Goal: Task Accomplishment & Management: Manage account settings

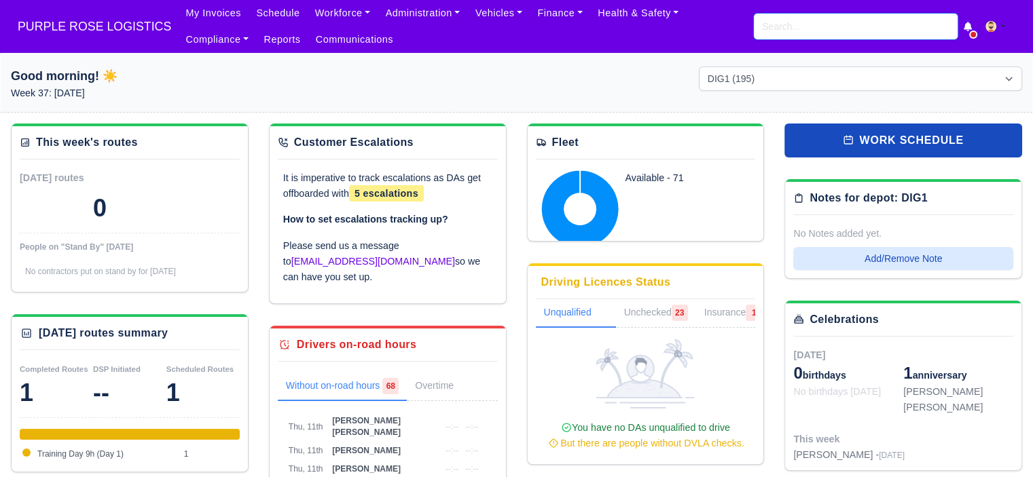
drag, startPoint x: 804, startPoint y: 25, endPoint x: 796, endPoint y: 26, distance: 8.3
click at [803, 25] on input "search" at bounding box center [856, 27] width 204 height 26
click at [825, 31] on input "search" at bounding box center [856, 27] width 204 height 26
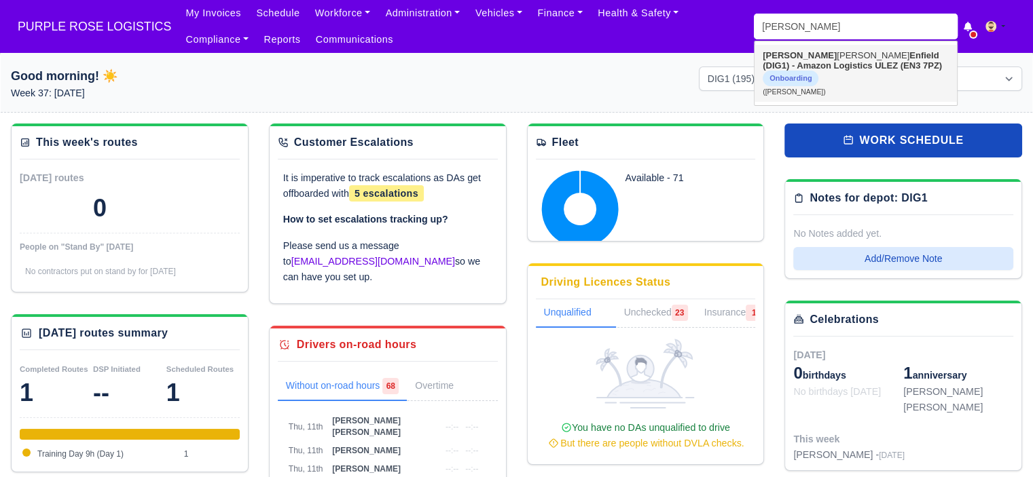
click at [823, 59] on link "Murad Abdmelrezak Ibrahim Enfield (DIG1) - Amazon Logistics ULEZ (EN3 7PZ) Onbo…" at bounding box center [855, 73] width 202 height 57
type input "Murad Abdmelrezak Ibrahim"
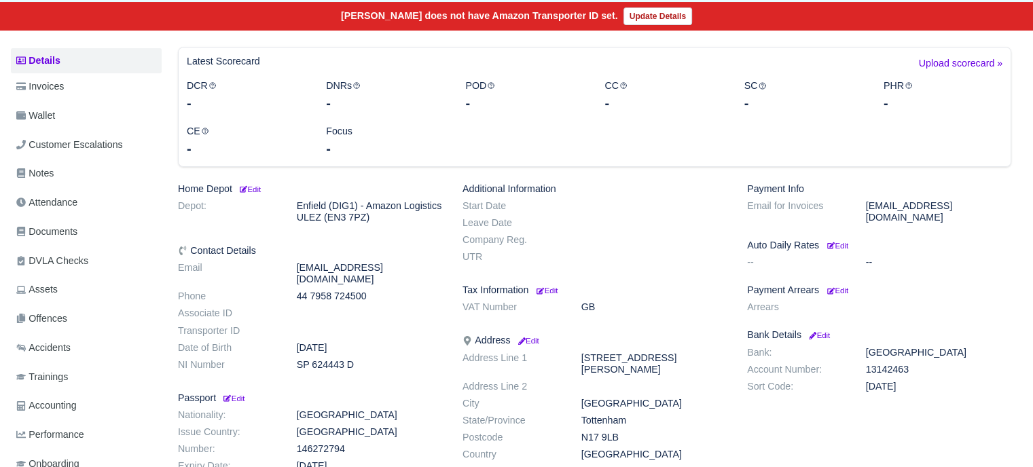
scroll to position [68, 0]
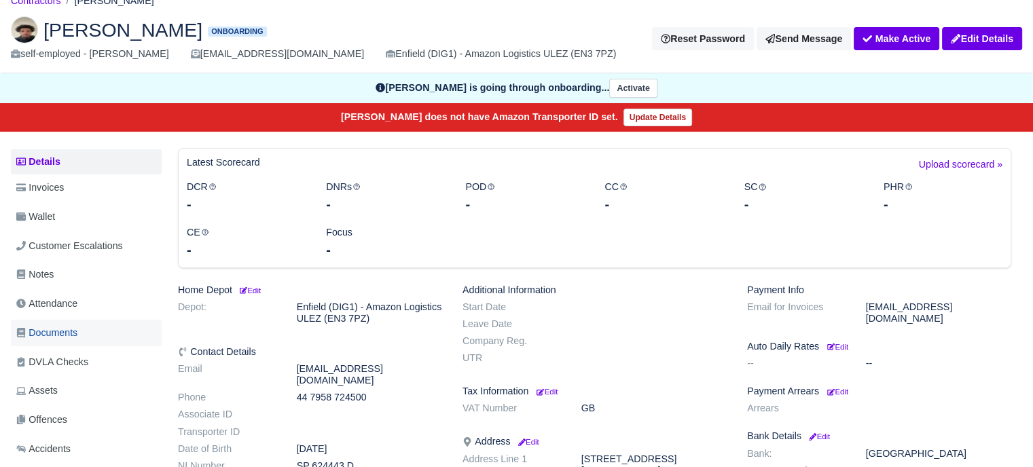
click at [64, 327] on span "Documents" at bounding box center [46, 333] width 61 height 16
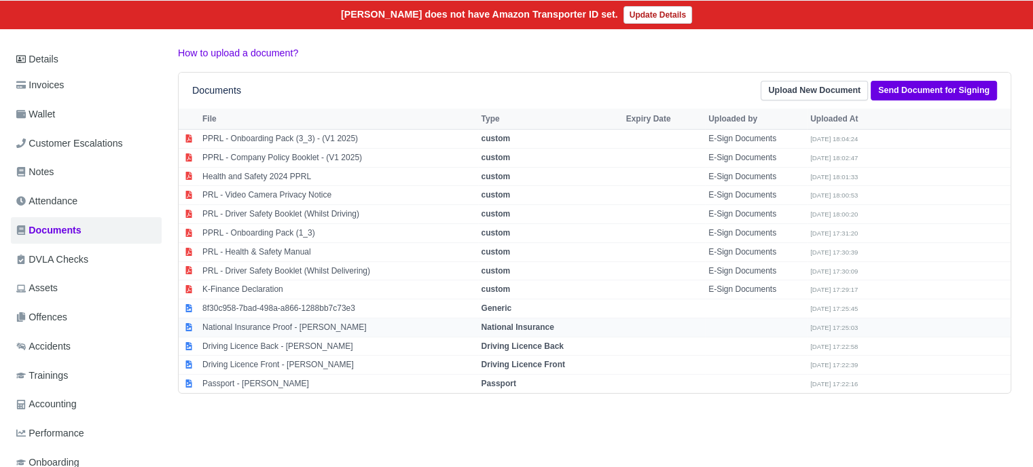
scroll to position [204, 0]
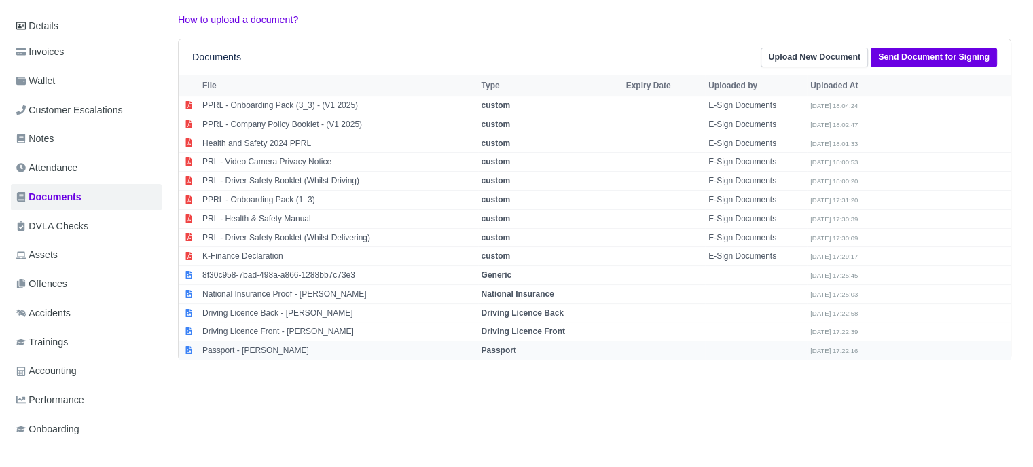
click at [315, 345] on td "Passport - Murad Abdmelrezak Ibrahim" at bounding box center [338, 350] width 279 height 18
select select "passport"
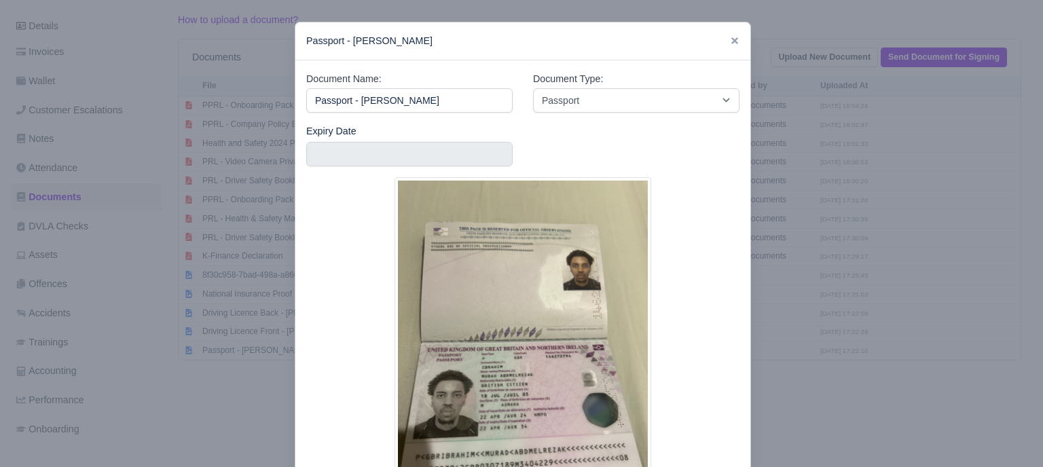
click at [852, 303] on div at bounding box center [521, 233] width 1043 height 467
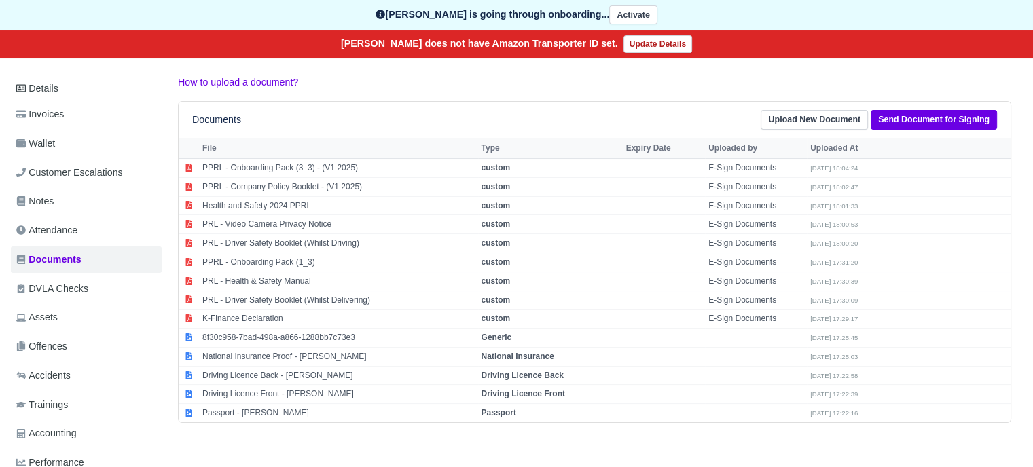
scroll to position [68, 0]
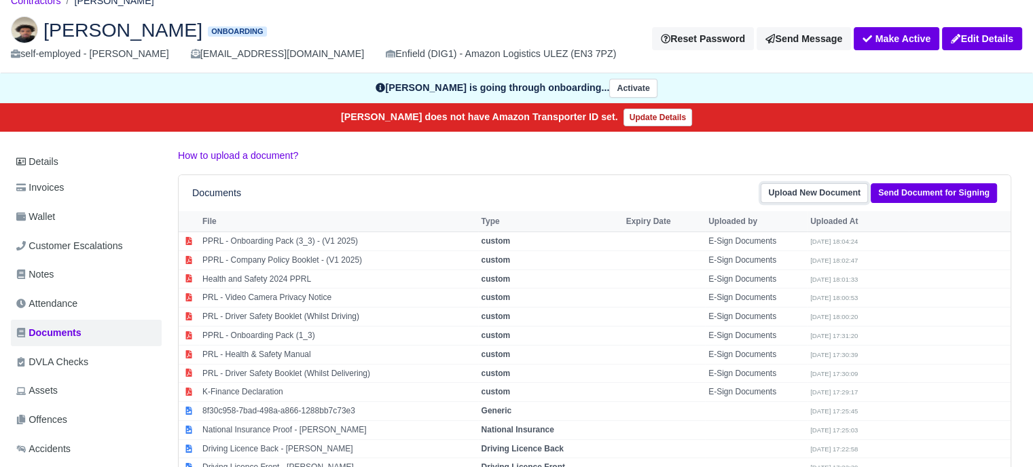
click at [851, 198] on link "Upload New Document" at bounding box center [813, 193] width 107 height 20
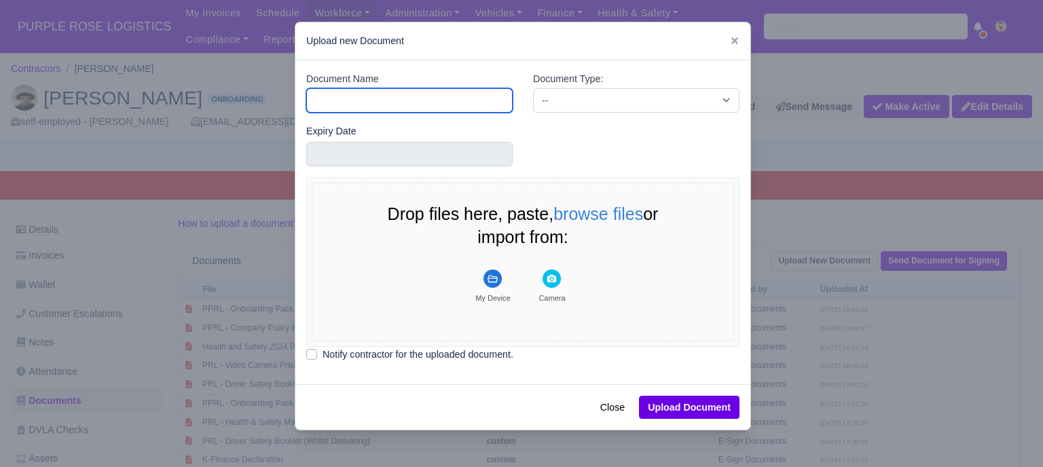
click at [430, 99] on input "Document Name" at bounding box center [409, 100] width 206 height 24
type input "license"
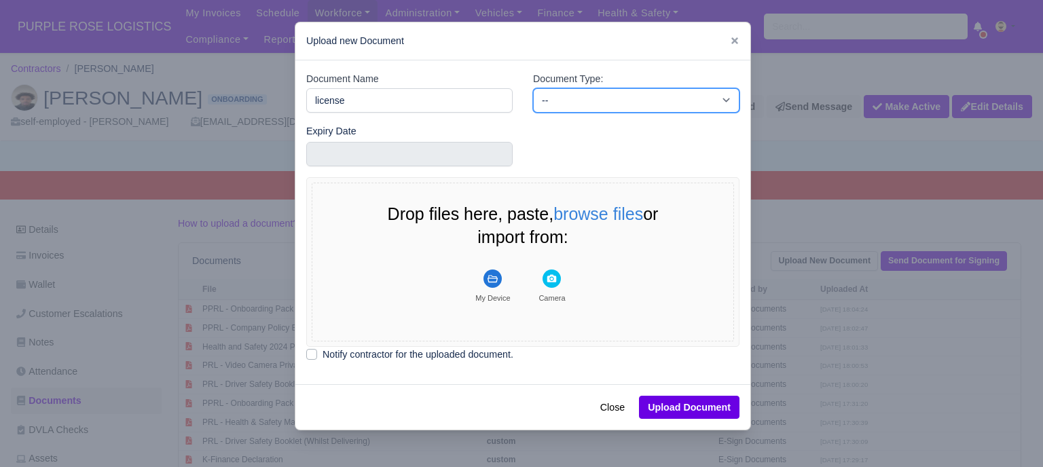
click at [567, 94] on select "-- Accounting Engagement Letter Age Verification Confirmation Background Check …" at bounding box center [636, 100] width 206 height 24
select select "driver-licence-declaration"
click at [533, 88] on select "-- Accounting Engagement Letter Age Verification Confirmation Background Check …" at bounding box center [636, 100] width 206 height 24
click at [658, 98] on select "-- Accounting Engagement Letter Age Verification Confirmation Background Check …" at bounding box center [636, 100] width 206 height 24
click at [533, 88] on select "-- Accounting Engagement Letter Age Verification Confirmation Background Check …" at bounding box center [636, 100] width 206 height 24
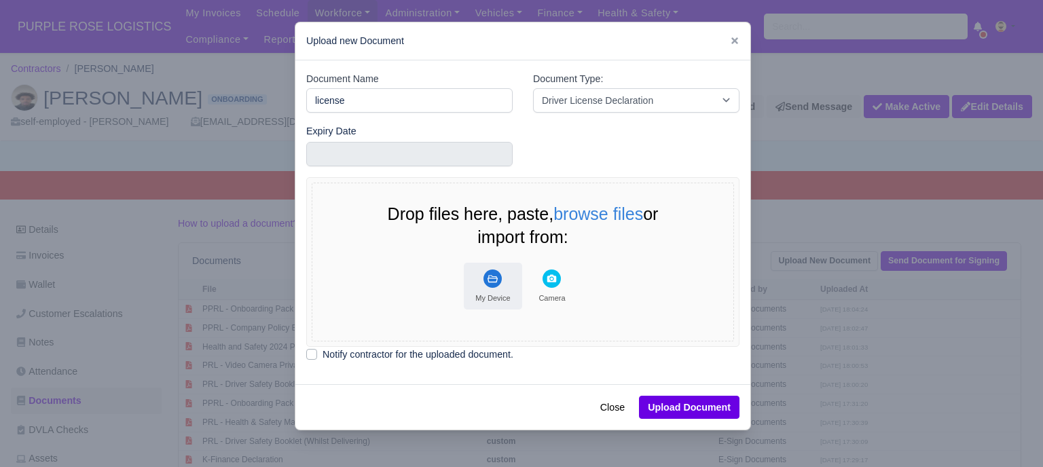
click at [494, 280] on rect "File Uploader" at bounding box center [492, 279] width 18 height 18
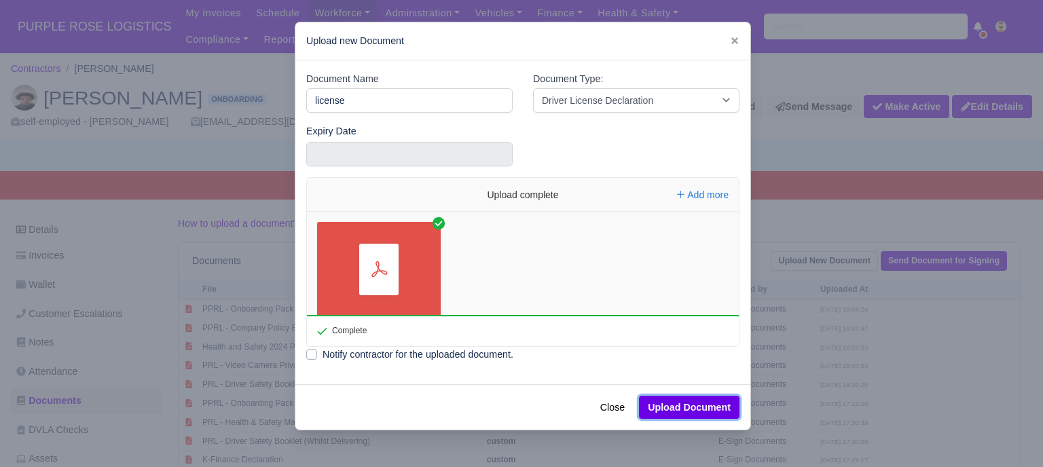
click at [684, 410] on button "Upload Document" at bounding box center [689, 407] width 100 height 23
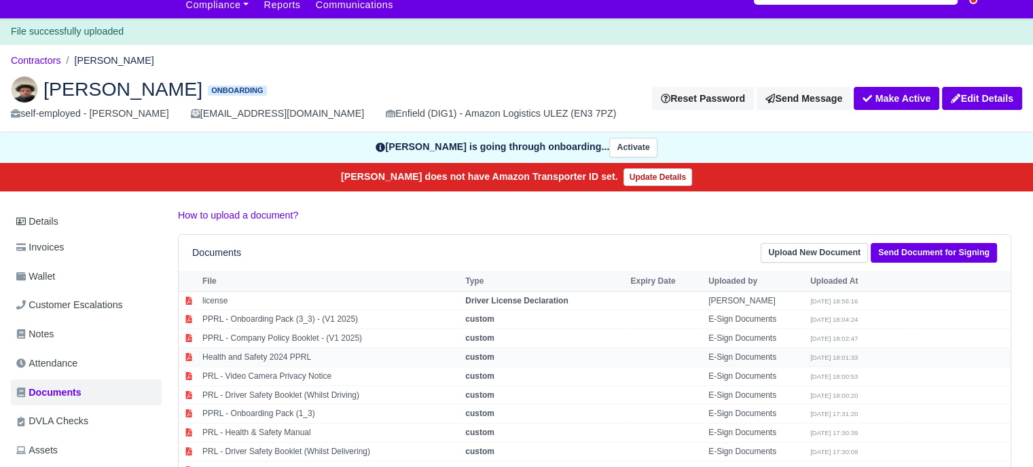
scroll to position [68, 0]
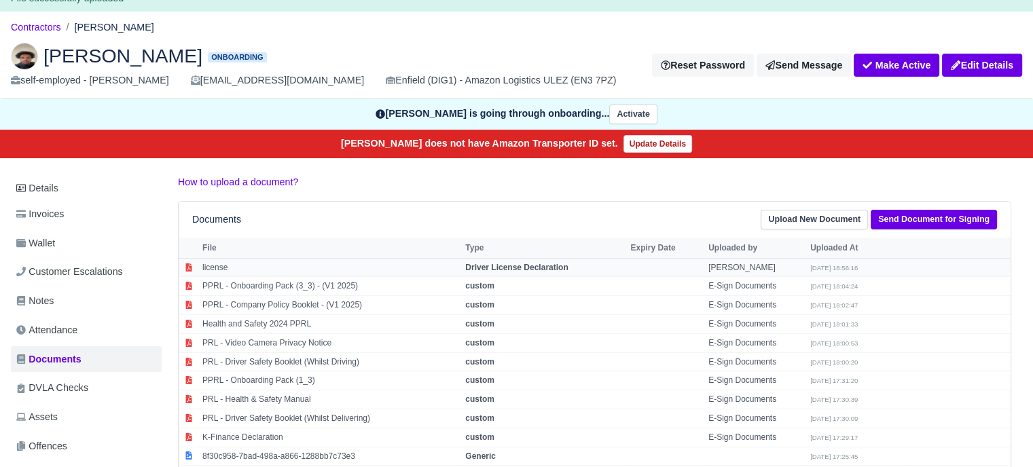
click at [519, 265] on strong "Driver License Declaration" at bounding box center [516, 268] width 103 height 10
select select "driver-licence-declaration"
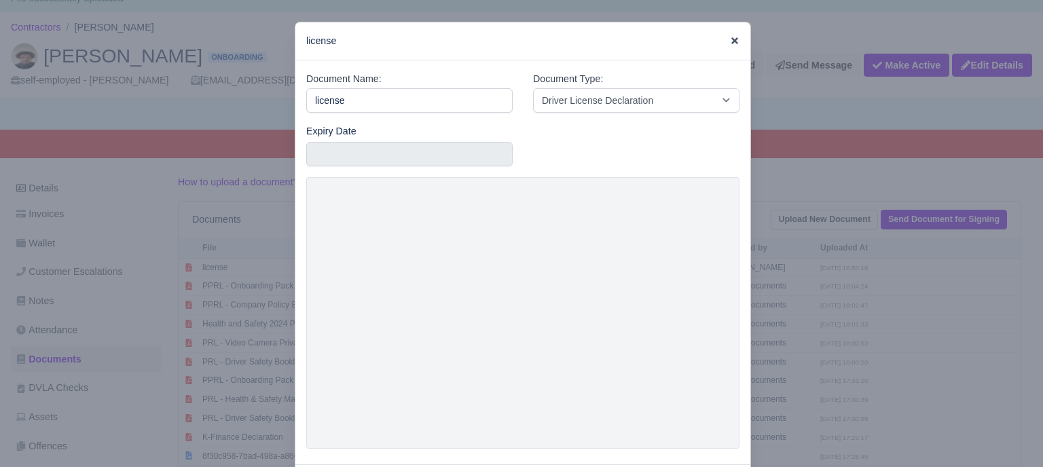
click at [730, 45] on icon at bounding box center [735, 41] width 10 height 10
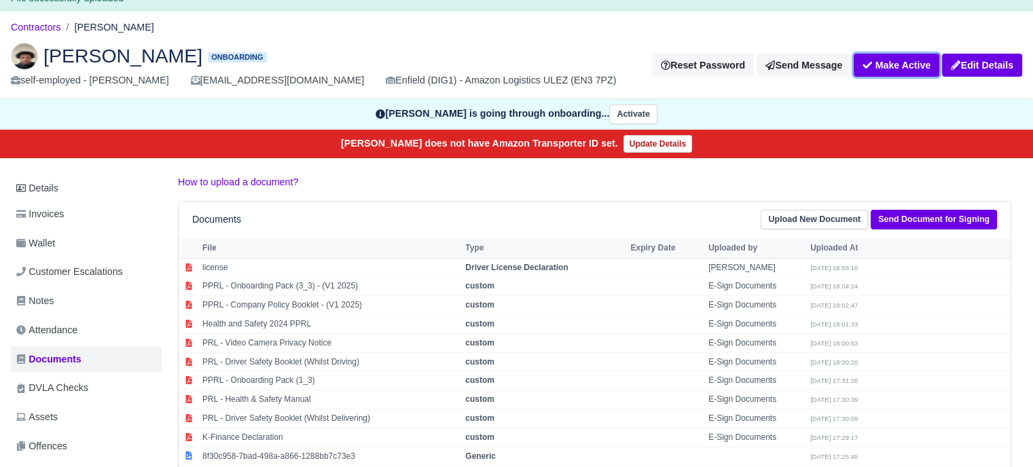
click at [870, 68] on icon "submit" at bounding box center [867, 65] width 10 height 10
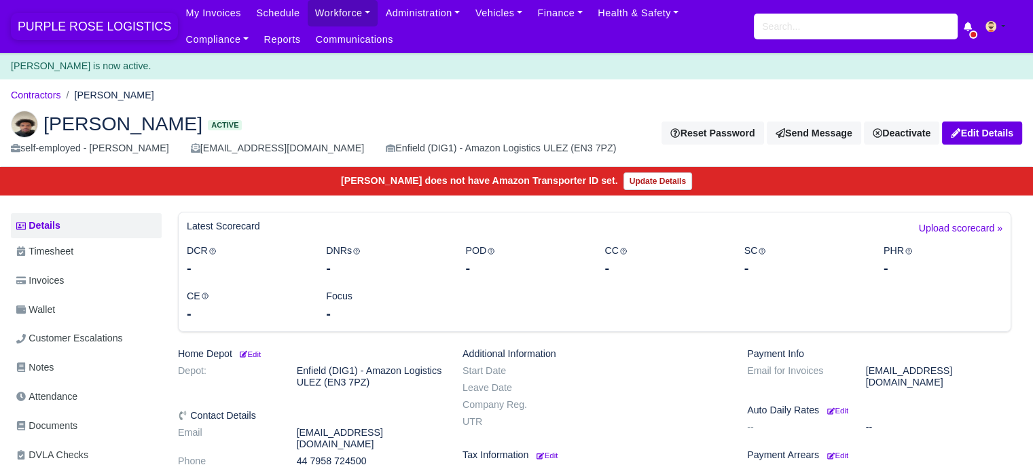
click at [74, 36] on span "PURPLE ROSE LOGISTICS" at bounding box center [94, 26] width 167 height 27
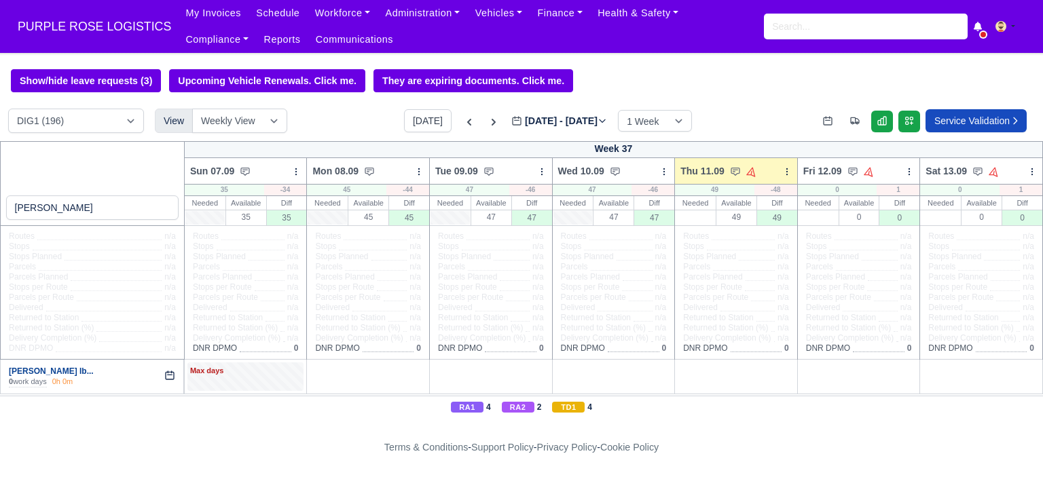
type input "[PERSON_NAME]"
drag, startPoint x: 94, startPoint y: 371, endPoint x: 204, endPoint y: 371, distance: 110.0
click at [94, 371] on link "[PERSON_NAME] Ib..." at bounding box center [51, 372] width 85 height 10
click at [214, 382] on div "Max days" at bounding box center [245, 377] width 117 height 28
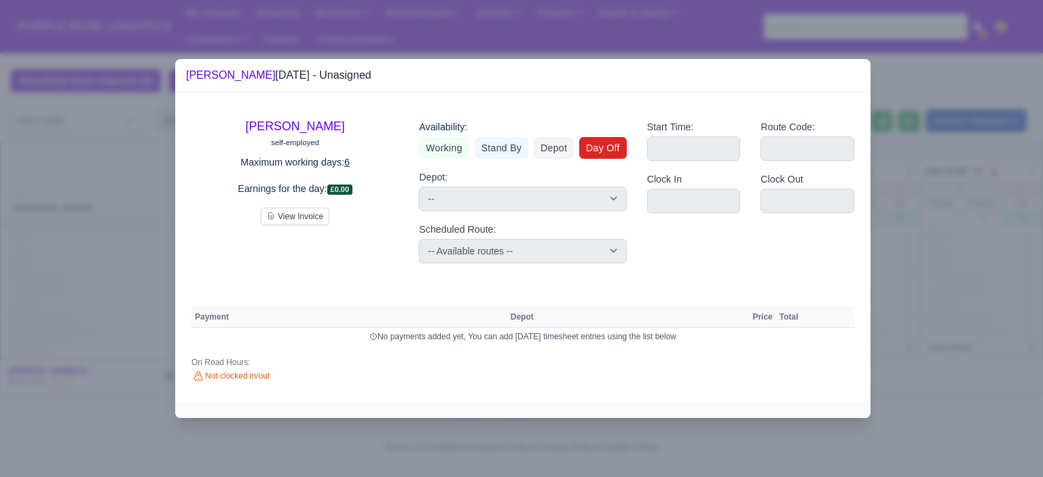
click at [591, 155] on link "Day Off" at bounding box center [603, 148] width 48 height 22
select select
select select "na"
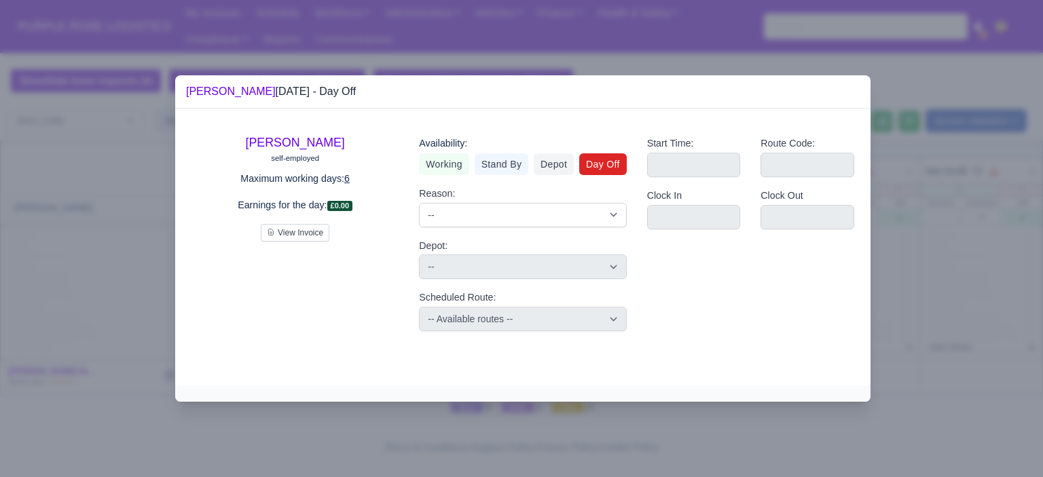
click at [893, 265] on div at bounding box center [521, 238] width 1043 height 477
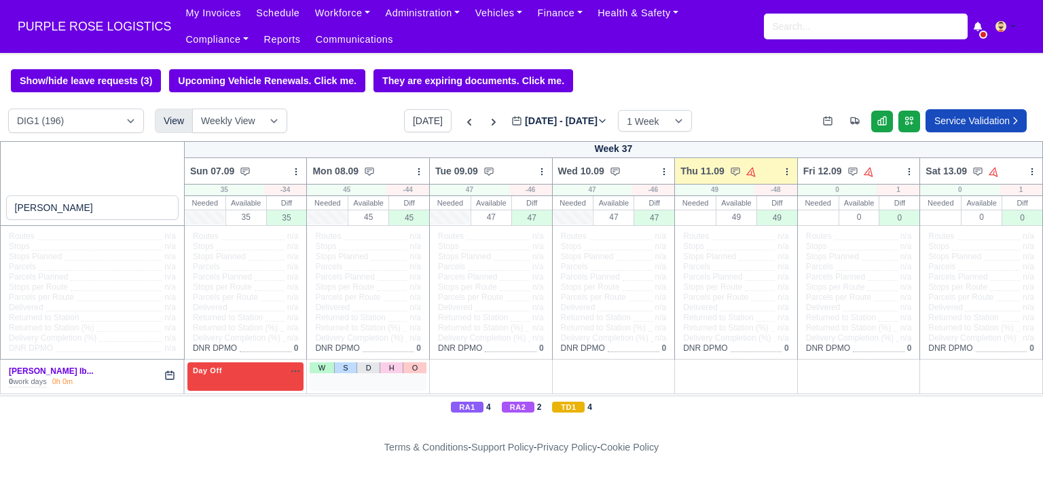
click at [344, 381] on div "W S D H O" at bounding box center [368, 377] width 117 height 28
click at [407, 371] on link "O" at bounding box center [415, 368] width 24 height 11
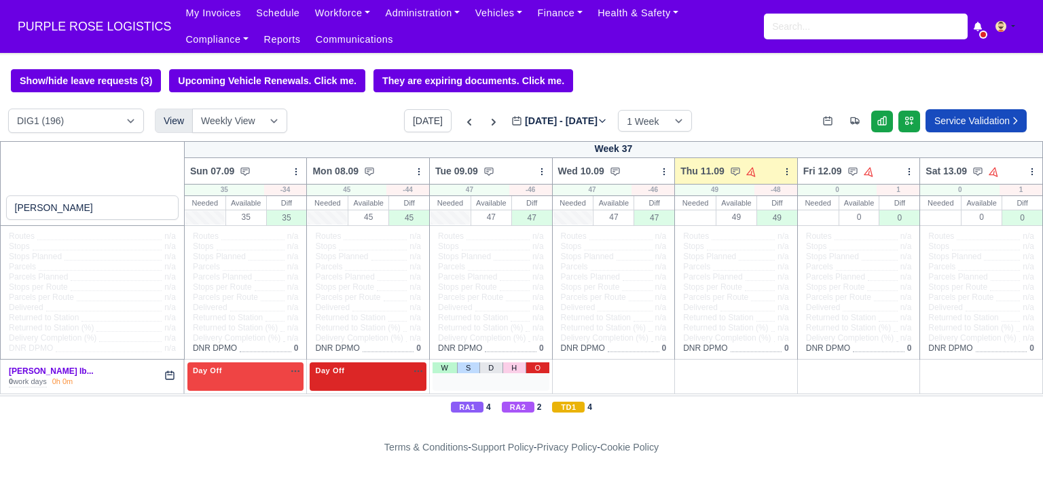
click at [529, 370] on link "O" at bounding box center [537, 368] width 24 height 11
drag, startPoint x: 649, startPoint y: 369, endPoint x: 684, endPoint y: 366, distance: 34.7
click at [650, 368] on link "O" at bounding box center [660, 368] width 24 height 11
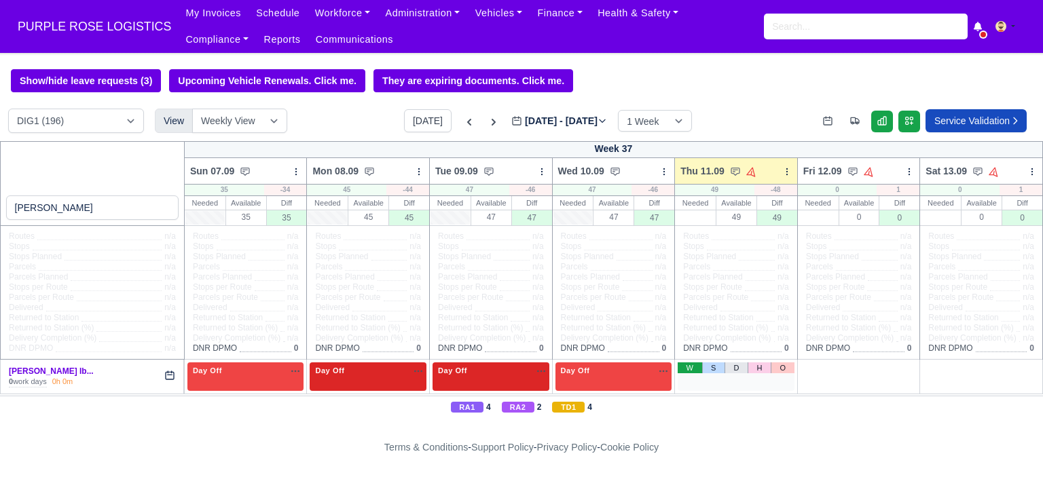
click at [684, 367] on link "W" at bounding box center [690, 368] width 24 height 11
click at [709, 373] on span "Available" at bounding box center [714, 371] width 41 height 10
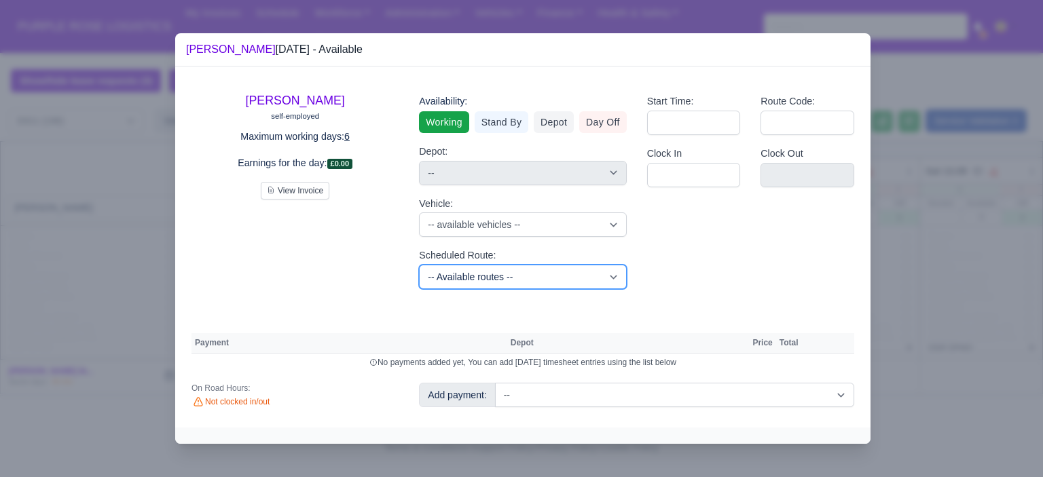
click at [523, 282] on select "-- Available routes -- Standard Parcel - Block of 6 Hours - (SD6) AmFlex RTS Ve…" at bounding box center [522, 277] width 207 height 24
select select "6"
click at [419, 265] on select "-- Available routes -- Standard Parcel - Block of 6 Hours - (SD6) AmFlex RTS Ve…" at bounding box center [522, 277] width 207 height 24
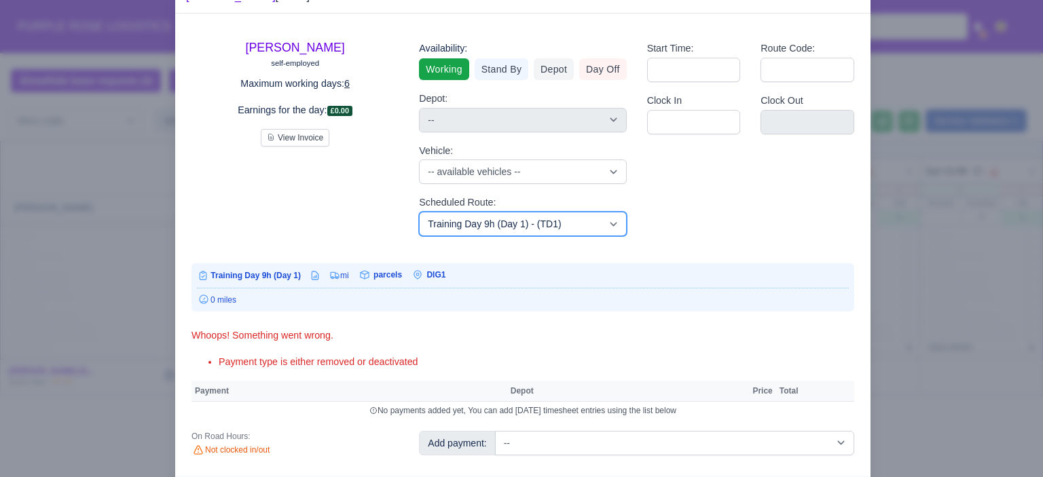
scroll to position [78, 0]
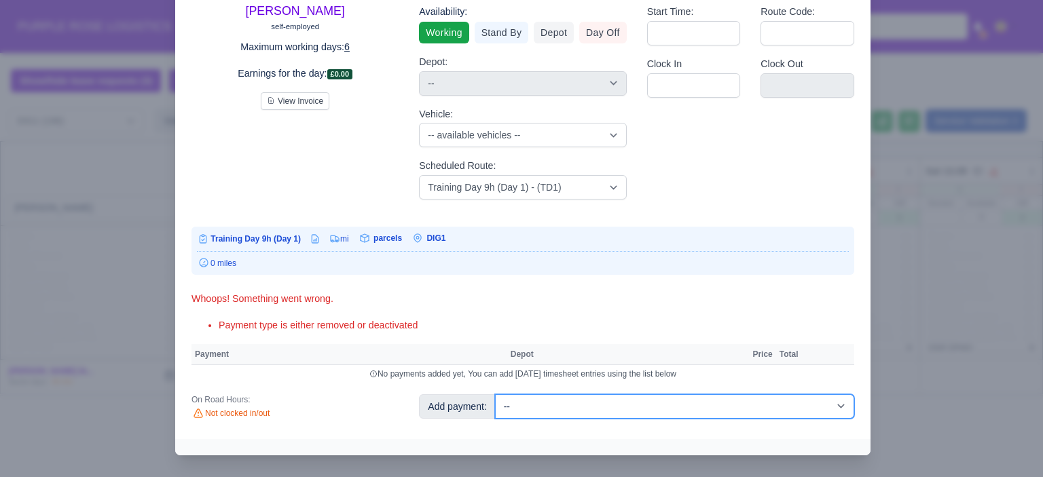
click at [737, 406] on select "-- Additional Hour Support (£14.50) Additional Hour Support (Walkers) (£13.50) …" at bounding box center [674, 406] width 359 height 24
select select "85"
click at [495, 394] on select "-- Additional Hour Support (£14.50) Additional Hour Support (Walkers) (£13.50) …" at bounding box center [674, 406] width 359 height 24
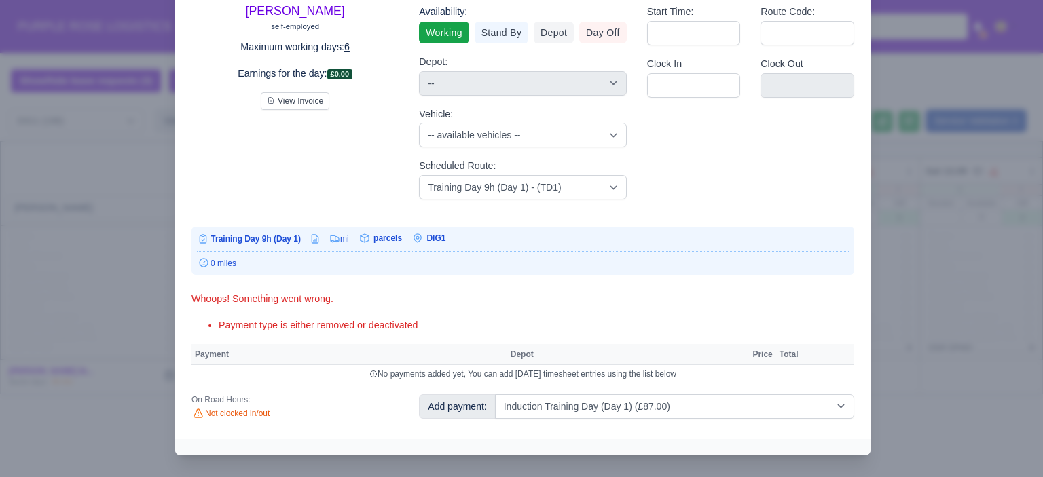
select select "1"
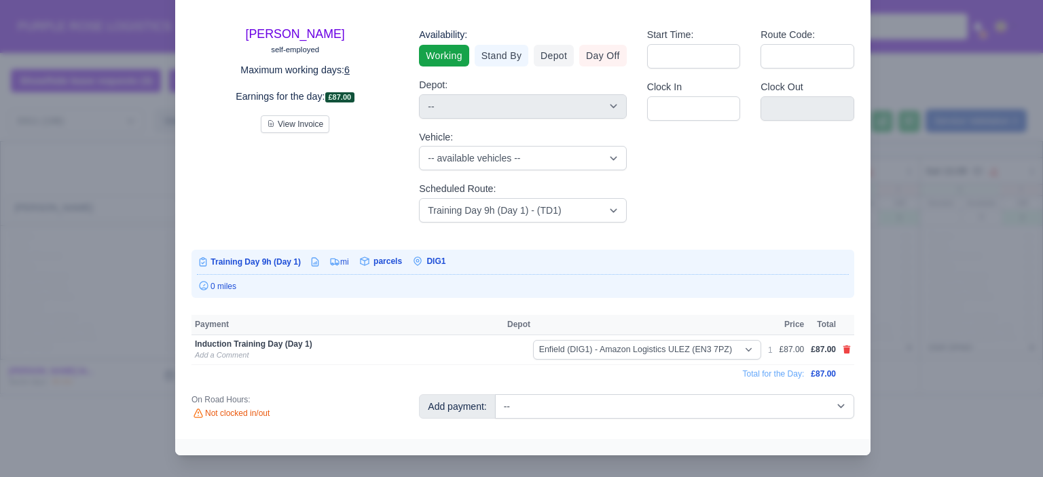
scroll to position [45, 0]
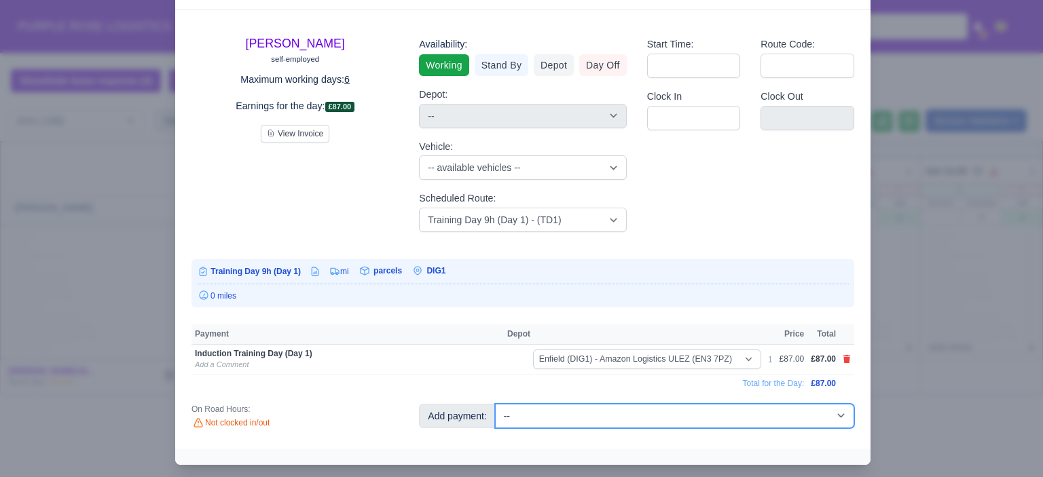
click at [680, 415] on select "-- Additional Hour Support (£14.50) Additional Hour Support (Walkers) (£13.50) …" at bounding box center [674, 416] width 359 height 24
select select "103"
click at [495, 404] on select "-- Additional Hour Support (£14.50) Additional Hour Support (Walkers) (£13.50) …" at bounding box center [674, 416] width 359 height 24
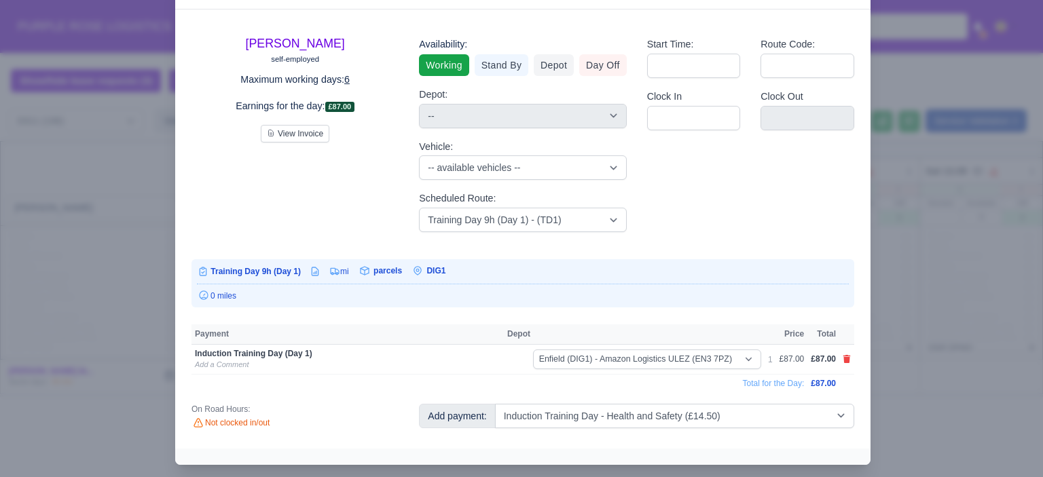
select select "1"
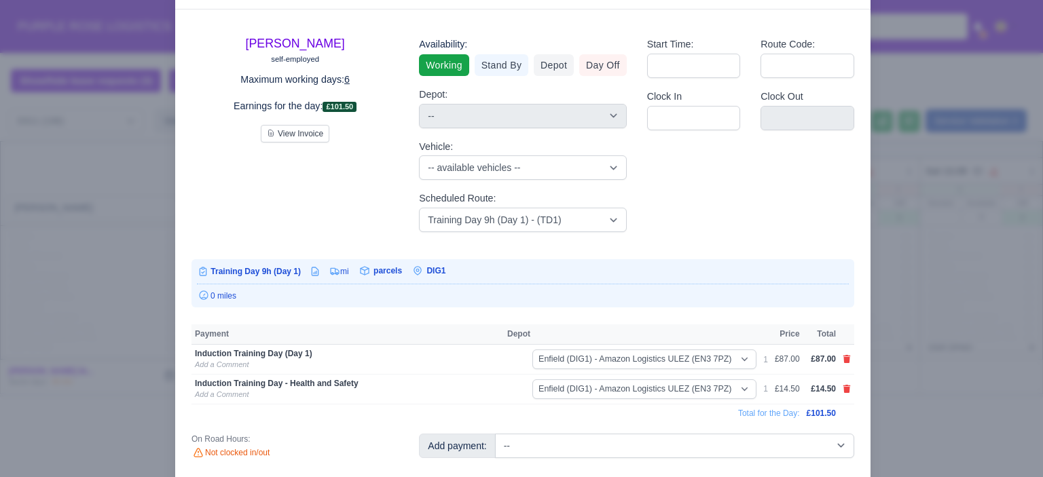
scroll to position [60, 0]
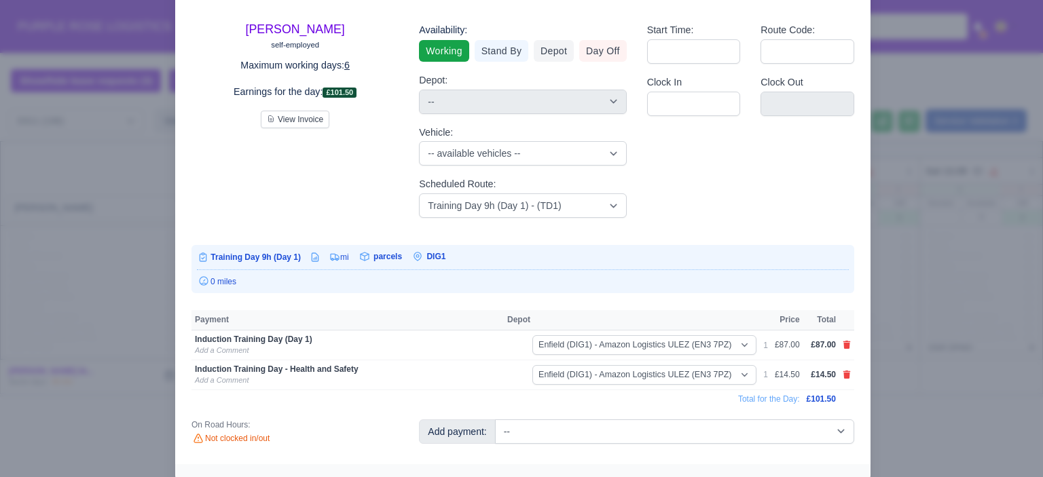
click at [930, 365] on div at bounding box center [521, 238] width 1043 height 477
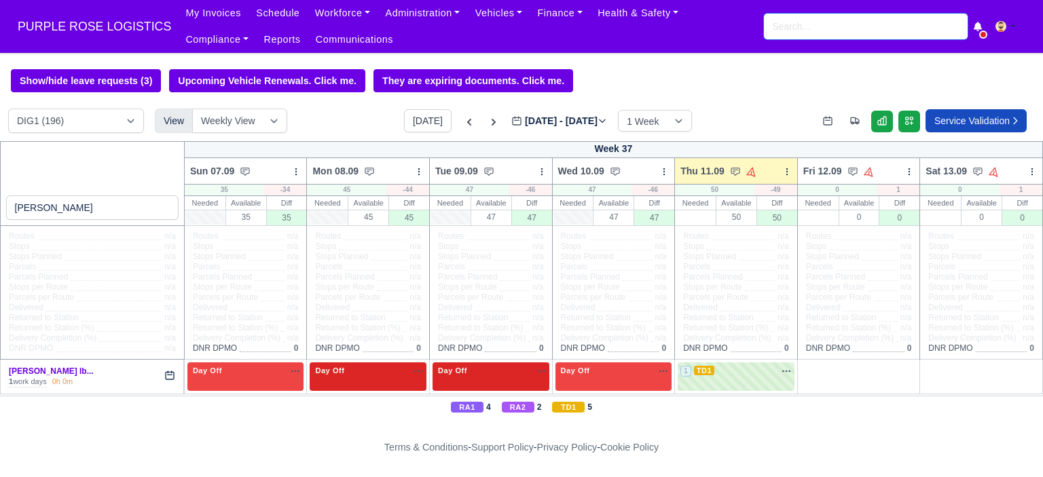
click at [779, 31] on input "search" at bounding box center [866, 27] width 204 height 26
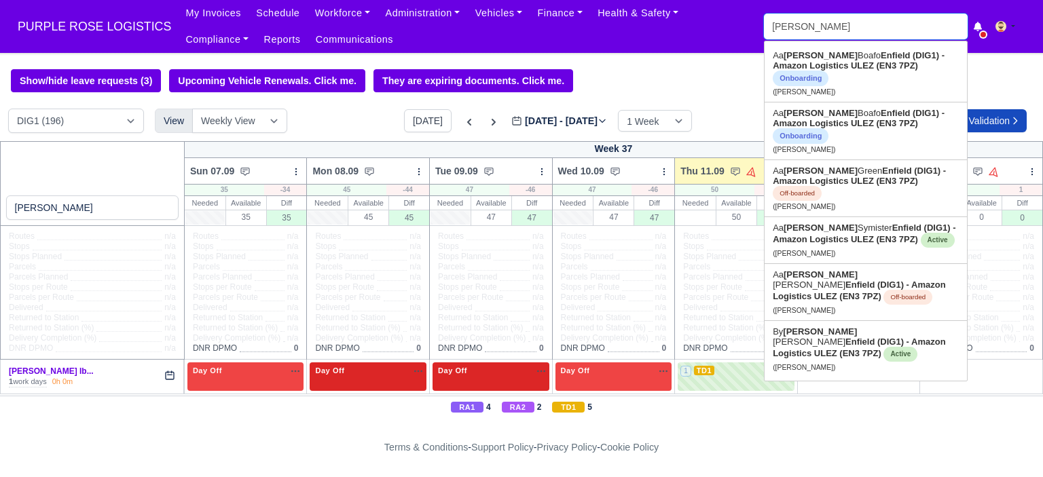
type input "ronn"
type input "ronnell Micah Jones"
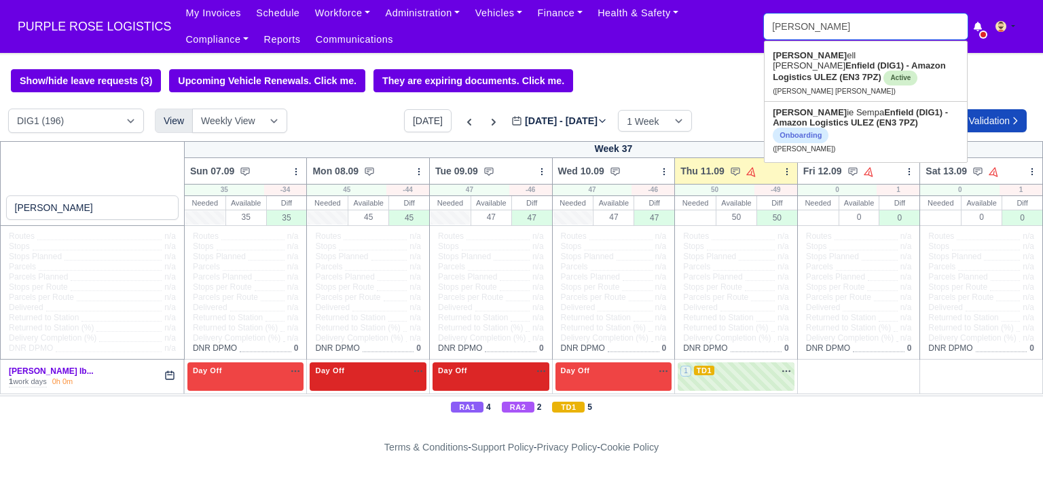
type input "ronni"
type input "ronnie"
type input "ronnie Sempa"
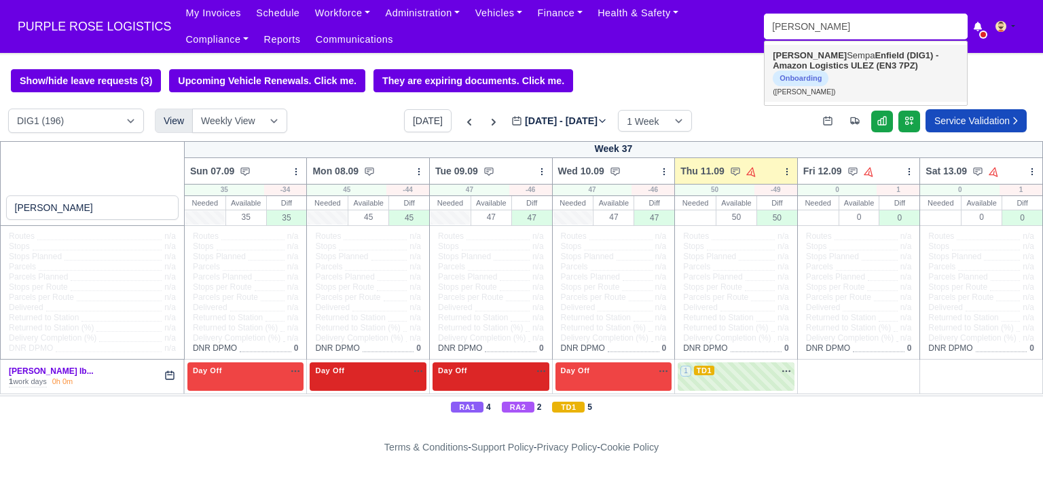
click at [815, 60] on link "Ronnie Sempa Enfield (DIG1) - Amazon Logistics ULEZ (EN3 7PZ) Onboarding (Ronni…" at bounding box center [865, 73] width 202 height 57
type input "Ronnie Sempa"
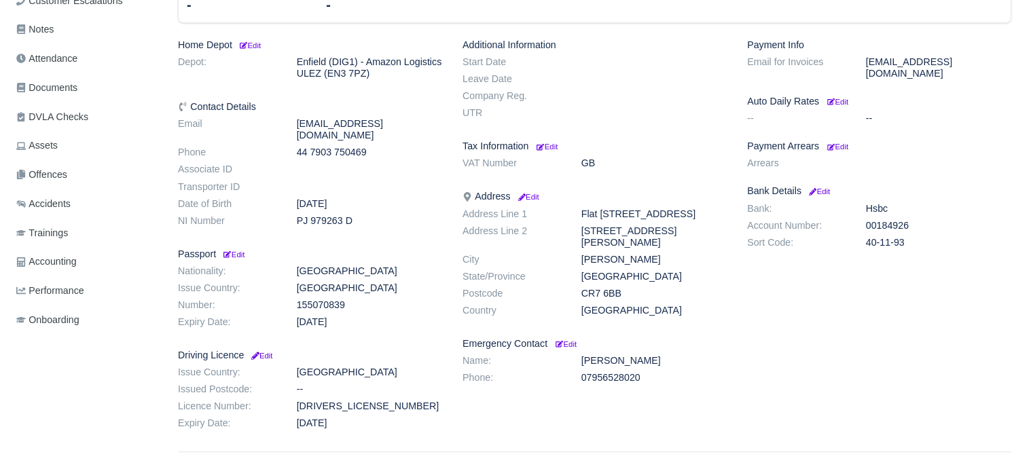
scroll to position [339, 0]
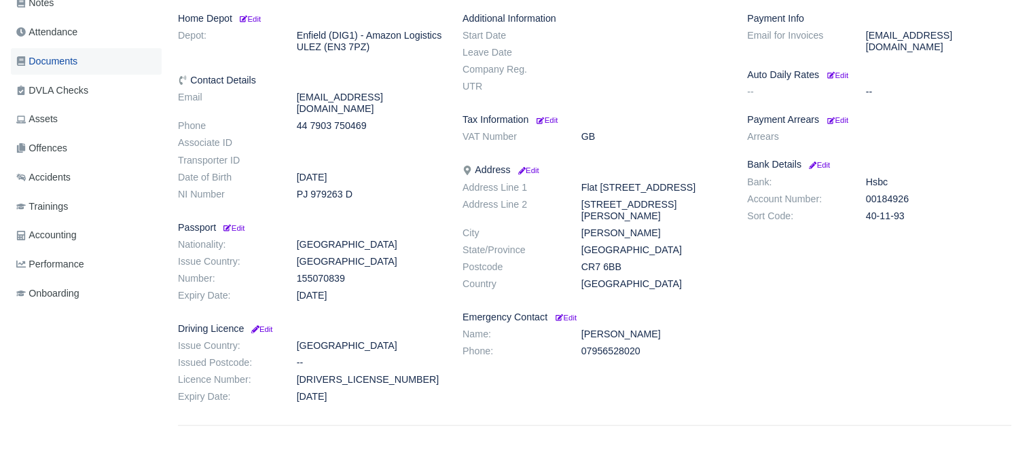
click at [77, 67] on span "Documents" at bounding box center [46, 62] width 61 height 16
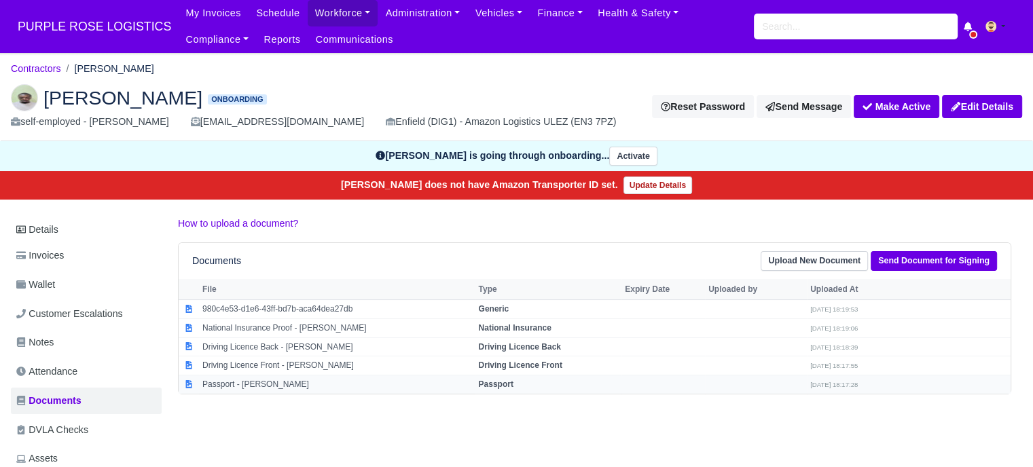
click at [277, 379] on td "Passport - Ronnie Sempa" at bounding box center [337, 384] width 276 height 18
select select "passport"
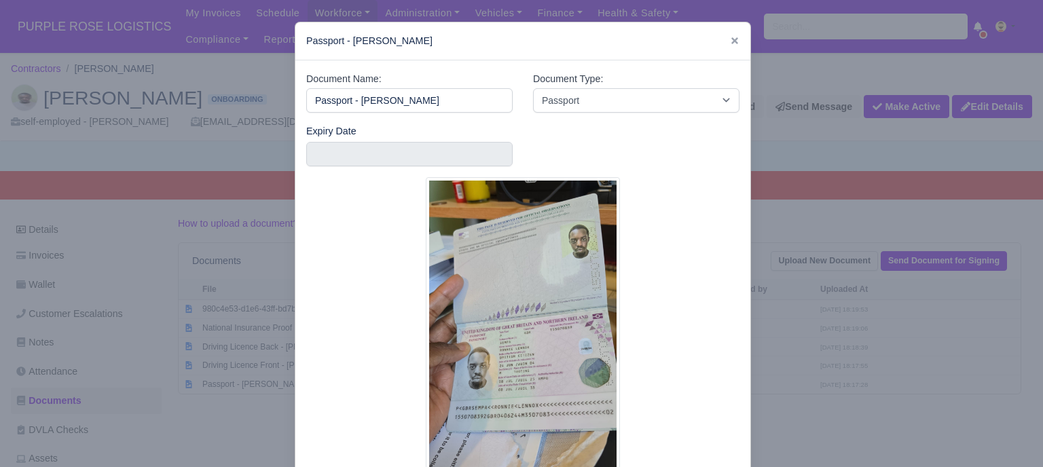
click at [535, 342] on img at bounding box center [523, 346] width 194 height 339
click at [804, 352] on div at bounding box center [521, 233] width 1043 height 467
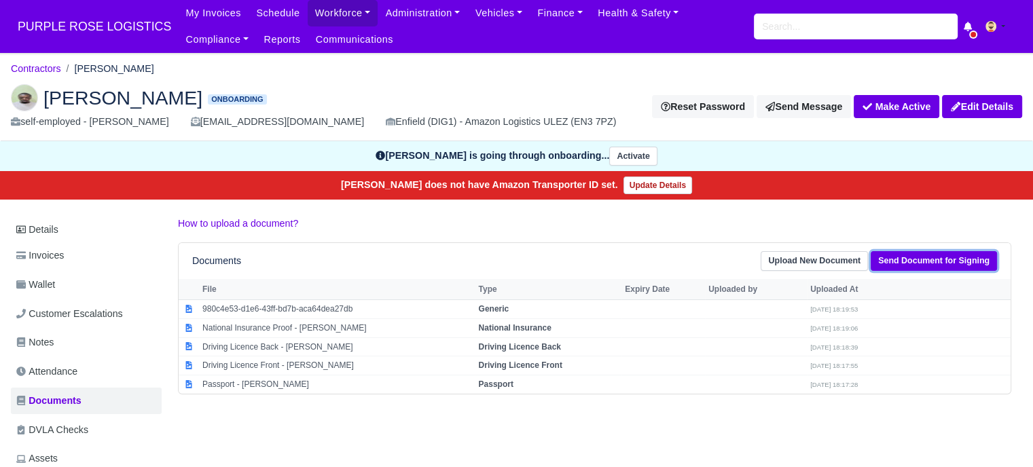
click at [920, 257] on link "Send Document for Signing" at bounding box center [933, 261] width 126 height 20
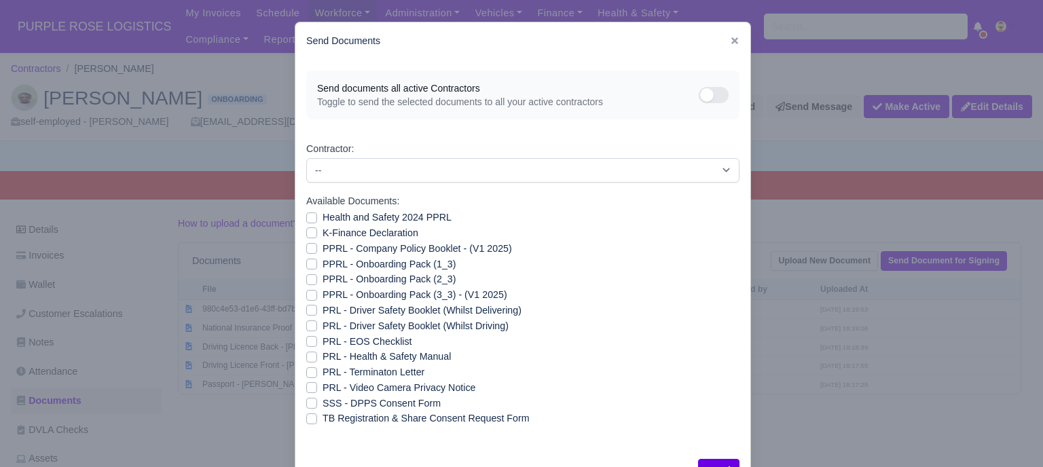
click at [322, 217] on label "Health and Safety 2024 PPRL" at bounding box center [386, 218] width 129 height 16
click at [308, 217] on input "Health and Safety 2024 PPRL" at bounding box center [311, 215] width 11 height 11
checkbox input "true"
click at [322, 227] on label "K-Finance Declaration" at bounding box center [370, 233] width 96 height 16
click at [306, 227] on input "K-Finance Declaration" at bounding box center [311, 230] width 11 height 11
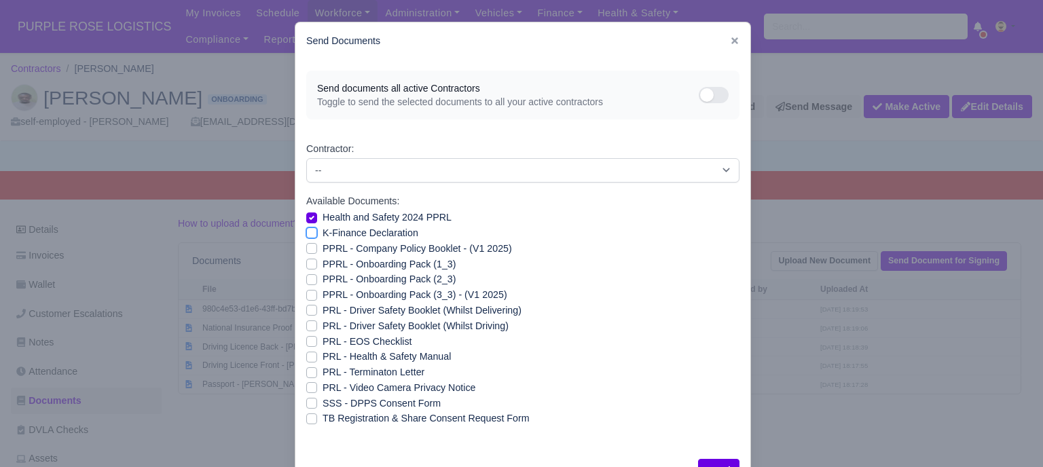
checkbox input "true"
click at [322, 245] on label "PPRL - Company Policy Booklet - (V1 2025)" at bounding box center [416, 249] width 189 height 16
click at [306, 245] on input "PPRL - Company Policy Booklet - (V1 2025)" at bounding box center [311, 246] width 11 height 11
checkbox input "true"
click at [322, 265] on label "PPRL - Onboarding Pack (1_3)" at bounding box center [388, 265] width 133 height 16
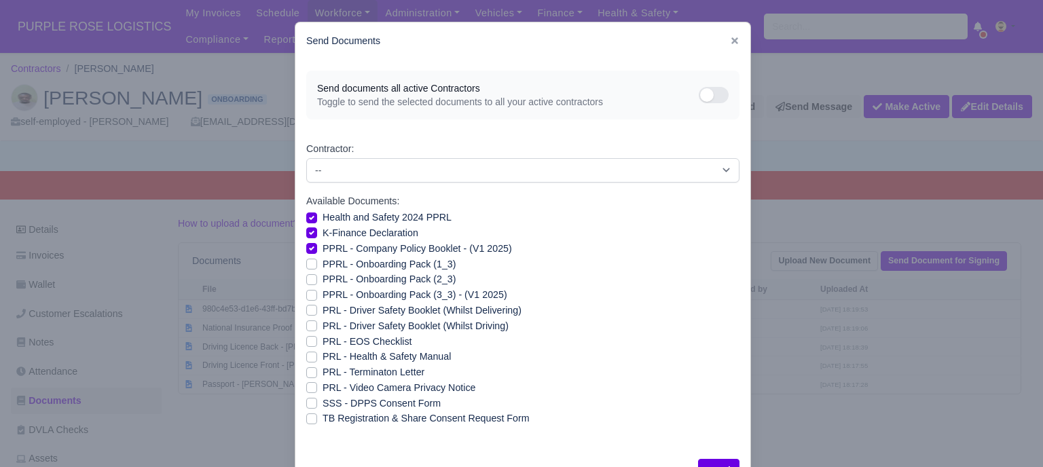
click at [306, 265] on input "PPRL - Onboarding Pack (1_3)" at bounding box center [311, 262] width 11 height 11
checkbox input "true"
click at [322, 282] on label "PPRL - Onboarding Pack (2_3)" at bounding box center [388, 280] width 133 height 16
click at [306, 282] on input "PPRL - Onboarding Pack (2_3)" at bounding box center [311, 277] width 11 height 11
checkbox input "true"
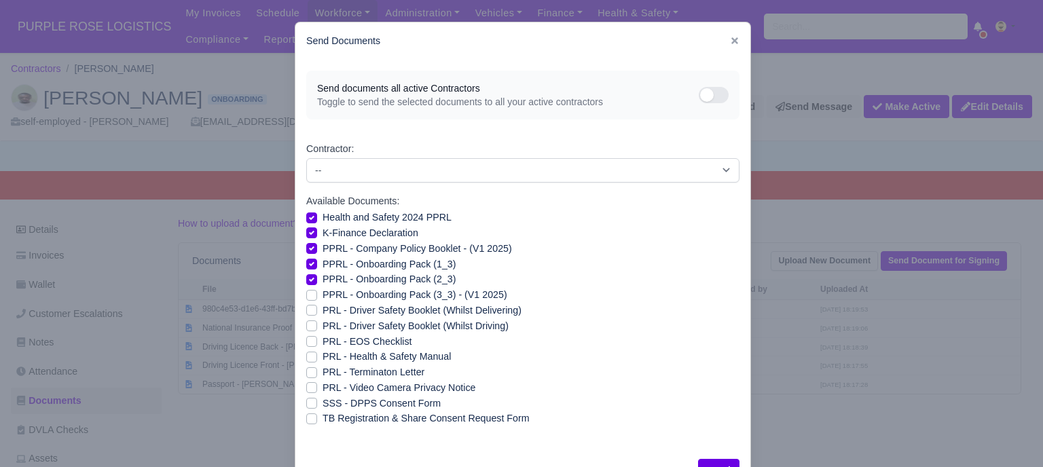
click at [322, 291] on label "PPRL - Onboarding Pack (3_3) - (V1 2025)" at bounding box center [414, 295] width 185 height 16
click at [306, 291] on input "PPRL - Onboarding Pack (3_3) - (V1 2025)" at bounding box center [311, 292] width 11 height 11
checkbox input "true"
click at [322, 390] on label "PRL - Video Camera Privacy Notice" at bounding box center [398, 388] width 153 height 16
click at [307, 390] on input "PRL - Video Camera Privacy Notice" at bounding box center [311, 385] width 11 height 11
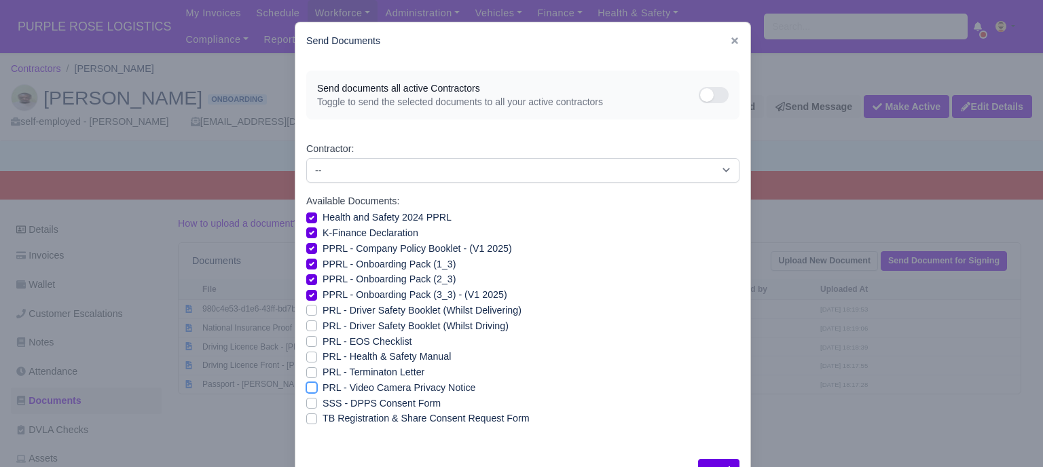
checkbox input "true"
click at [322, 354] on label "PRL - Health & Safety Manual" at bounding box center [386, 357] width 128 height 16
click at [310, 354] on input "PRL - Health & Safety Manual" at bounding box center [311, 354] width 11 height 11
checkbox input "true"
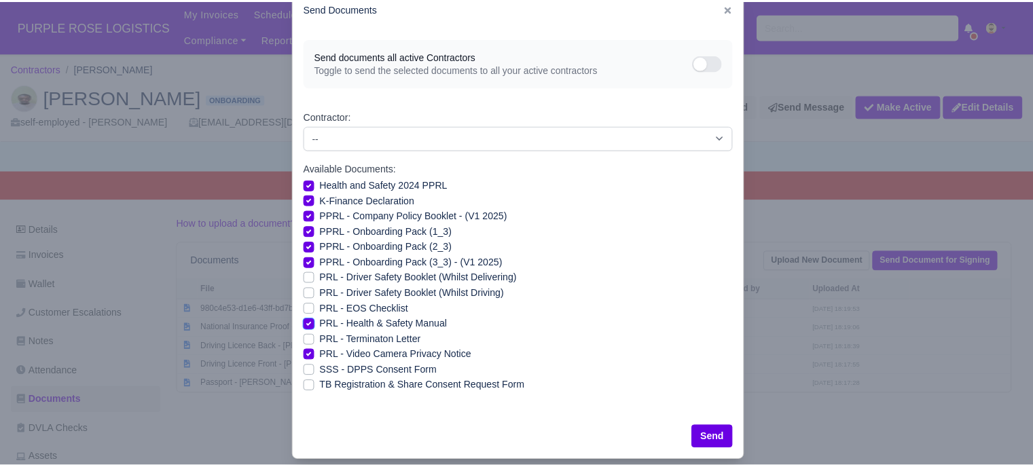
scroll to position [49, 0]
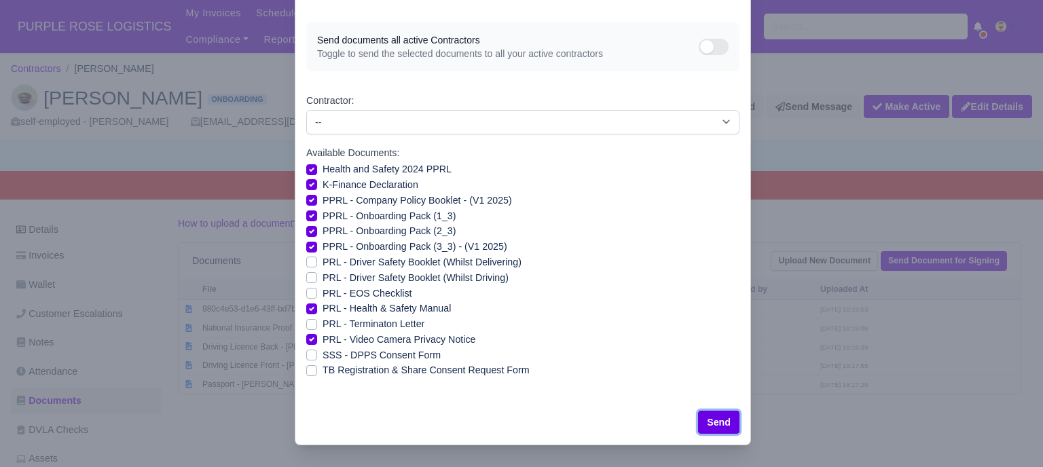
click at [714, 420] on button "Send" at bounding box center [718, 422] width 41 height 23
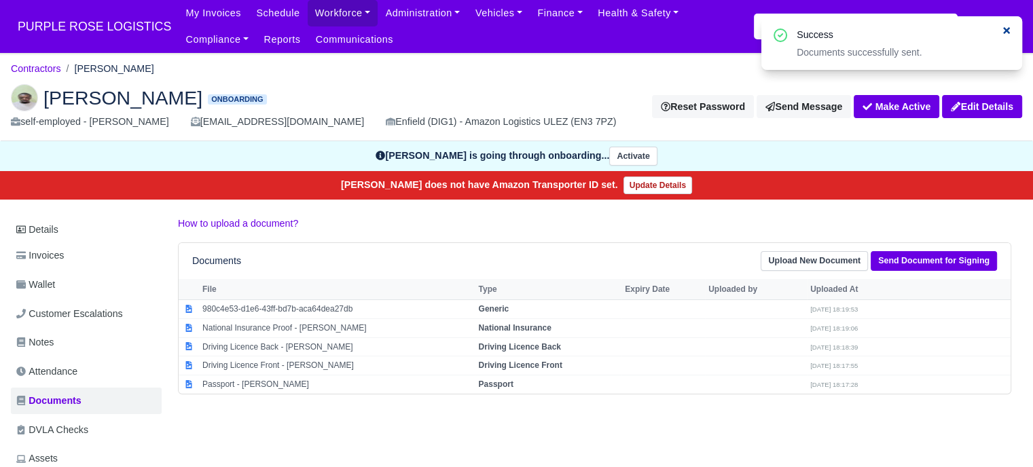
click at [1003, 30] on icon at bounding box center [1006, 31] width 10 height 10
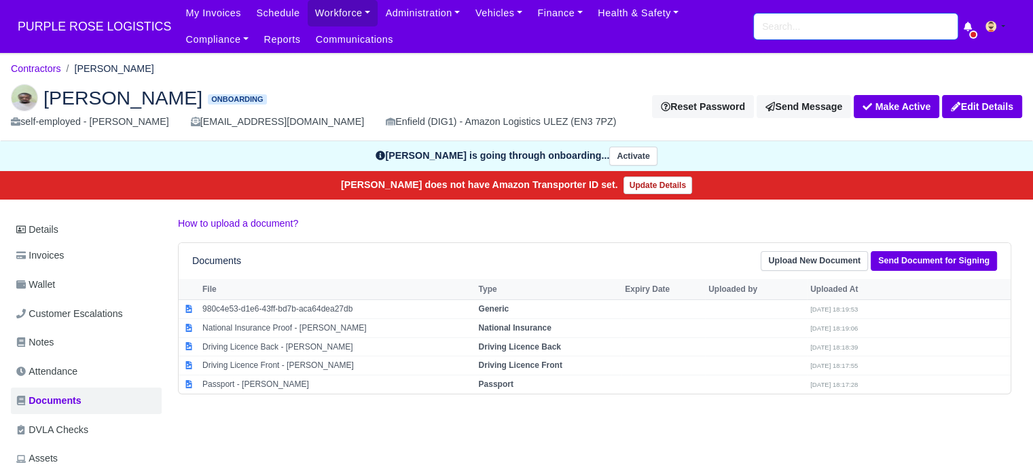
click at [807, 35] on input "search" at bounding box center [856, 27] width 204 height 26
type input "mukh"
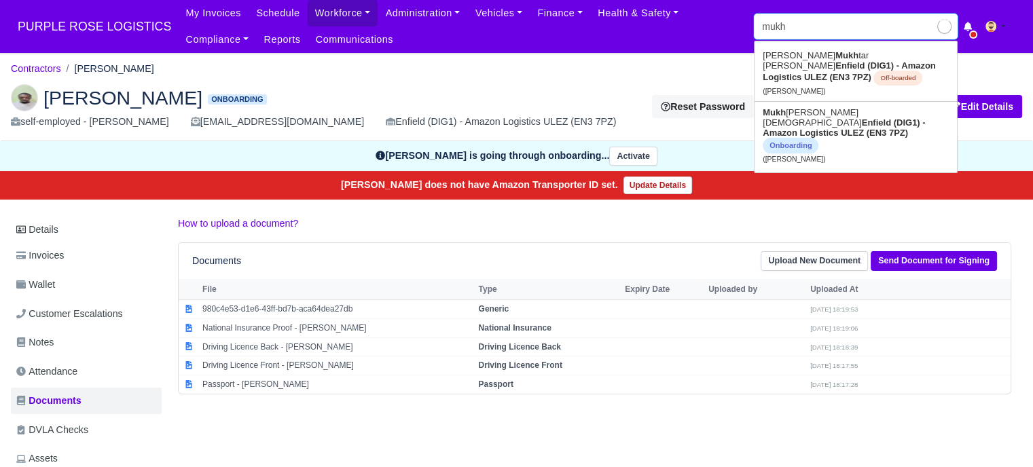
type input "mukhtar Mohamed"
click at [844, 117] on strong "Enfield (DIG1) - Amazon Logistics ULEZ (EN3 7PZ)" at bounding box center [843, 127] width 162 height 20
type input "[PERSON_NAME]"
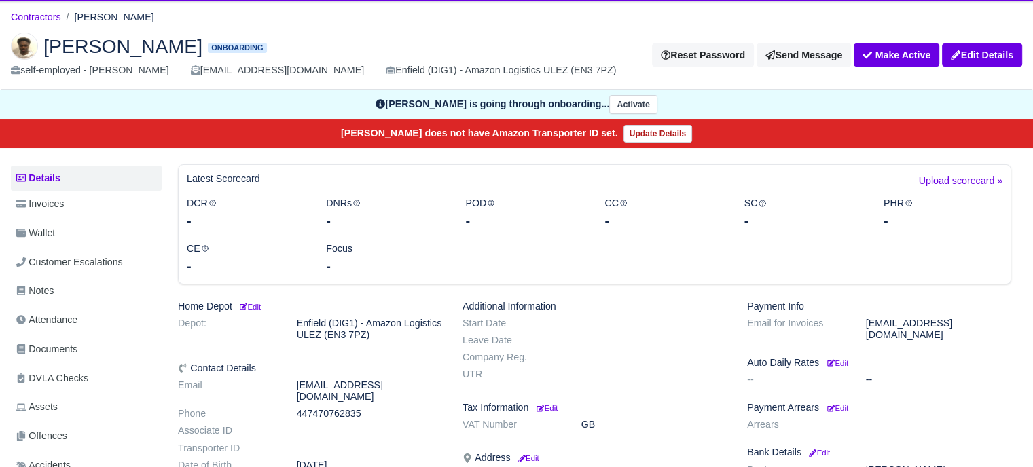
scroll to position [204, 0]
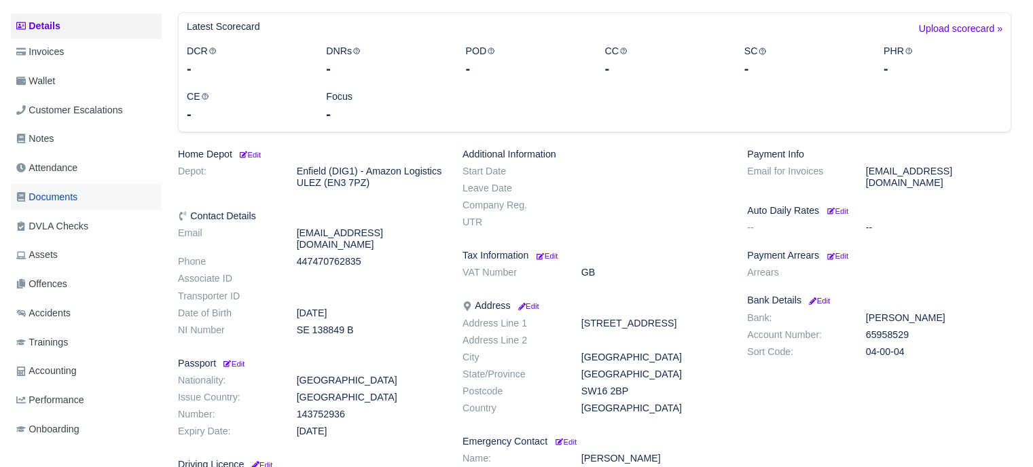
click at [75, 200] on span "Documents" at bounding box center [46, 197] width 61 height 16
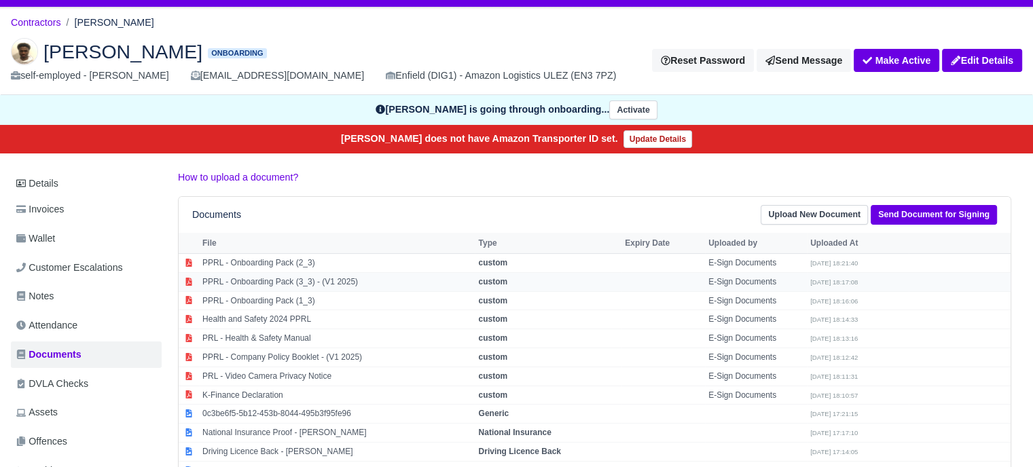
scroll to position [136, 0]
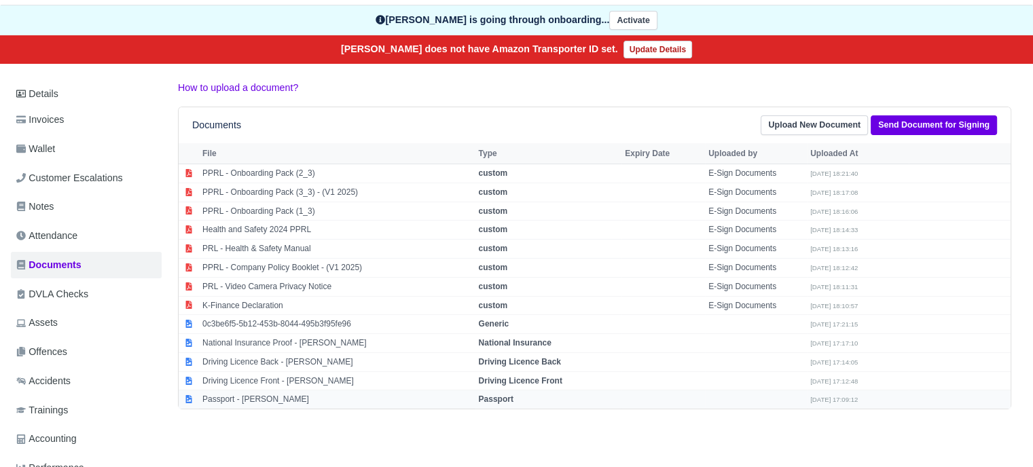
click at [494, 396] on strong "Passport" at bounding box center [495, 399] width 35 height 10
select select "passport"
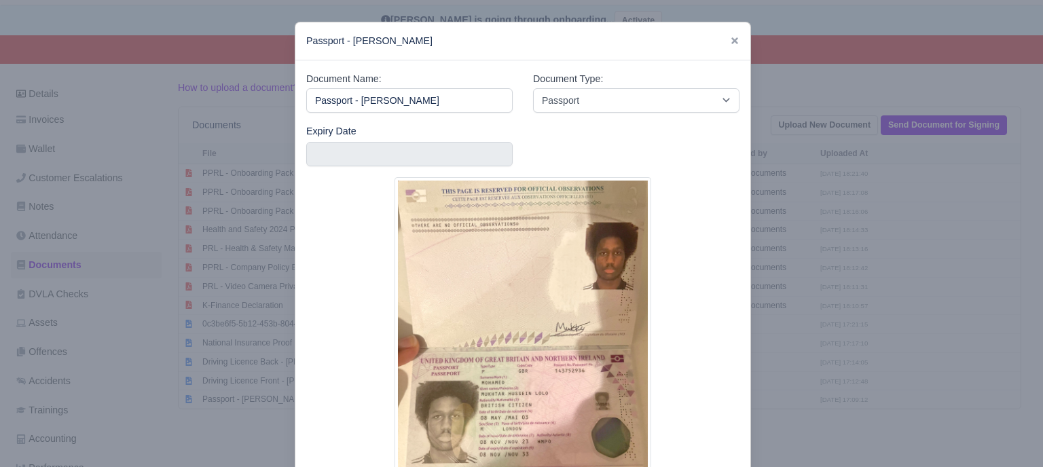
drag, startPoint x: 809, startPoint y: 298, endPoint x: 834, endPoint y: 248, distance: 55.9
click at [809, 297] on div at bounding box center [521, 233] width 1043 height 467
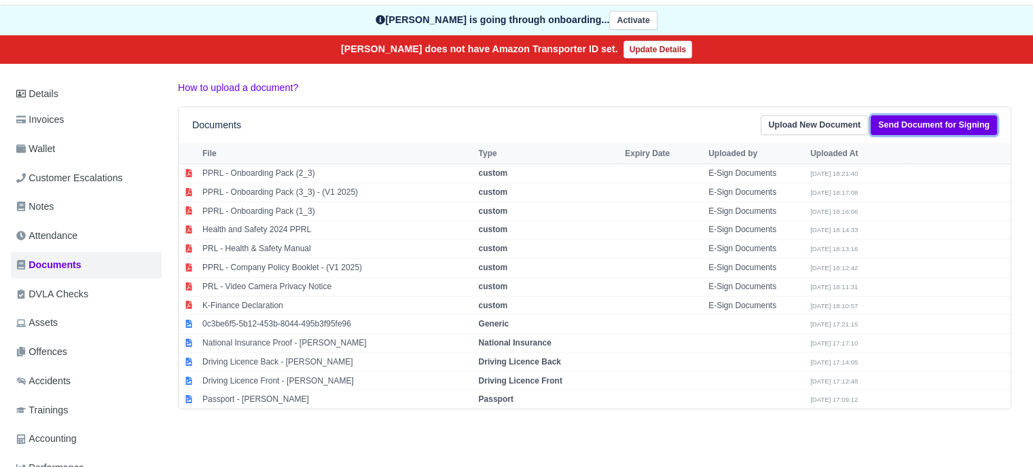
click at [916, 125] on link "Send Document for Signing" at bounding box center [933, 125] width 126 height 20
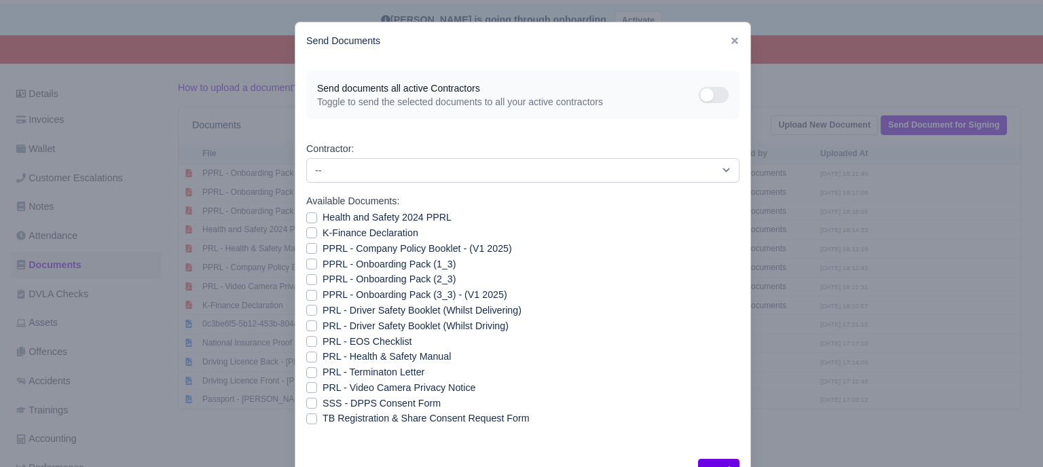
click at [731, 42] on icon at bounding box center [734, 40] width 7 height 7
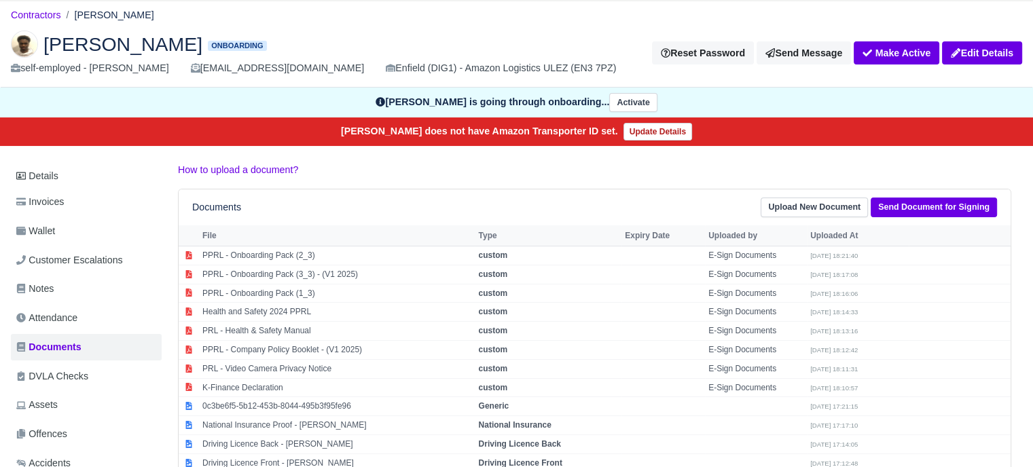
scroll to position [0, 0]
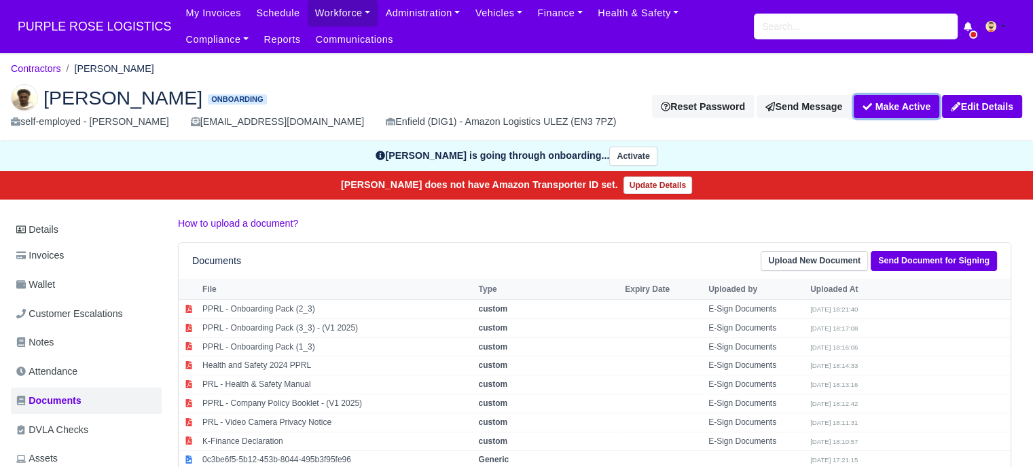
click at [876, 106] on button "Make Active" at bounding box center [896, 106] width 86 height 23
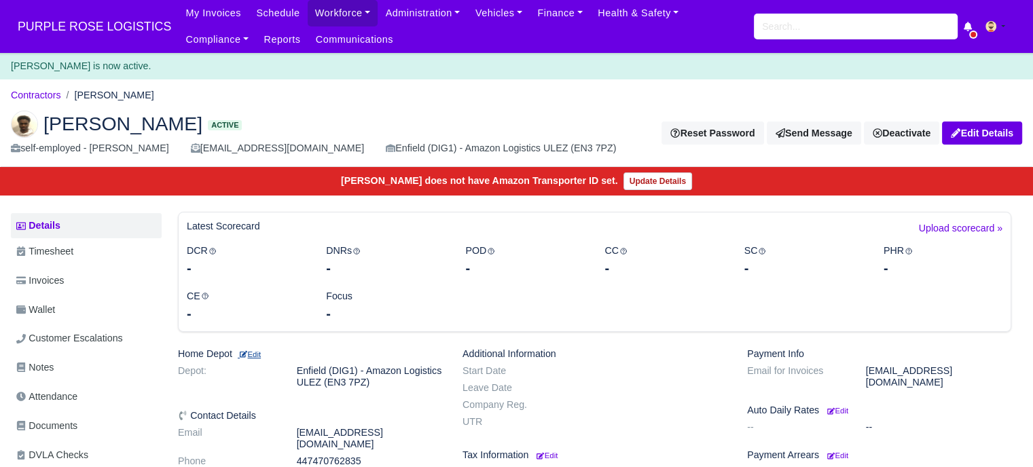
click at [254, 354] on small "Edit" at bounding box center [249, 354] width 23 height 8
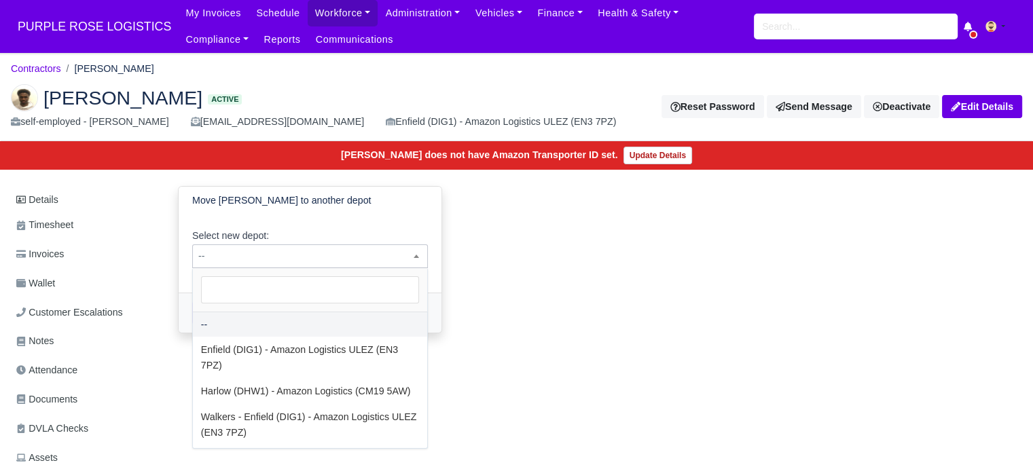
click at [293, 250] on span "--" at bounding box center [310, 256] width 234 height 17
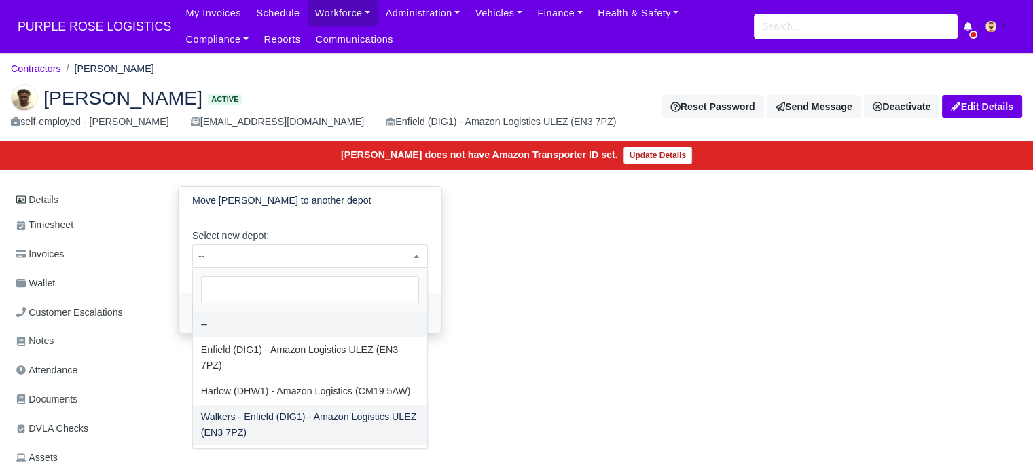
select select "5"
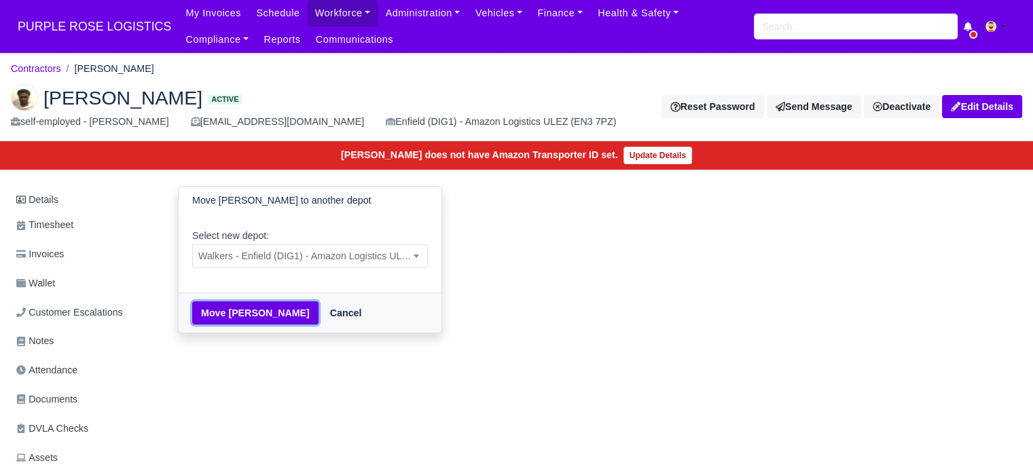
click at [263, 307] on button "Move [PERSON_NAME]" at bounding box center [255, 312] width 126 height 23
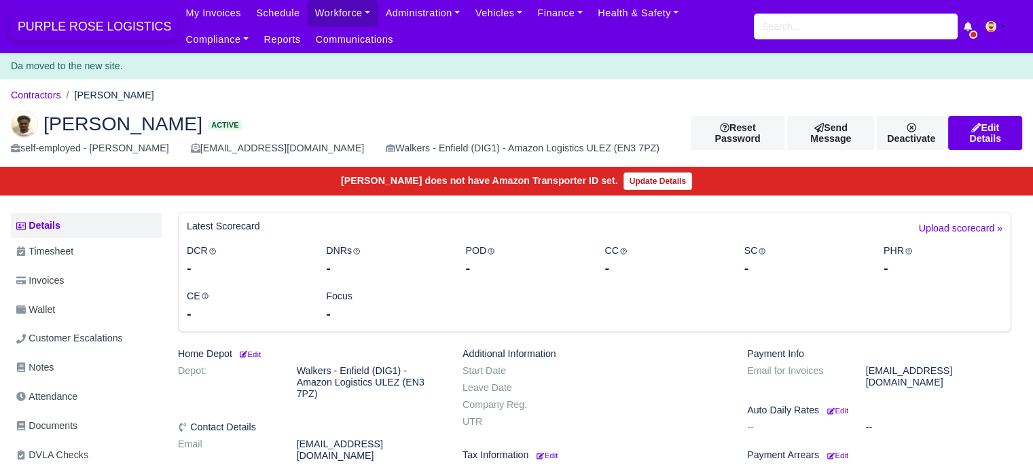
click at [90, 24] on span "PURPLE ROSE LOGISTICS" at bounding box center [94, 26] width 167 height 27
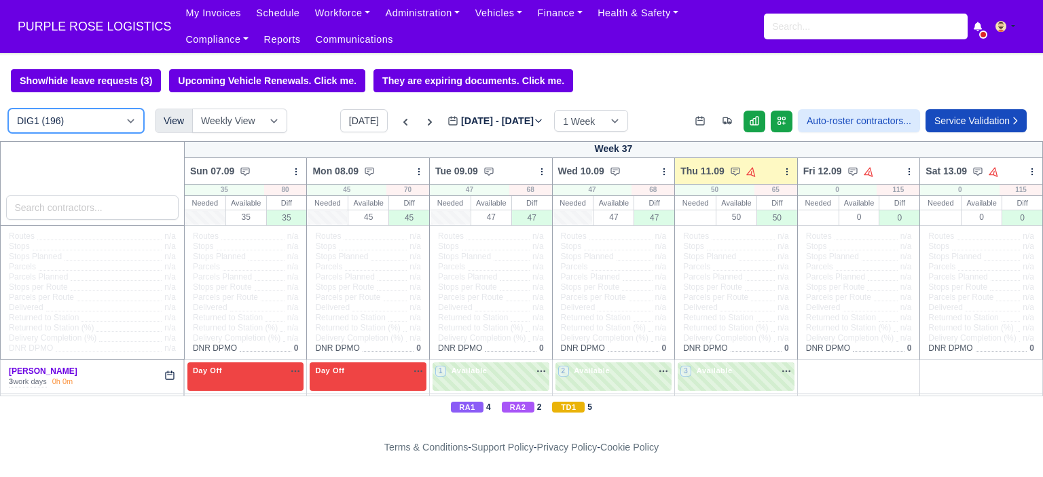
click at [129, 126] on select "DIG1 (196) DAK1 (1) GIMD (35)" at bounding box center [76, 121] width 136 height 24
select select "5"
click at [8, 110] on select "DIG1 (196) DAK1 (1) GIMD (35)" at bounding box center [76, 121] width 136 height 24
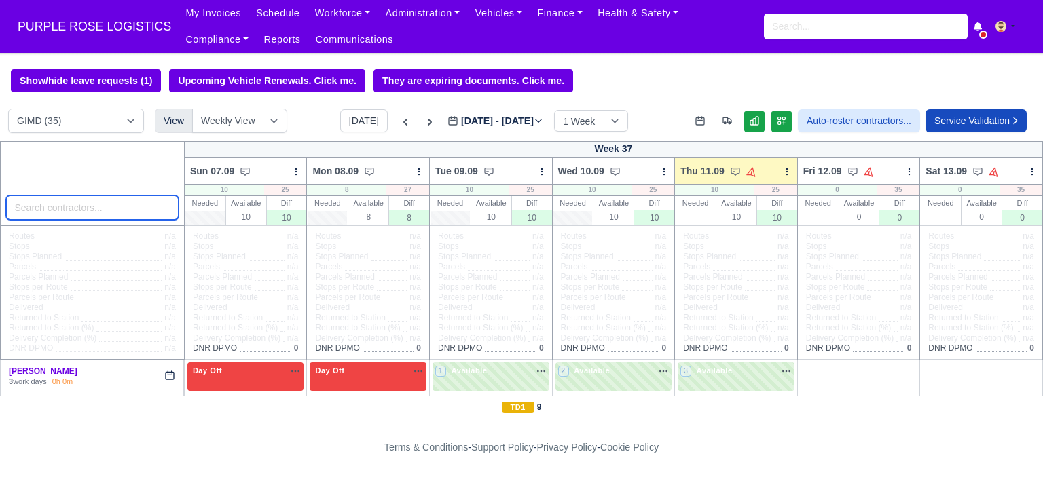
click at [90, 212] on input "search" at bounding box center [92, 208] width 172 height 24
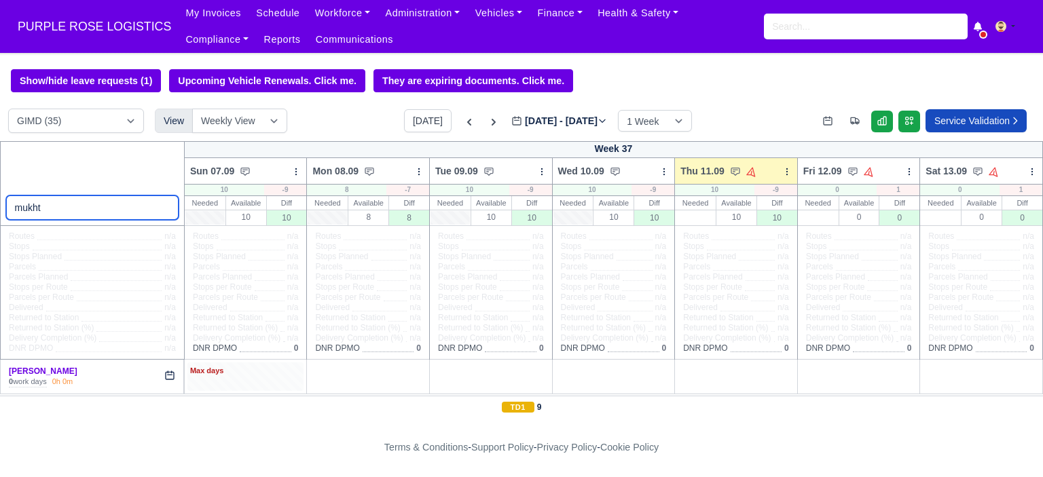
type input "mukht"
click at [240, 388] on div "Max days" at bounding box center [245, 377] width 117 height 28
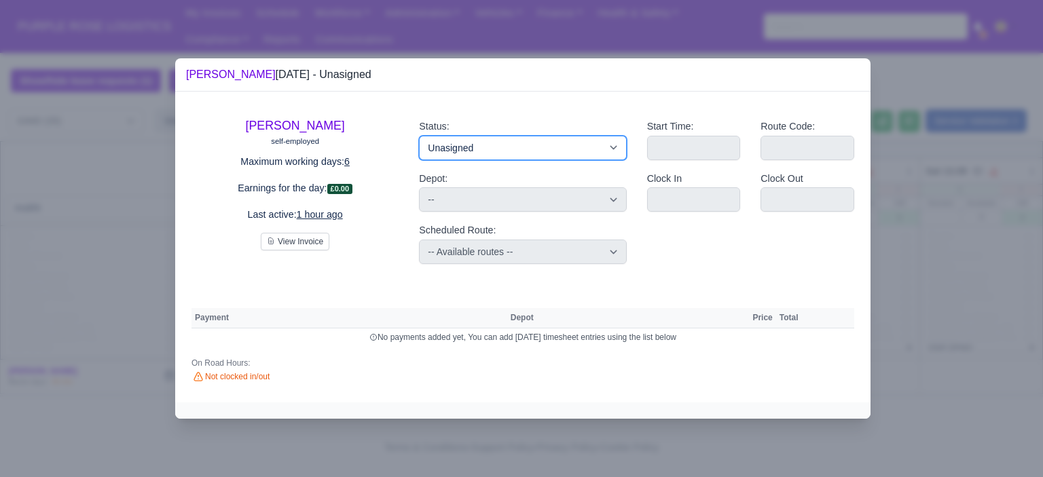
click at [549, 146] on select "Available Day Off Stand By Holiday Other Depot In Office OSM Ridealong Nursery …" at bounding box center [522, 148] width 207 height 24
select select "Day Off"
click at [419, 136] on select "Available Day Off Stand By Holiday Other Depot In Office OSM Ridealong Nursery …" at bounding box center [522, 148] width 207 height 24
select select
select select "na"
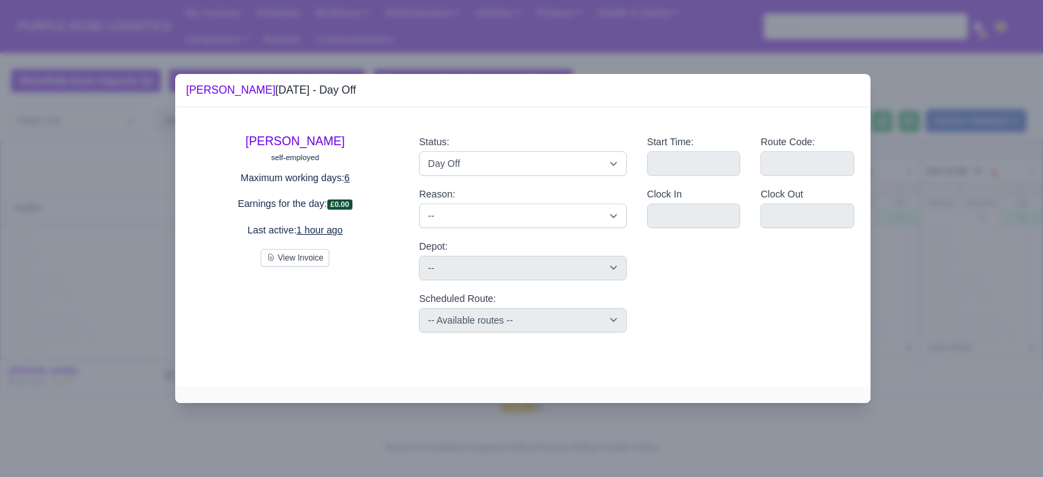
click at [953, 280] on div at bounding box center [521, 238] width 1043 height 477
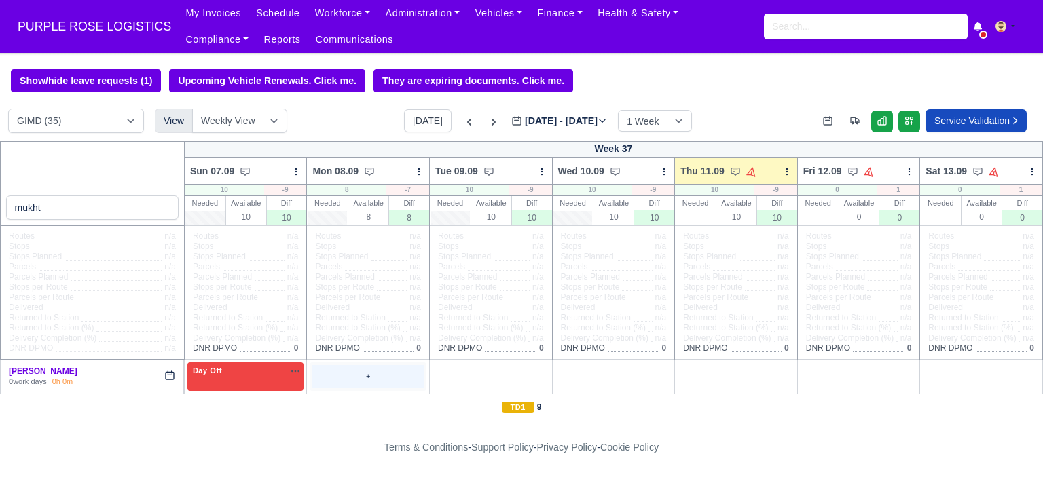
click at [348, 369] on div "+" at bounding box center [367, 376] width 111 height 22
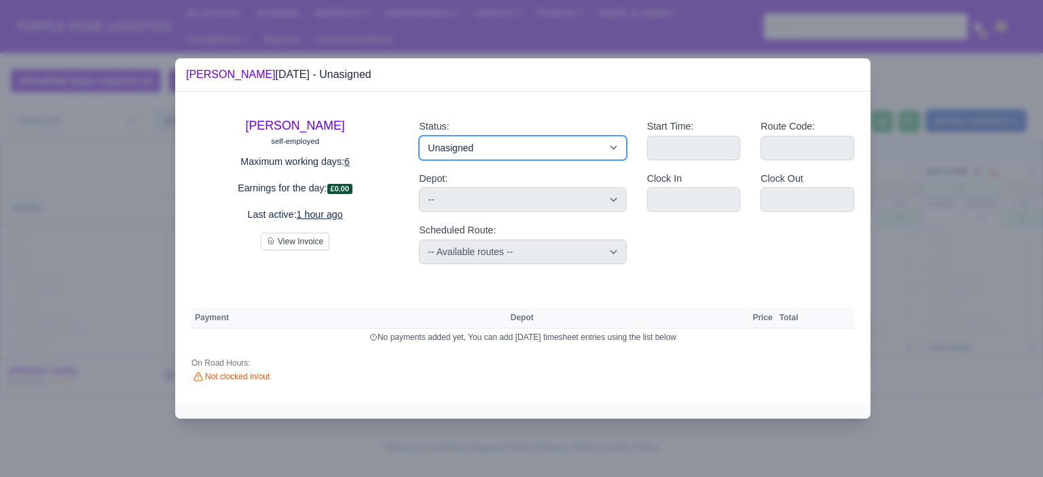
click at [539, 153] on select "Available Day Off Stand By Holiday Other Depot In Office OSM Ridealong Nursery …" at bounding box center [522, 148] width 207 height 24
select select "Day Off"
click at [419, 136] on select "Available Day Off Stand By Holiday Other Depot In Office OSM Ridealong Nursery …" at bounding box center [522, 148] width 207 height 24
select select
select select "na"
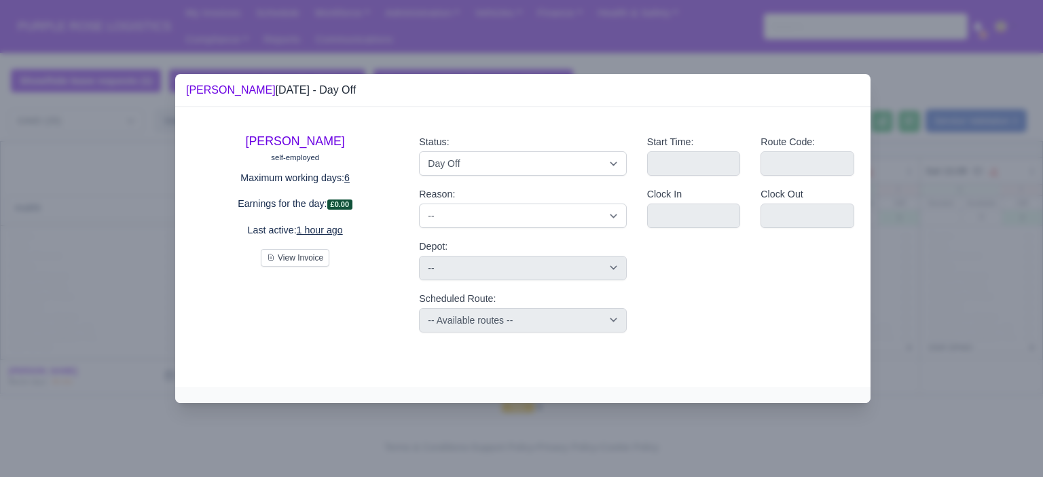
click at [915, 247] on div at bounding box center [521, 238] width 1043 height 477
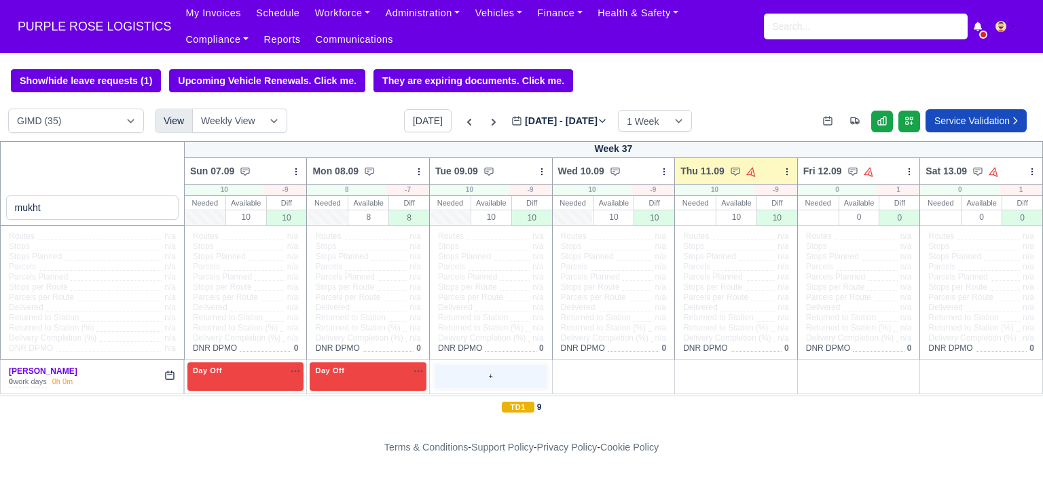
click at [459, 374] on div "+" at bounding box center [490, 376] width 111 height 22
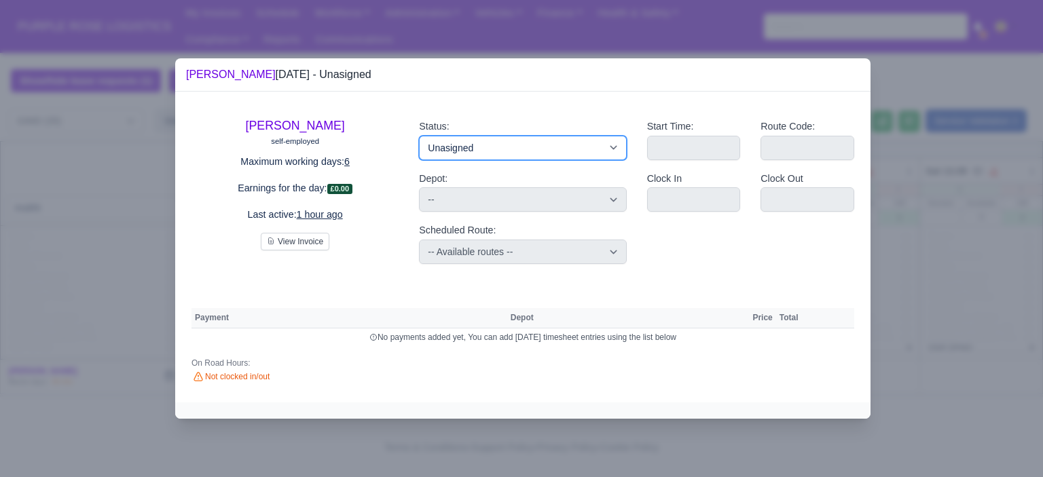
click at [534, 148] on select "Available Day Off Stand By Holiday Other Depot In Office OSM Ridealong Nursery …" at bounding box center [522, 148] width 207 height 24
select select "Day Off"
click at [419, 136] on select "Available Day Off Stand By Holiday Other Depot In Office OSM Ridealong Nursery …" at bounding box center [522, 148] width 207 height 24
select select
select select "na"
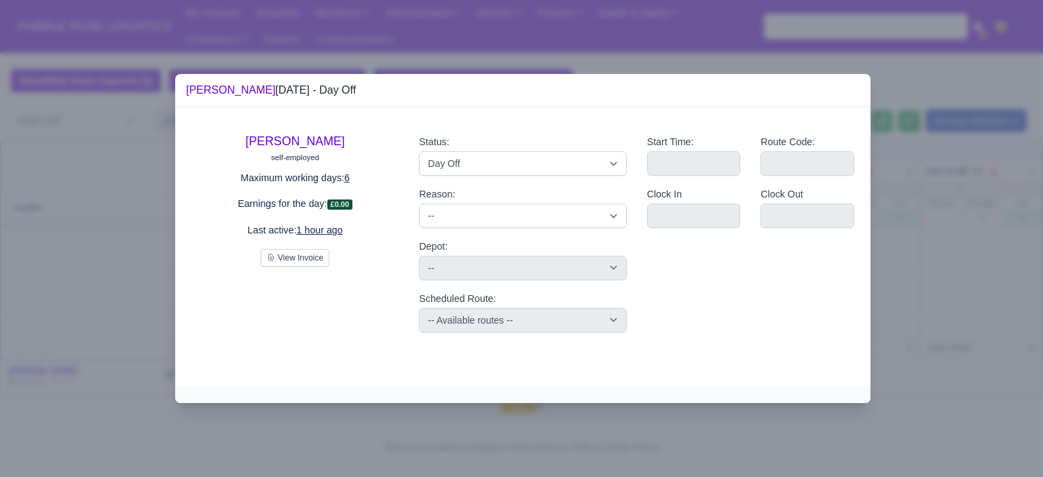
click at [937, 255] on div at bounding box center [521, 238] width 1043 height 477
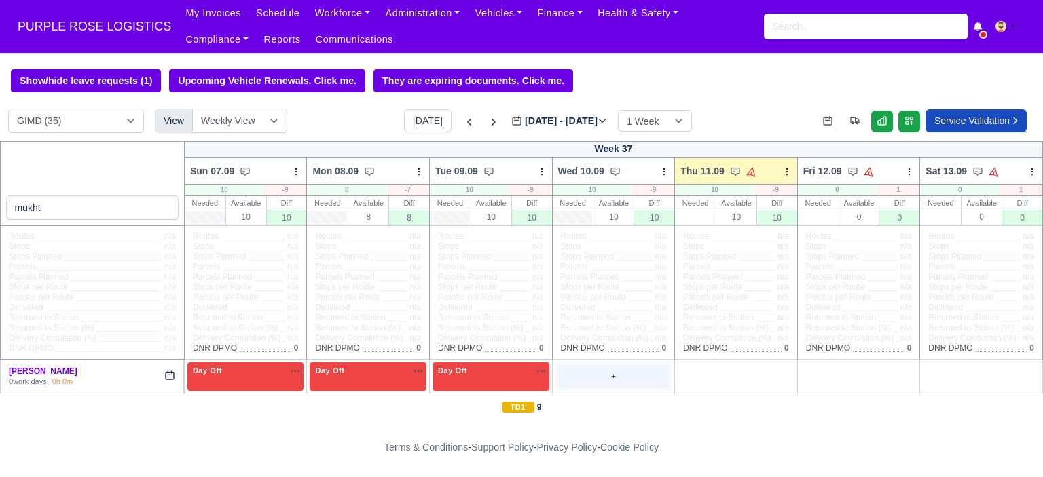
click at [602, 373] on div "+" at bounding box center [613, 376] width 111 height 22
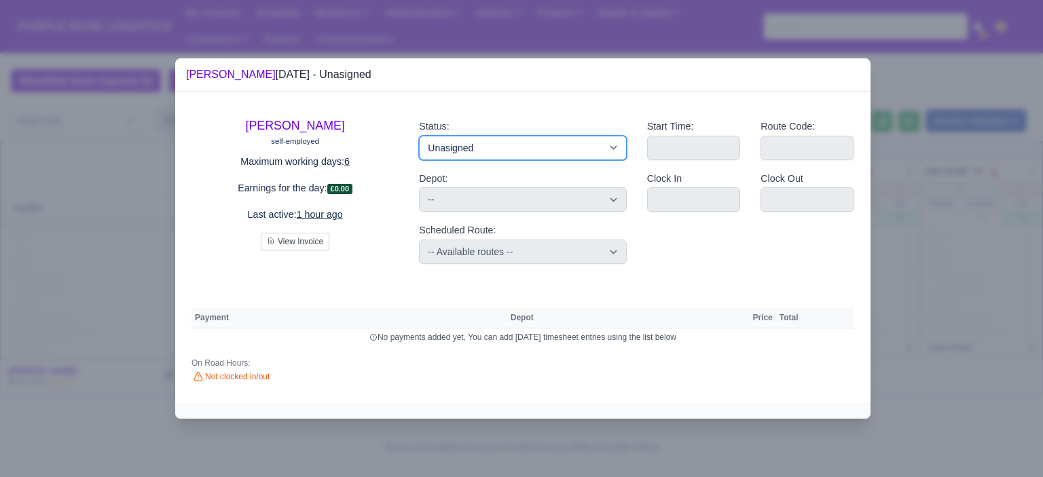
click at [597, 152] on select "Available Day Off Stand By Holiday Other Depot In Office OSM Ridealong Nursery …" at bounding box center [522, 148] width 207 height 24
select select "Day Off"
click at [419, 136] on select "Available Day Off Stand By Holiday Other Depot In Office OSM Ridealong Nursery …" at bounding box center [522, 148] width 207 height 24
select select
select select "na"
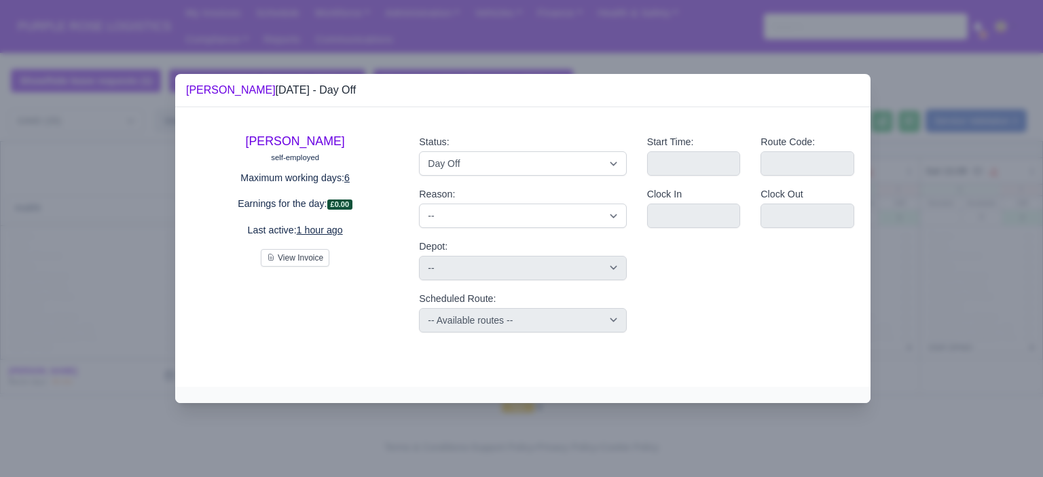
click at [971, 268] on div at bounding box center [521, 238] width 1043 height 477
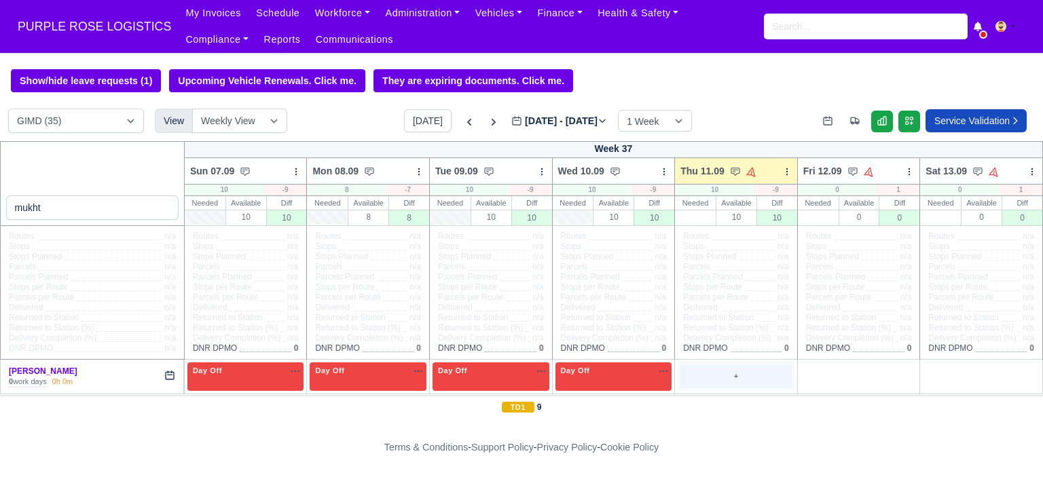
click at [706, 382] on div "+" at bounding box center [735, 376] width 111 height 22
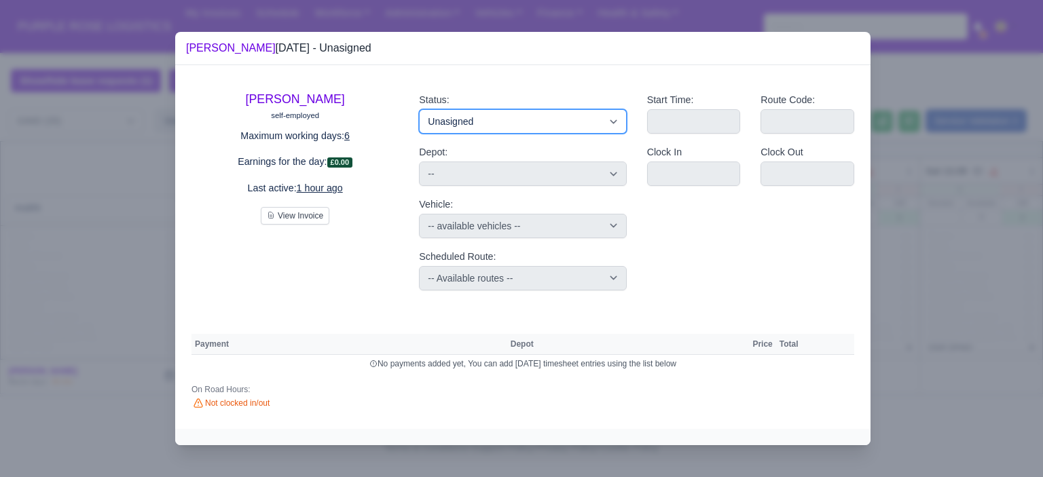
click at [538, 122] on select "Available Day Off Stand By Holiday Other Depot In Office OSM Ridealong Nursery …" at bounding box center [522, 121] width 207 height 24
select select "Training"
click at [419, 109] on select "Available Day Off Stand By Holiday Other Depot In Office OSM Ridealong Nursery …" at bounding box center [522, 121] width 207 height 24
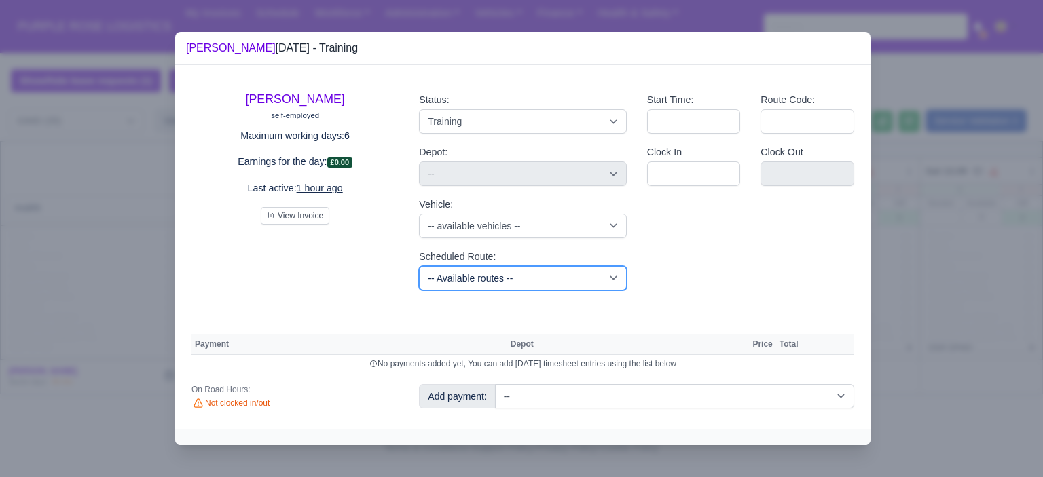
click at [596, 279] on select "-- Available routes -- Standard Parcel - Block of 6 Hours - (SD6) AmFlex RTS Ve…" at bounding box center [522, 278] width 207 height 24
select select "6"
click at [419, 266] on select "-- Available routes -- Standard Parcel - Block of 6 Hours - (SD6) AmFlex RTS Ve…" at bounding box center [522, 278] width 207 height 24
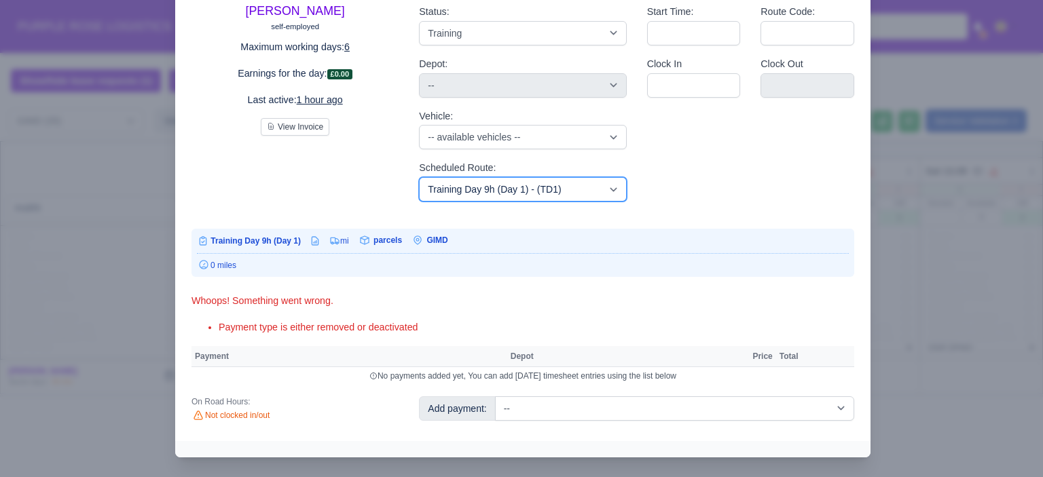
scroll to position [80, 0]
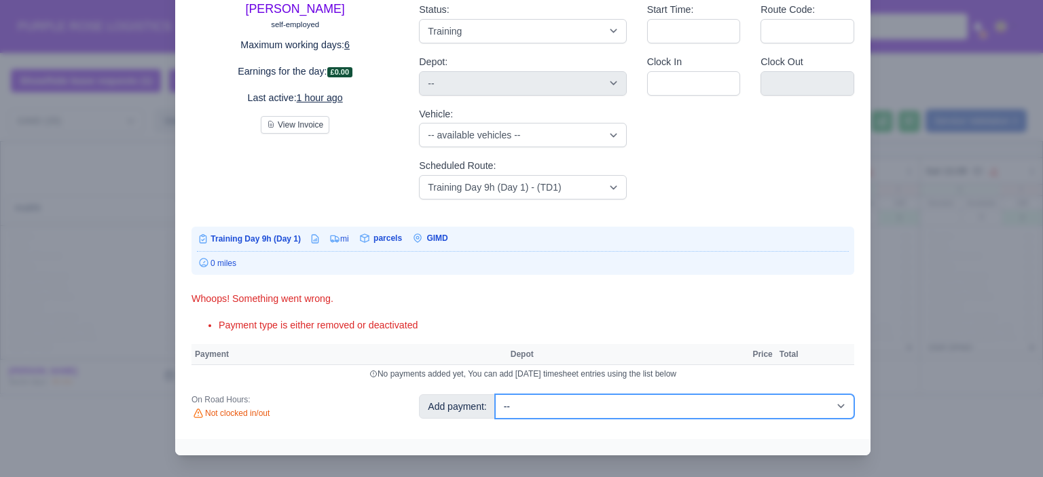
click at [733, 408] on select "-- Additional Hour Support (£14.50) Additional Hour Support (Walkers) (£13.50) …" at bounding box center [674, 406] width 359 height 24
select select "104"
click at [495, 394] on select "-- Additional Hour Support (£14.50) Additional Hour Support (Walkers) (£13.50) …" at bounding box center [674, 406] width 359 height 24
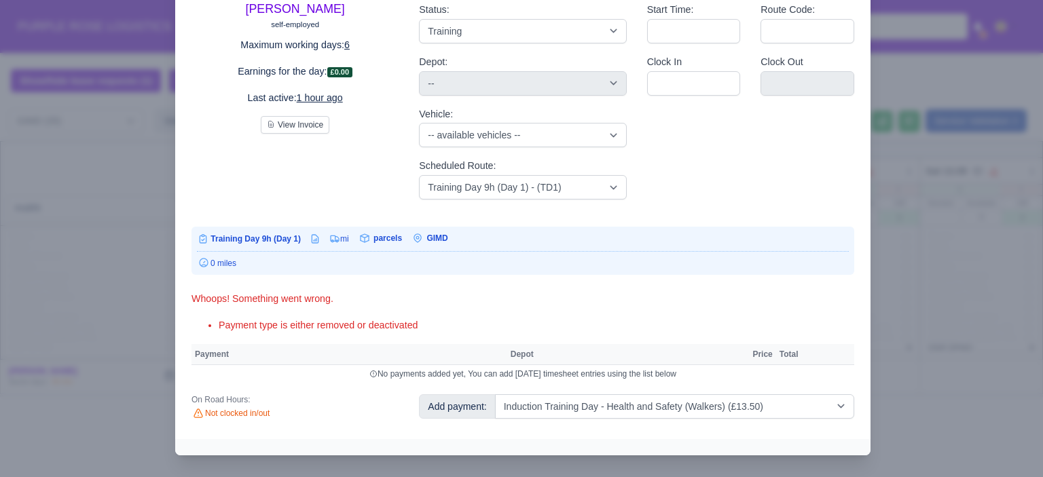
select select "5"
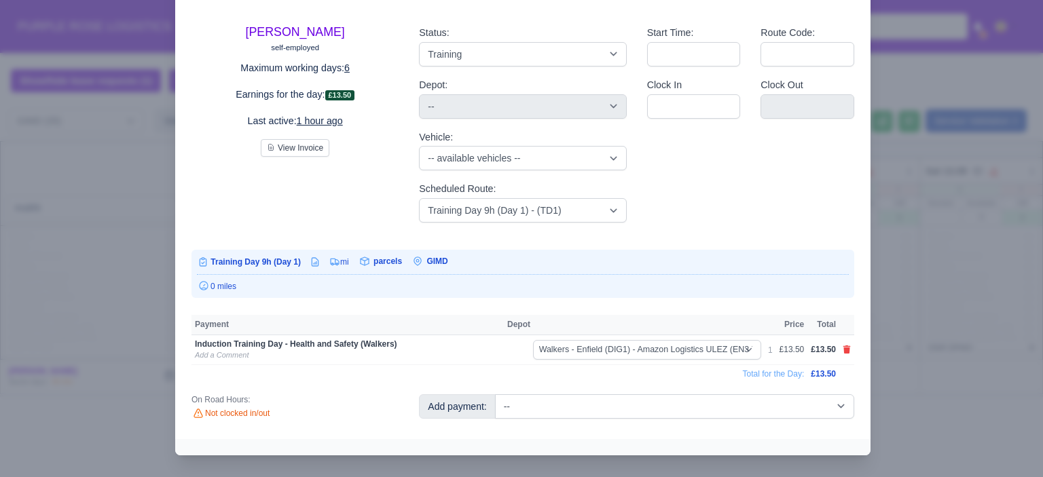
scroll to position [48, 0]
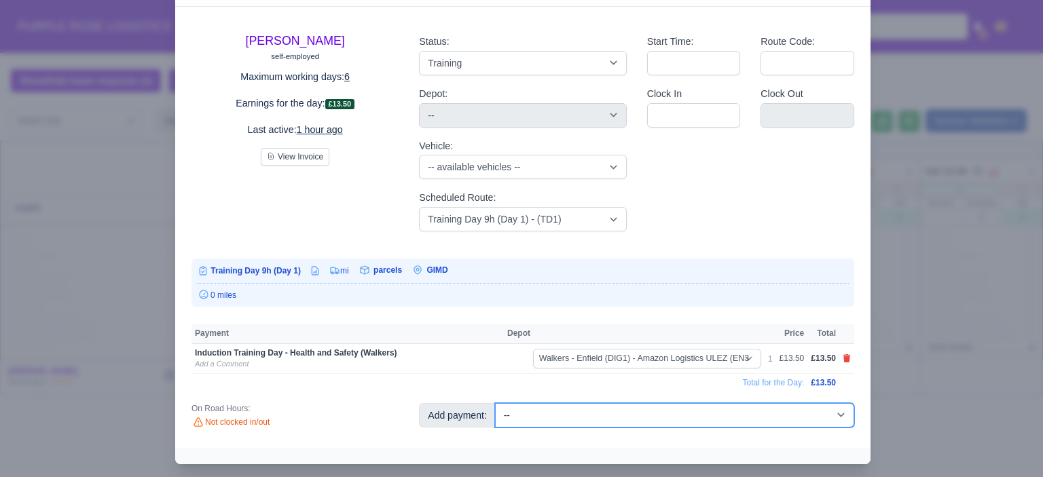
click at [760, 412] on select "-- Additional Hour Support (£14.50) Additional Hour Support (Walkers) (£13.50) …" at bounding box center [674, 415] width 359 height 24
select select "85"
click at [495, 403] on select "-- Additional Hour Support (£14.50) Additional Hour Support (Walkers) (£13.50) …" at bounding box center [674, 415] width 359 height 24
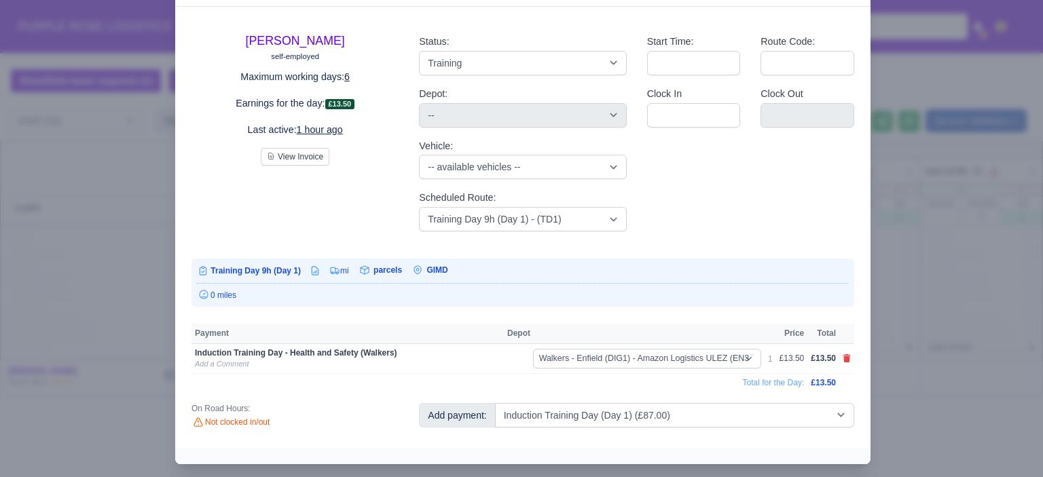
select select "5"
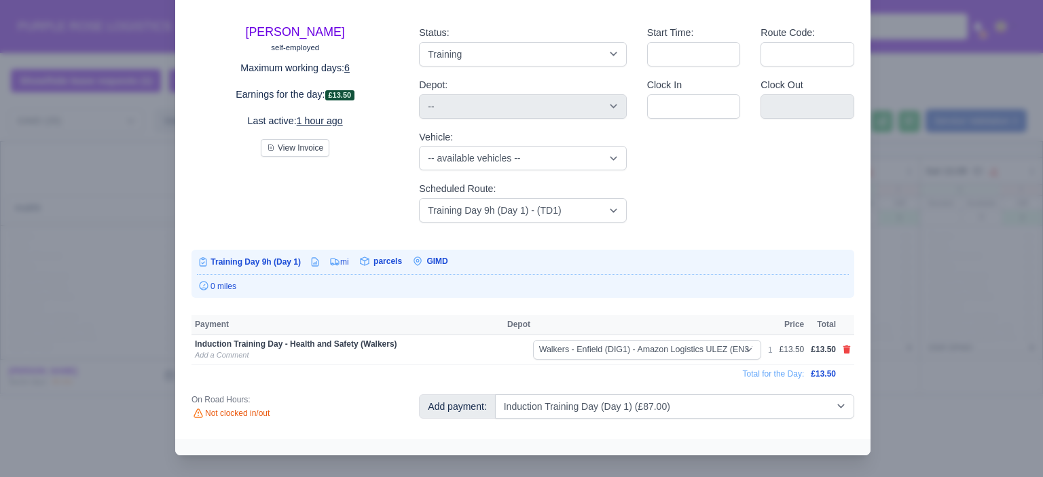
select select "5"
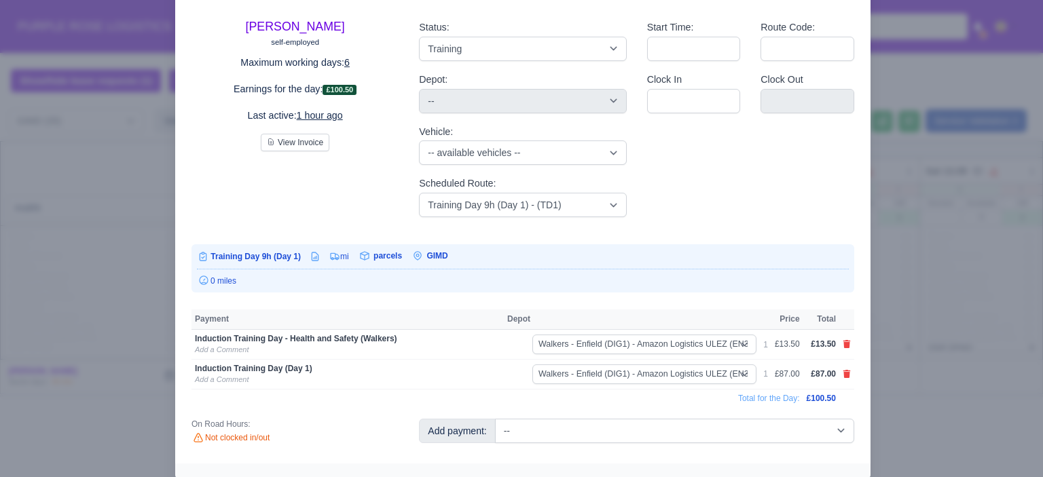
click at [937, 393] on div at bounding box center [521, 238] width 1043 height 477
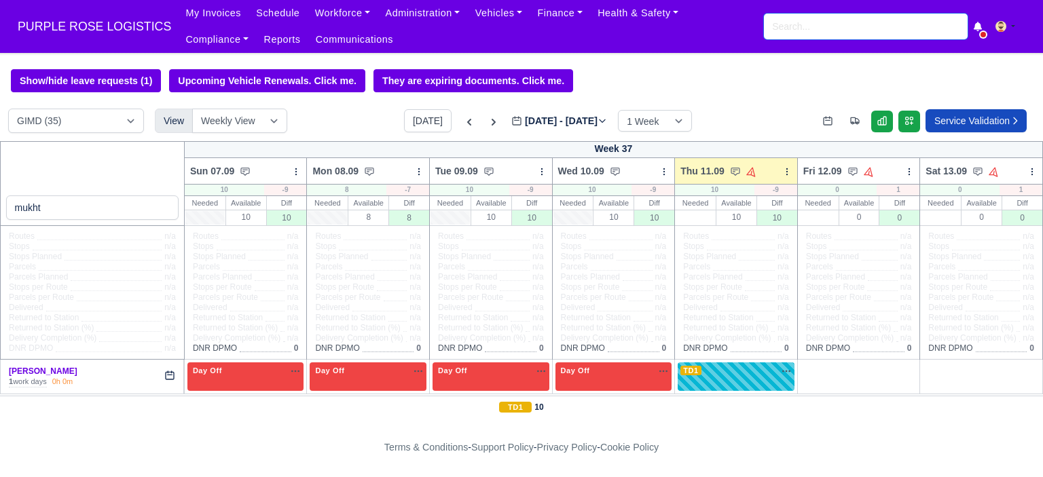
click at [855, 33] on input "search" at bounding box center [866, 27] width 204 height 26
type input "bill"
type input "billal afzal"
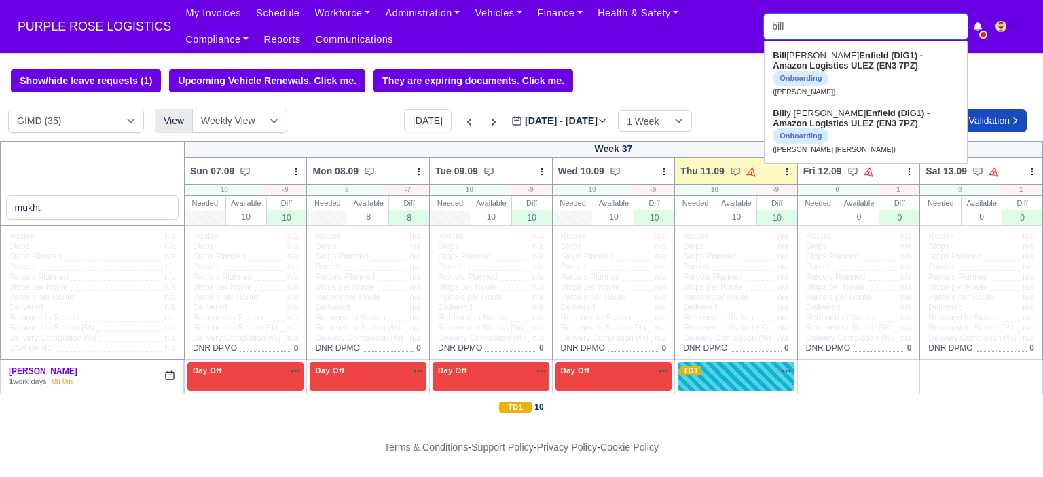
type input "billa"
type input "billal afzal"
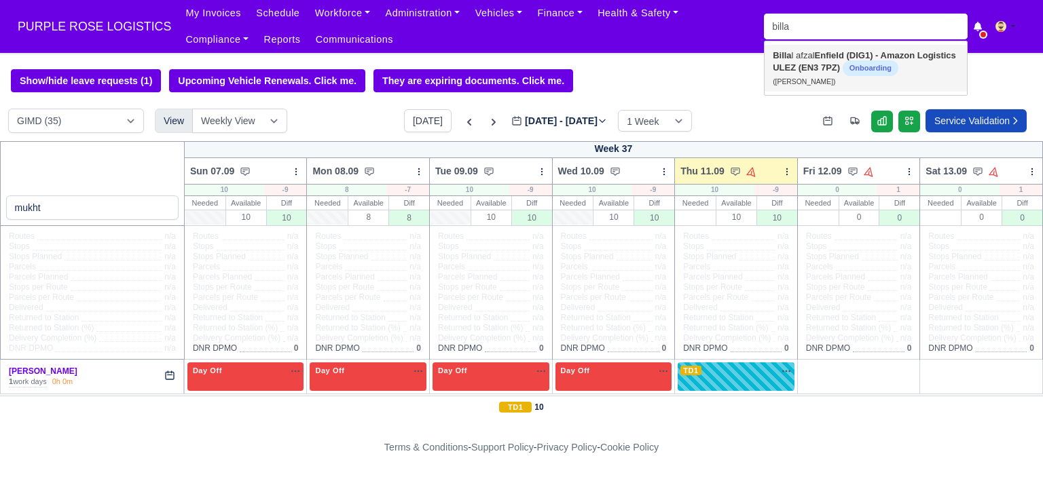
click at [832, 58] on strong "Enfield (DIG1) - Amazon Logistics ULEZ (EN3 7PZ)" at bounding box center [864, 61] width 183 height 22
type input "Billal afzal"
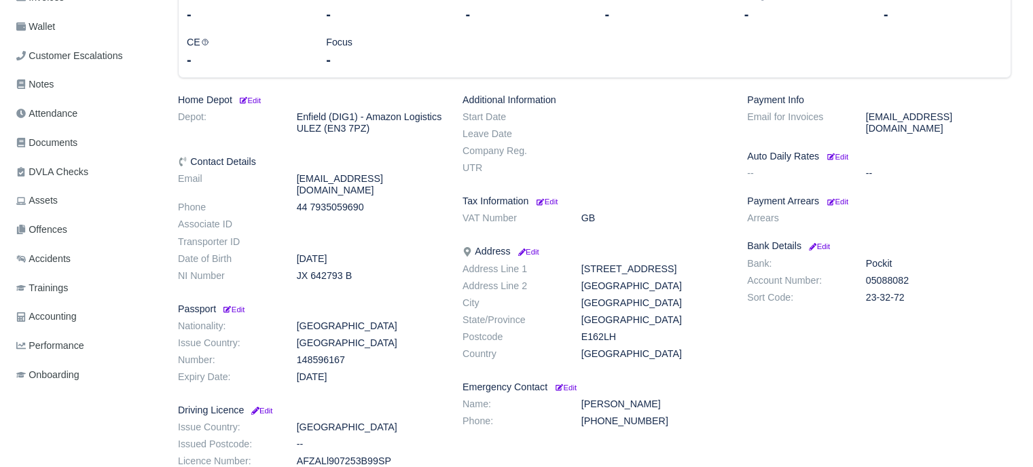
scroll to position [204, 0]
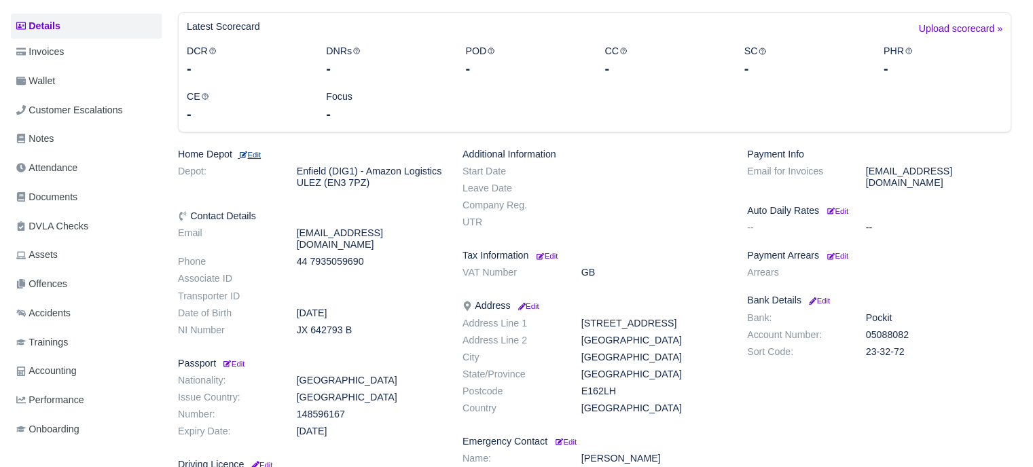
click at [261, 152] on small "Edit" at bounding box center [249, 155] width 23 height 8
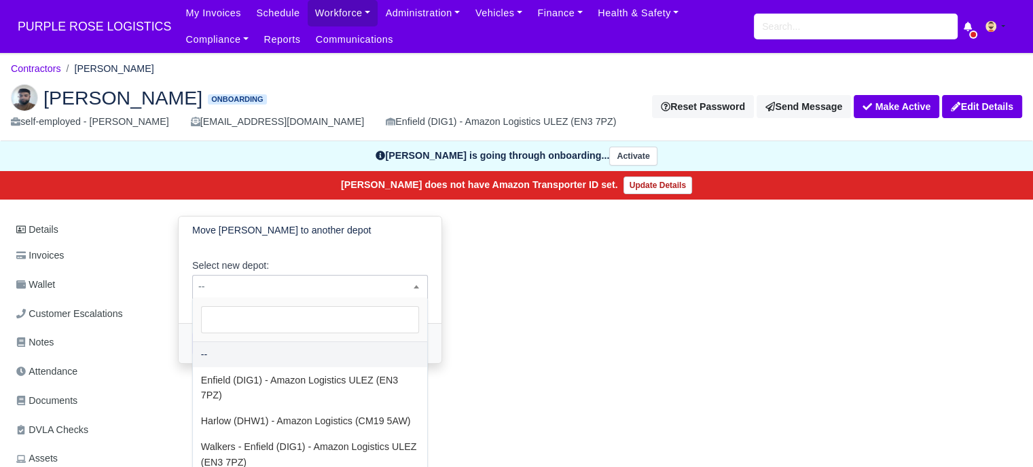
click at [312, 287] on span "--" at bounding box center [310, 286] width 234 height 17
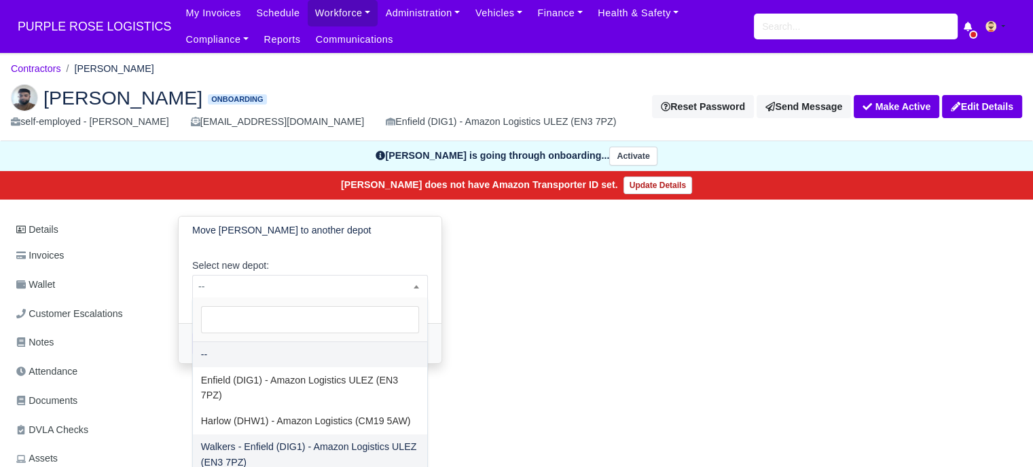
select select "5"
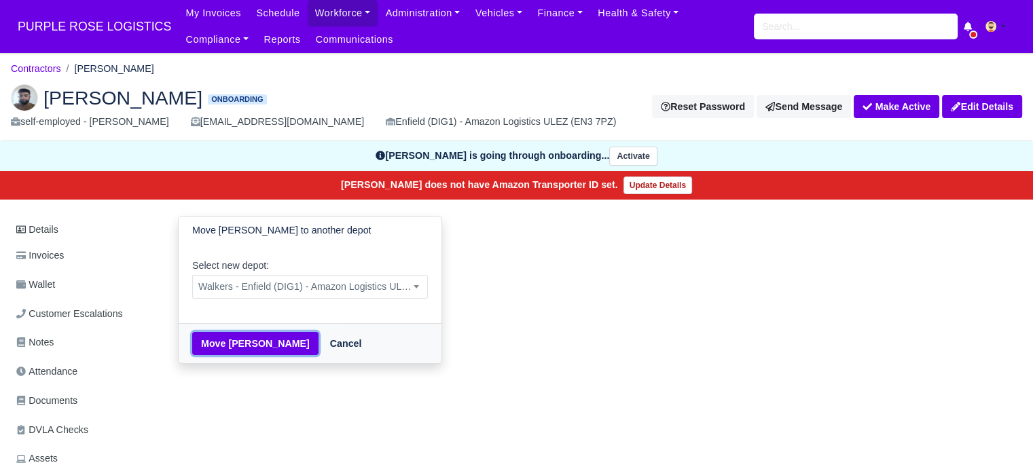
click at [243, 341] on button "Move Billal afzal" at bounding box center [255, 343] width 126 height 23
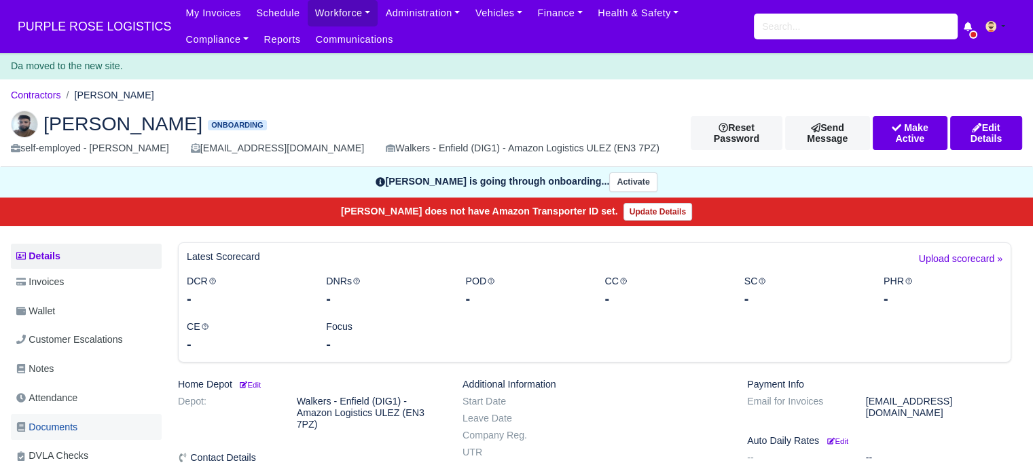
click at [81, 419] on link "Documents" at bounding box center [86, 427] width 151 height 26
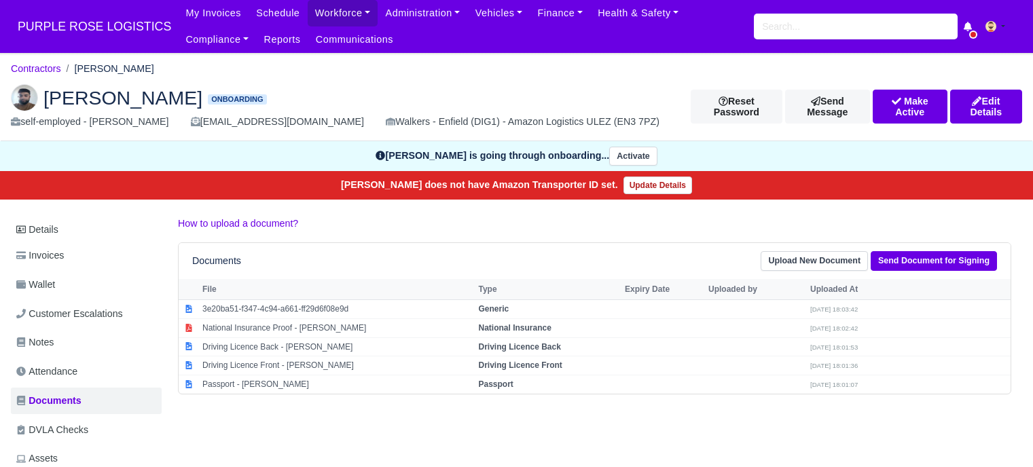
click at [76, 426] on span "DVLA Checks" at bounding box center [52, 430] width 72 height 16
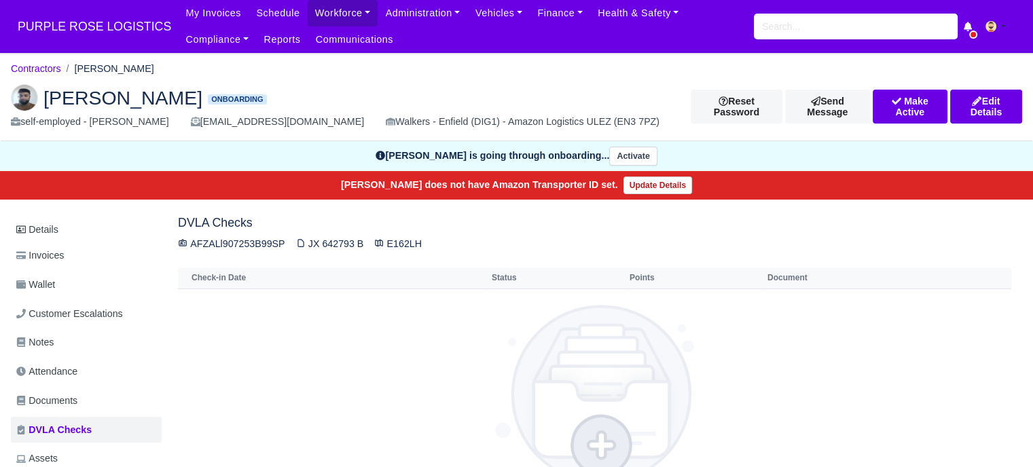
click at [76, 401] on span "Documents" at bounding box center [46, 401] width 61 height 16
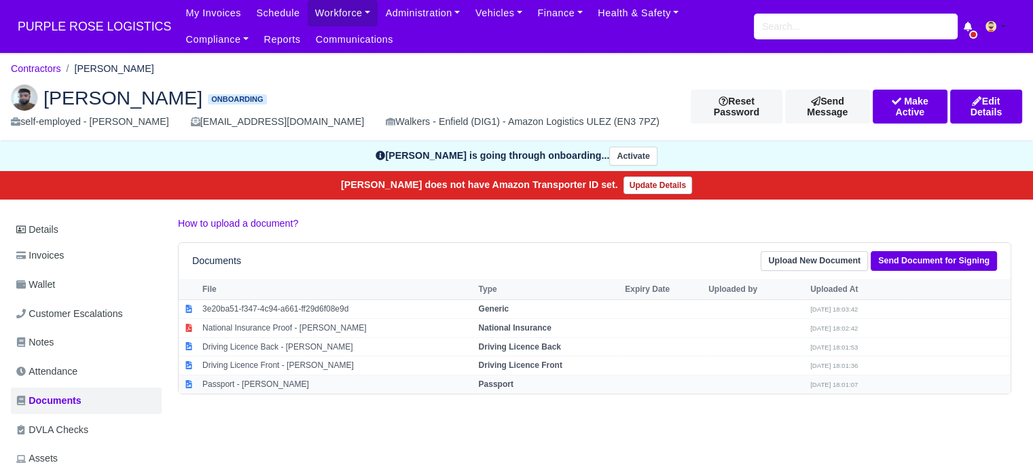
click at [260, 382] on td "Passport - [PERSON_NAME]" at bounding box center [337, 384] width 276 height 18
select select "passport"
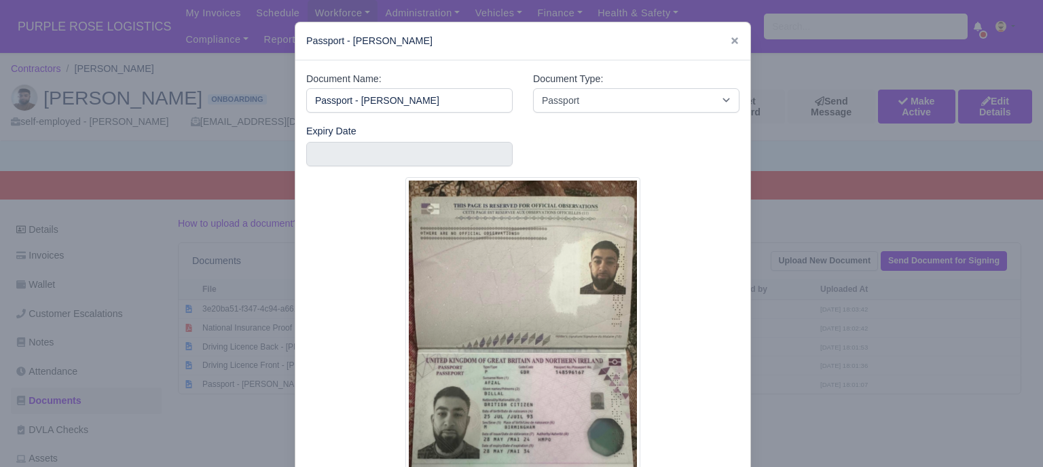
click at [800, 358] on div at bounding box center [521, 233] width 1043 height 467
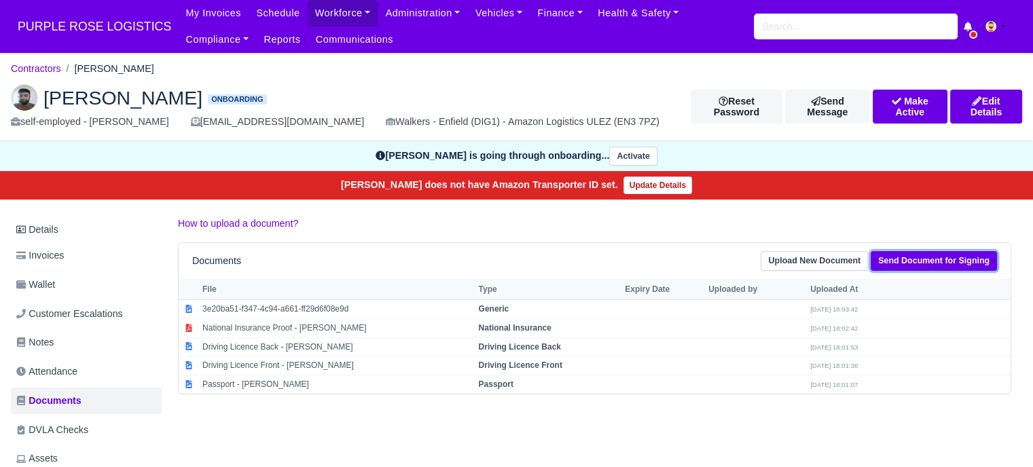
click at [942, 263] on link "Send Document for Signing" at bounding box center [933, 261] width 126 height 20
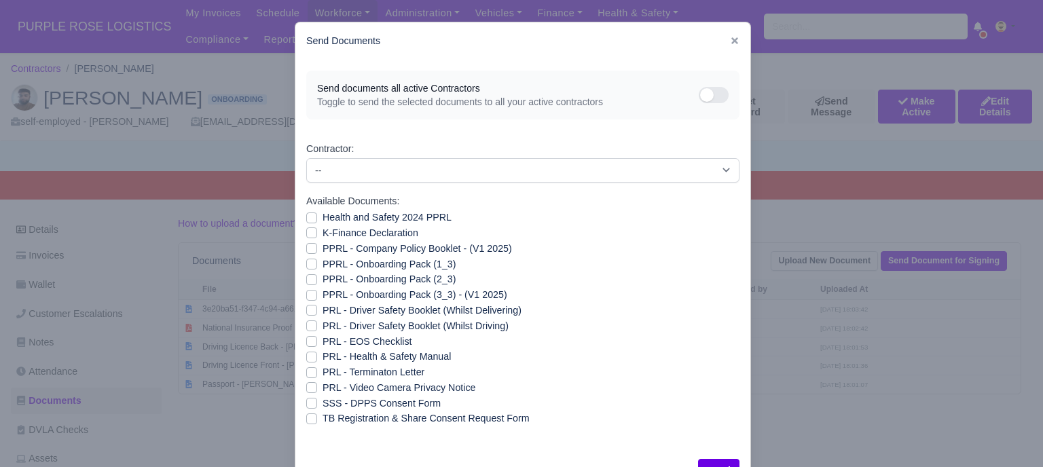
click at [322, 217] on label "Health and Safety 2024 PPRL" at bounding box center [386, 218] width 129 height 16
click at [310, 217] on input "Health and Safety 2024 PPRL" at bounding box center [311, 215] width 11 height 11
checkbox input "true"
click at [322, 231] on label "K-Finance Declaration" at bounding box center [370, 233] width 96 height 16
click at [306, 231] on input "K-Finance Declaration" at bounding box center [311, 230] width 11 height 11
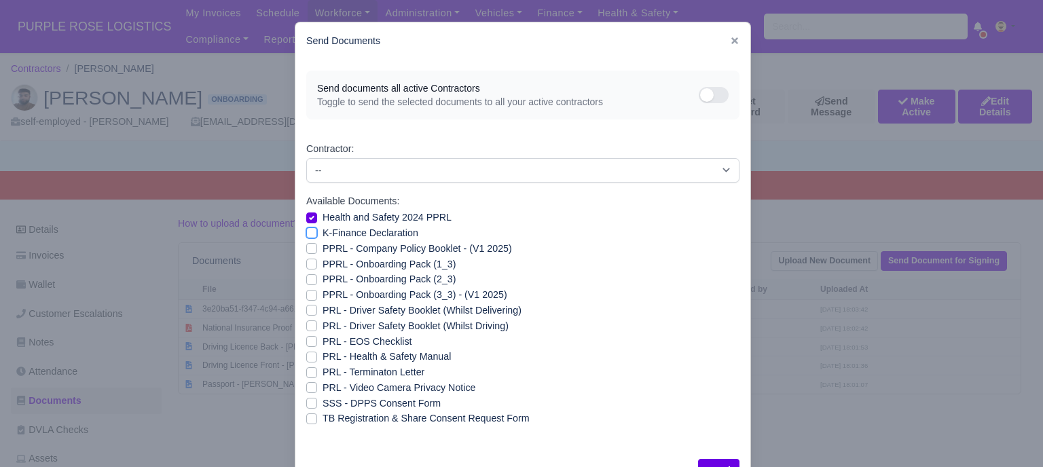
checkbox input "true"
drag, startPoint x: 307, startPoint y: 240, endPoint x: 305, endPoint y: 253, distance: 12.3
click at [307, 241] on div "PPRL - Company Policy Booklet - (V1 2025)" at bounding box center [522, 249] width 433 height 16
click at [322, 244] on label "PPRL - Company Policy Booklet - (V1 2025)" at bounding box center [416, 249] width 189 height 16
click at [306, 244] on input "PPRL - Company Policy Booklet - (V1 2025)" at bounding box center [311, 246] width 11 height 11
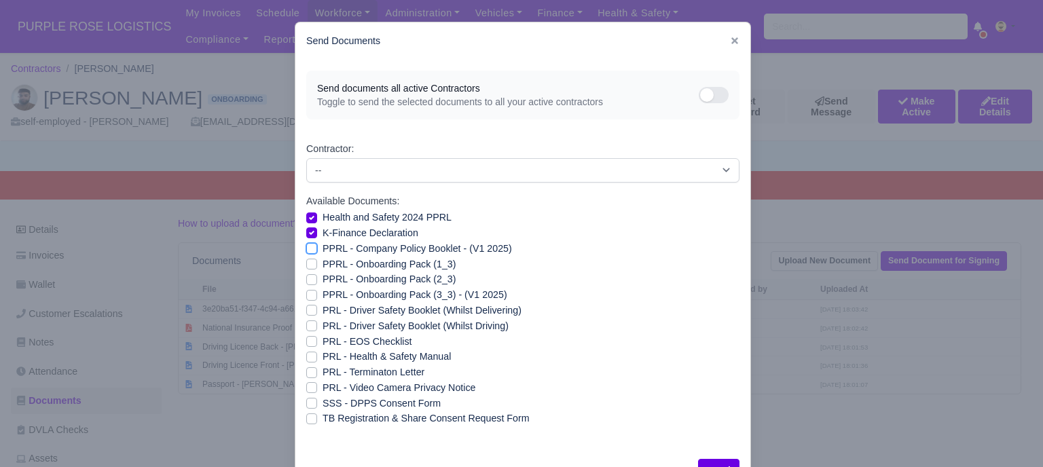
checkbox input "true"
click at [322, 262] on label "PPRL - Onboarding Pack (1_3)" at bounding box center [388, 265] width 133 height 16
click at [307, 262] on input "PPRL - Onboarding Pack (1_3)" at bounding box center [311, 262] width 11 height 11
checkbox input "true"
click at [322, 278] on label "PPRL - Onboarding Pack (2_3)" at bounding box center [388, 280] width 133 height 16
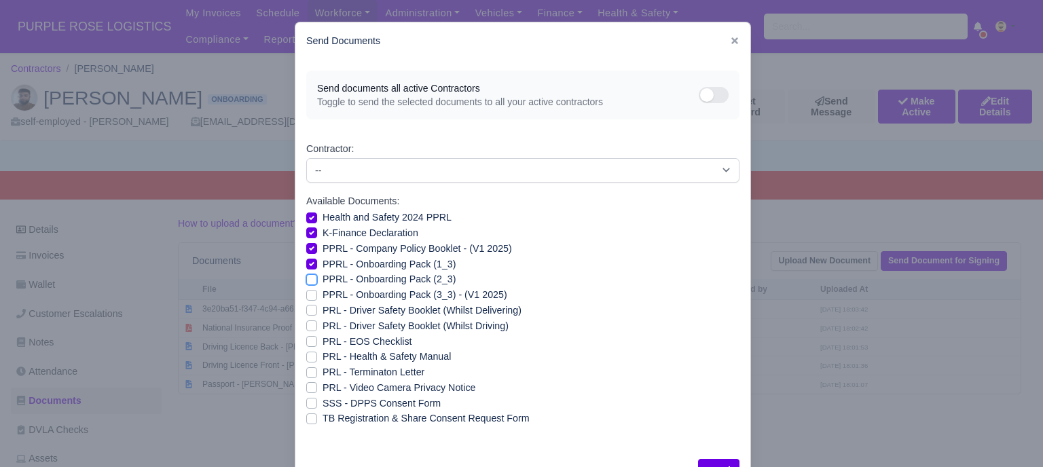
click at [307, 278] on input "PPRL - Onboarding Pack (2_3)" at bounding box center [311, 277] width 11 height 11
checkbox input "true"
click at [322, 293] on label "PPRL - Onboarding Pack (3_3) - (V1 2025)" at bounding box center [414, 295] width 185 height 16
click at [308, 293] on input "PPRL - Onboarding Pack (3_3) - (V1 2025)" at bounding box center [311, 292] width 11 height 11
checkbox input "true"
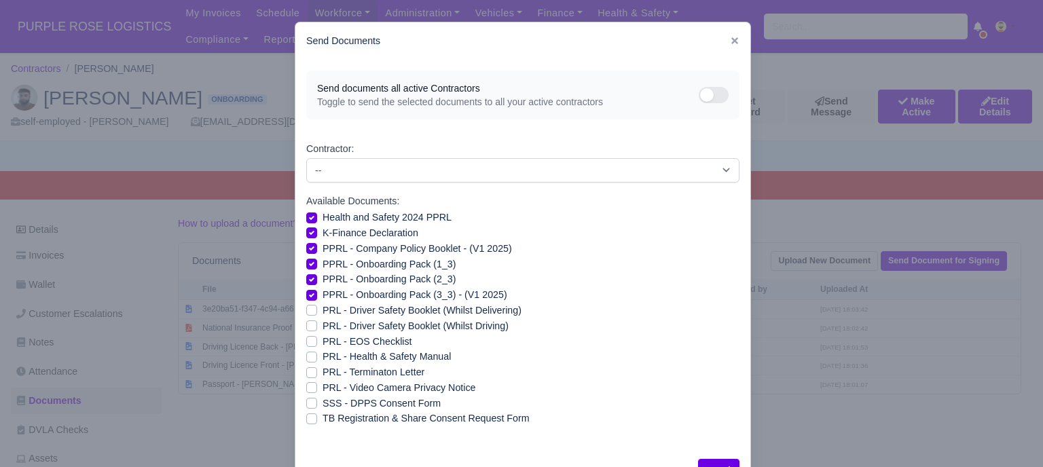
click at [322, 355] on label "PRL - Health & Safety Manual" at bounding box center [386, 357] width 128 height 16
click at [307, 355] on input "PRL - Health & Safety Manual" at bounding box center [311, 354] width 11 height 11
checkbox input "true"
click at [322, 384] on label "PRL - Video Camera Privacy Notice" at bounding box center [398, 388] width 153 height 16
click at [307, 384] on input "PRL - Video Camera Privacy Notice" at bounding box center [311, 385] width 11 height 11
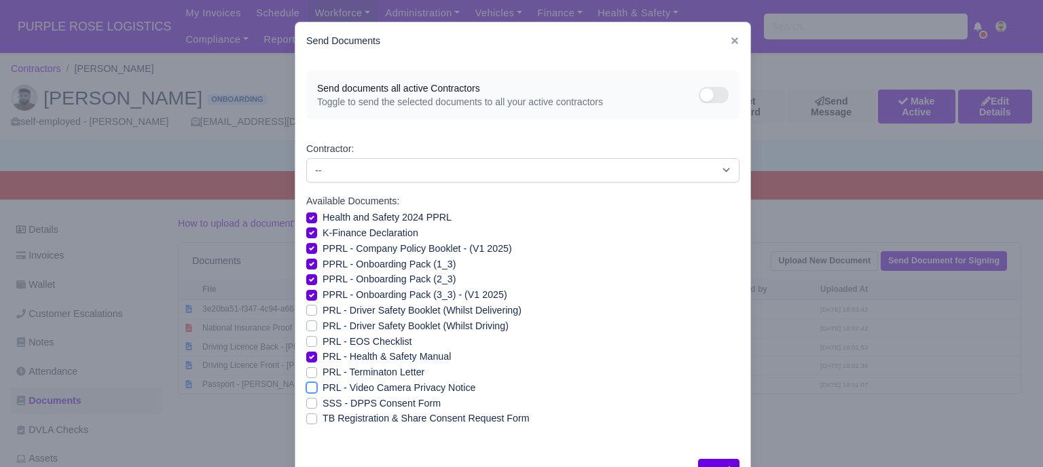
checkbox input "true"
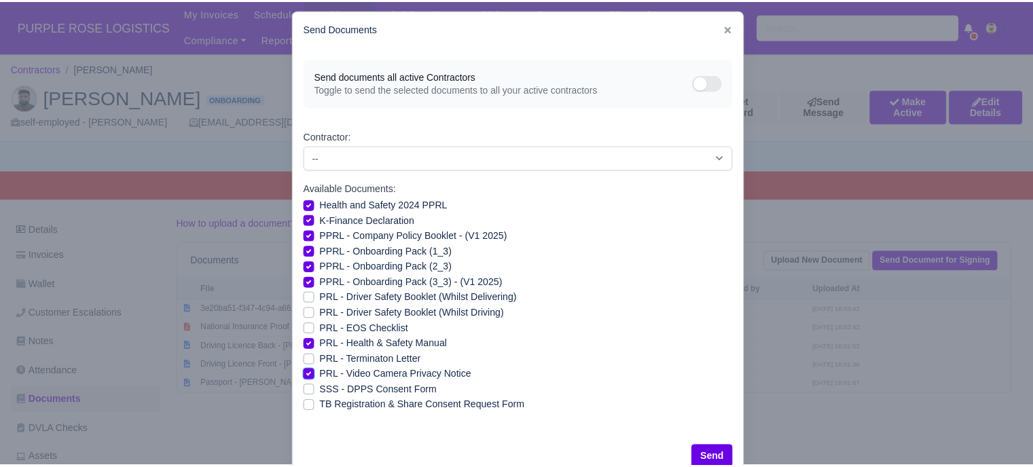
scroll to position [49, 0]
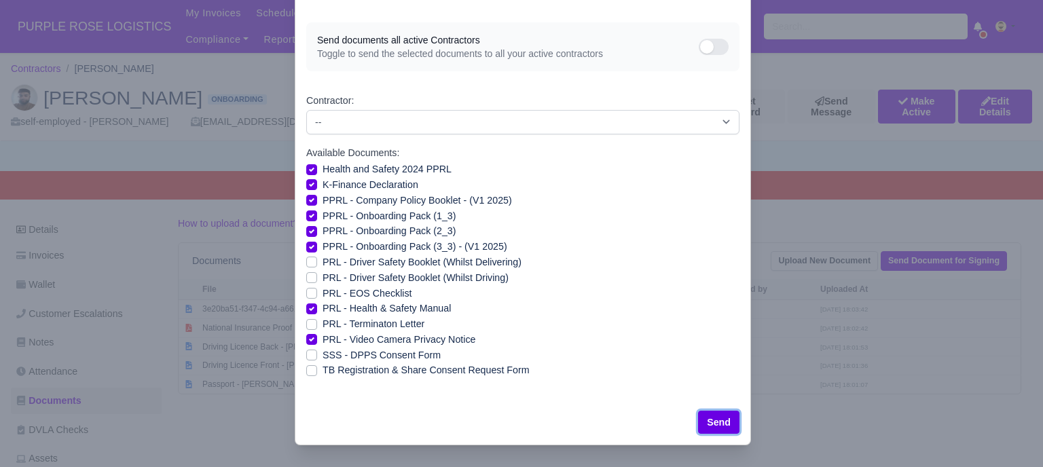
click at [714, 415] on button "Send" at bounding box center [718, 422] width 41 height 23
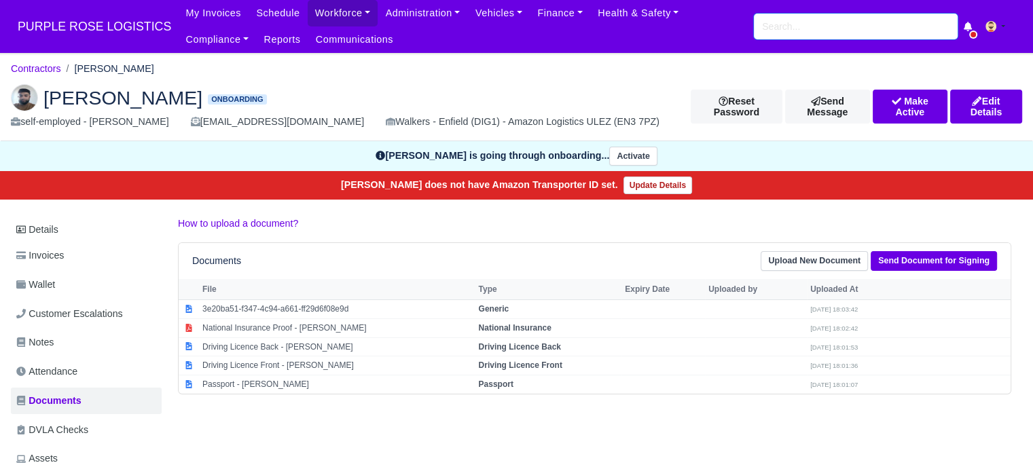
click at [811, 24] on input "search" at bounding box center [856, 27] width 204 height 26
type input "gaet"
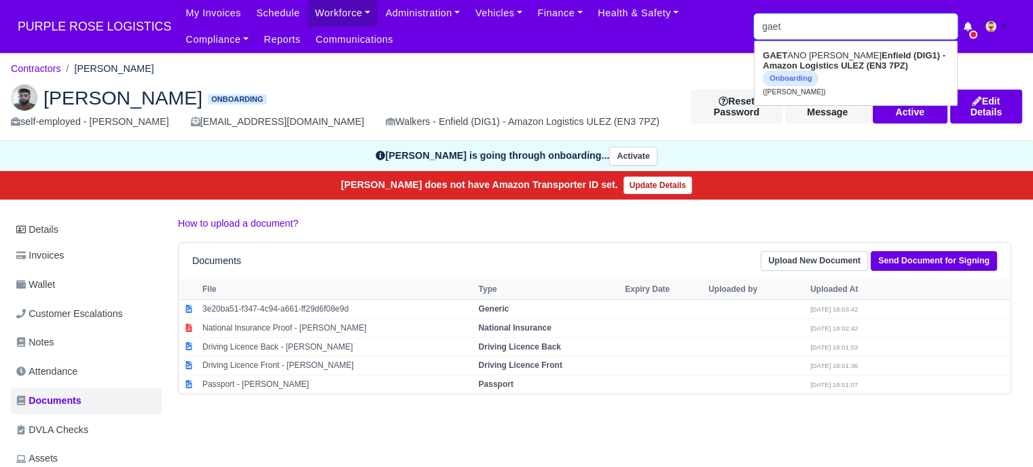
type input "gaetANO TENERELLI"
click at [830, 58] on link "GAET ANO TENERELLI Enfield (DIG1) - Amazon Logistics ULEZ (EN3 7PZ) Onboarding …" at bounding box center [855, 73] width 202 height 57
type input "GAETANO TENERELLI"
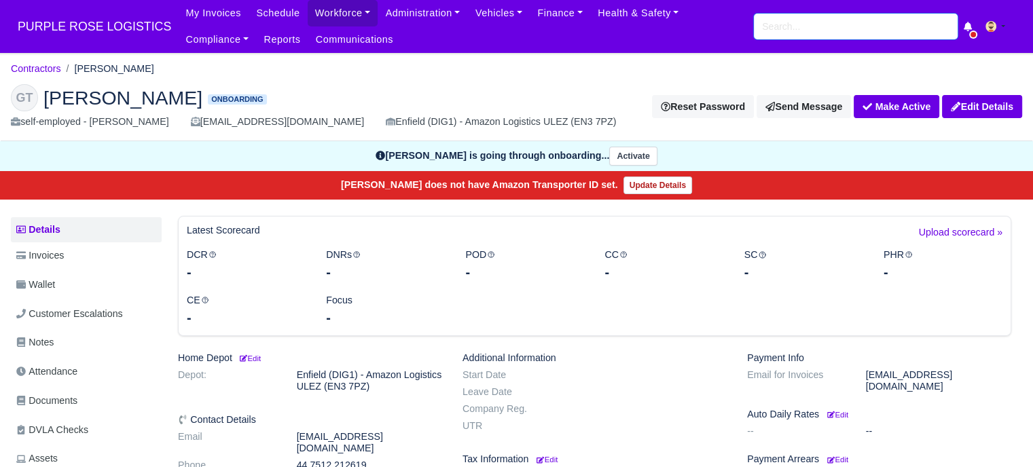
click at [780, 31] on input "search" at bounding box center [856, 27] width 204 height 26
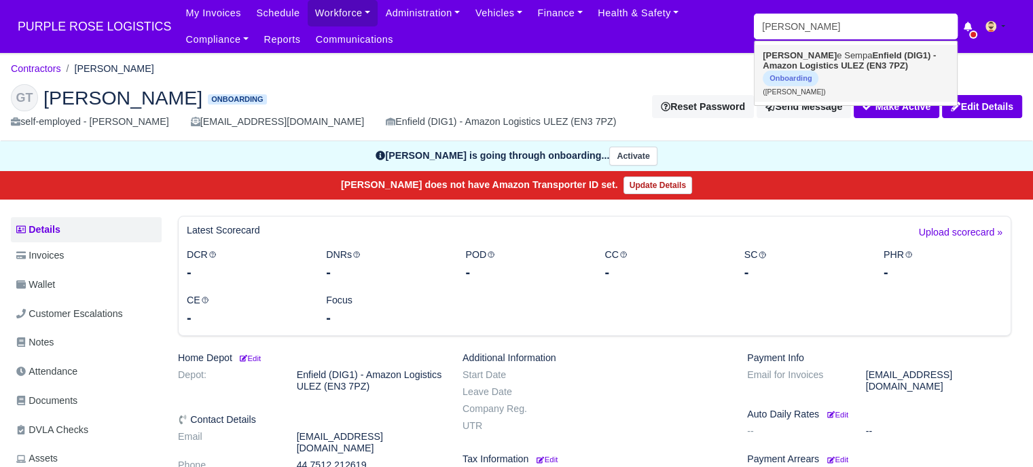
click at [796, 58] on link "[PERSON_NAME] Enfield (DIG1) - Amazon Logistics ULEZ (EN3 7PZ) Onboarding ([PER…" at bounding box center [855, 73] width 202 height 57
type input "[PERSON_NAME]"
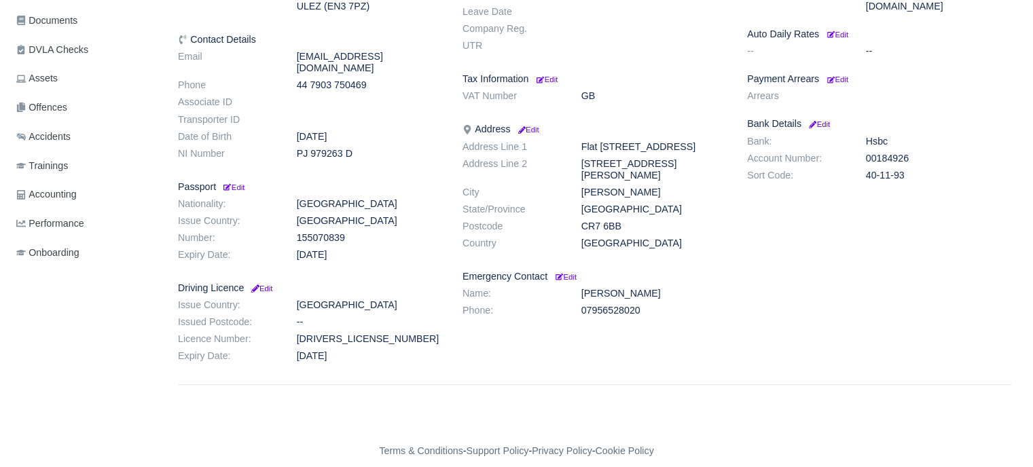
scroll to position [177, 0]
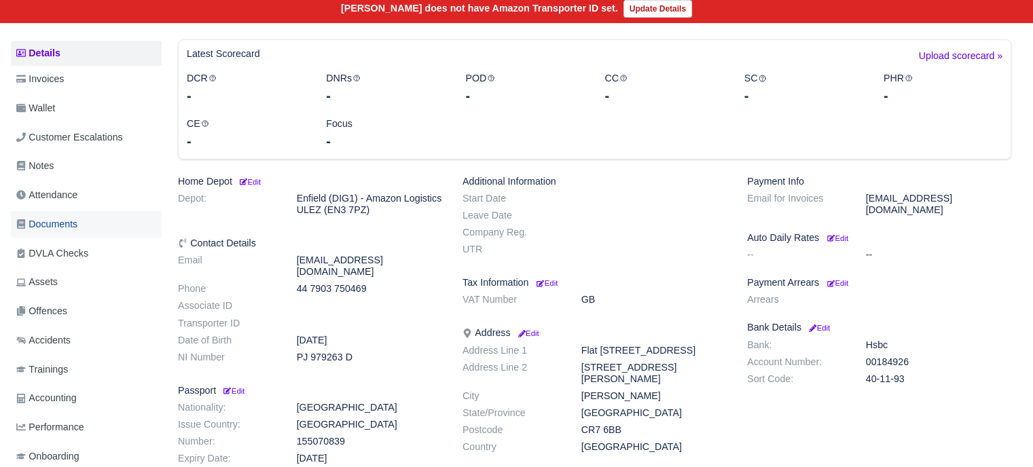
click at [68, 223] on span "Documents" at bounding box center [46, 225] width 61 height 16
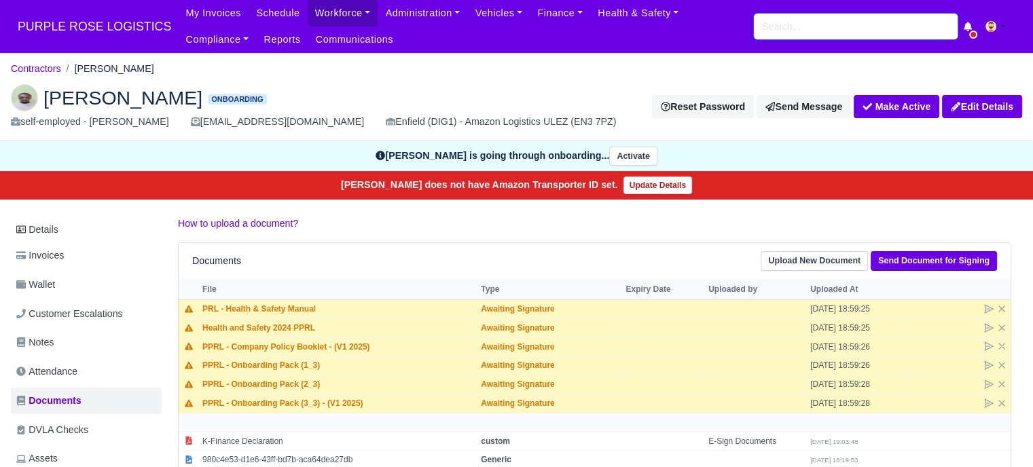
click at [777, 29] on input "search" at bounding box center [856, 27] width 204 height 26
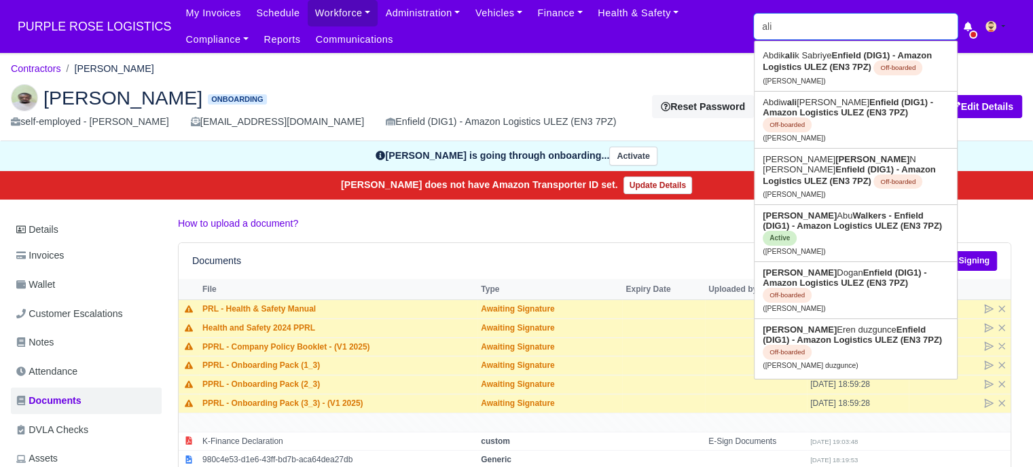
type input "alir"
type input "aliremo Dema"
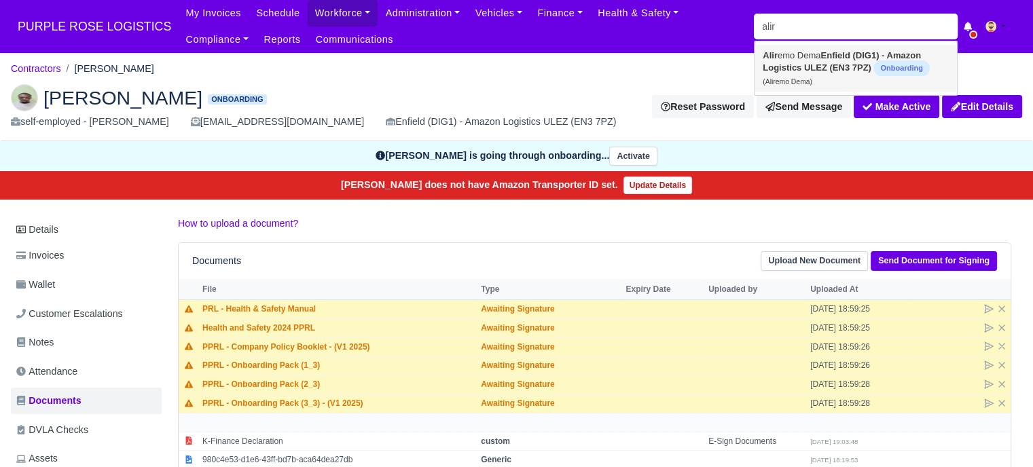
click at [817, 79] on link "Alir emo Dema Enfield (DIG1) - Amazon Logistics ULEZ (EN3 7PZ) Onboarding (Alir…" at bounding box center [855, 68] width 202 height 47
type input "Aliremo Dema"
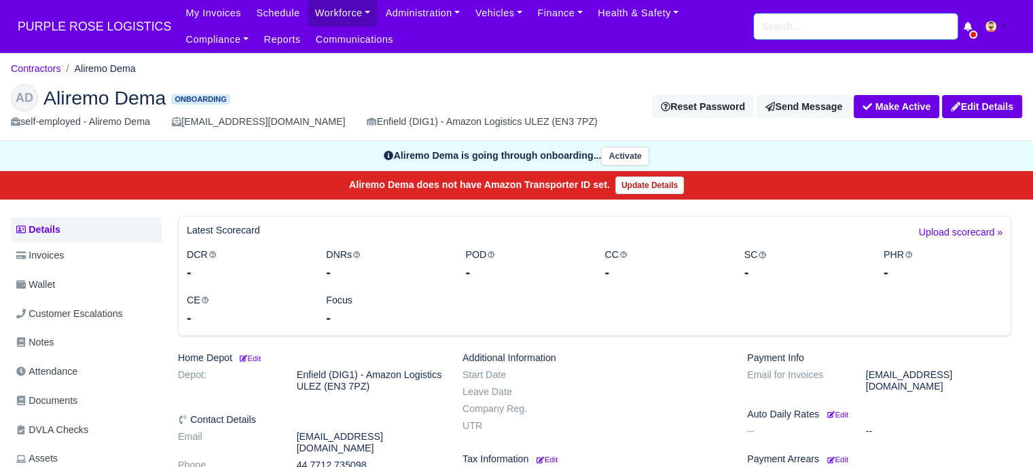
click at [849, 35] on input "search" at bounding box center [856, 27] width 204 height 26
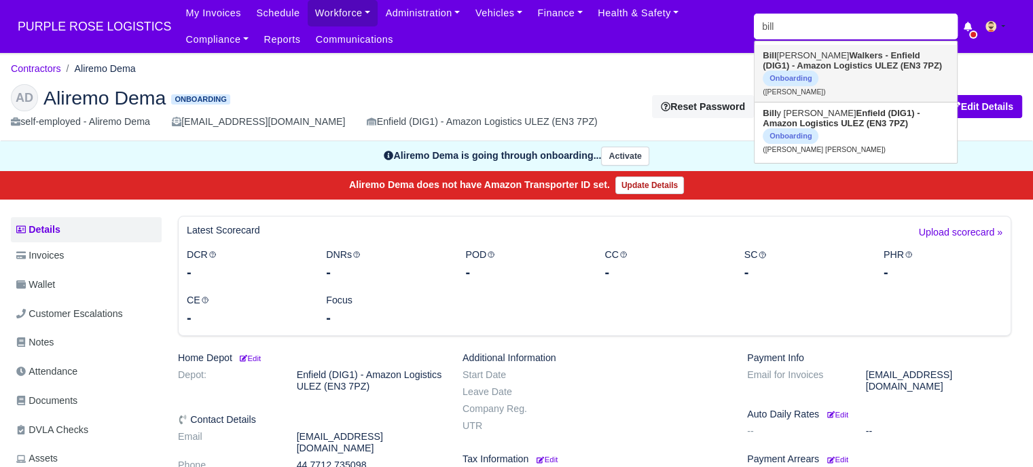
click at [818, 71] on span "Onboarding" at bounding box center [790, 79] width 56 height 16
type input "[PERSON_NAME]"
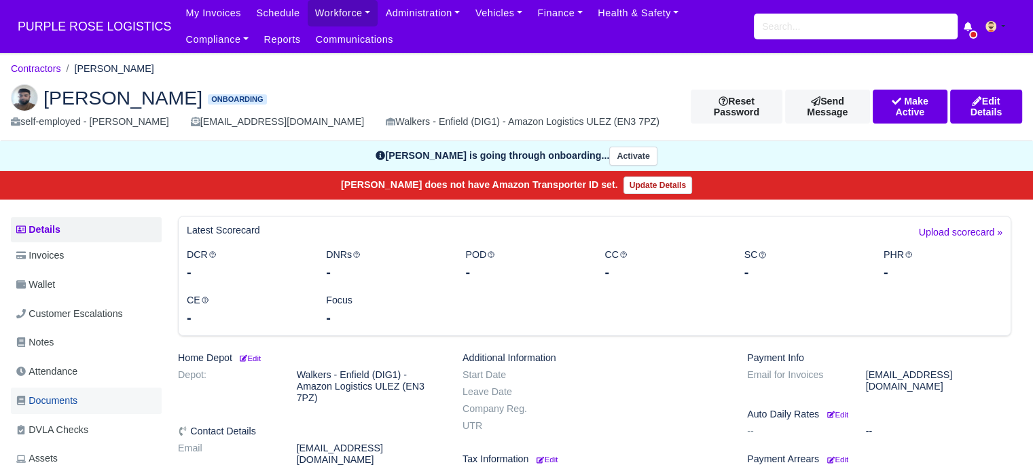
click at [60, 396] on span "Documents" at bounding box center [46, 401] width 61 height 16
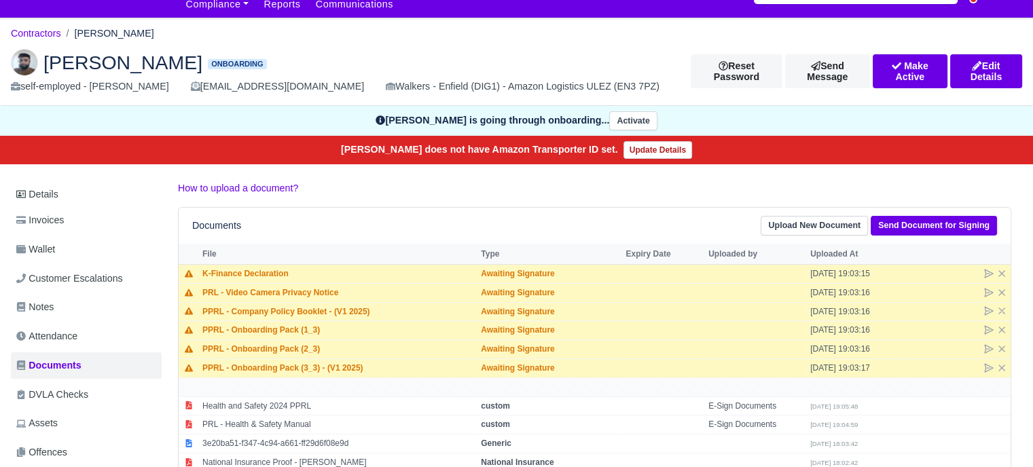
scroll to position [136, 0]
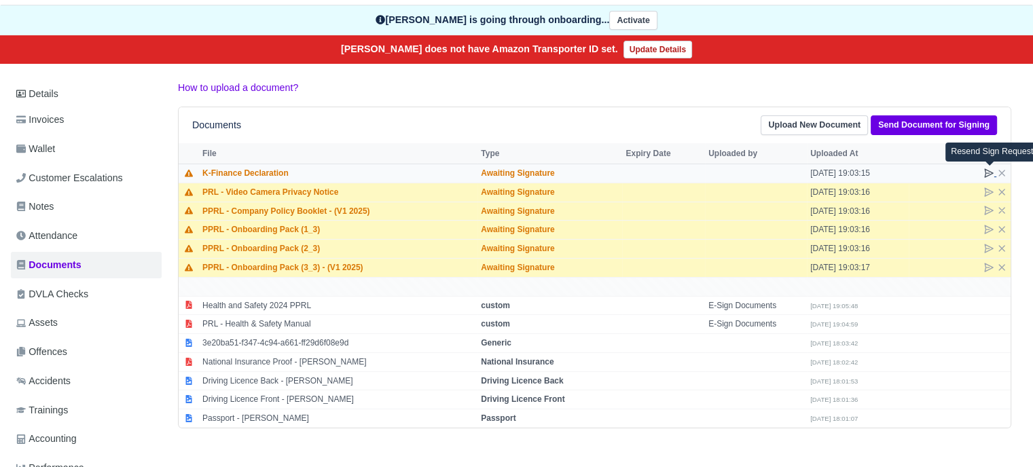
click at [985, 173] on icon at bounding box center [988, 173] width 8 height 8
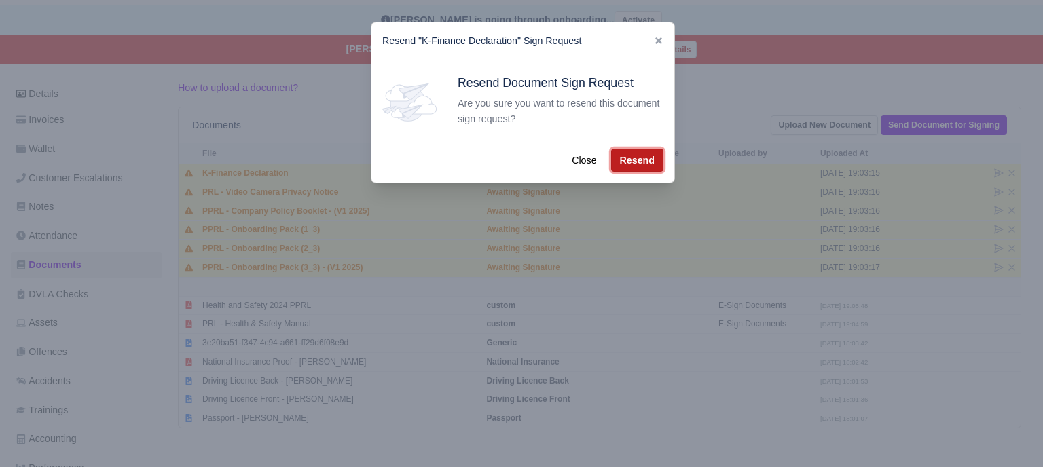
click at [635, 162] on button "Resend" at bounding box center [637, 160] width 52 height 23
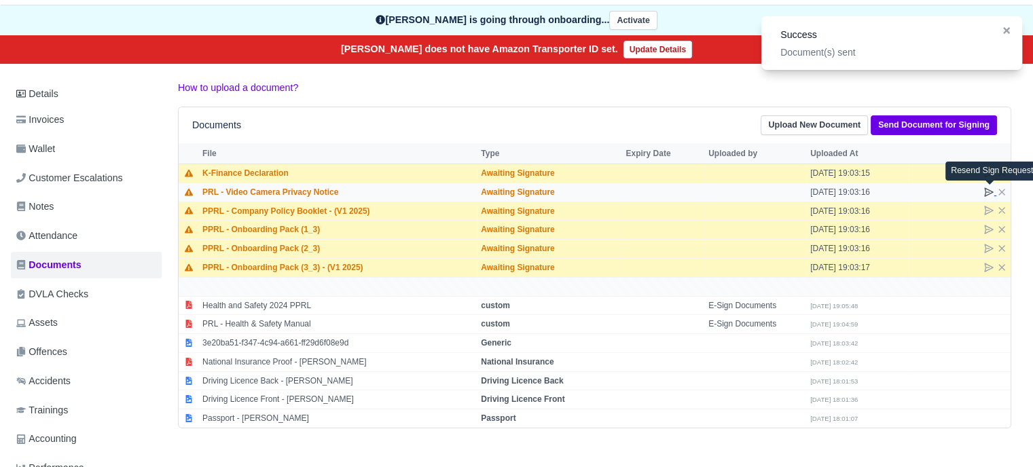
click at [991, 188] on icon at bounding box center [988, 192] width 11 height 11
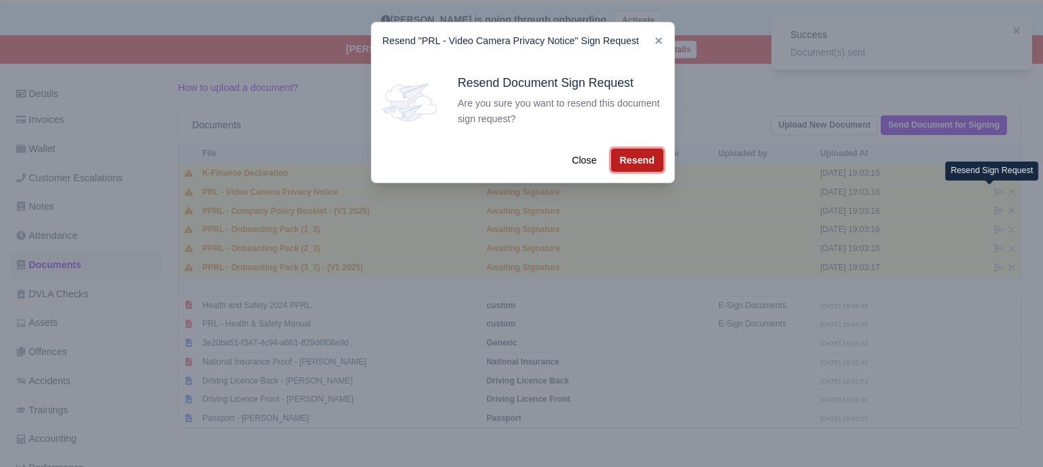
click at [628, 164] on button "Resend" at bounding box center [637, 160] width 52 height 23
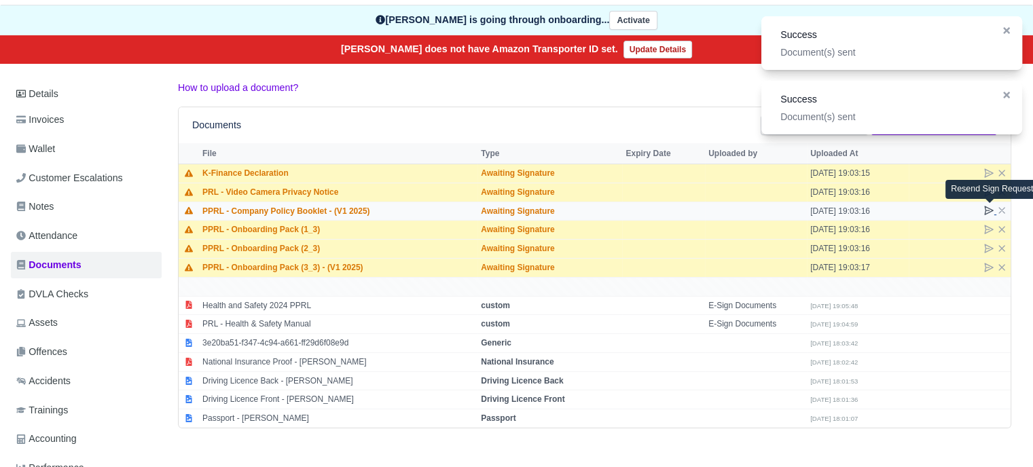
click at [992, 208] on icon at bounding box center [988, 210] width 11 height 11
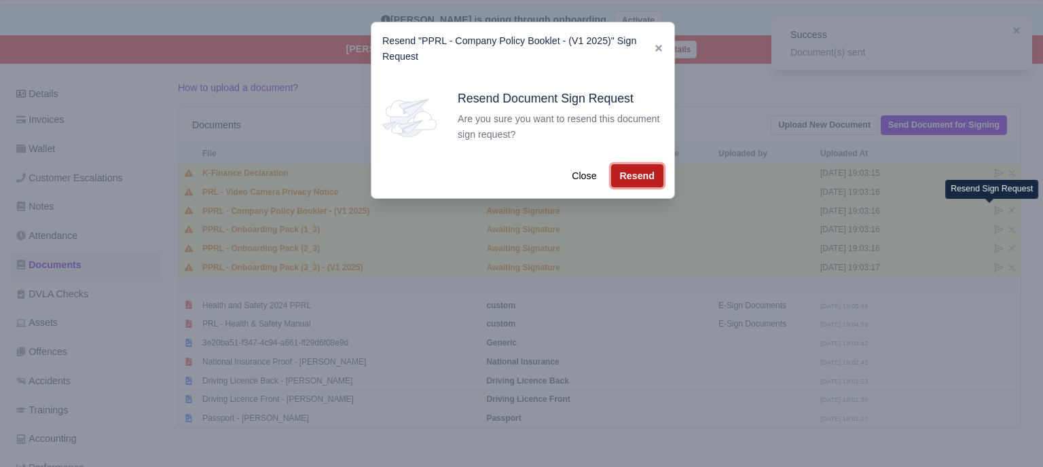
click at [631, 187] on button "Resend" at bounding box center [637, 175] width 52 height 23
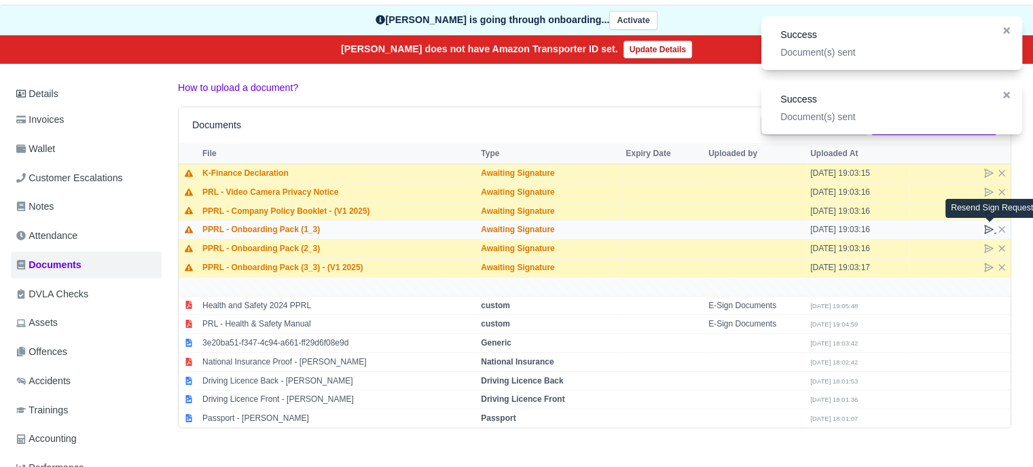
click at [989, 231] on icon at bounding box center [988, 229] width 11 height 11
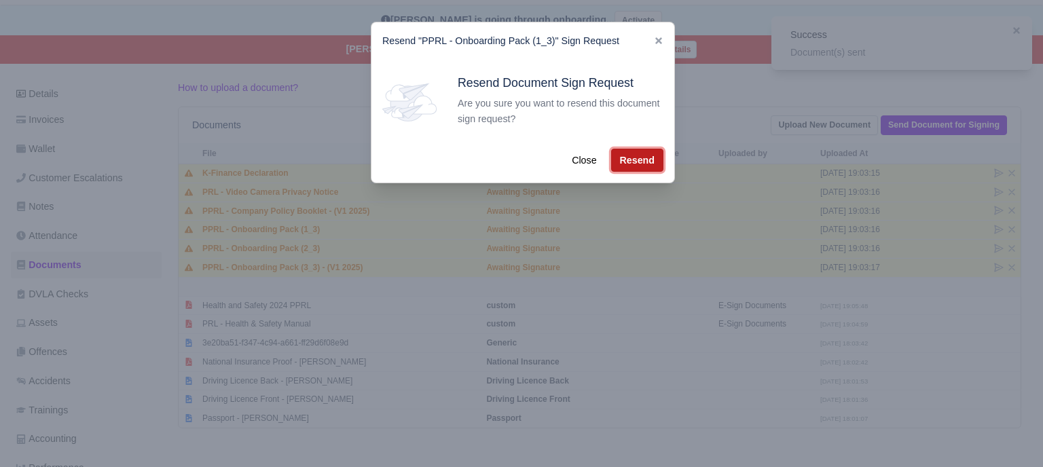
click at [618, 165] on button "Resend" at bounding box center [637, 160] width 52 height 23
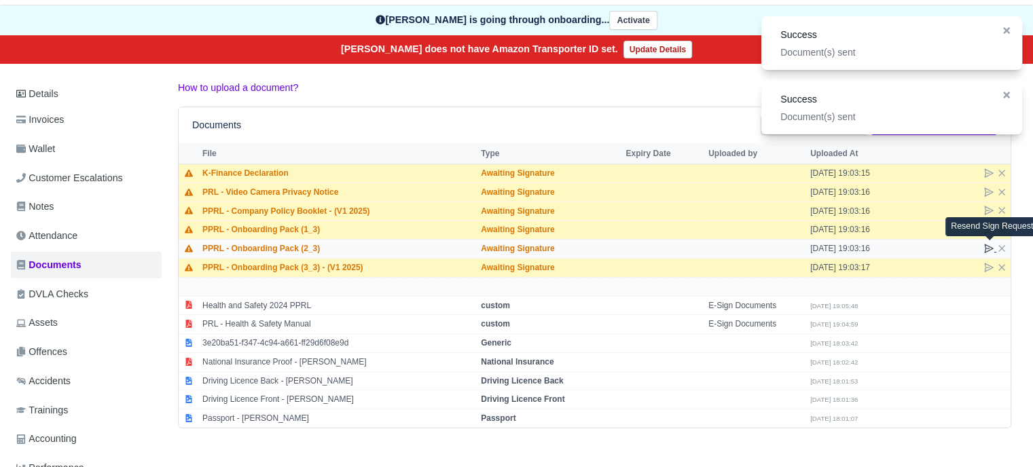
click at [986, 244] on icon at bounding box center [988, 248] width 8 height 8
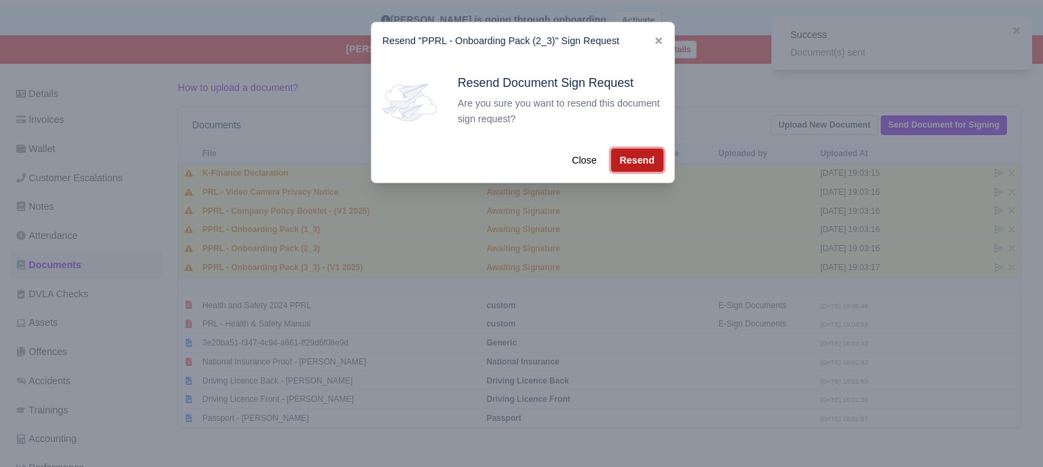
click at [613, 162] on button "Resend" at bounding box center [637, 160] width 52 height 23
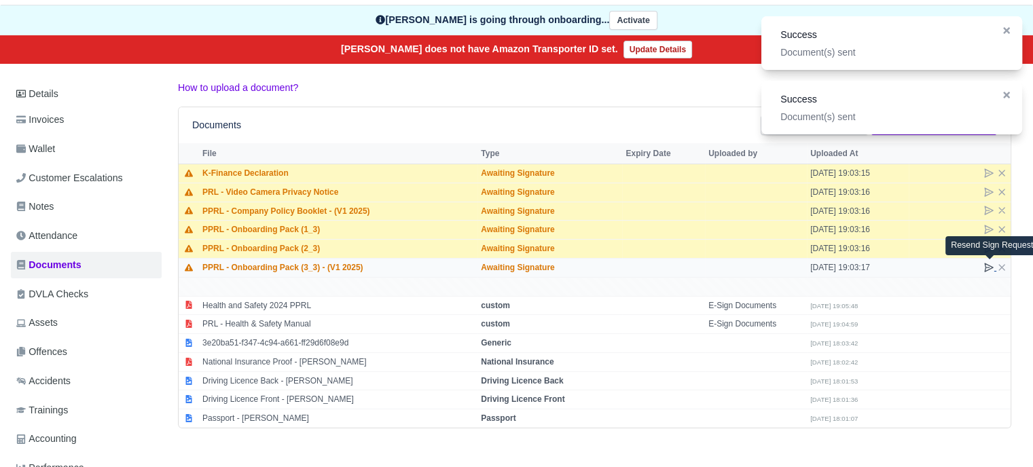
click at [989, 264] on icon at bounding box center [988, 267] width 8 height 8
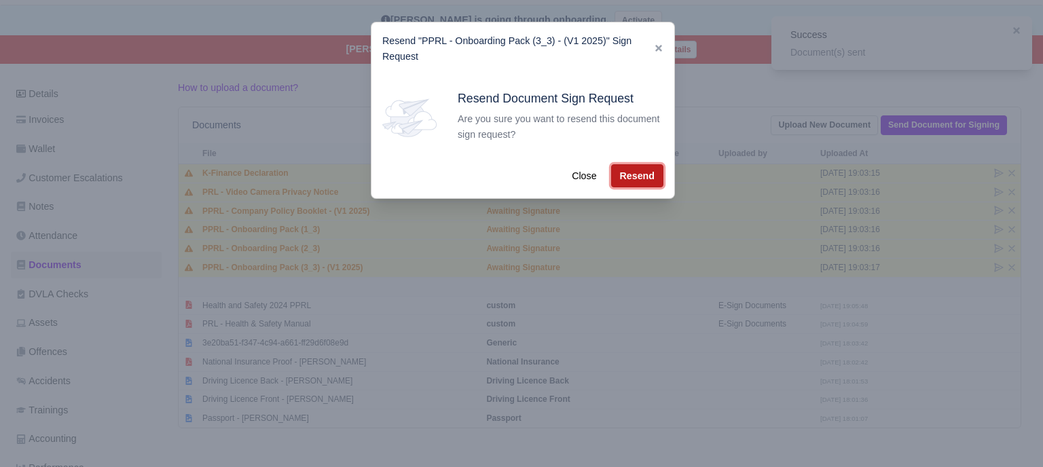
click at [624, 172] on button "Resend" at bounding box center [637, 175] width 52 height 23
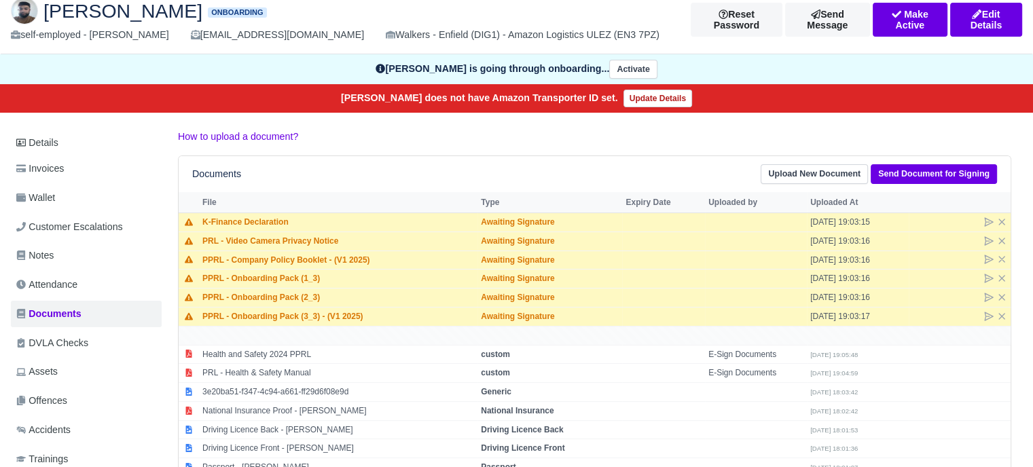
scroll to position [0, 0]
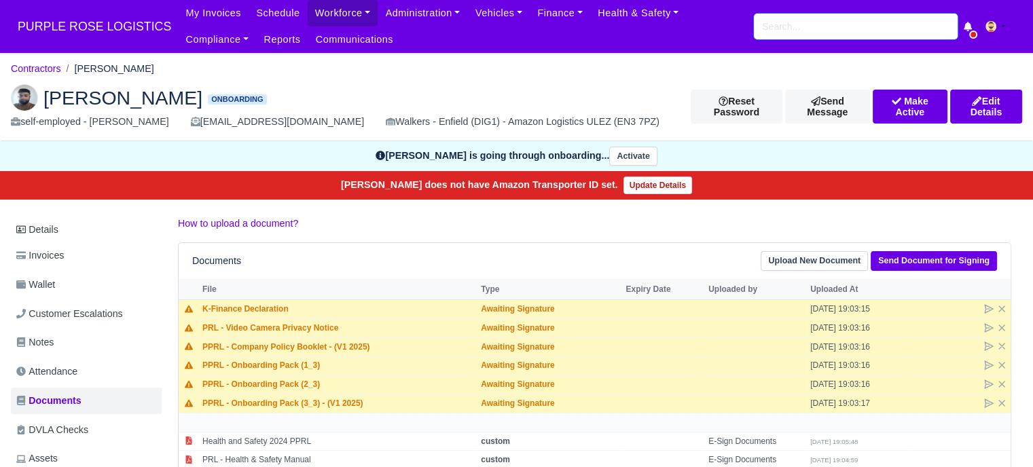
click at [857, 34] on input "search" at bounding box center [856, 27] width 204 height 26
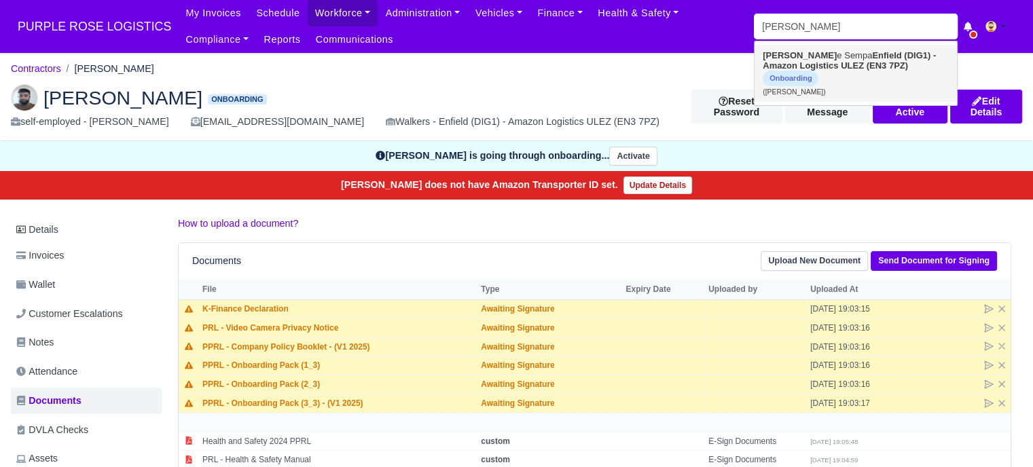
click at [832, 56] on strong "Enfield (DIG1) - Amazon Logistics ULEZ (EN3 7PZ)" at bounding box center [848, 60] width 173 height 20
type input "[PERSON_NAME]"
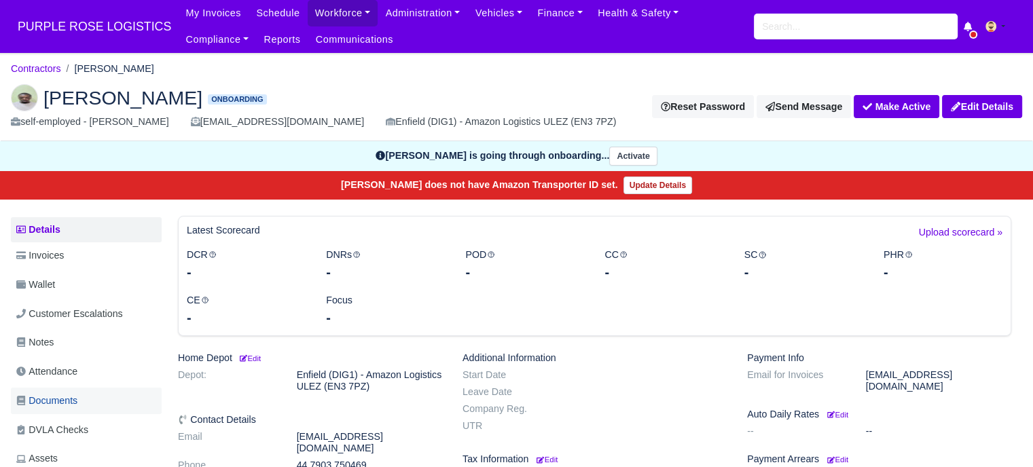
click at [84, 390] on link "Documents" at bounding box center [86, 401] width 151 height 26
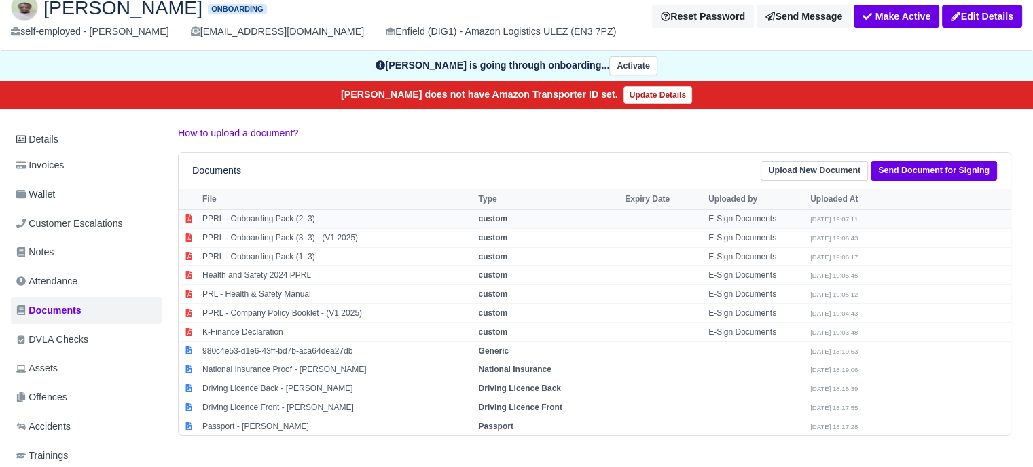
scroll to position [136, 0]
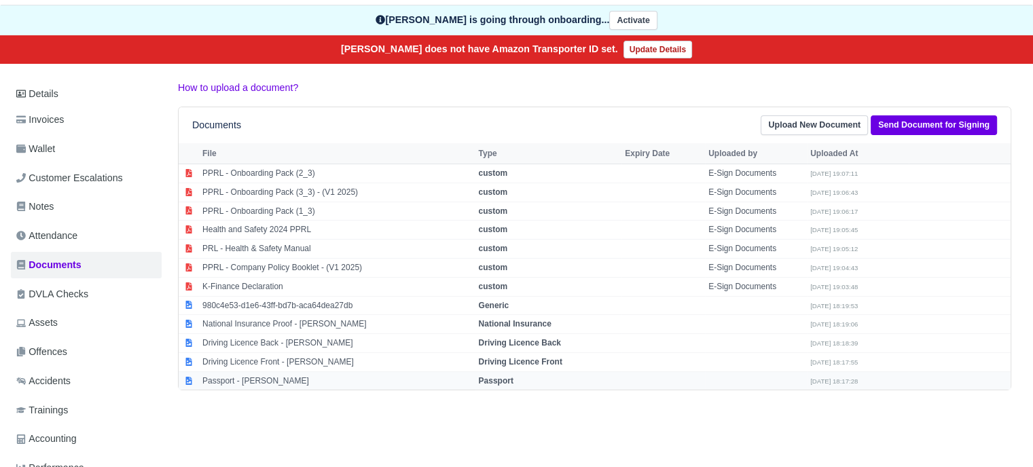
click at [372, 375] on td "Passport - [PERSON_NAME]" at bounding box center [337, 380] width 276 height 18
select select "passport"
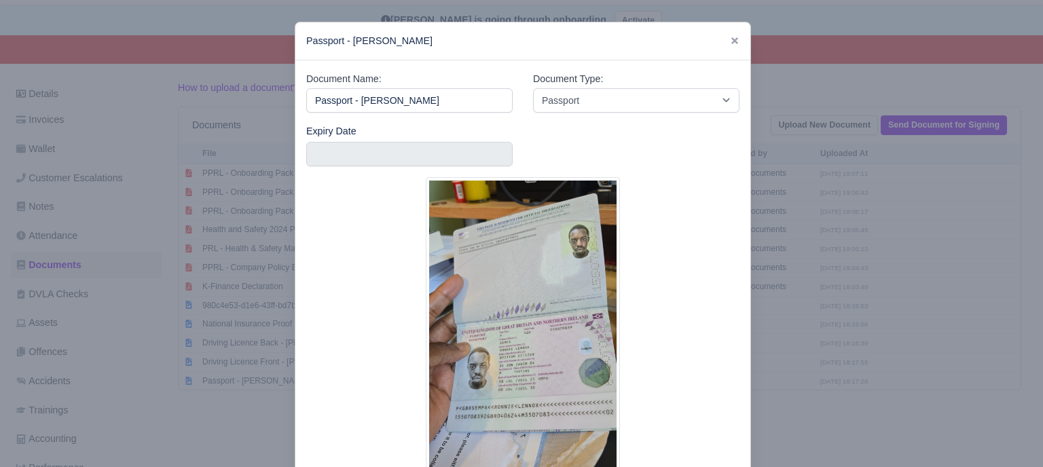
click at [764, 231] on div at bounding box center [521, 233] width 1043 height 467
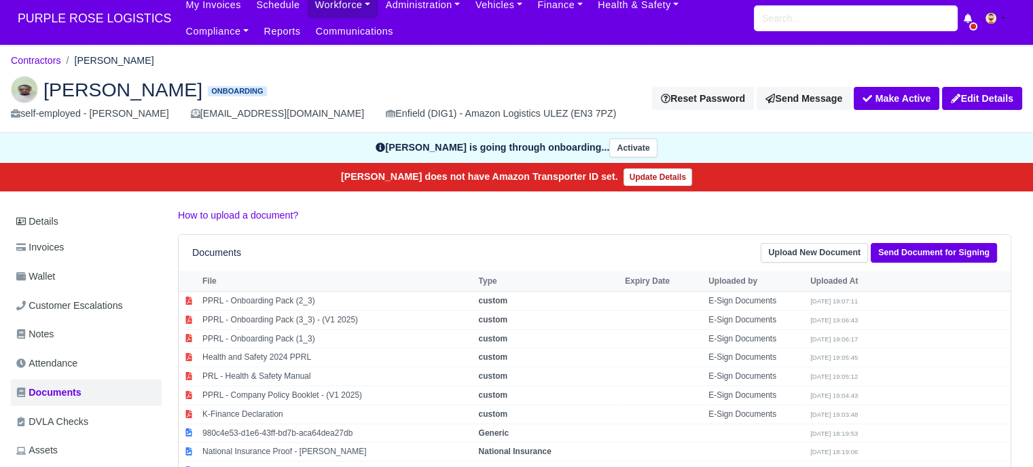
scroll to position [0, 0]
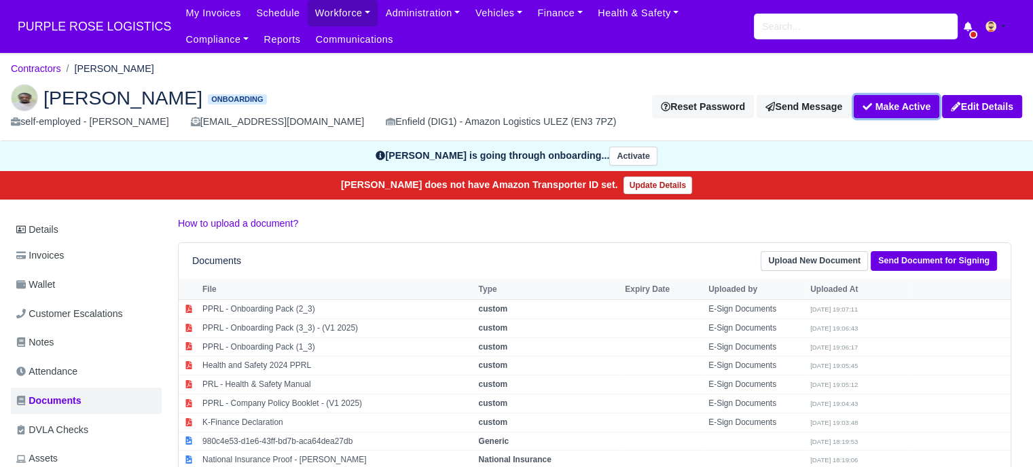
click at [908, 106] on button "Make Active" at bounding box center [896, 106] width 86 height 23
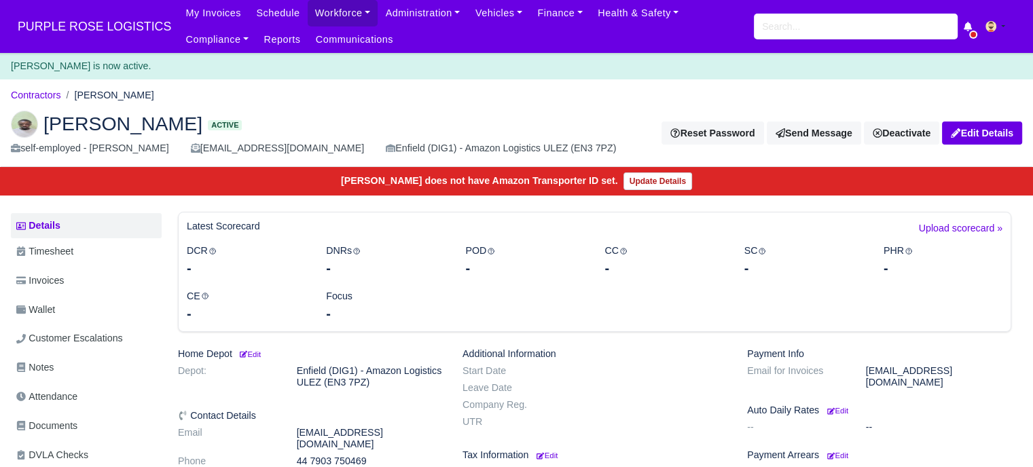
click at [257, 356] on small "Edit" at bounding box center [249, 354] width 23 height 8
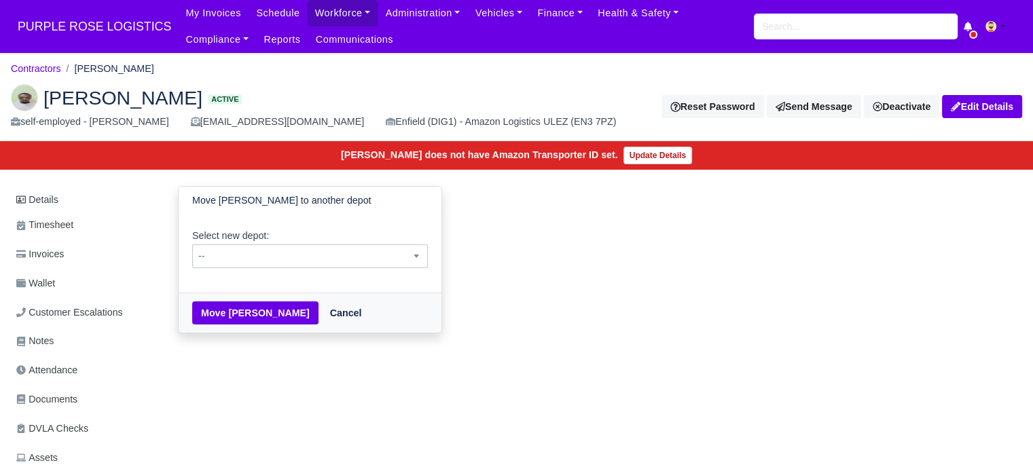
click at [331, 263] on span "--" at bounding box center [310, 256] width 234 height 17
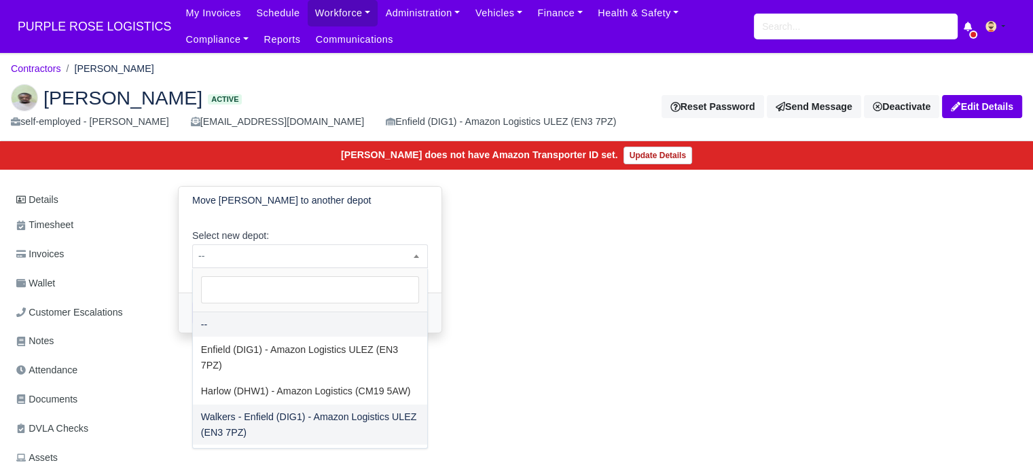
select select "5"
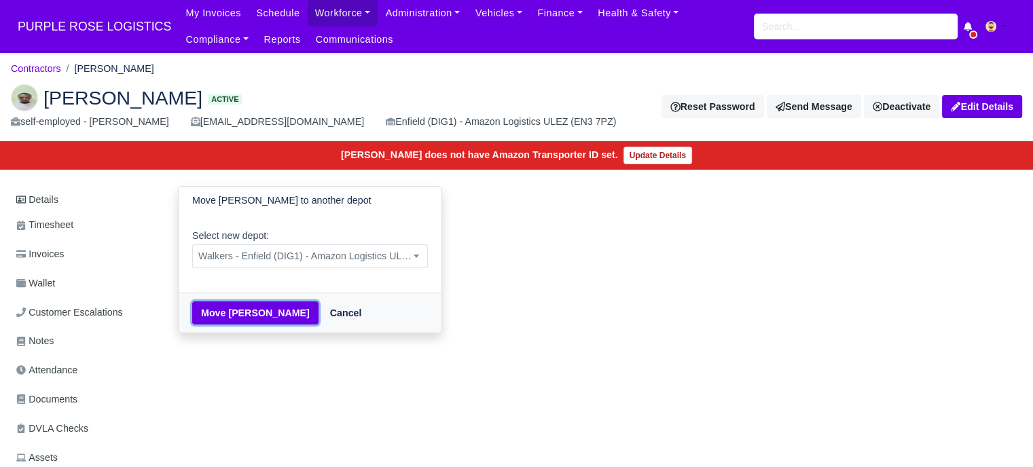
click at [228, 314] on button "Move [PERSON_NAME]" at bounding box center [255, 312] width 126 height 23
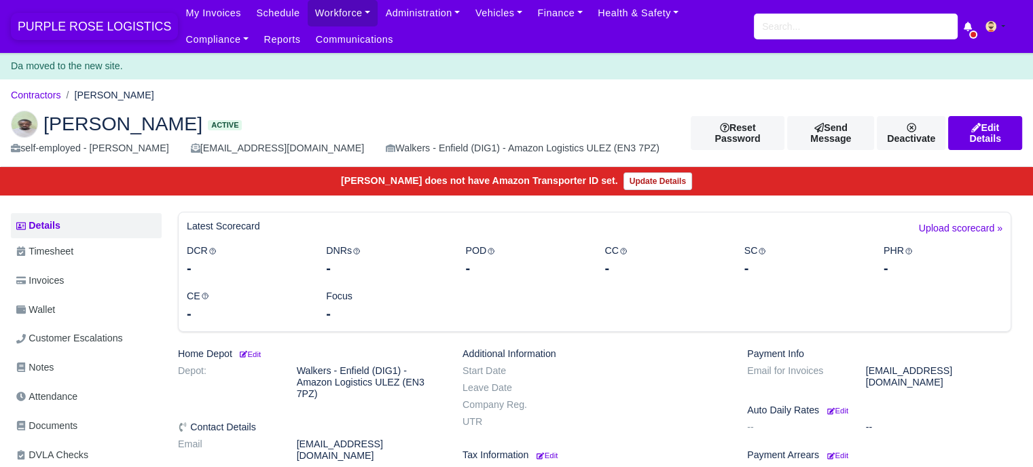
click at [109, 29] on span "PURPLE ROSE LOGISTICS" at bounding box center [94, 26] width 167 height 27
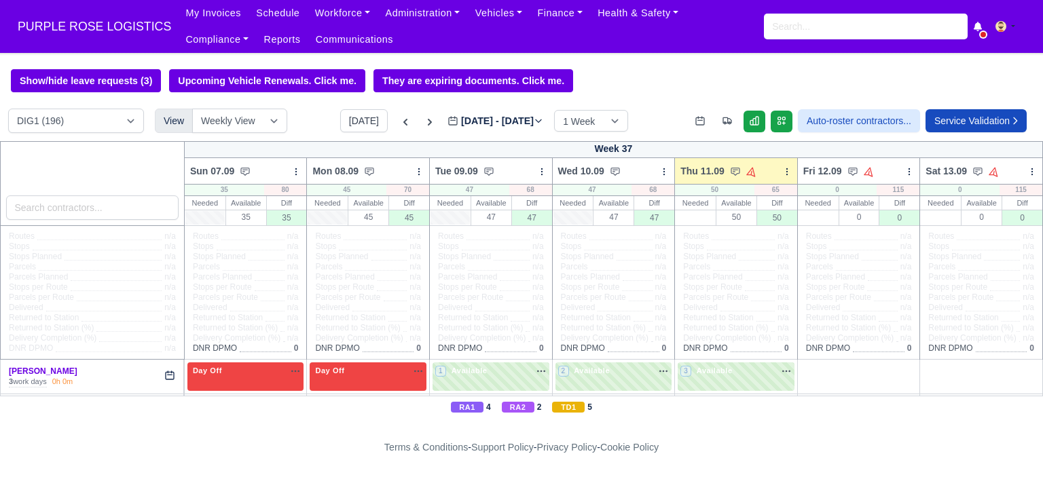
select select "5"
click at [8, 110] on select "DIG1 (196) DAK1 (1) GIMD (36)" at bounding box center [76, 121] width 136 height 24
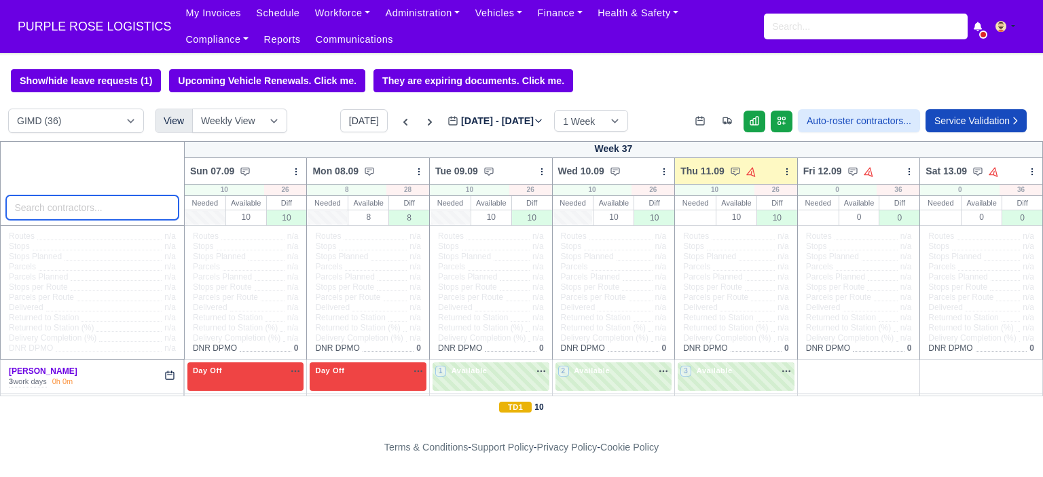
click at [88, 211] on input "search" at bounding box center [92, 208] width 172 height 24
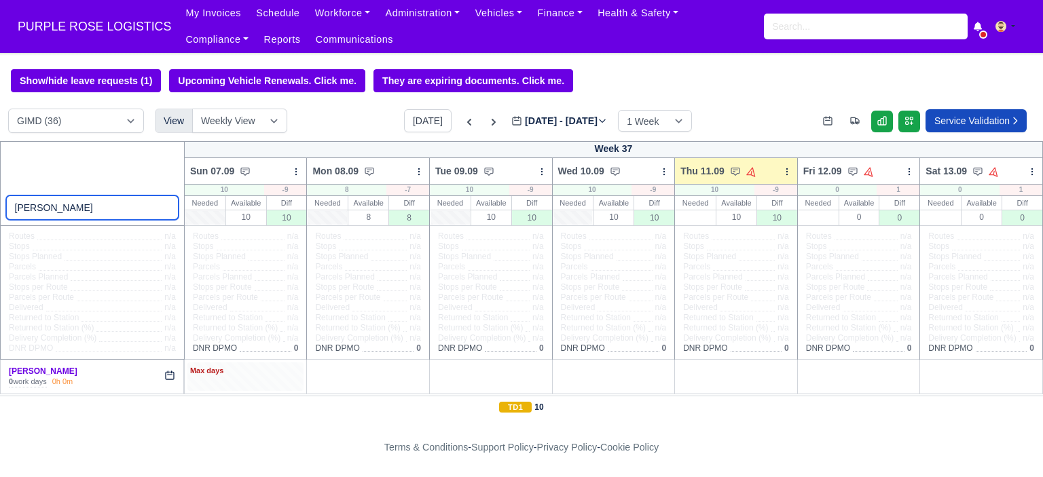
type input "ronni"
click at [253, 368] on div "Max days" at bounding box center [245, 371] width 111 height 12
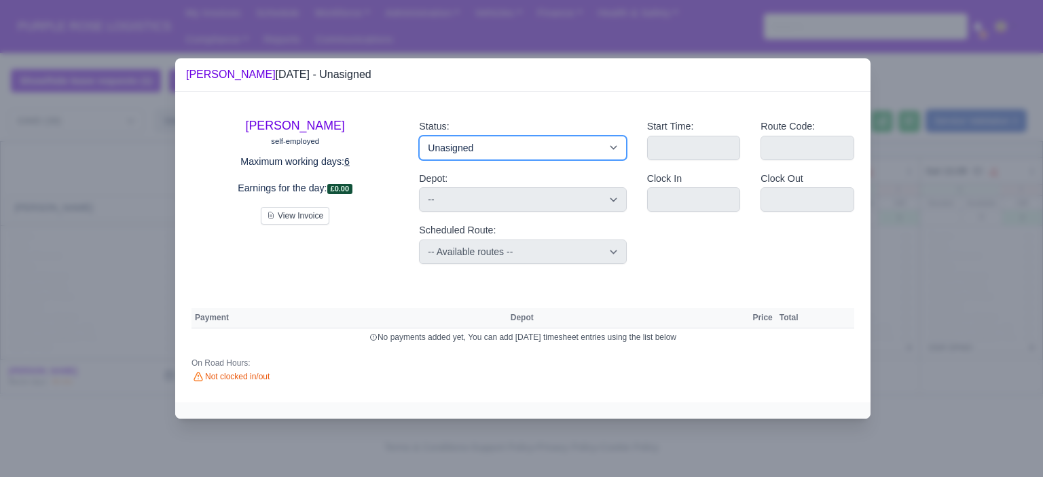
click at [557, 156] on select "Available Day Off Stand By Holiday Other Depot In Office OSM Ridealong Nursery …" at bounding box center [522, 148] width 207 height 24
select select "Day Off"
click at [419, 136] on select "Available Day Off Stand By Holiday Other Depot In Office OSM Ridealong Nursery …" at bounding box center [522, 148] width 207 height 24
select select
select select "na"
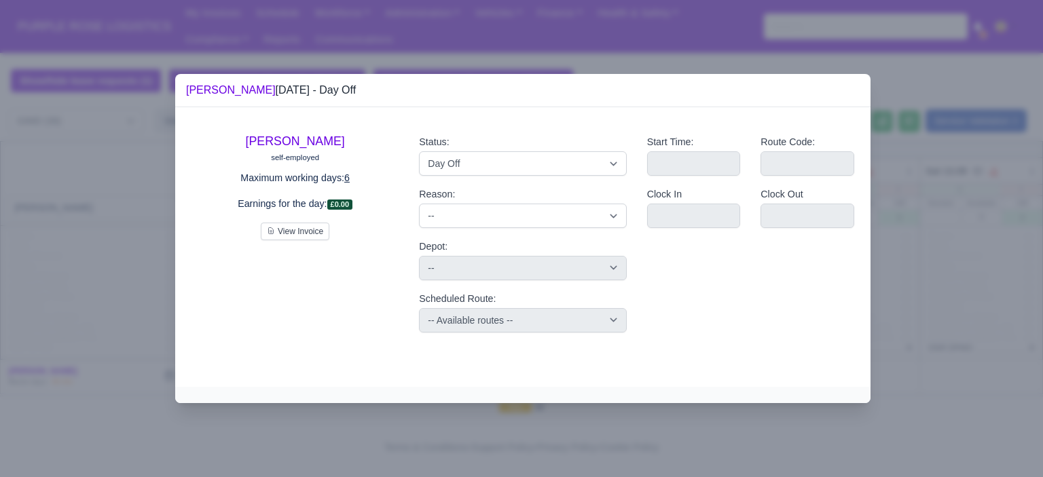
click at [938, 272] on div at bounding box center [521, 238] width 1043 height 477
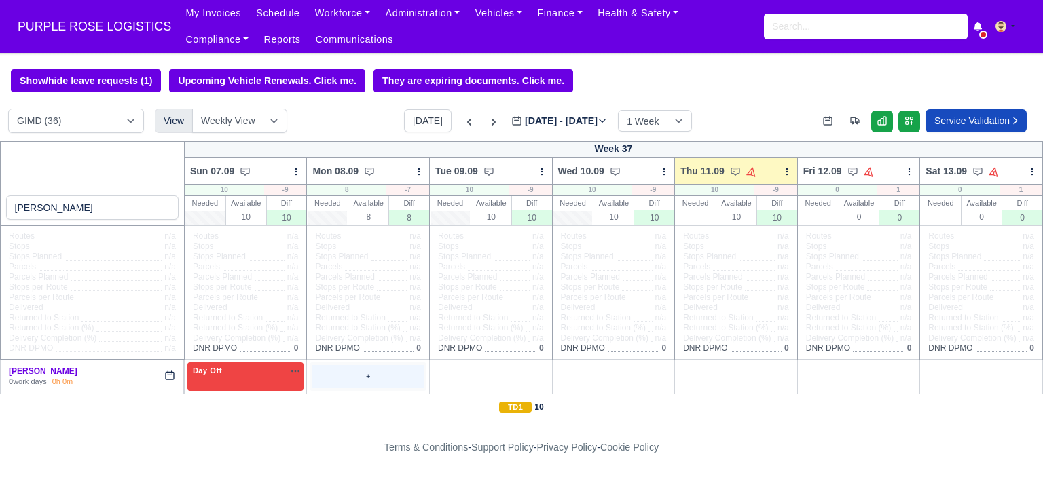
click at [358, 377] on div "+" at bounding box center [367, 376] width 111 height 22
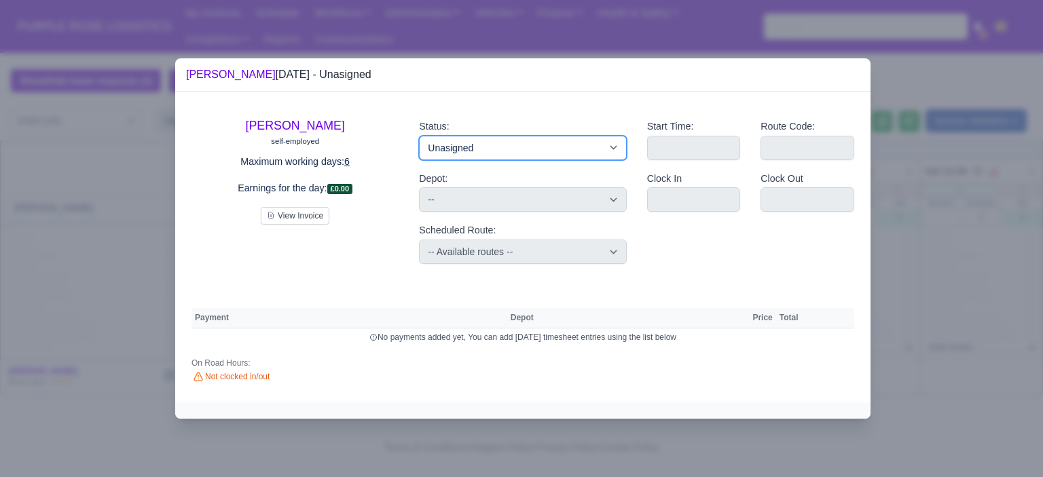
click at [496, 149] on select "Available Day Off Stand By Holiday Other Depot In Office OSM Ridealong Nursery …" at bounding box center [522, 148] width 207 height 24
select select "Day Off"
click at [419, 136] on select "Available Day Off Stand By Holiday Other Depot In Office OSM Ridealong Nursery …" at bounding box center [522, 148] width 207 height 24
select select
select select "na"
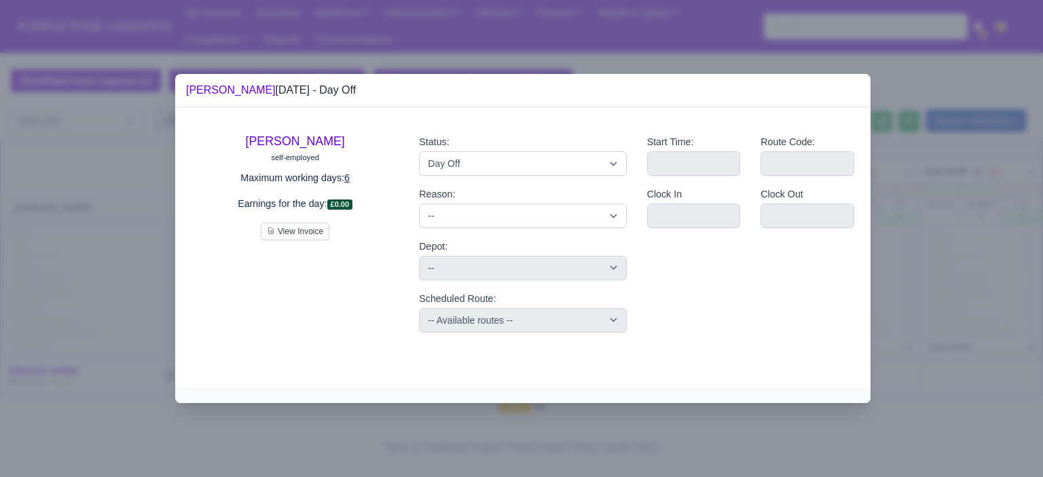
click at [1009, 237] on div at bounding box center [521, 238] width 1043 height 477
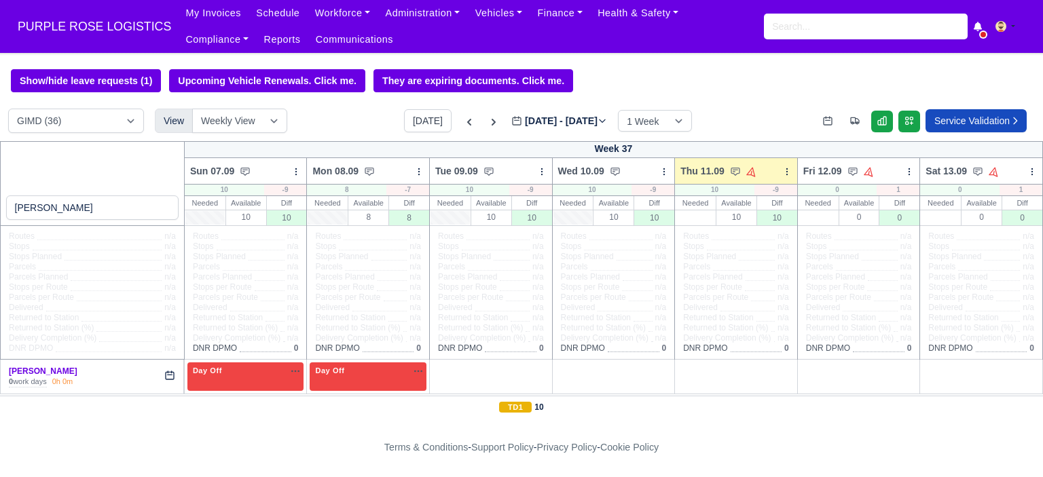
click at [483, 374] on div "+" at bounding box center [490, 376] width 111 height 22
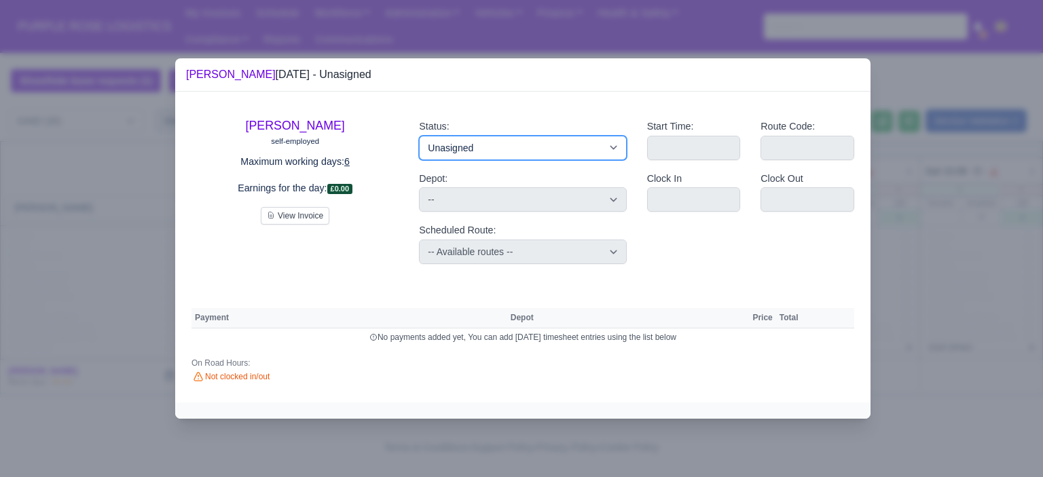
click at [505, 153] on select "Available Day Off Stand By Holiday Other Depot In Office OSM Ridealong Nursery …" at bounding box center [522, 148] width 207 height 24
select select "Day Off"
click at [419, 136] on select "Available Day Off Stand By Holiday Other Depot In Office OSM Ridealong Nursery …" at bounding box center [522, 148] width 207 height 24
select select
select select "na"
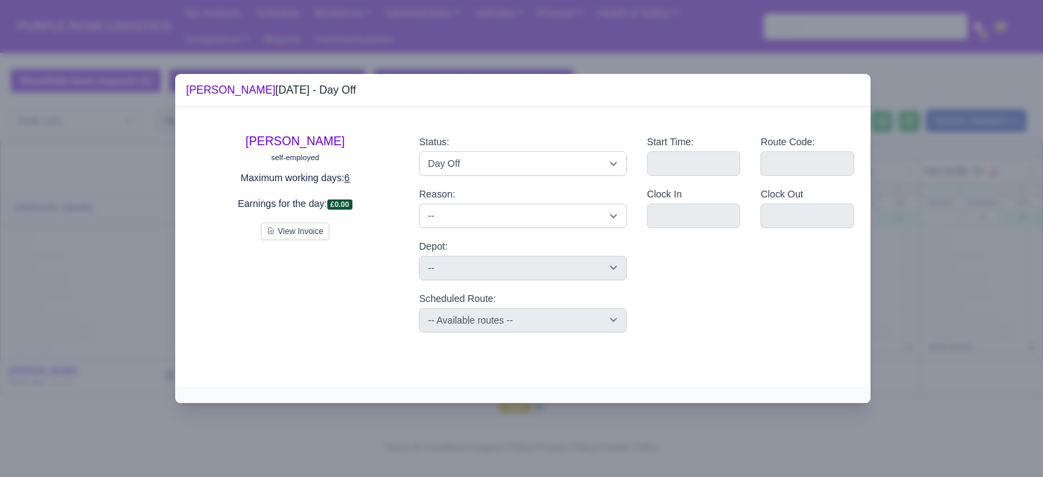
click at [994, 268] on div at bounding box center [521, 238] width 1043 height 477
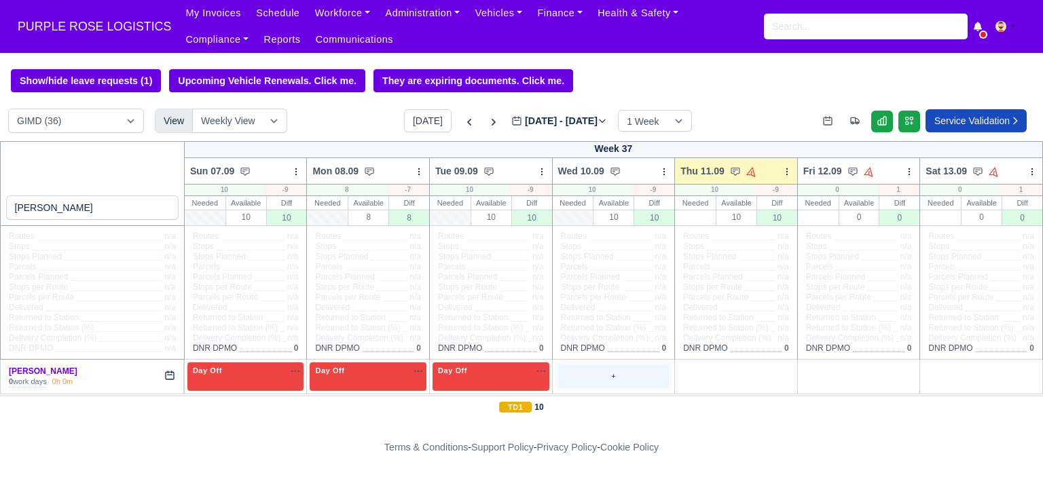
click at [559, 373] on div "+" at bounding box center [613, 376] width 111 height 22
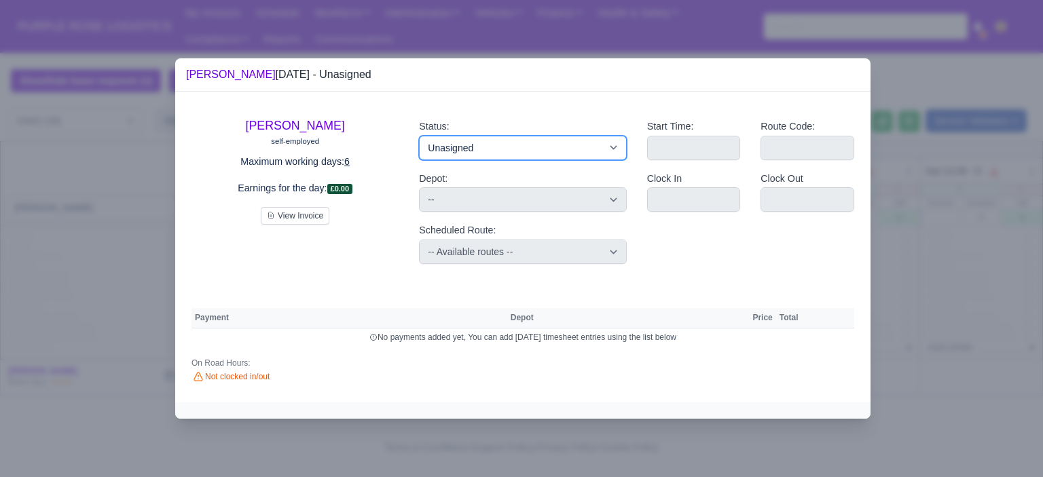
click at [573, 149] on select "Available Day Off Stand By Holiday Other Depot In Office OSM Ridealong Nursery …" at bounding box center [522, 148] width 207 height 24
select select "Day Off"
click at [419, 136] on select "Available Day Off Stand By Holiday Other Depot In Office OSM Ridealong Nursery …" at bounding box center [522, 148] width 207 height 24
select select
select select "na"
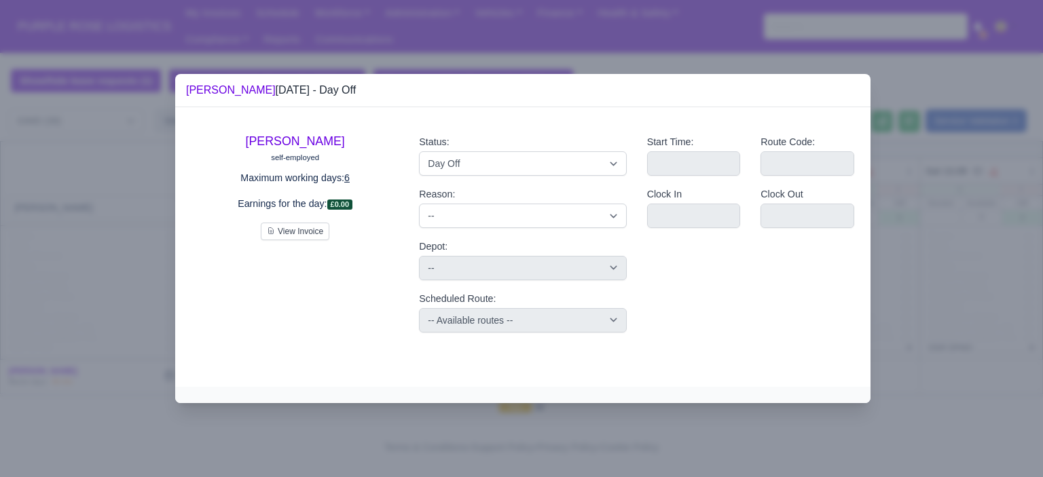
click at [953, 239] on div at bounding box center [521, 238] width 1043 height 477
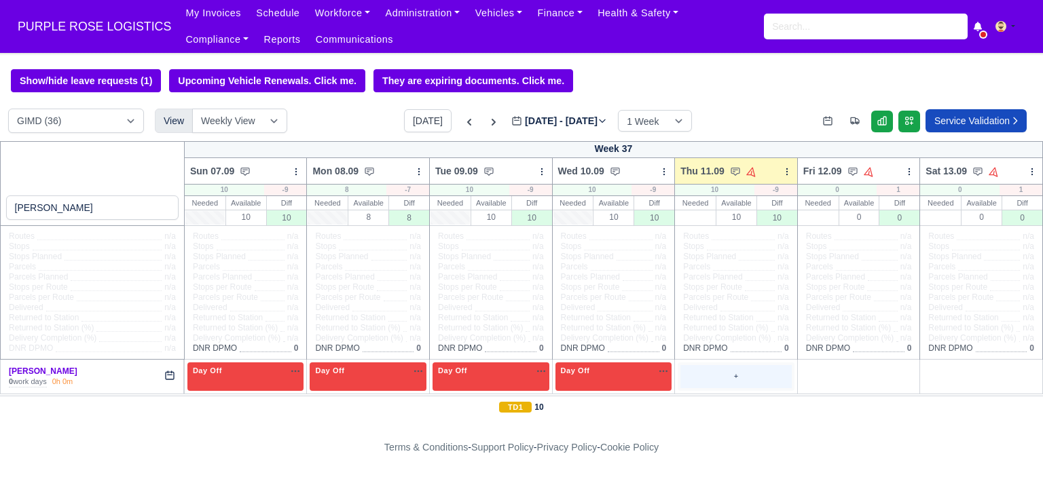
click at [714, 379] on div "+" at bounding box center [735, 376] width 111 height 22
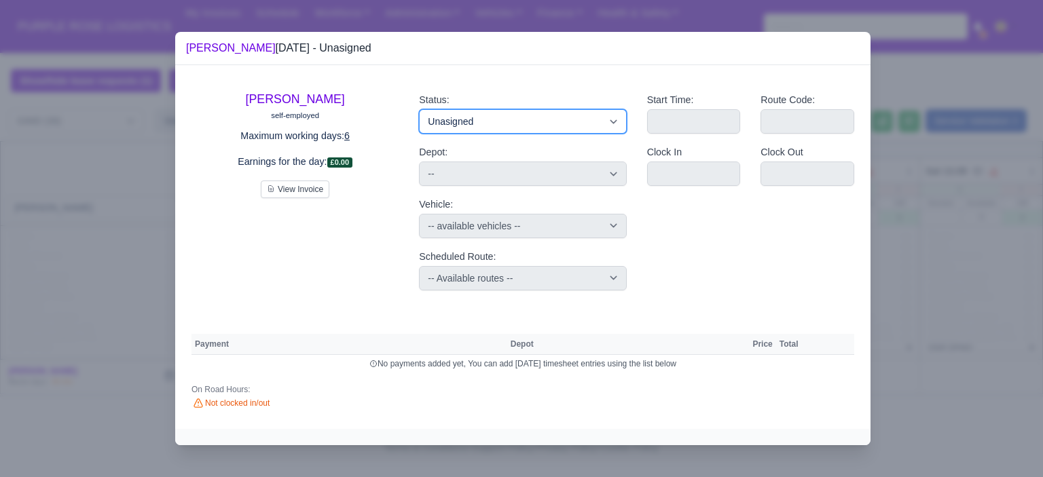
click at [523, 127] on select "Available Day Off Stand By Holiday Other Depot In Office OSM Ridealong Nursery …" at bounding box center [522, 121] width 207 height 24
select select "Nursery 4"
click at [419, 109] on select "Available Day Off Stand By Holiday Other Depot In Office OSM Ridealong Nursery …" at bounding box center [522, 121] width 207 height 24
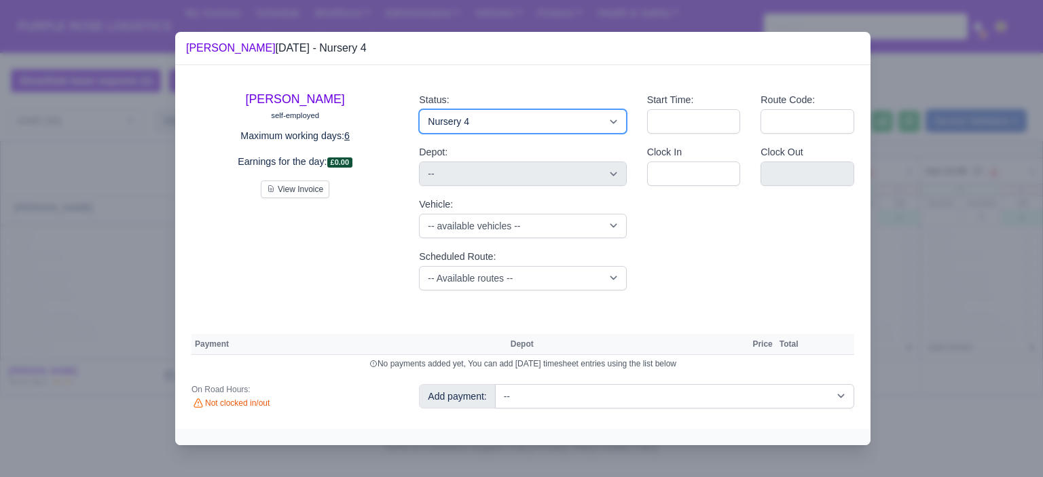
click at [538, 129] on select "Available Day Off Stand By Holiday Other Depot In Office OSM Ridealong Nursery …" at bounding box center [522, 121] width 207 height 24
select select "Training"
click at [419, 109] on select "Available Day Off Stand By Holiday Other Depot In Office OSM Ridealong Nursery …" at bounding box center [522, 121] width 207 height 24
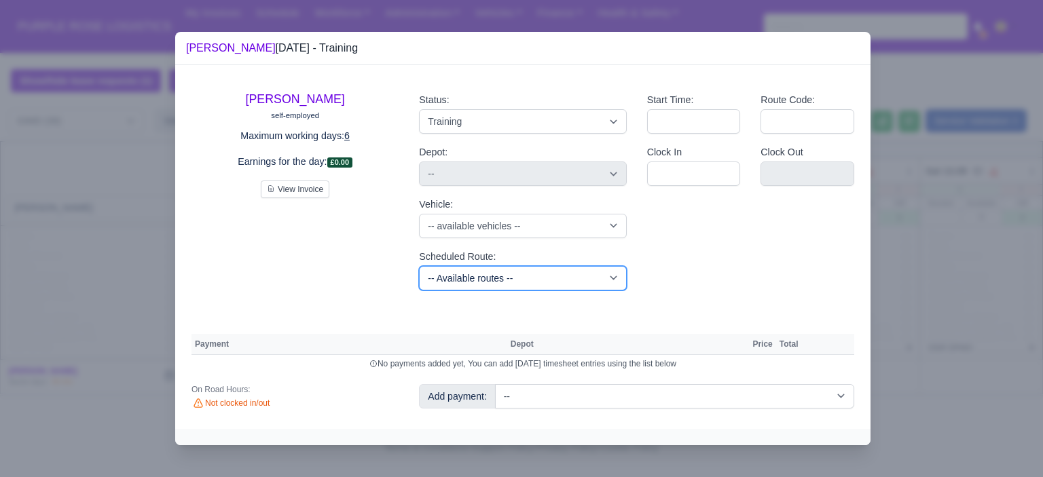
click at [551, 283] on select "-- Available routes -- Standard Parcel - Block of 6 Hours - (SD6) AmFlex RTS Ve…" at bounding box center [522, 278] width 207 height 24
select select "6"
click at [419, 266] on select "-- Available routes -- Standard Parcel - Block of 6 Hours - (SD6) AmFlex RTS Ve…" at bounding box center [522, 278] width 207 height 24
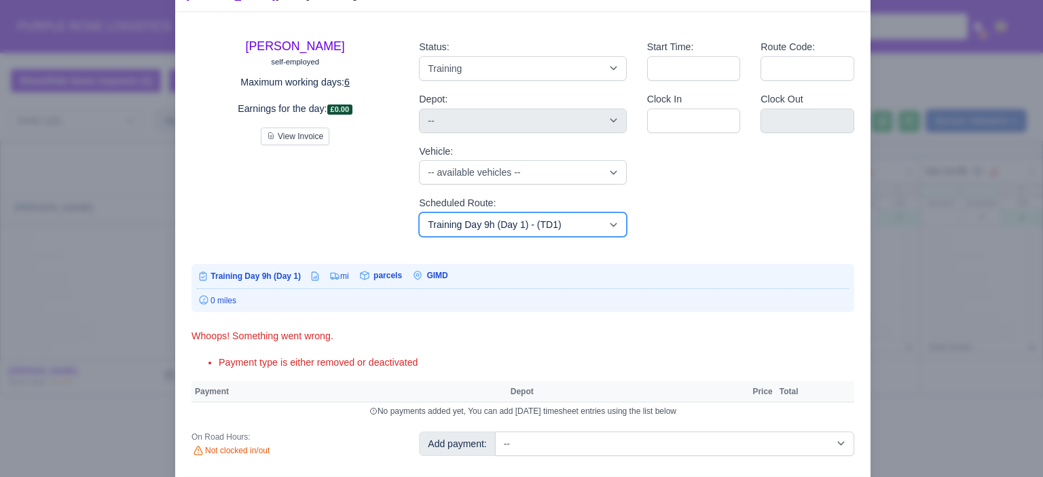
scroll to position [80, 0]
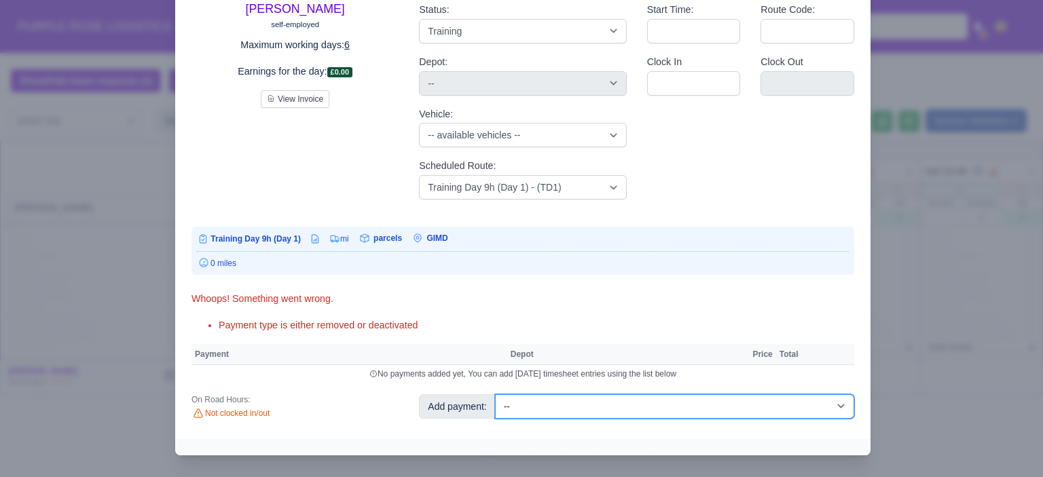
drag, startPoint x: 742, startPoint y: 408, endPoint x: 739, endPoint y: 397, distance: 11.4
click at [743, 407] on select "-- Additional Hour Support (£14.50) Additional Hour Support (Walkers) (£13.50) …" at bounding box center [674, 406] width 359 height 24
select select "104"
click at [495, 394] on select "-- Additional Hour Support (£14.50) Additional Hour Support (Walkers) (£13.50) …" at bounding box center [674, 406] width 359 height 24
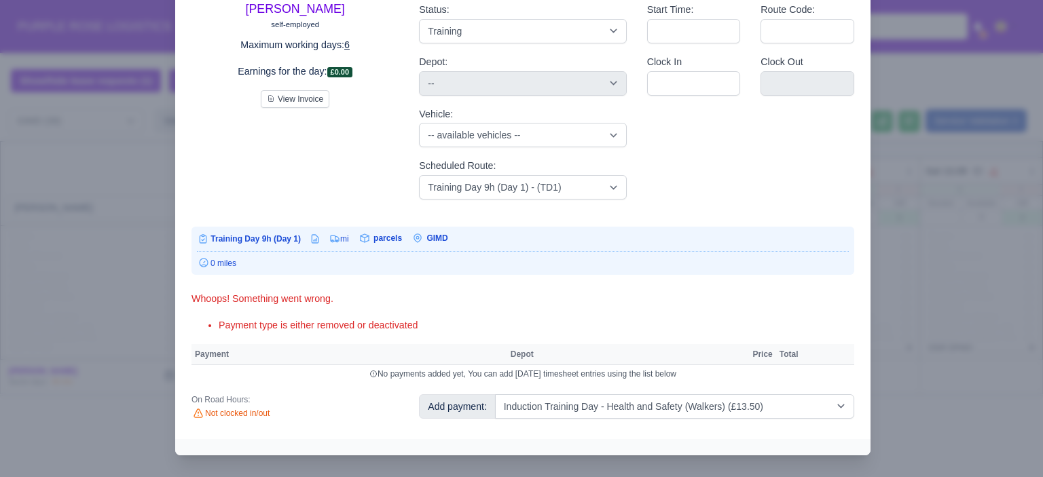
select select "5"
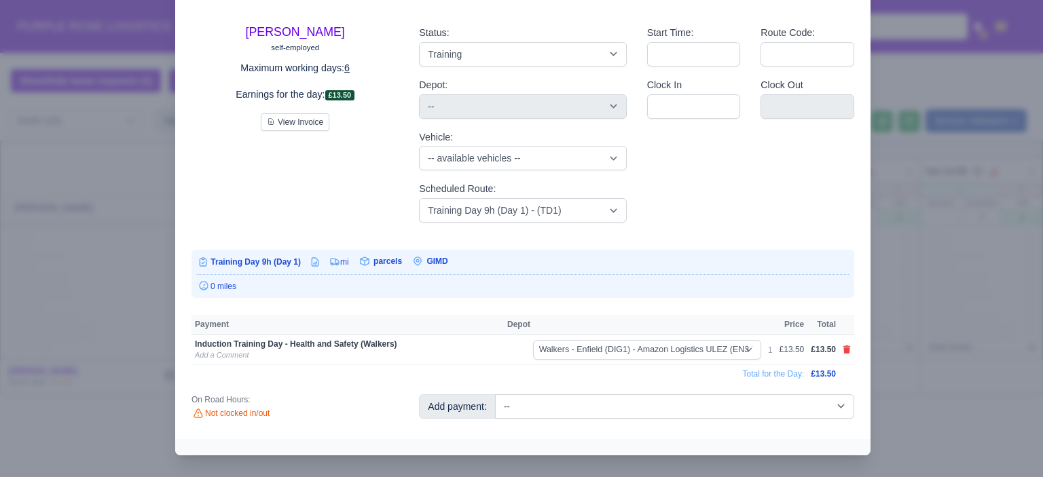
scroll to position [48, 0]
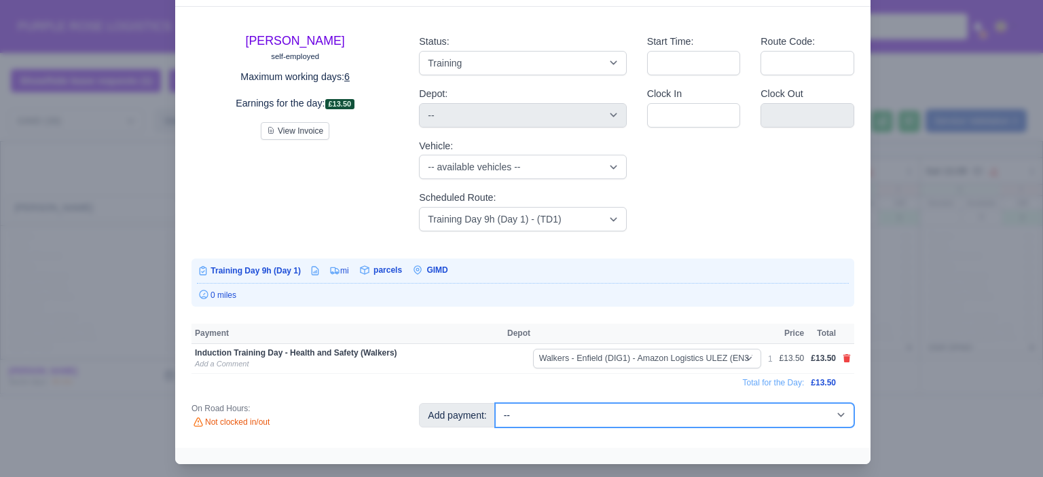
click at [708, 415] on select "-- Additional Hour Support (£14.50) Additional Hour Support (Walkers) (£13.50) …" at bounding box center [674, 415] width 359 height 24
select select "85"
click at [495, 403] on select "-- Additional Hour Support (£14.50) Additional Hour Support (Walkers) (£13.50) …" at bounding box center [674, 415] width 359 height 24
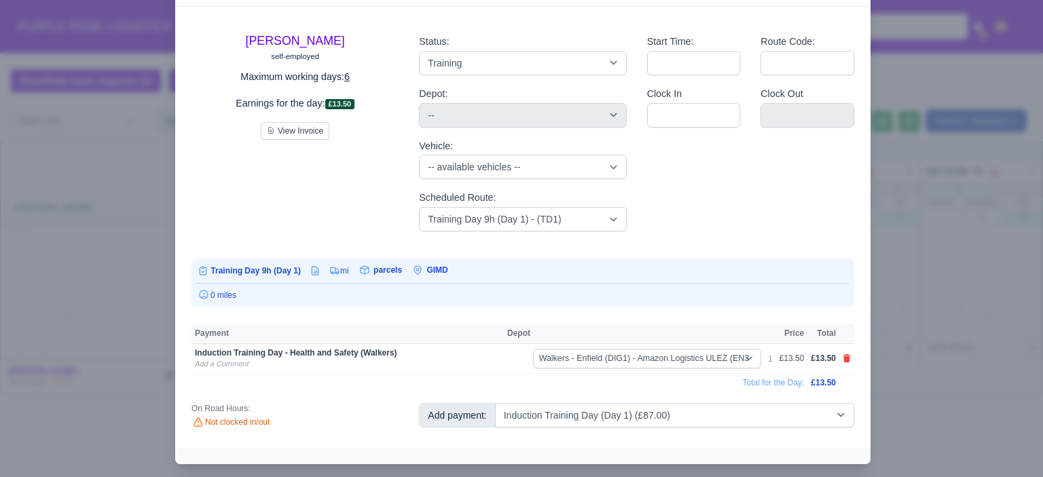
select select "5"
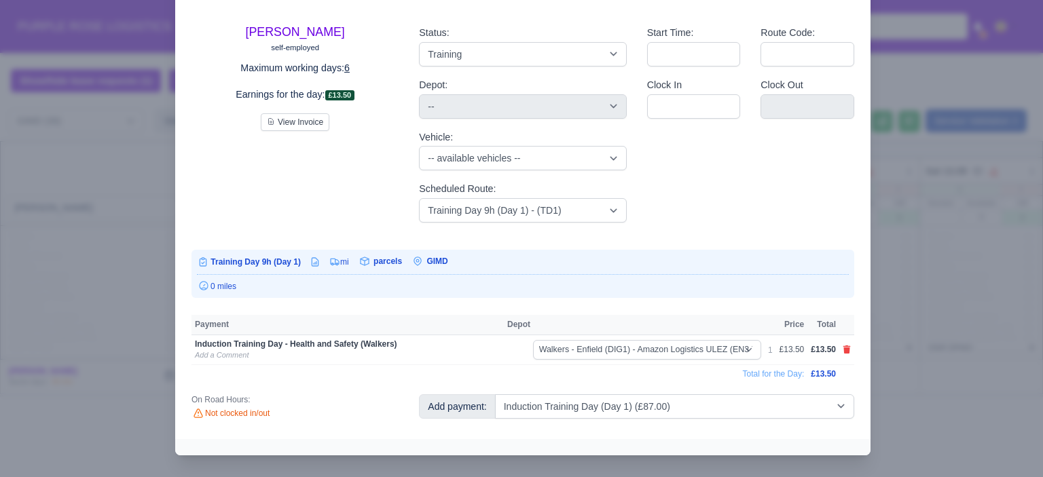
select select "5"
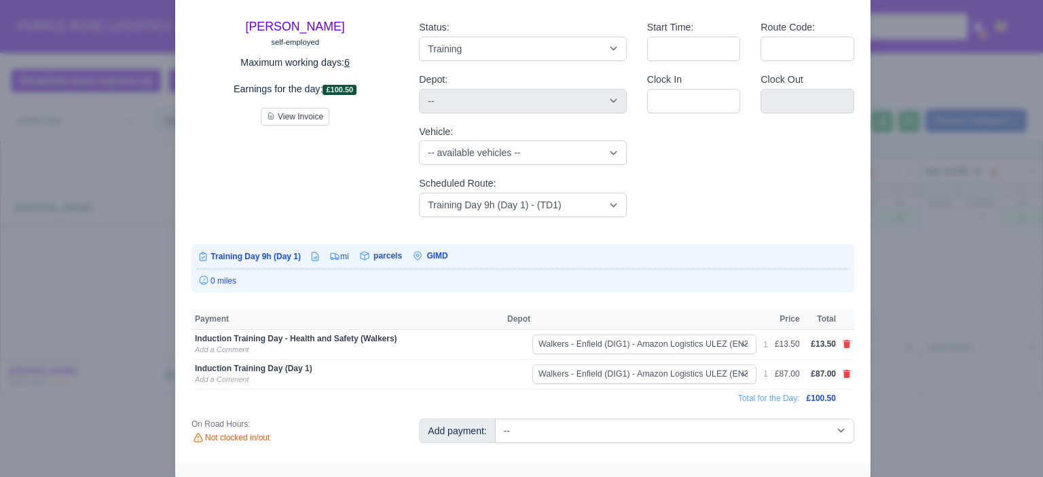
click at [928, 293] on div at bounding box center [521, 238] width 1043 height 477
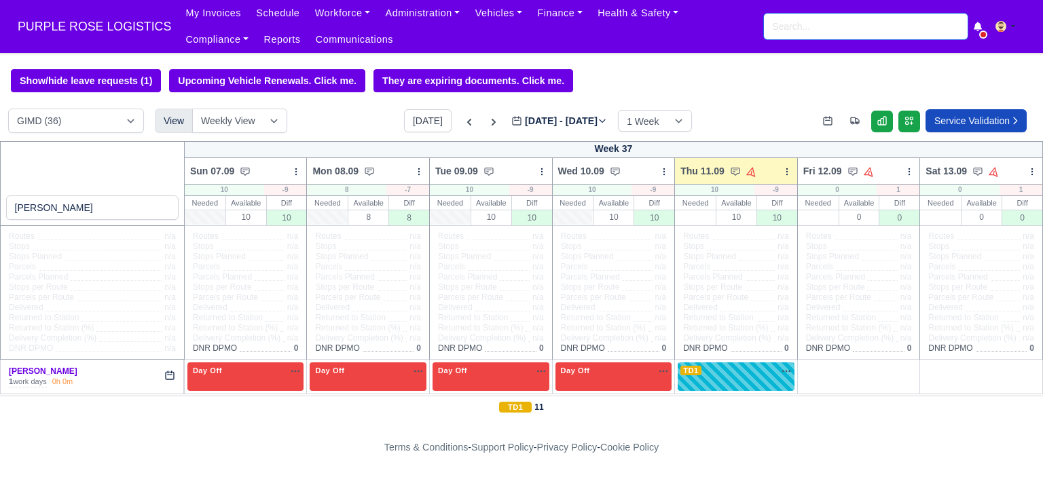
click at [821, 29] on input "search" at bounding box center [866, 27] width 204 height 26
type input "billa"
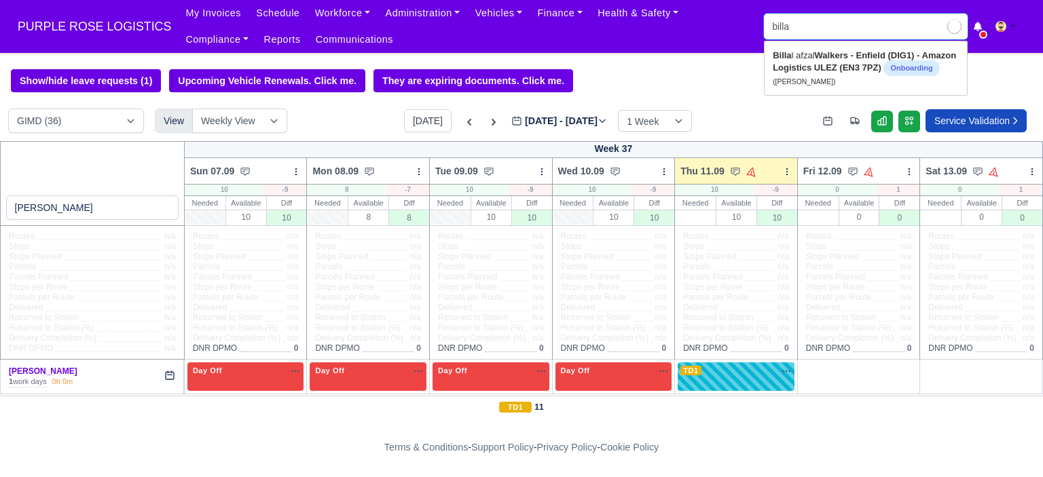
type input "billal afzal"
click at [826, 63] on strong "Walkers - Enfield (DIG1) - Amazon Logistics ULEZ (EN3 7PZ)" at bounding box center [864, 61] width 183 height 22
type input "[PERSON_NAME]"
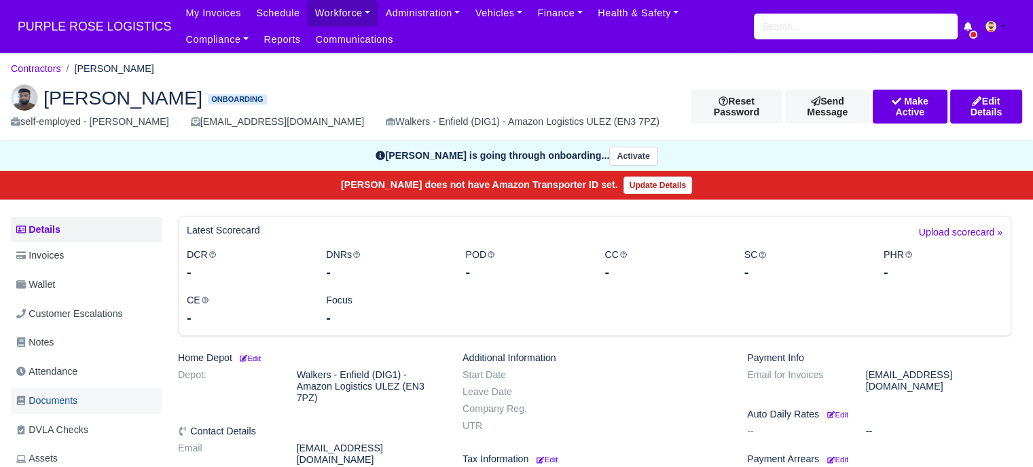
click at [104, 394] on link "Documents" at bounding box center [86, 401] width 151 height 26
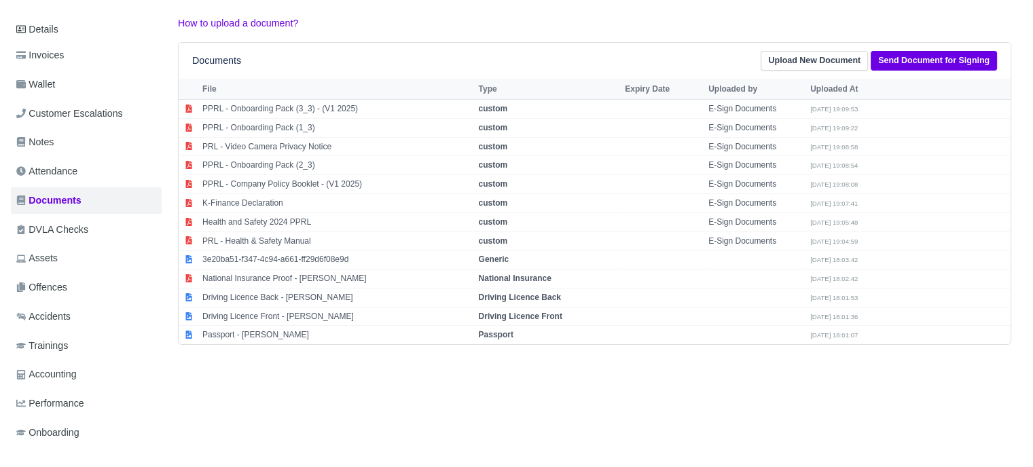
scroll to position [204, 0]
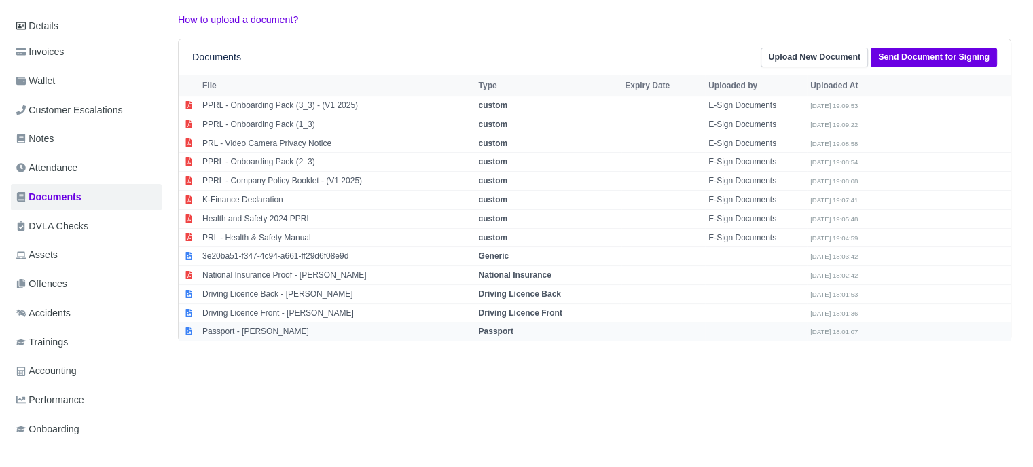
click at [379, 332] on td "Passport - Billal afzal" at bounding box center [337, 331] width 276 height 18
select select "passport"
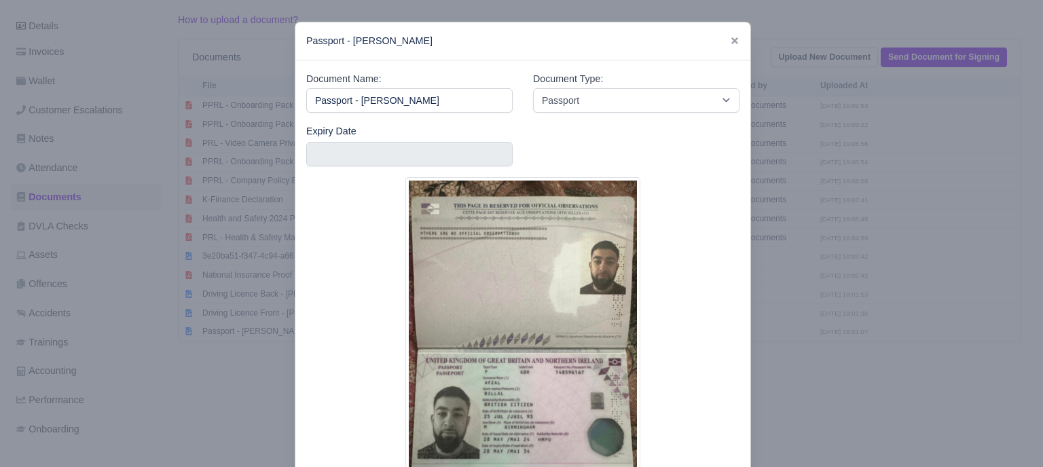
click at [774, 317] on div at bounding box center [521, 233] width 1043 height 467
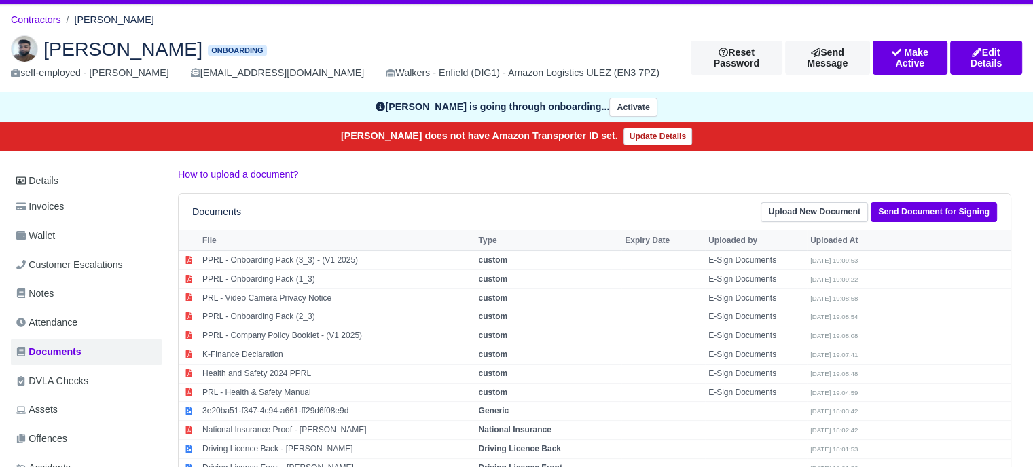
scroll to position [0, 0]
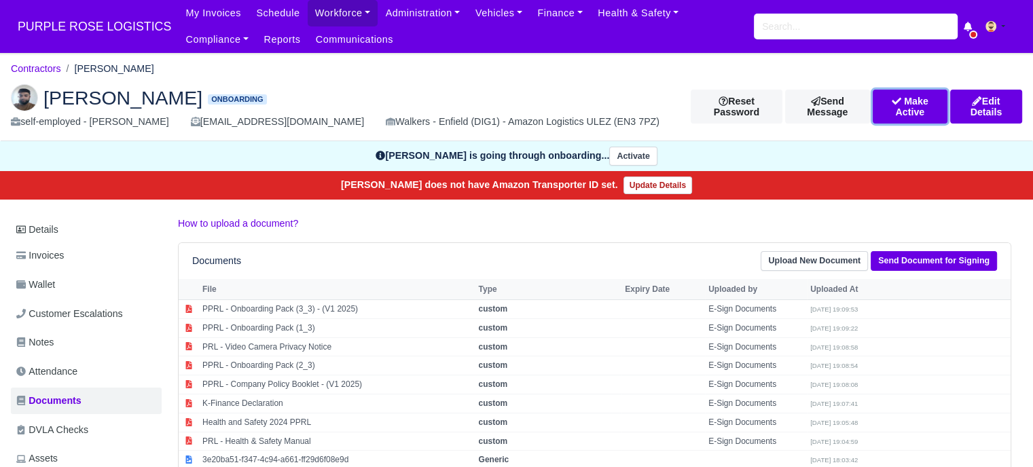
click at [891, 100] on button "Make Active" at bounding box center [909, 107] width 75 height 34
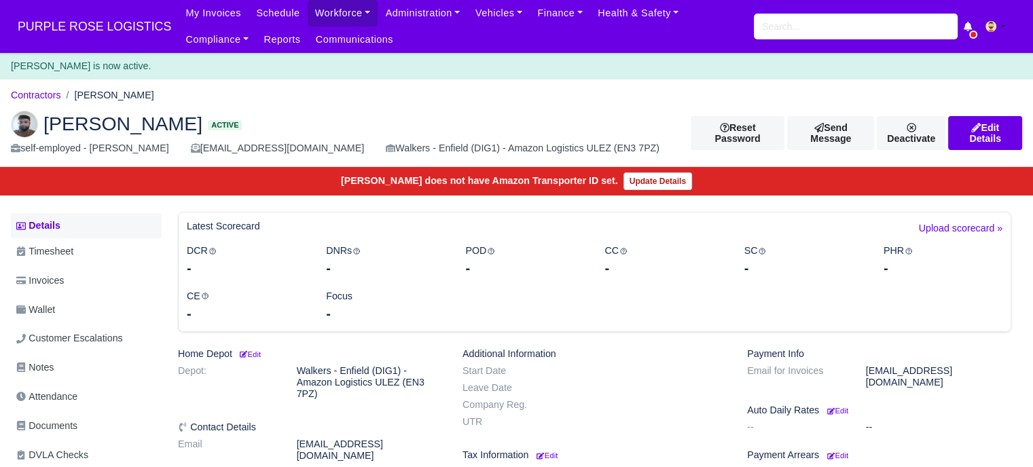
click at [89, 230] on link "Details" at bounding box center [86, 225] width 151 height 25
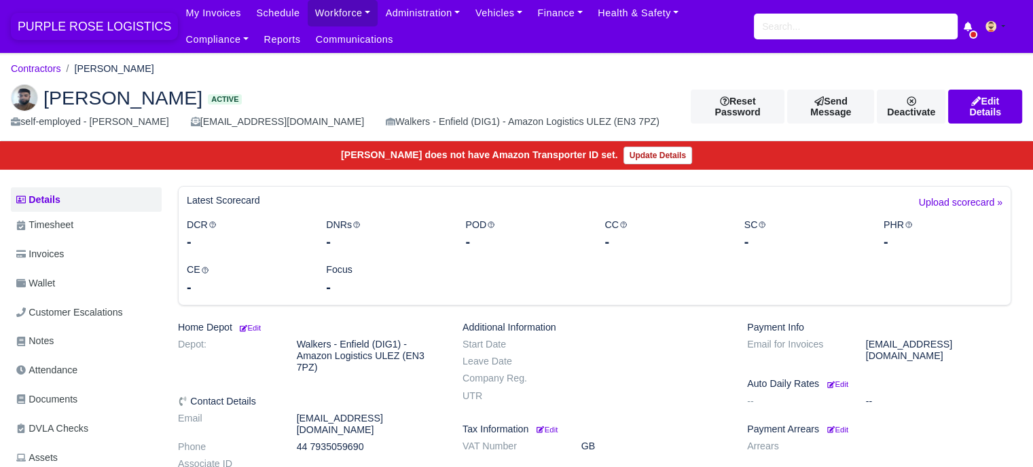
click at [119, 24] on span "PURPLE ROSE LOGISTICS" at bounding box center [94, 26] width 167 height 27
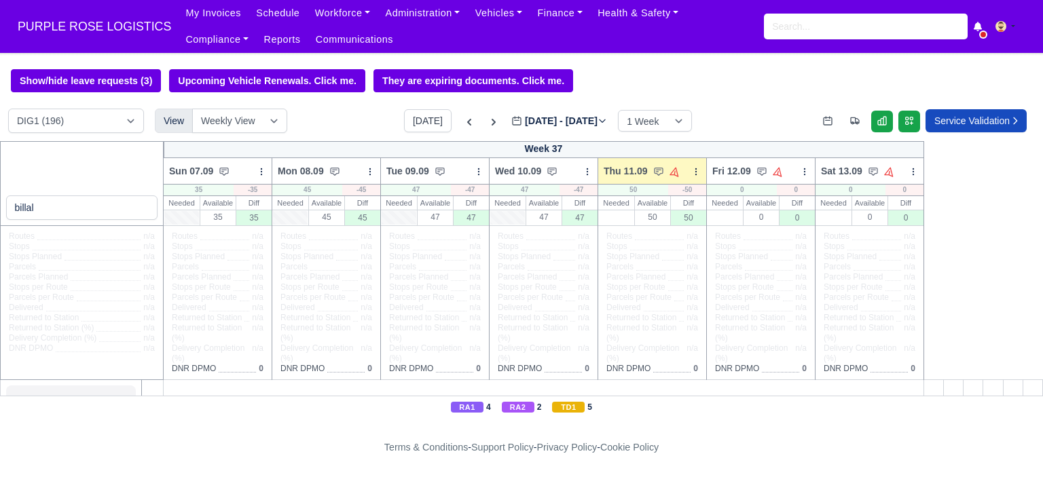
type input "billal"
click at [122, 116] on select "DIG1 (196) DAK1 (1) GIMD (37)" at bounding box center [76, 121] width 136 height 24
select select "5"
click at [8, 110] on select "DIG1 (196) DAK1 (1) GIMD (37)" at bounding box center [76, 121] width 136 height 24
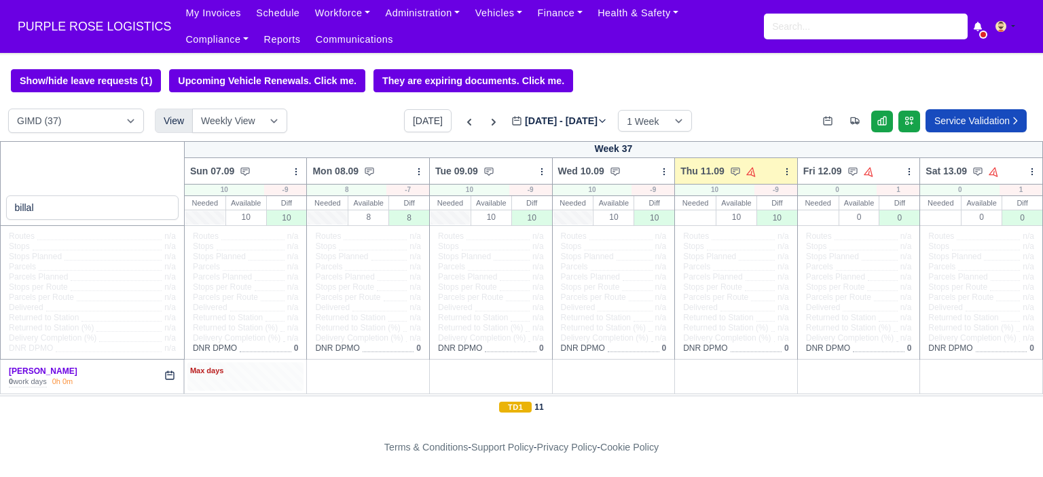
drag, startPoint x: 218, startPoint y: 375, endPoint x: 223, endPoint y: 369, distance: 8.3
click at [219, 374] on div "Max days" at bounding box center [245, 371] width 111 height 12
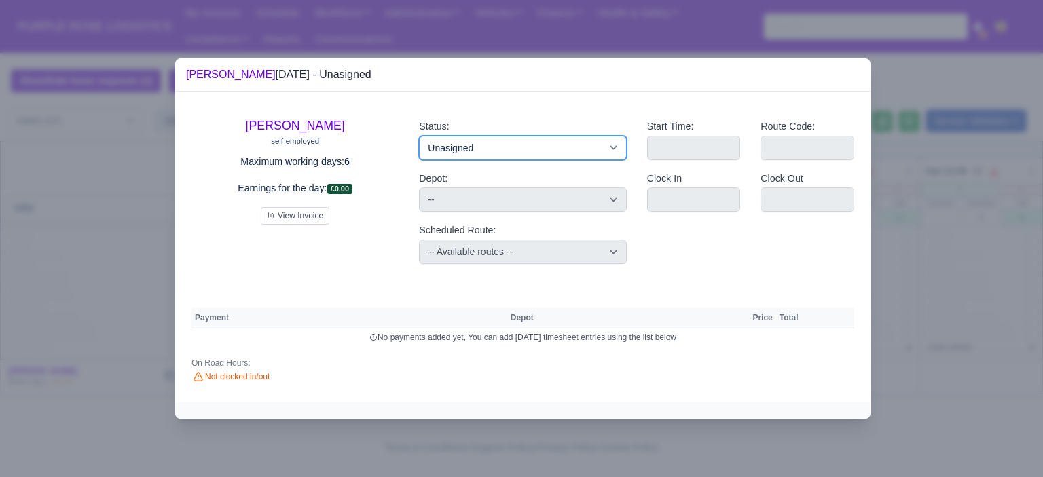
drag, startPoint x: 456, startPoint y: 147, endPoint x: 464, endPoint y: 155, distance: 11.1
click at [456, 147] on select "Available Day Off Stand By Holiday Other Depot In Office OSM Ridealong Nursery …" at bounding box center [522, 148] width 207 height 24
select select "Day Off"
click at [419, 136] on select "Available Day Off Stand By Holiday Other Depot In Office OSM Ridealong Nursery …" at bounding box center [522, 148] width 207 height 24
select select
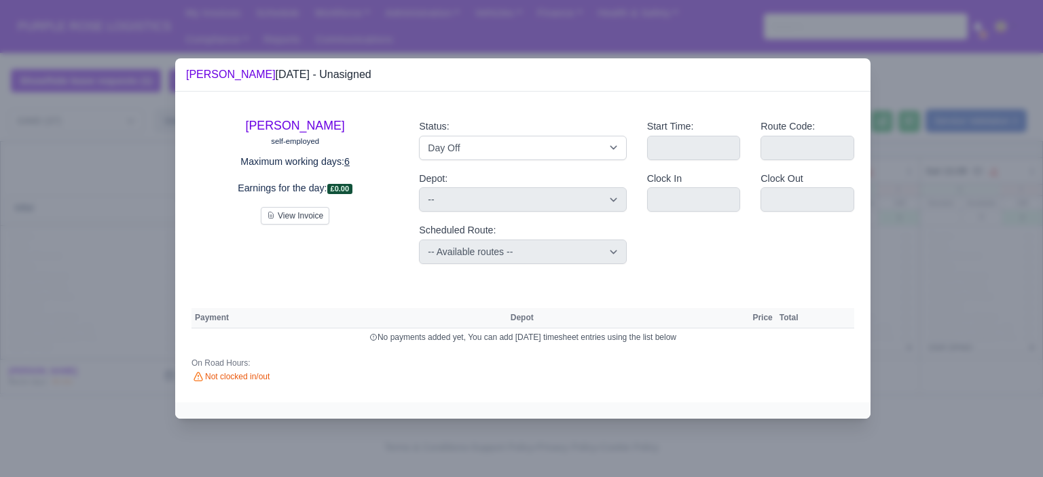
select select "na"
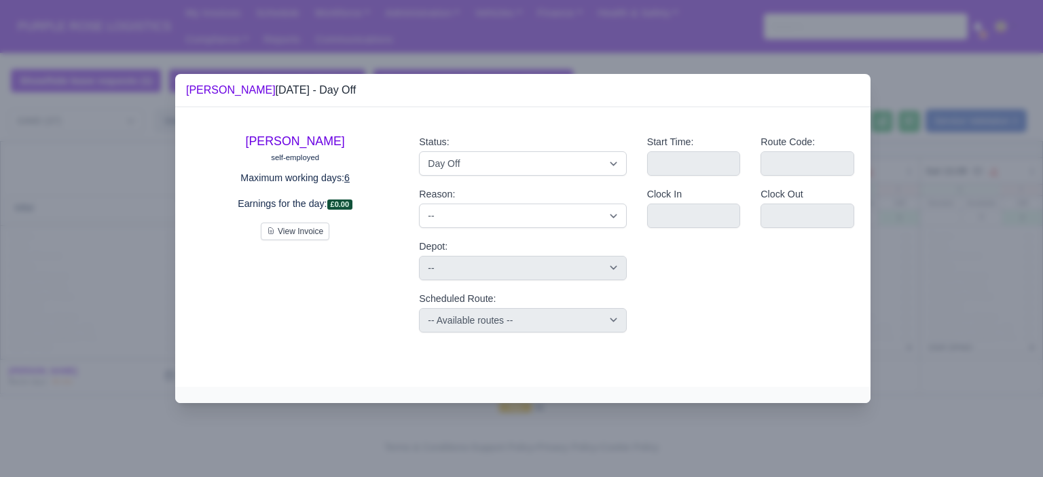
click at [1007, 245] on div at bounding box center [521, 238] width 1043 height 477
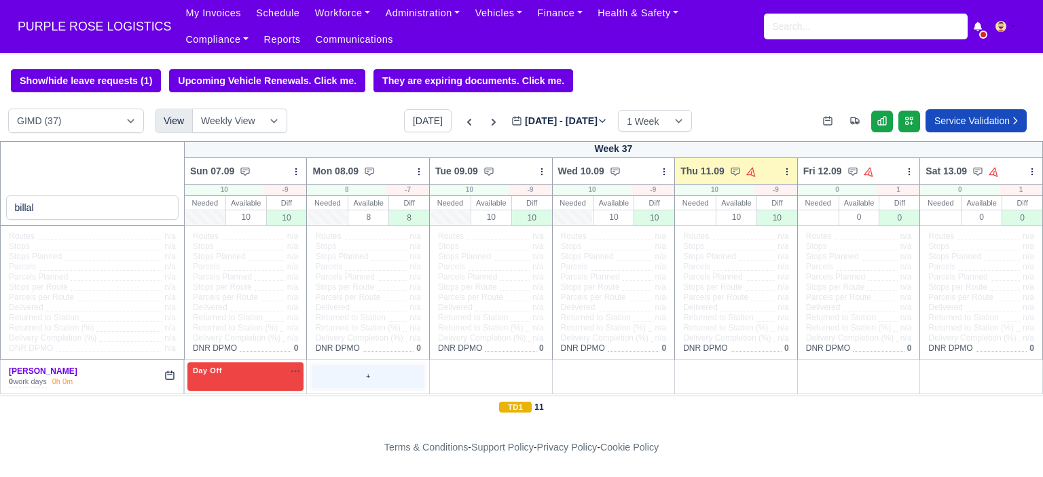
click at [395, 380] on div "+" at bounding box center [367, 376] width 111 height 22
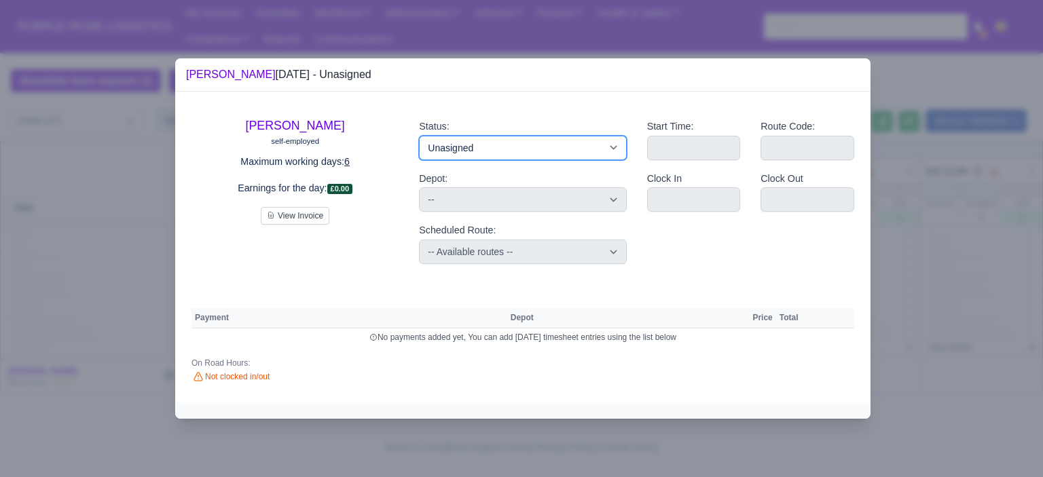
click at [494, 145] on select "Available Day Off Stand By Holiday Other Depot In Office OSM Ridealong Nursery …" at bounding box center [522, 148] width 207 height 24
select select "Day Off"
click at [419, 136] on select "Available Day Off Stand By Holiday Other Depot In Office OSM Ridealong Nursery …" at bounding box center [522, 148] width 207 height 24
select select
select select "na"
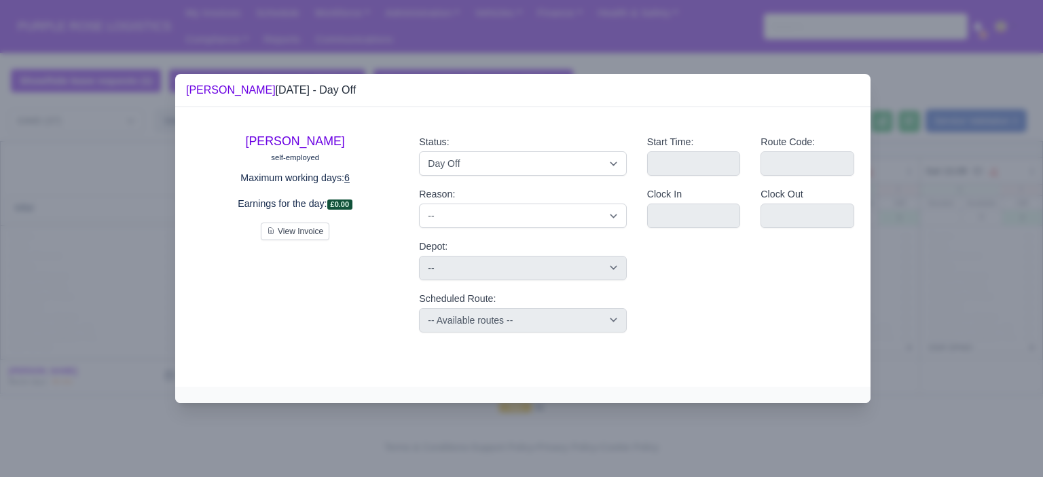
click at [1042, 301] on div at bounding box center [521, 238] width 1043 height 477
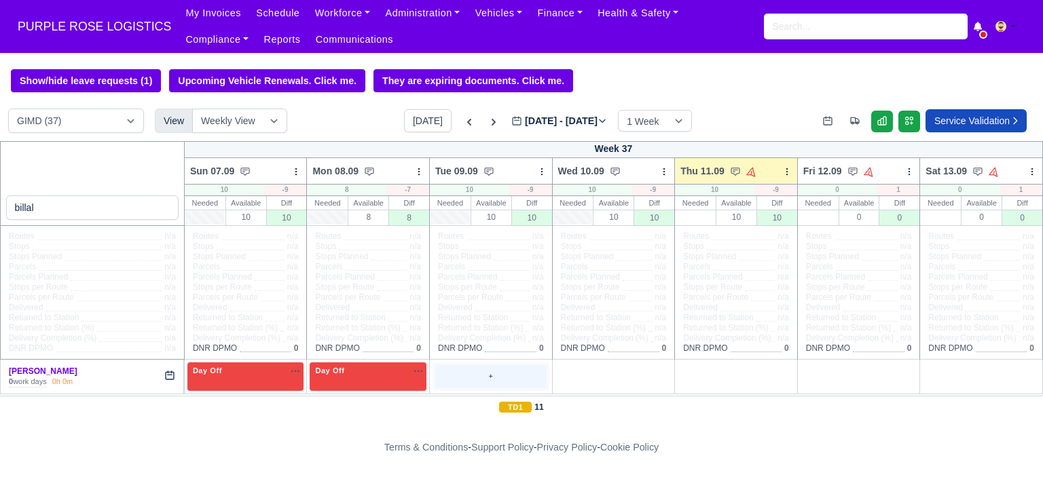
click at [509, 371] on div "+" at bounding box center [490, 376] width 111 height 22
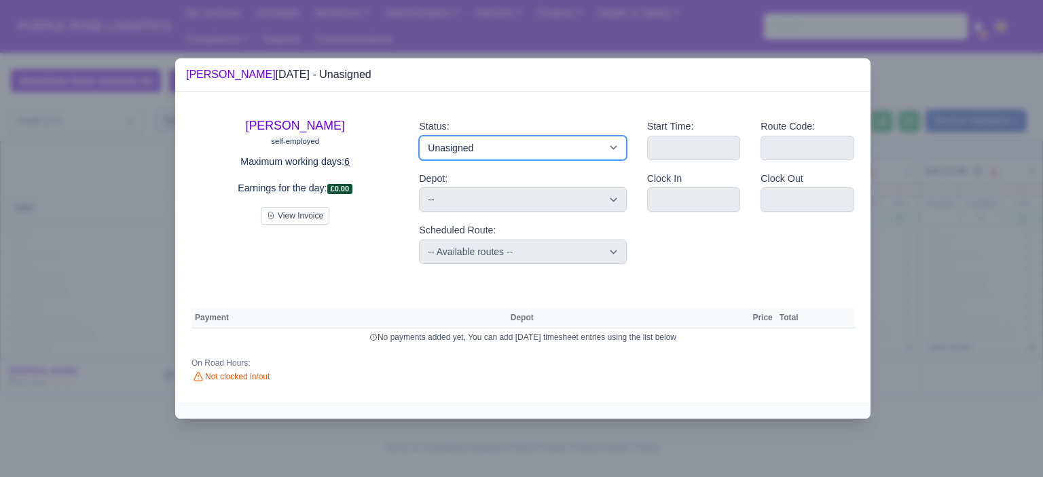
click at [526, 151] on select "Available Day Off Stand By Holiday Other Depot In Office OSM Ridealong Nursery …" at bounding box center [522, 148] width 207 height 24
select select "Day Off"
click at [419, 136] on select "Available Day Off Stand By Holiday Other Depot In Office OSM Ridealong Nursery …" at bounding box center [522, 148] width 207 height 24
select select
select select "na"
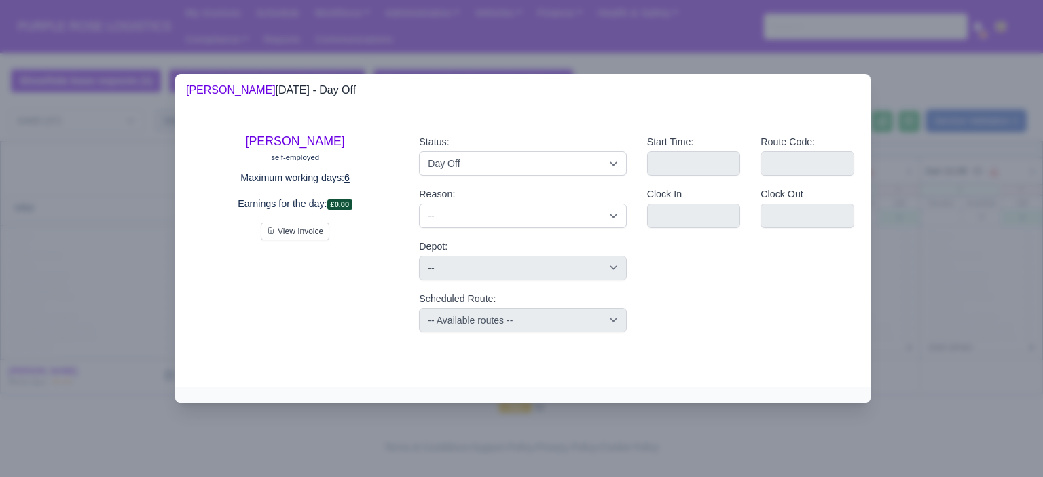
click at [920, 242] on div at bounding box center [521, 238] width 1043 height 477
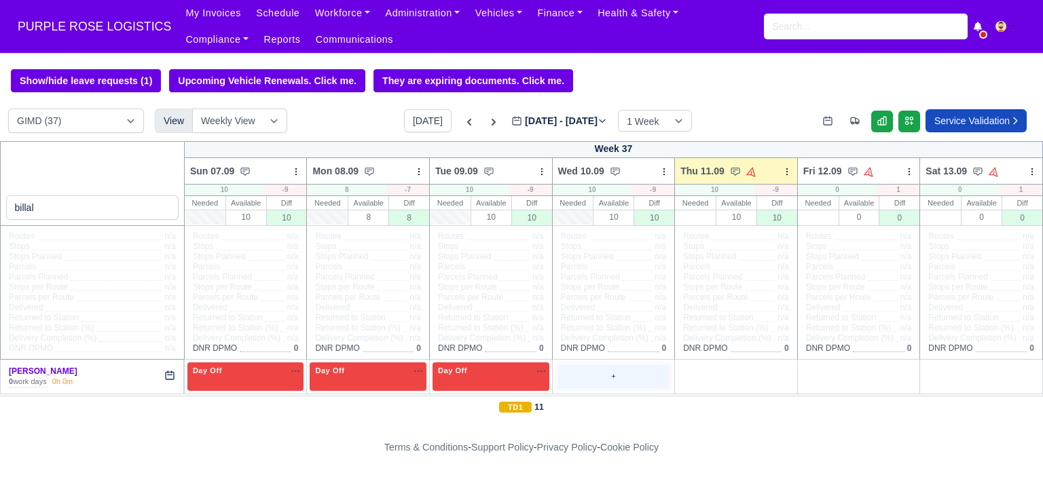
click at [601, 369] on div "+" at bounding box center [613, 376] width 111 height 22
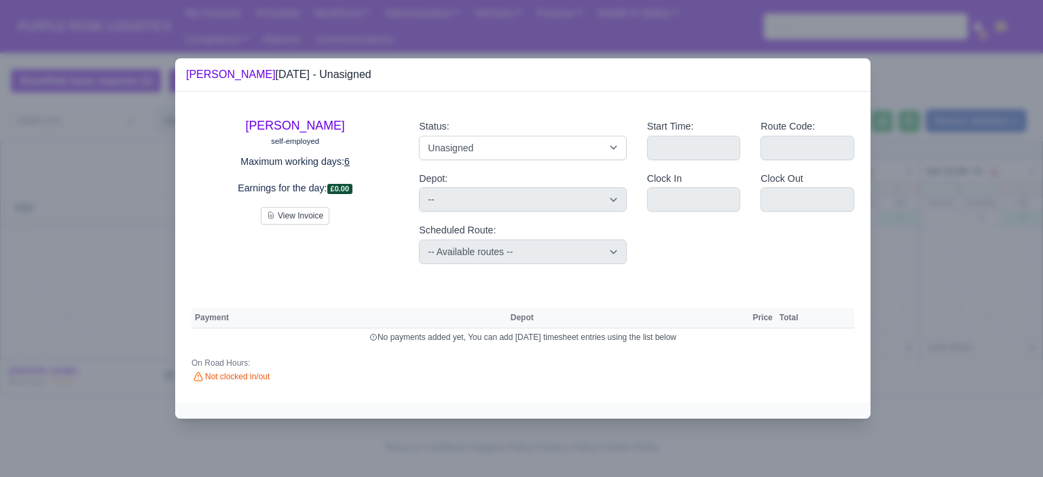
click at [570, 161] on div "Status: Available Day Off Stand By Holiday Other Depot In Office OSM Ridealong …" at bounding box center [522, 191] width 227 height 167
click at [560, 158] on select "Available Day Off Stand By Holiday Other Depot In Office OSM Ridealong Nursery …" at bounding box center [522, 148] width 207 height 24
select select "Day Off"
click at [419, 136] on select "Available Day Off Stand By Holiday Other Depot In Office OSM Ridealong Nursery …" at bounding box center [522, 148] width 207 height 24
select select
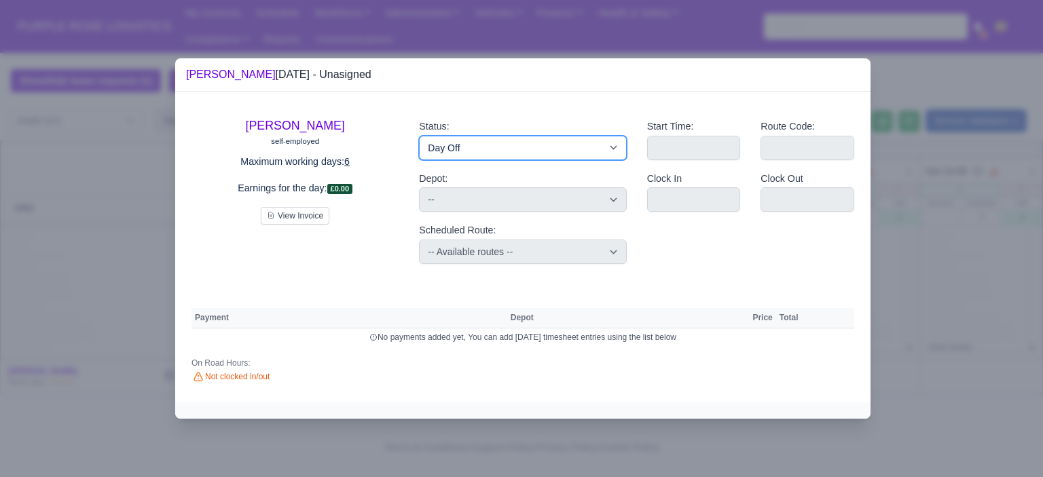
select select "na"
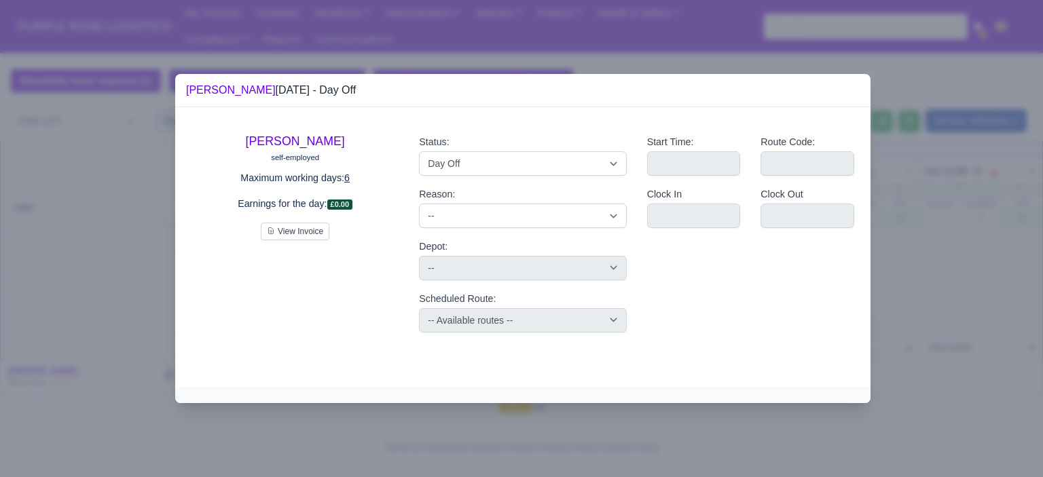
click at [895, 299] on div at bounding box center [521, 238] width 1043 height 477
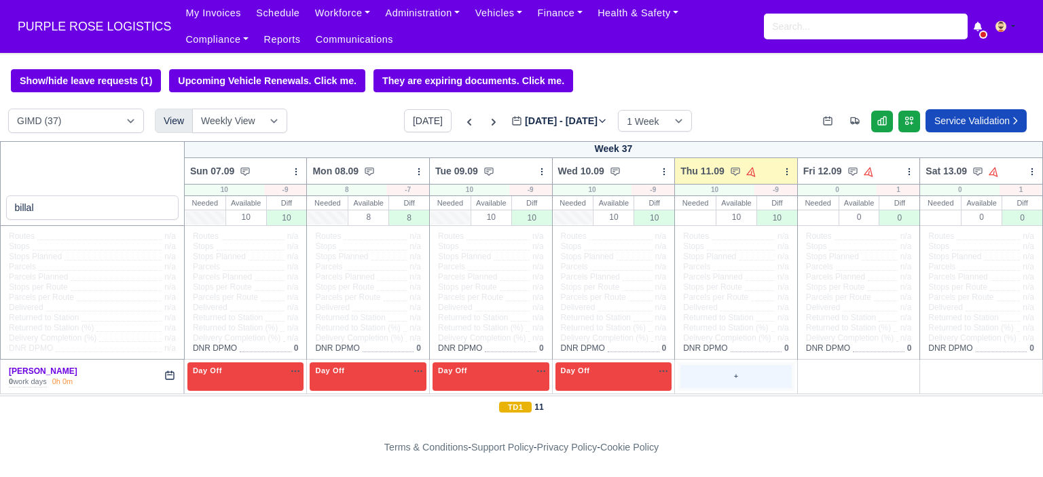
click at [701, 378] on div "+" at bounding box center [735, 376] width 111 height 22
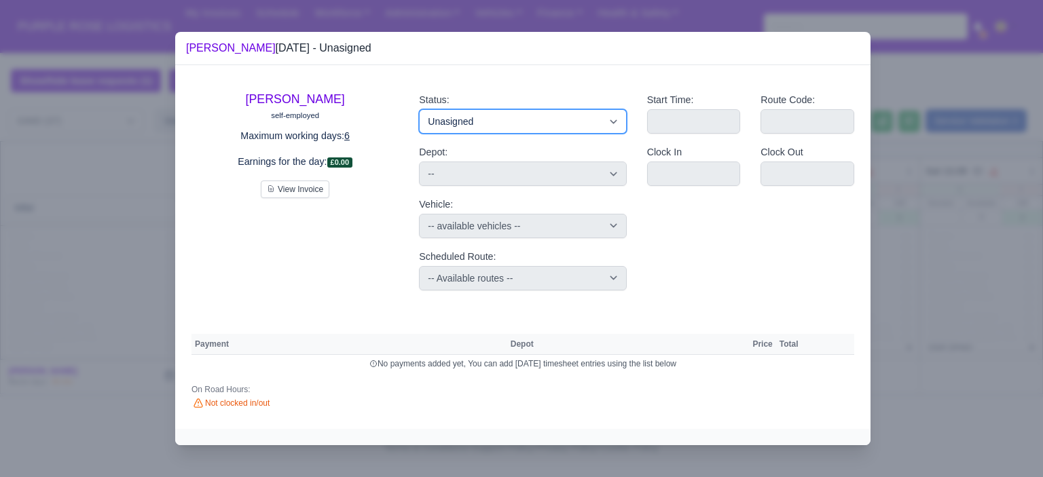
click at [515, 124] on select "Available Day Off Stand By Holiday Other Depot In Office OSM Ridealong Nursery …" at bounding box center [522, 121] width 207 height 24
select select "Training"
click at [419, 109] on select "Available Day Off Stand By Holiday Other Depot In Office OSM Ridealong Nursery …" at bounding box center [522, 121] width 207 height 24
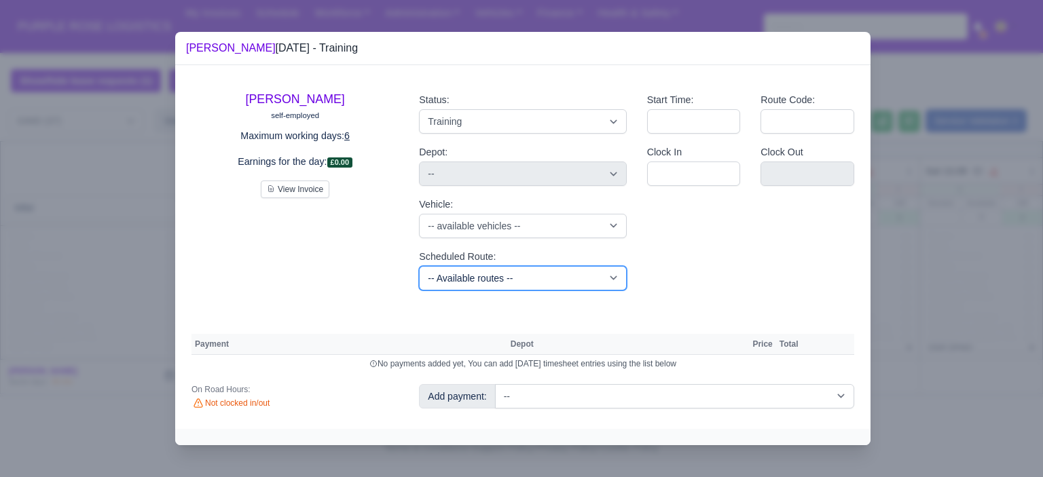
click at [557, 278] on select "-- Available routes -- Standard Parcel - Block of 6 Hours - (SD6) AmFlex RTS Ve…" at bounding box center [522, 278] width 207 height 24
select select "6"
click at [419, 266] on select "-- Available routes -- Standard Parcel - Block of 6 Hours - (SD6) AmFlex RTS Ve…" at bounding box center [522, 278] width 207 height 24
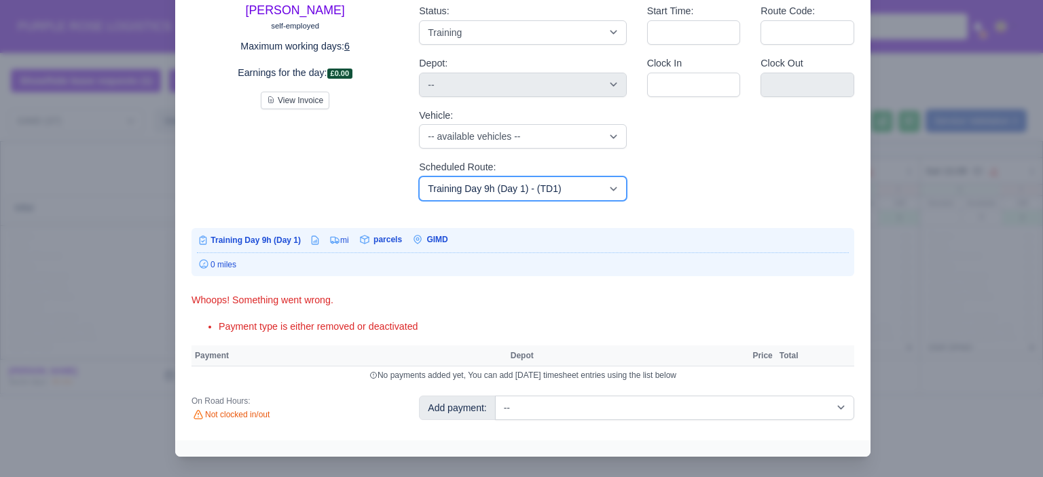
scroll to position [80, 0]
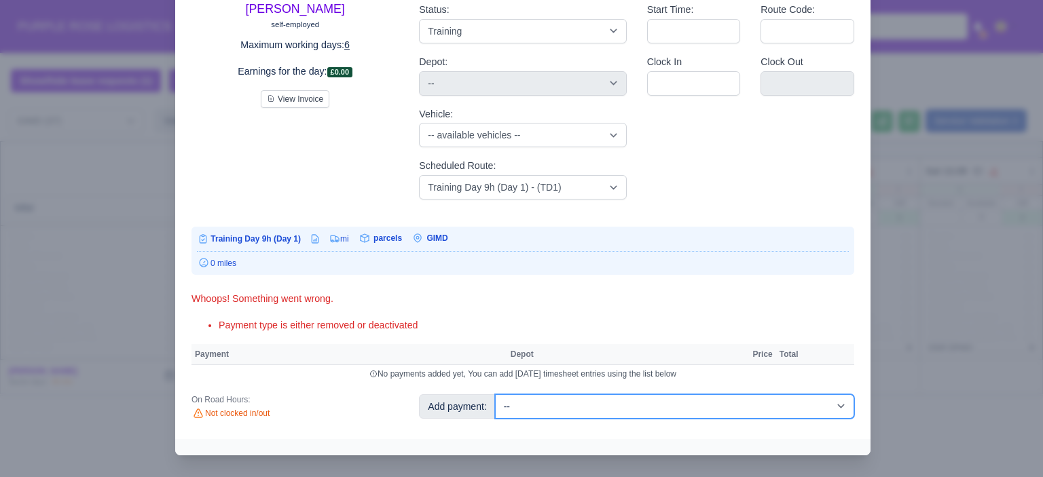
click at [662, 405] on select "-- Additional Hour Support (£14.50) Additional Hour Support (Walkers) (£13.50) …" at bounding box center [674, 406] width 359 height 24
select select "85"
click at [495, 394] on select "-- Additional Hour Support (£14.50) Additional Hour Support (Walkers) (£13.50) …" at bounding box center [674, 406] width 359 height 24
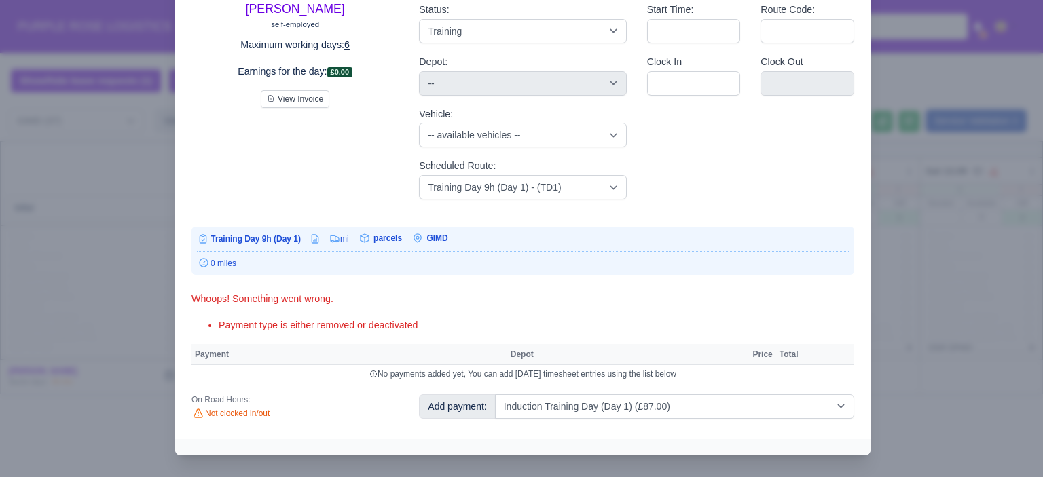
select select "5"
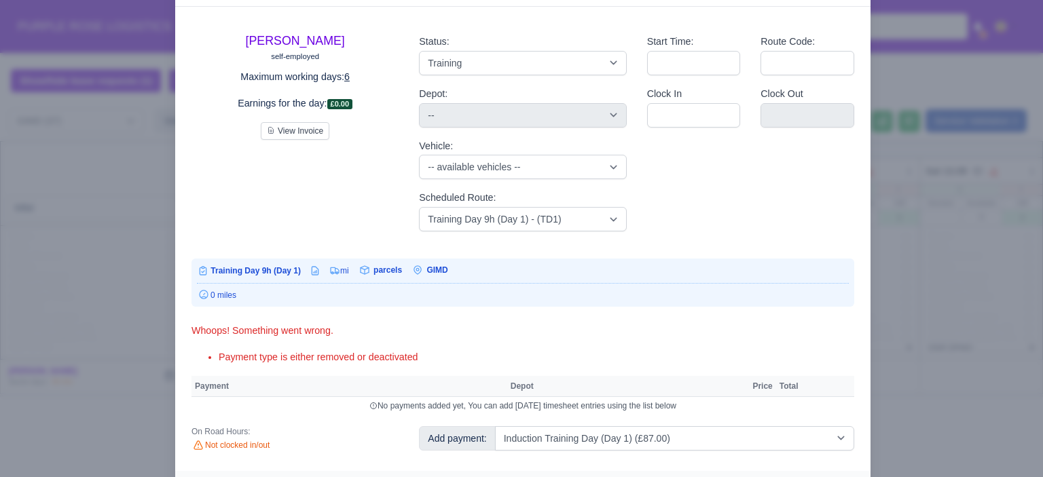
select select "5"
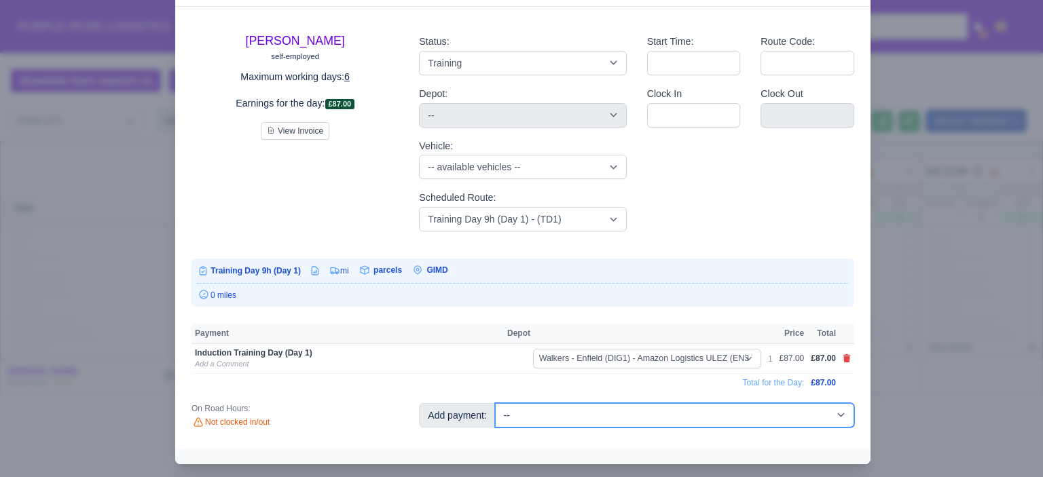
click at [667, 413] on select "-- Additional Hour Support (£14.50) Additional Hour Support (Walkers) (£13.50) …" at bounding box center [674, 415] width 359 height 24
select select "104"
click at [495, 403] on select "-- Additional Hour Support (£14.50) Additional Hour Support (Walkers) (£13.50) …" at bounding box center [674, 415] width 359 height 24
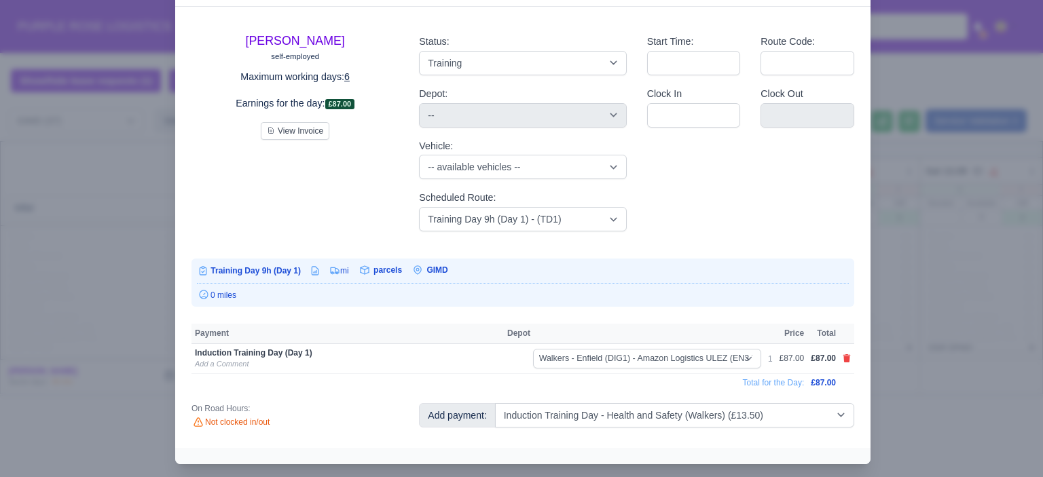
select select "5"
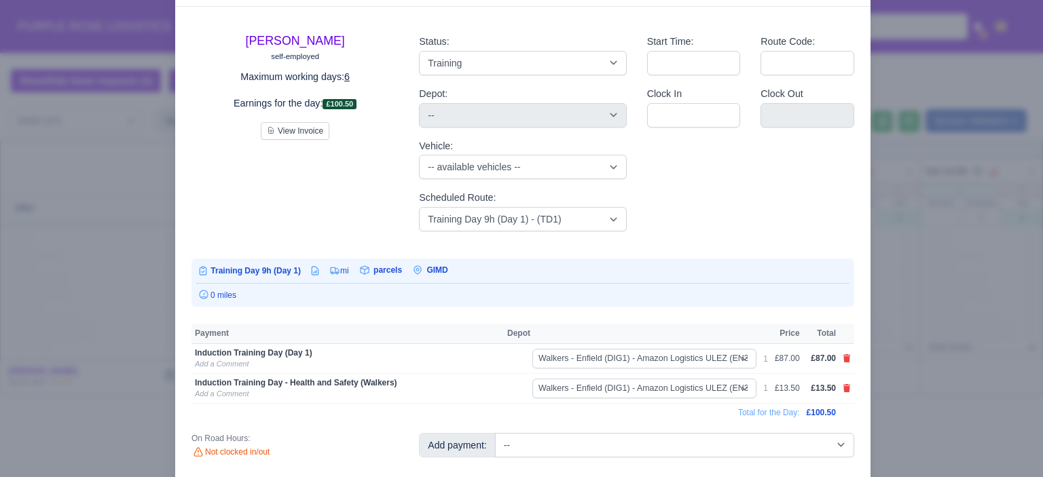
scroll to position [62, 0]
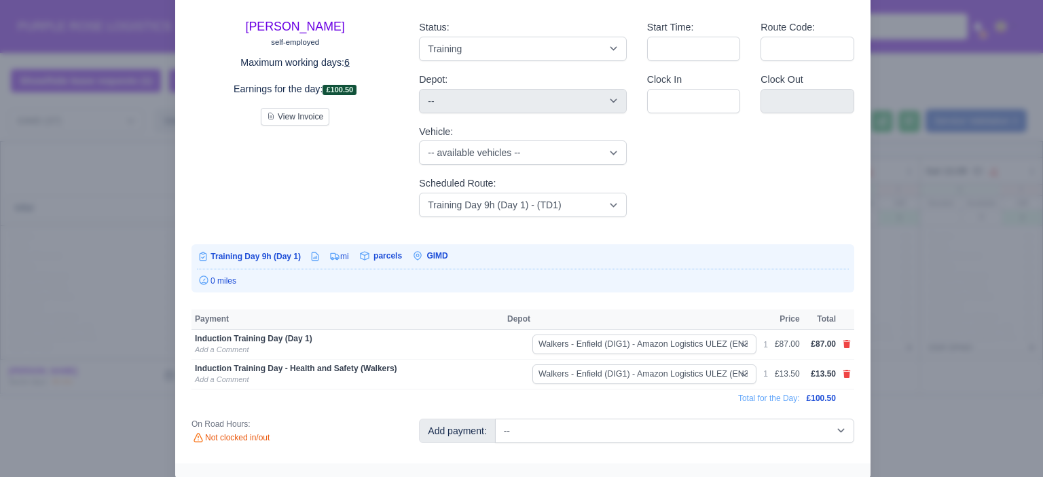
click at [901, 236] on div at bounding box center [521, 238] width 1043 height 477
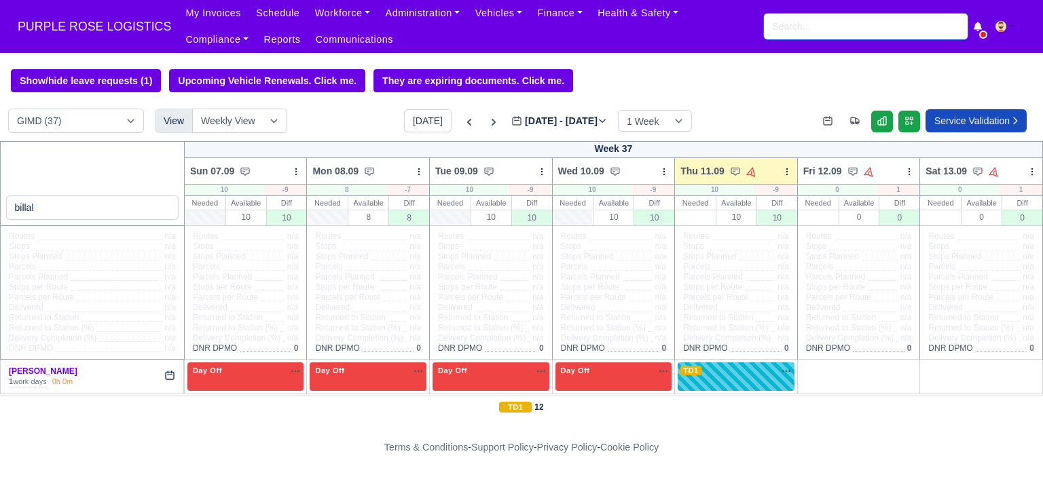
click at [804, 33] on input "search" at bounding box center [866, 27] width 204 height 26
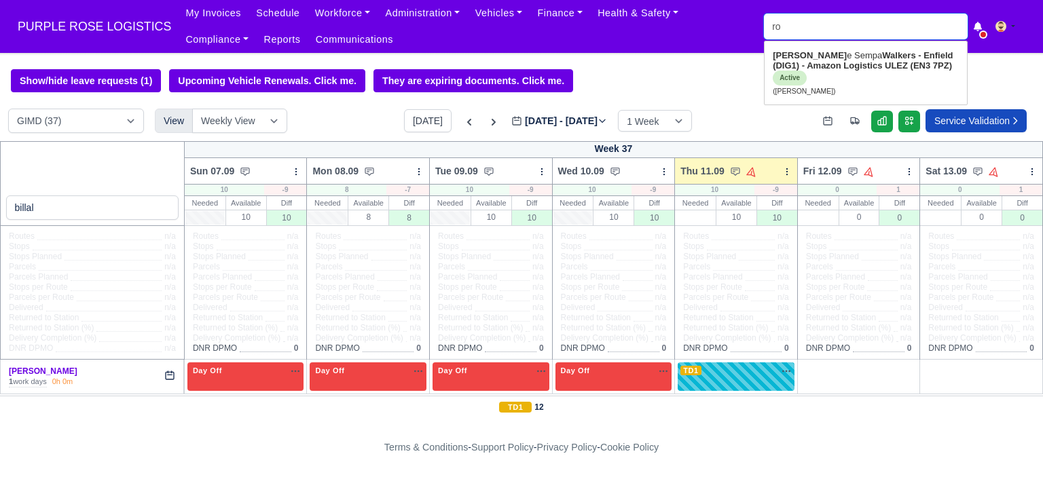
type input "r"
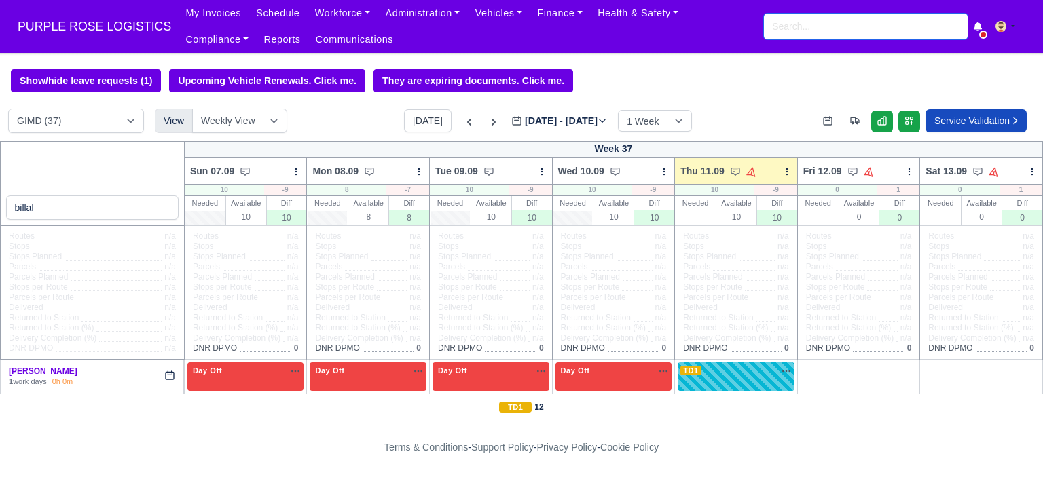
click at [828, 31] on input "search" at bounding box center [866, 27] width 204 height 26
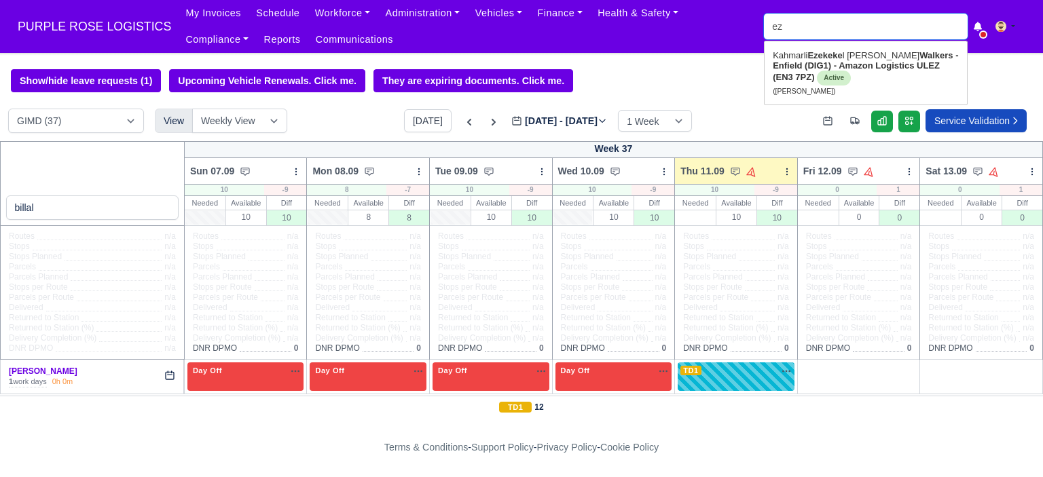
type input "e"
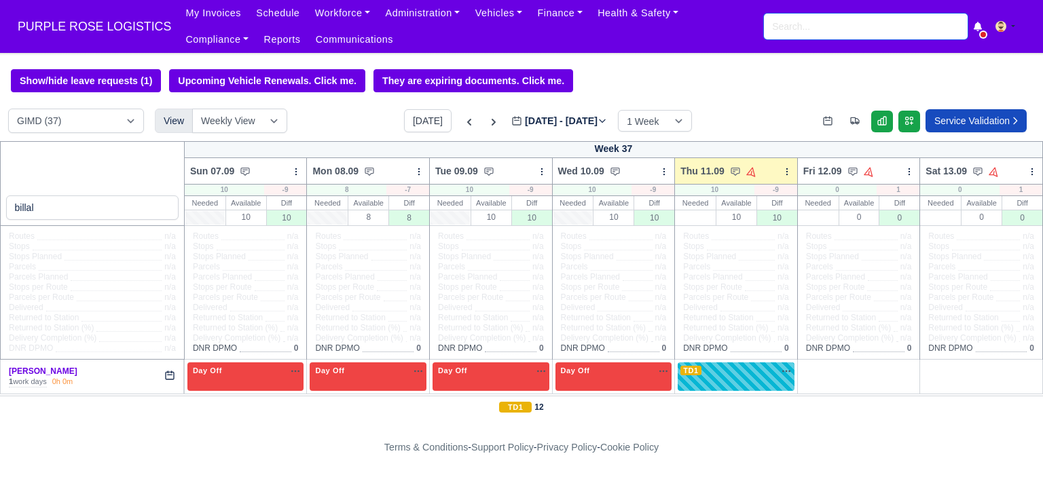
click at [807, 29] on input "search" at bounding box center [866, 27] width 204 height 26
type input "mukh"
type input "mukhtar Mohamed"
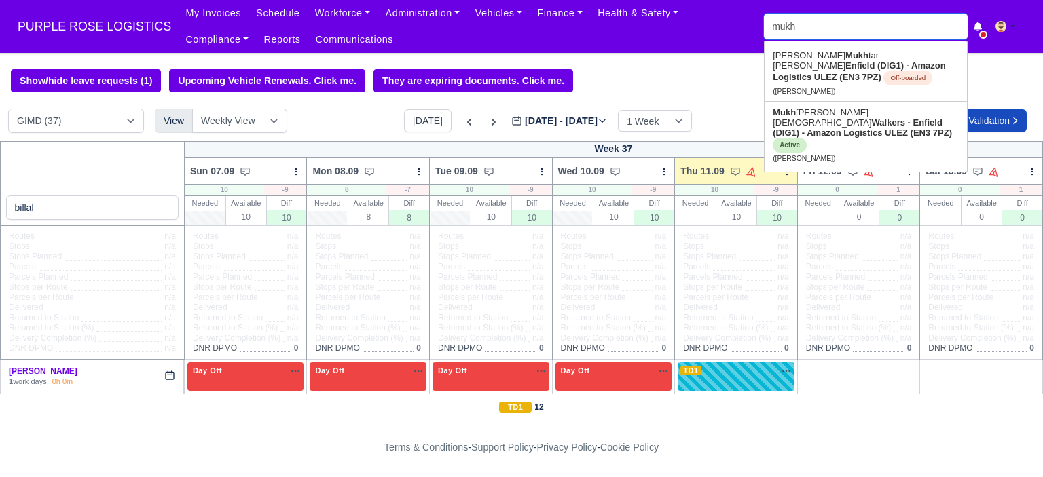
type input "mukht"
type input "mukhtar Mohamed"
type input "m"
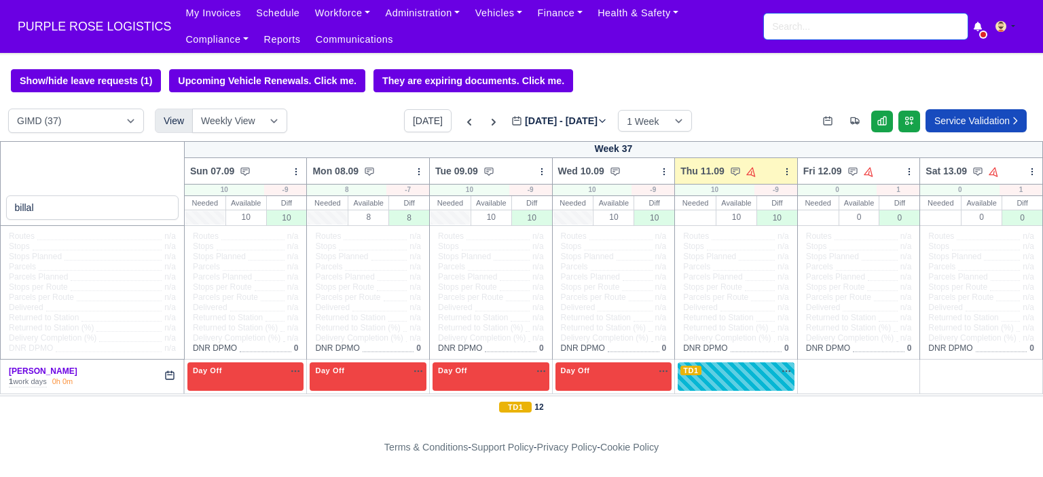
click at [778, 24] on input "search" at bounding box center [866, 27] width 204 height 26
type input "bill"
type input "billal afzal"
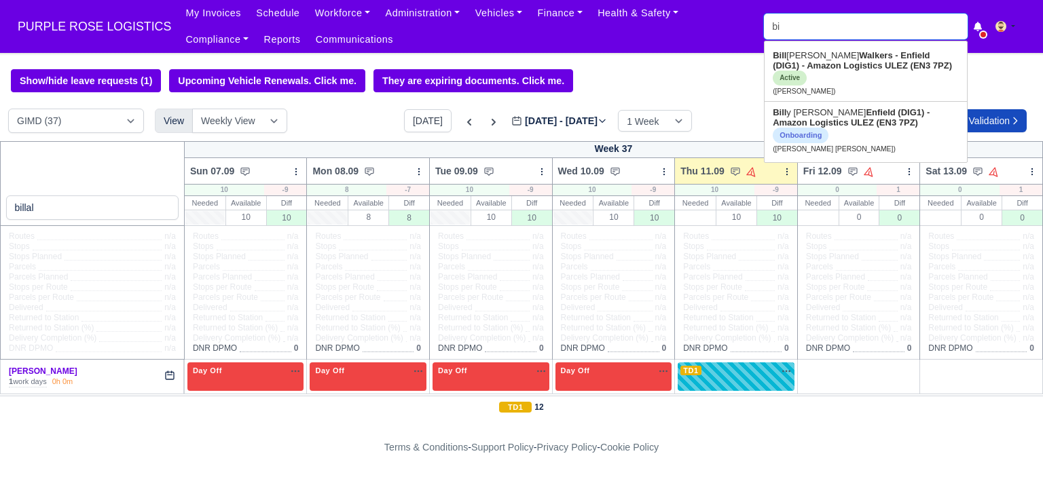
type input "b"
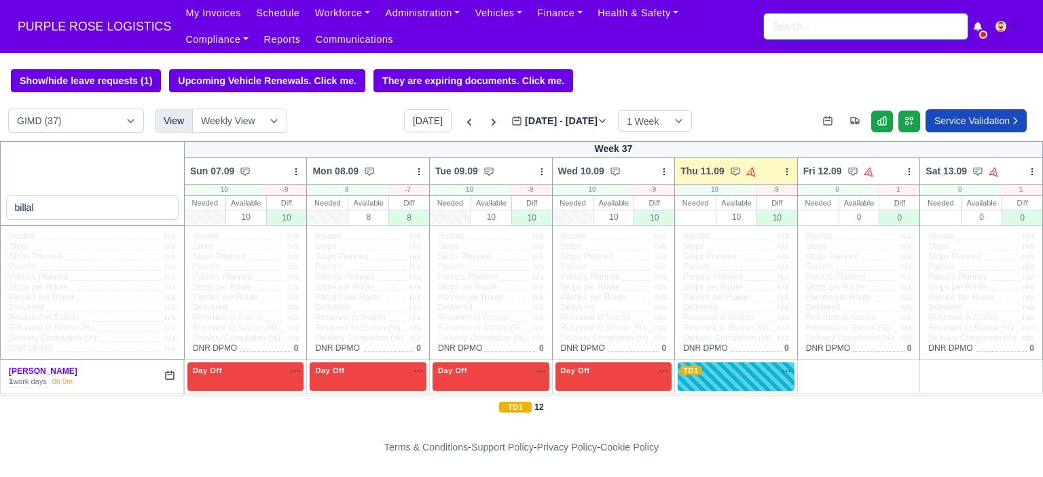
click at [779, 24] on input "search" at bounding box center [866, 27] width 204 height 26
type input "murad"
type input "murad Abdmelrezak Ibrahim"
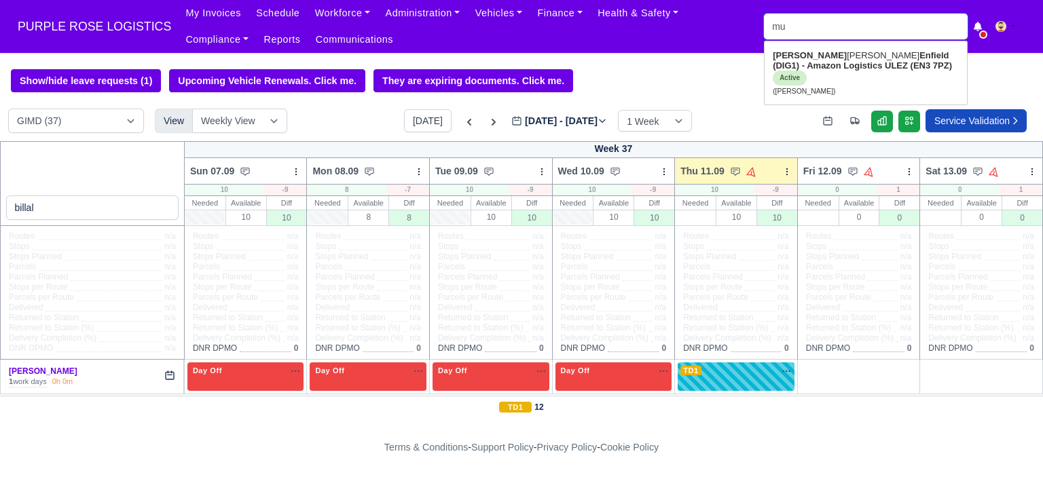
type input "m"
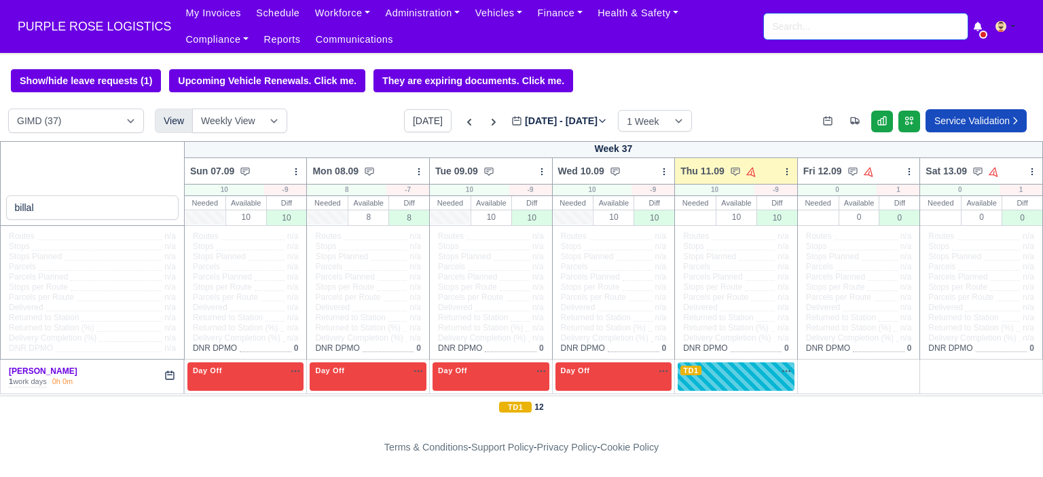
click at [767, 25] on input "search" at bounding box center [866, 27] width 204 height 26
type input "musa"
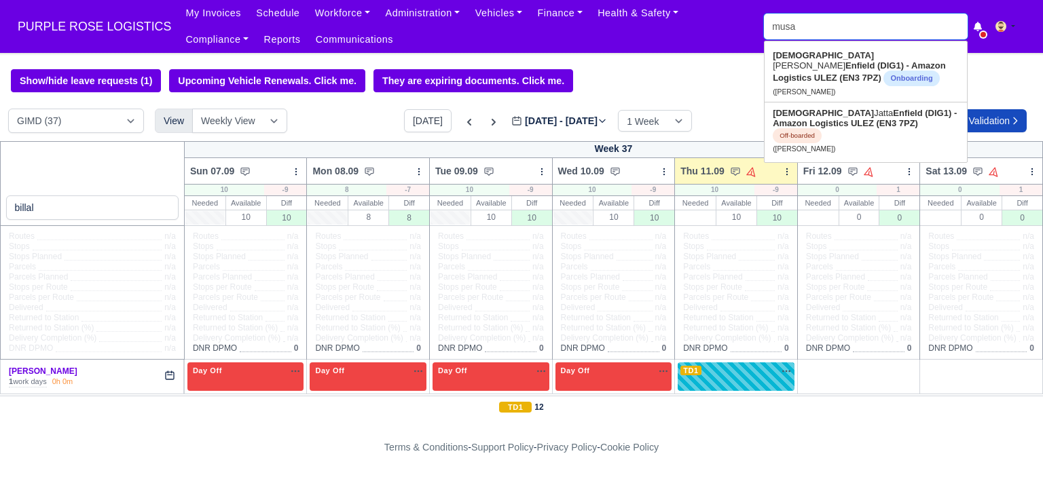
type input "musa Ashraf Habib"
click at [808, 62] on link "Musa Ashraf Habib Enfield (DIG1) - Amazon Logistics ULEZ (EN3 7PZ) Onboarding (…" at bounding box center [865, 73] width 202 height 57
type input "Musa Ashraf Habib"
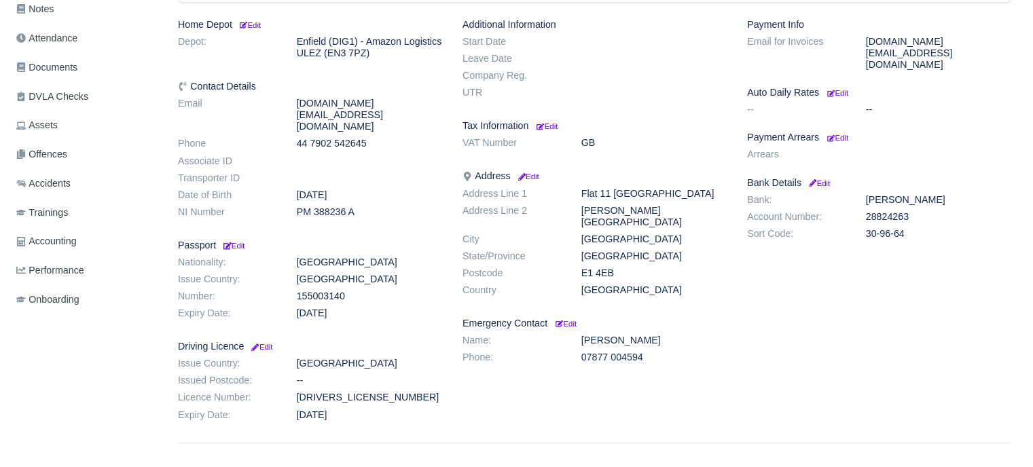
scroll to position [312, 0]
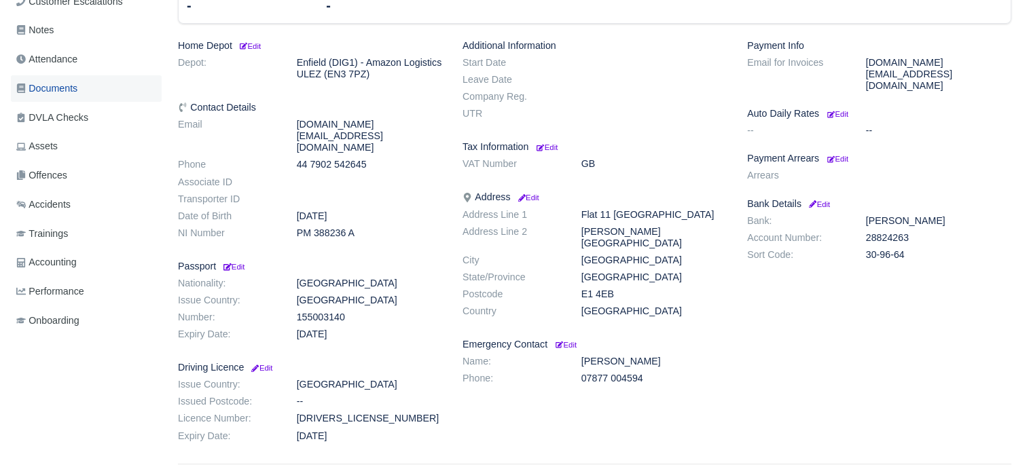
click at [84, 84] on link "Documents" at bounding box center [86, 88] width 151 height 26
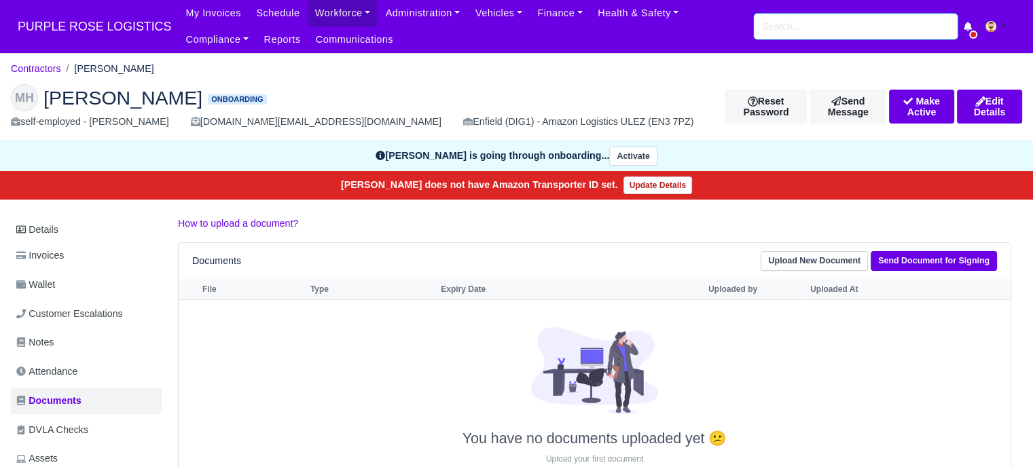
click at [772, 18] on input "search" at bounding box center [856, 27] width 204 height 26
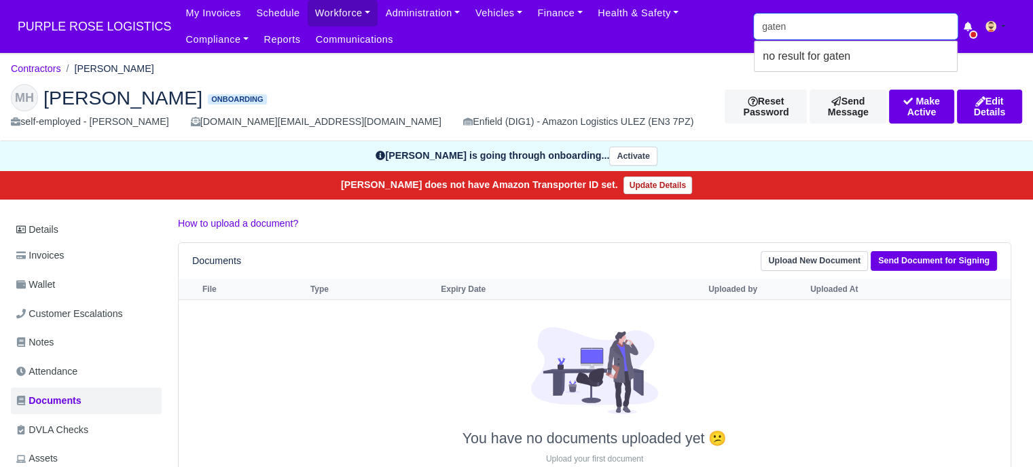
click at [796, 26] on input "gaten" at bounding box center [856, 27] width 204 height 26
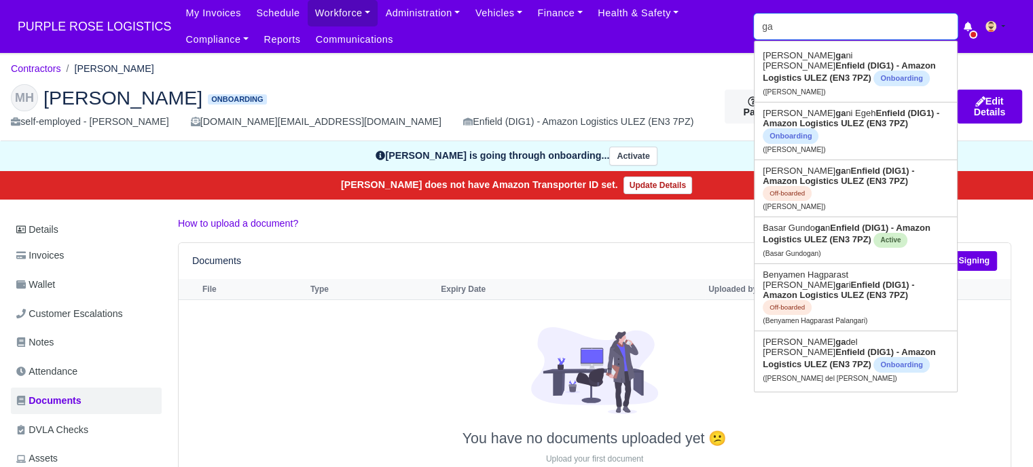
type input "gae"
type input "[PERSON_NAME]"
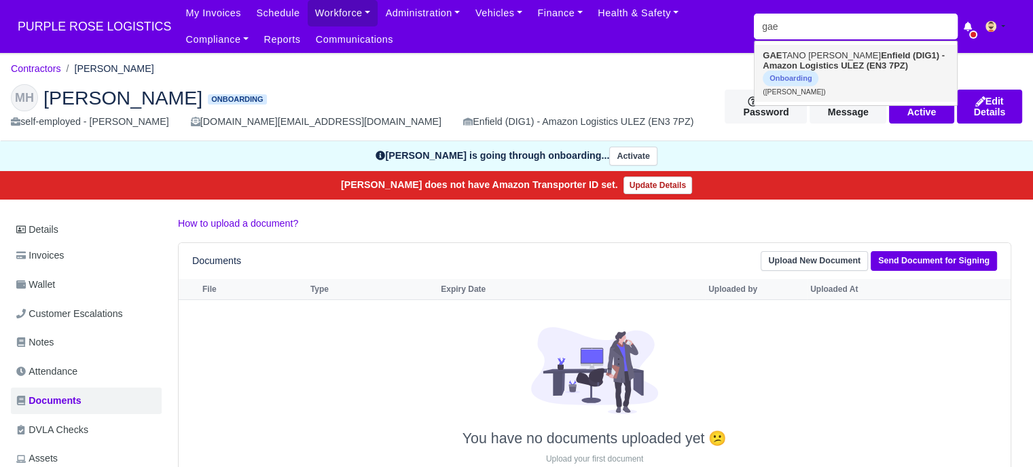
click at [800, 55] on link "[PERSON_NAME] [PERSON_NAME] Enfield (DIG1) - Amazon Logistics ULEZ (EN3 7PZ) On…" at bounding box center [855, 73] width 202 height 57
type input "[PERSON_NAME]"
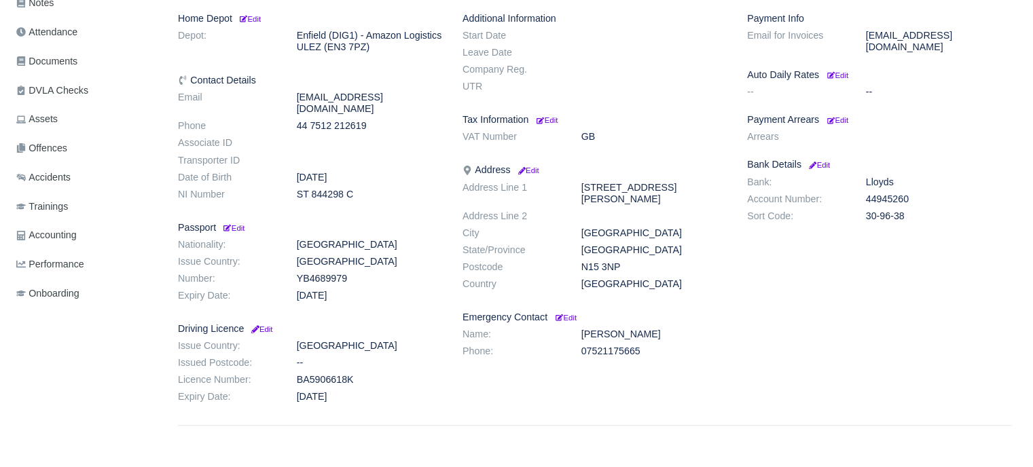
scroll to position [204, 0]
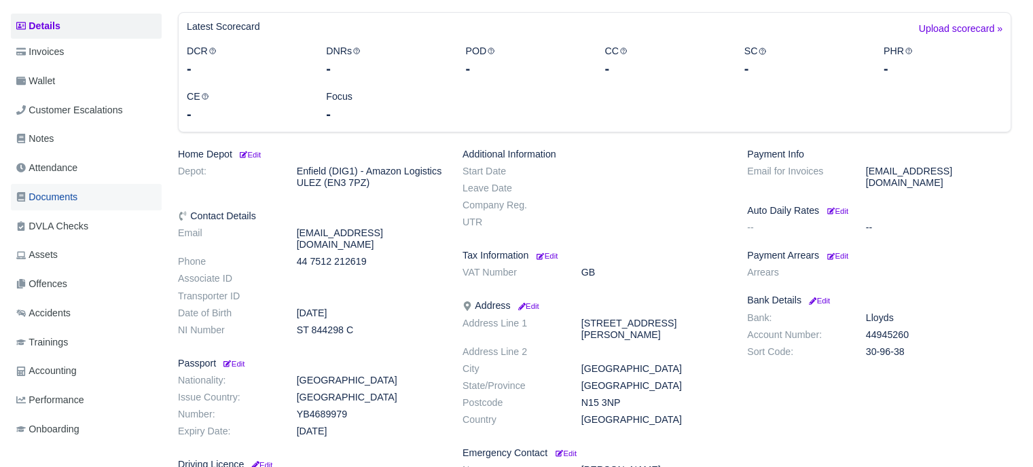
click at [81, 200] on link "Documents" at bounding box center [86, 197] width 151 height 26
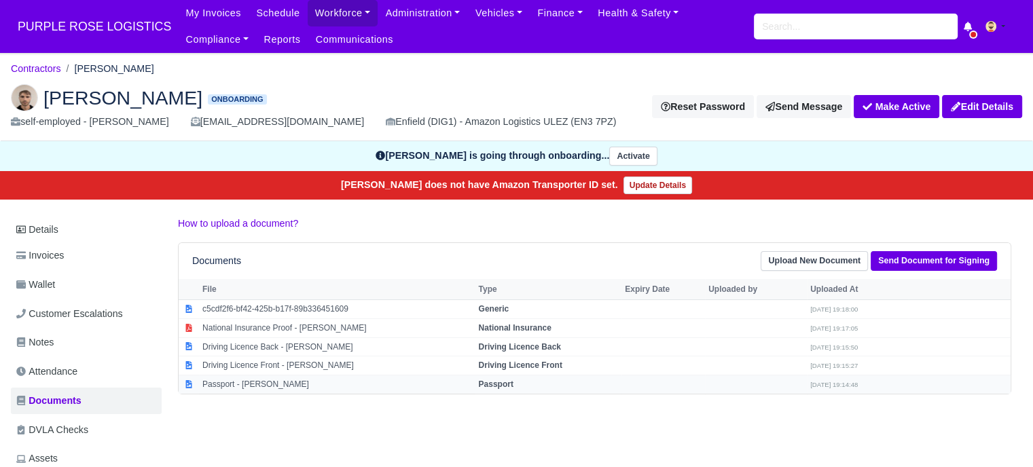
click at [261, 383] on td "Passport - [PERSON_NAME]" at bounding box center [337, 384] width 276 height 18
select select "passport"
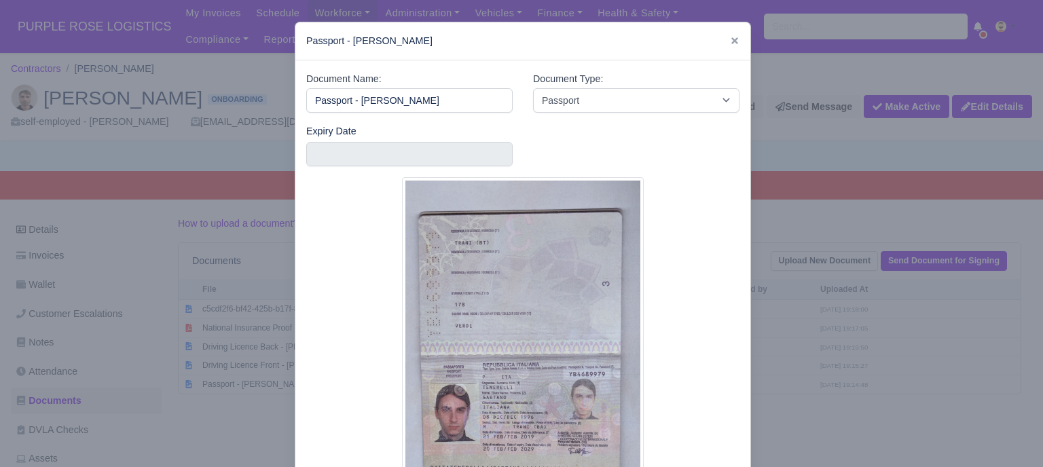
click at [752, 363] on div at bounding box center [521, 233] width 1043 height 467
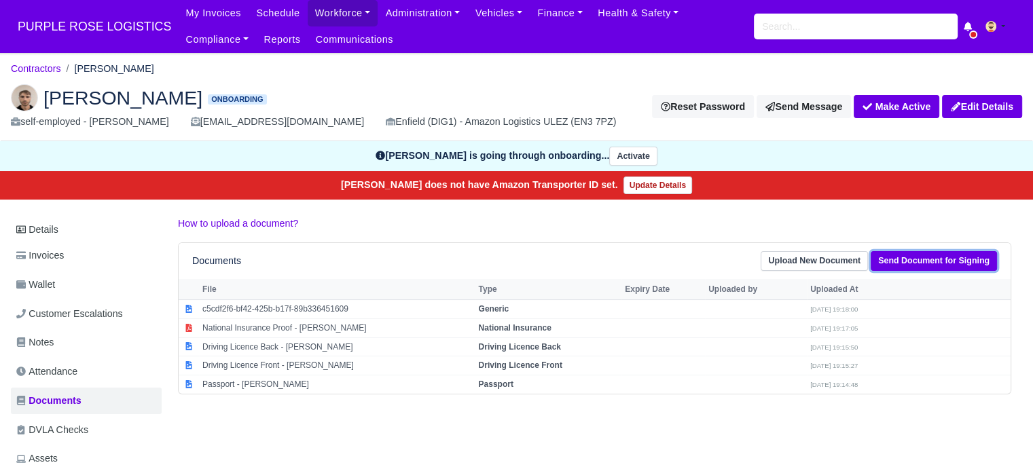
click at [928, 259] on link "Send Document for Signing" at bounding box center [933, 261] width 126 height 20
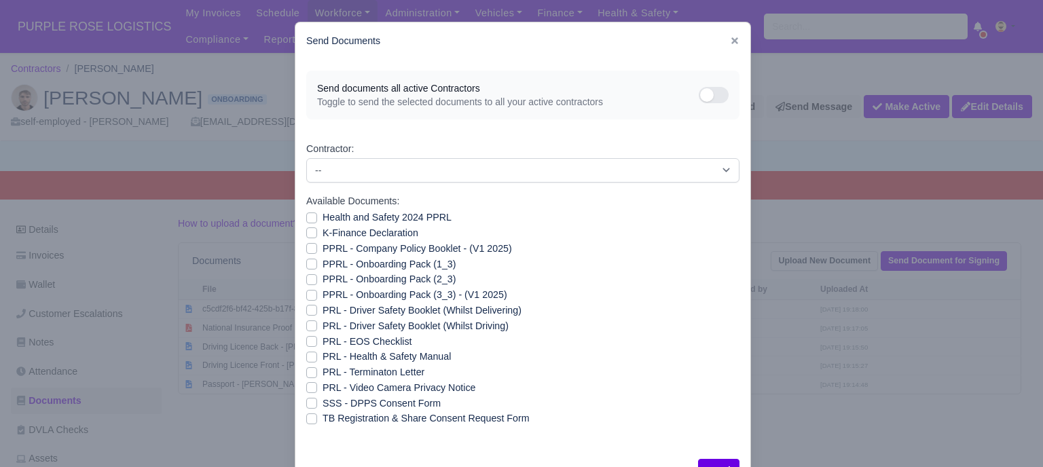
click at [322, 214] on label "Health and Safety 2024 PPRL" at bounding box center [386, 218] width 129 height 16
click at [307, 214] on input "Health and Safety 2024 PPRL" at bounding box center [311, 215] width 11 height 11
checkbox input "true"
click at [322, 231] on label "K-Finance Declaration" at bounding box center [370, 233] width 96 height 16
click at [307, 231] on input "K-Finance Declaration" at bounding box center [311, 230] width 11 height 11
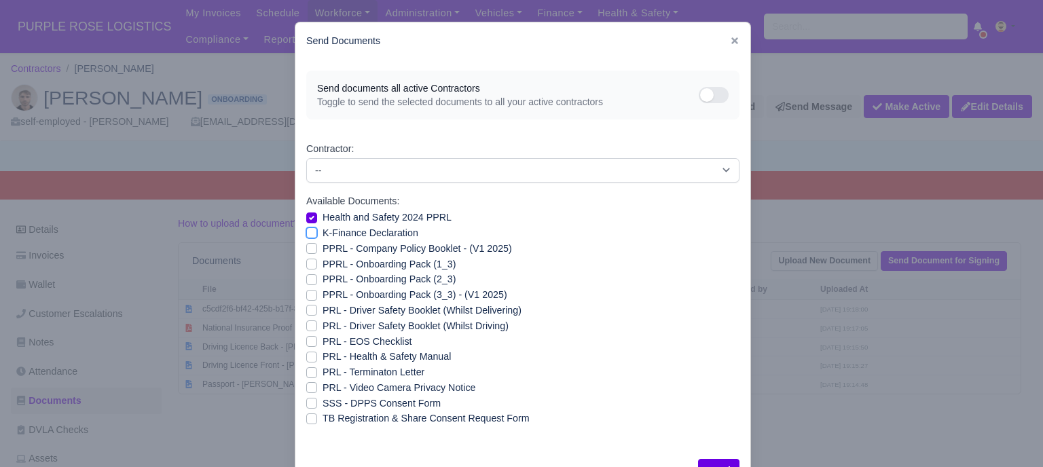
checkbox input "true"
click at [322, 244] on label "PPRL - Company Policy Booklet - (V1 2025)" at bounding box center [416, 249] width 189 height 16
click at [307, 244] on input "PPRL - Company Policy Booklet - (V1 2025)" at bounding box center [311, 246] width 11 height 11
checkbox input "true"
drag, startPoint x: 307, startPoint y: 265, endPoint x: 305, endPoint y: 282, distance: 16.4
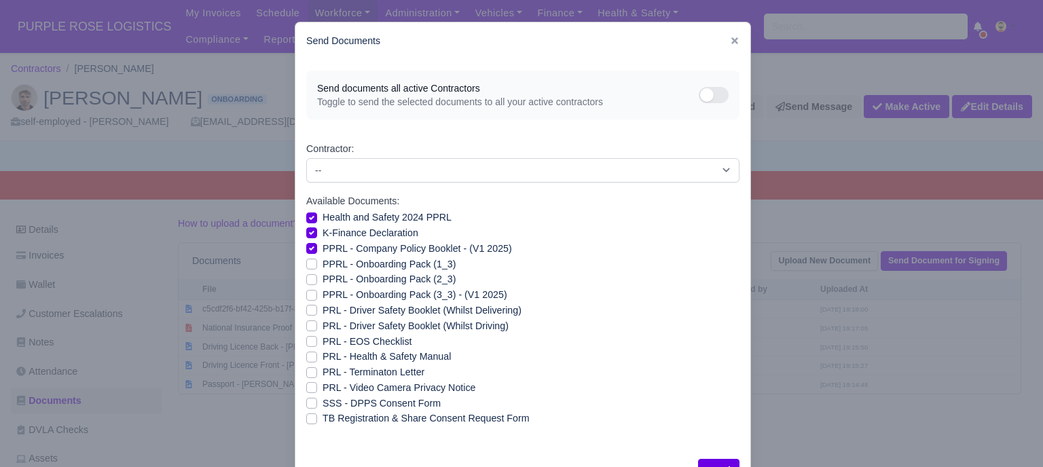
click at [322, 266] on label "PPRL - Onboarding Pack (1_3)" at bounding box center [388, 265] width 133 height 16
click at [307, 266] on input "PPRL - Onboarding Pack (1_3)" at bounding box center [311, 262] width 11 height 11
checkbox input "true"
click at [322, 284] on label "PPRL - Onboarding Pack (2_3)" at bounding box center [388, 280] width 133 height 16
click at [306, 282] on input "PPRL - Onboarding Pack (2_3)" at bounding box center [311, 277] width 11 height 11
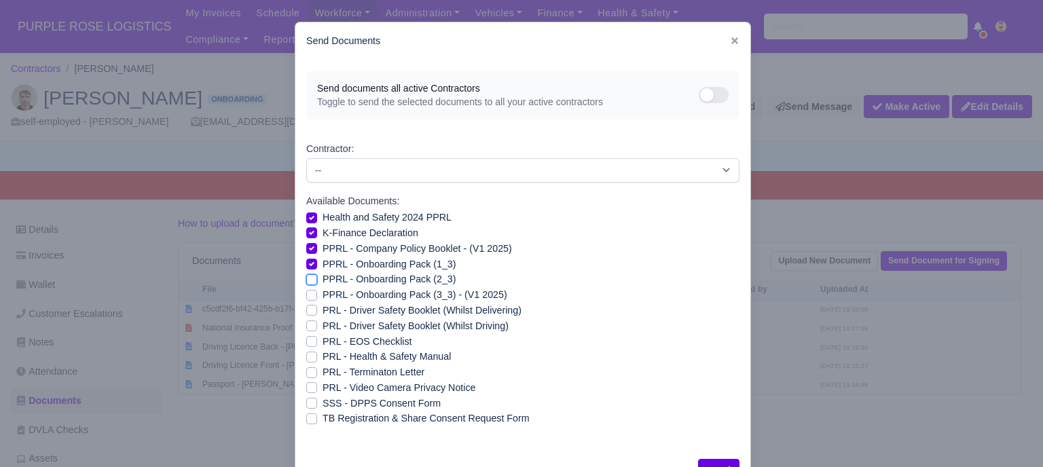
checkbox input "true"
click at [322, 295] on label "PPRL - Onboarding Pack (3_3) - (V1 2025)" at bounding box center [414, 295] width 185 height 16
click at [308, 295] on input "PPRL - Onboarding Pack (3_3) - (V1 2025)" at bounding box center [311, 292] width 11 height 11
checkbox input "true"
click at [322, 389] on label "PRL - Video Camera Privacy Notice" at bounding box center [398, 388] width 153 height 16
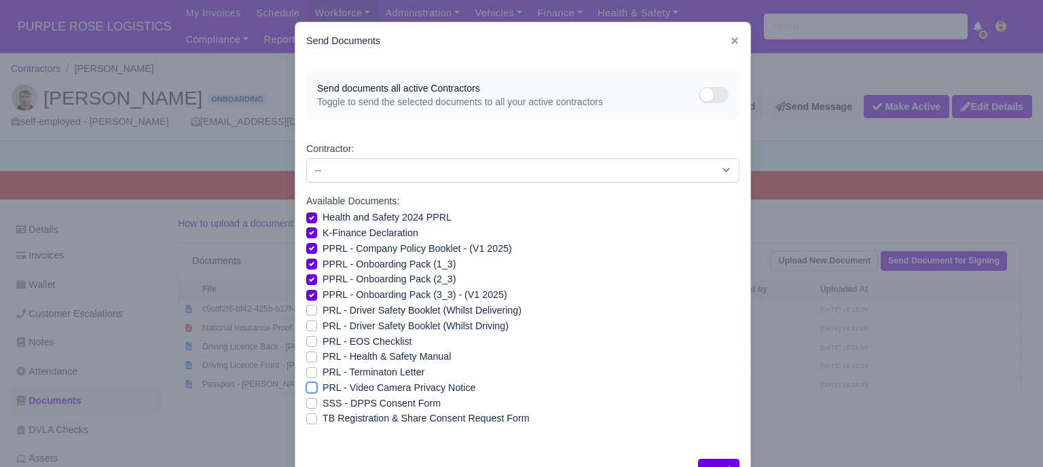
click at [308, 389] on input "PRL - Video Camera Privacy Notice" at bounding box center [311, 385] width 11 height 11
checkbox input "true"
click at [322, 356] on label "PRL - Health & Safety Manual" at bounding box center [386, 357] width 128 height 16
click at [307, 356] on input "PRL - Health & Safety Manual" at bounding box center [311, 354] width 11 height 11
checkbox input "true"
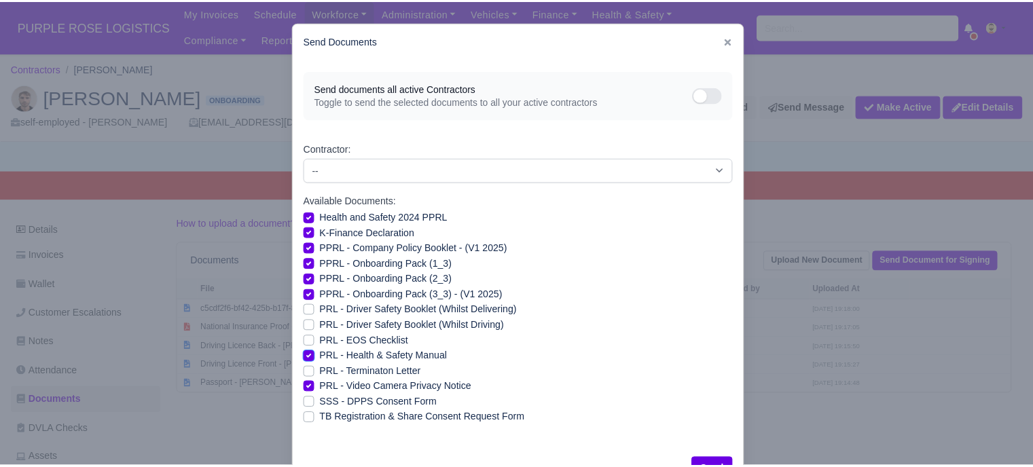
scroll to position [49, 0]
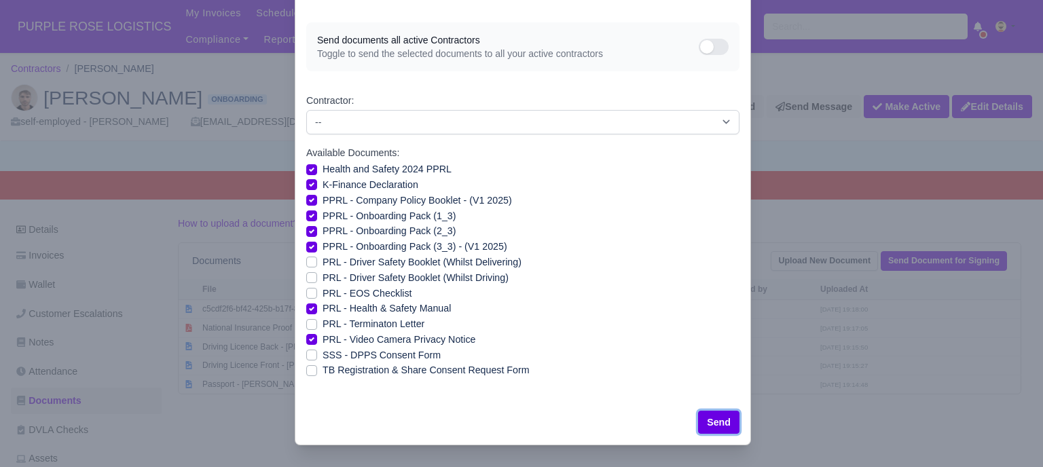
click at [716, 420] on button "Send" at bounding box center [718, 422] width 41 height 23
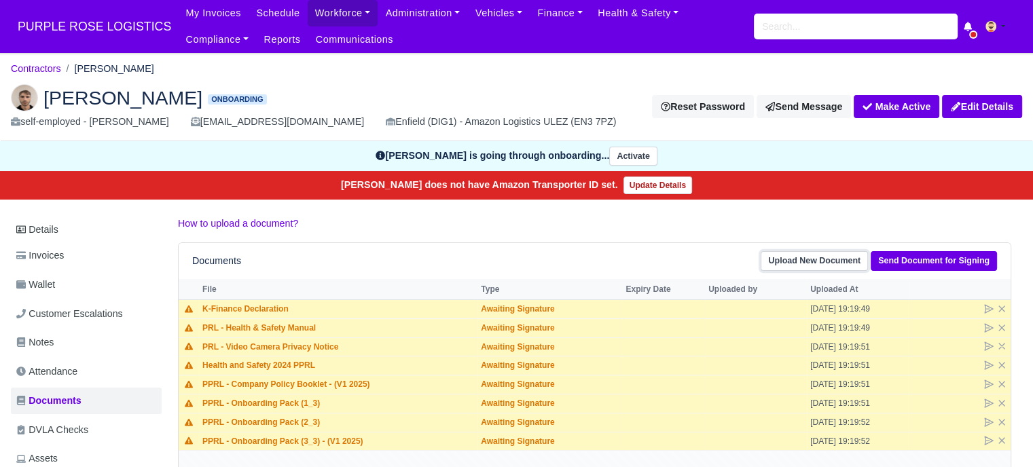
click at [830, 262] on link "Upload New Document" at bounding box center [813, 261] width 107 height 20
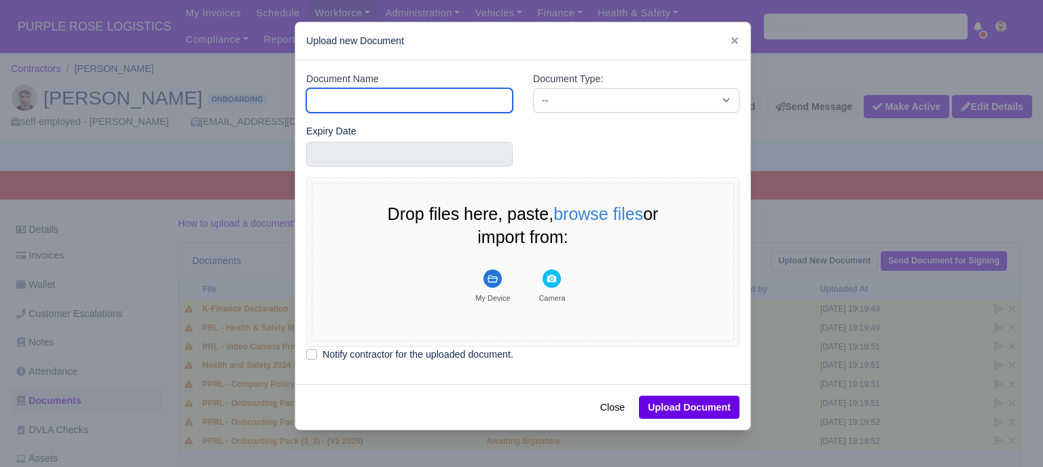
click at [420, 105] on input "Document Name" at bounding box center [409, 100] width 206 height 24
type input "RTW"
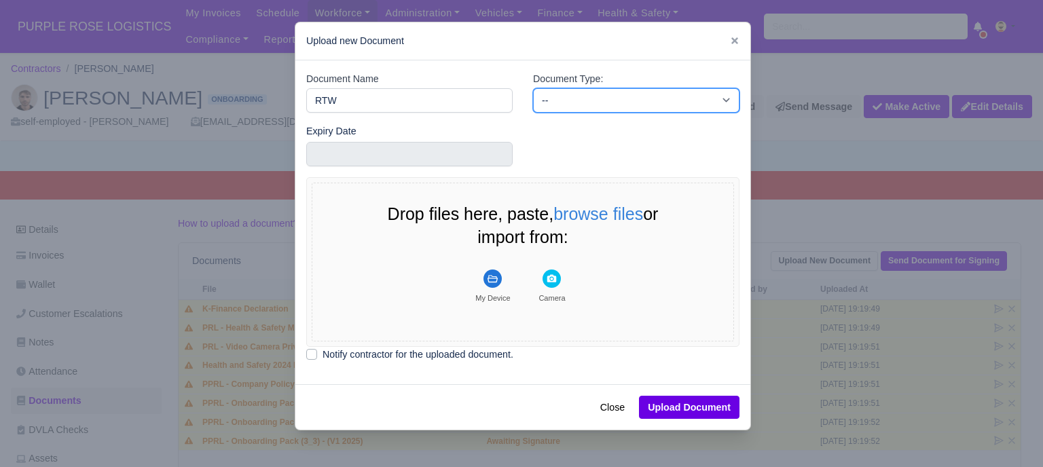
click at [557, 98] on select "-- Accounting Engagement Letter Age Verification Confirmation Background Check …" at bounding box center [636, 100] width 206 height 24
select select "right-to-work"
click at [533, 88] on select "-- Accounting Engagement Letter Age Verification Confirmation Background Check …" at bounding box center [636, 100] width 206 height 24
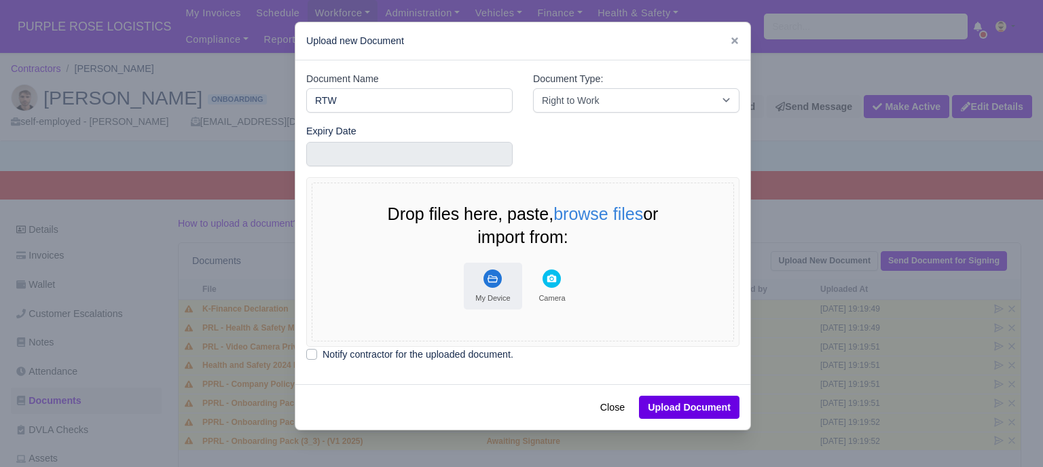
click at [496, 282] on icon "File Uploader" at bounding box center [492, 279] width 18 height 18
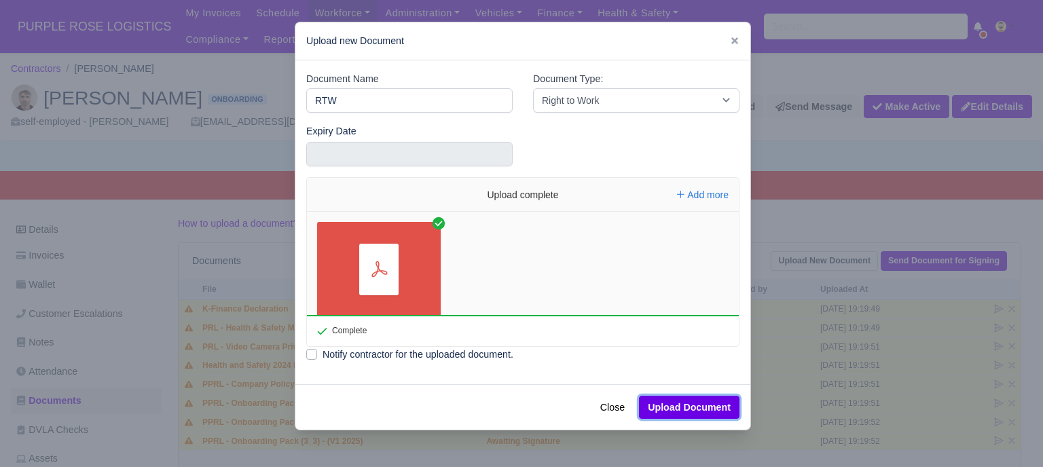
click at [686, 407] on button "Upload Document" at bounding box center [689, 407] width 100 height 23
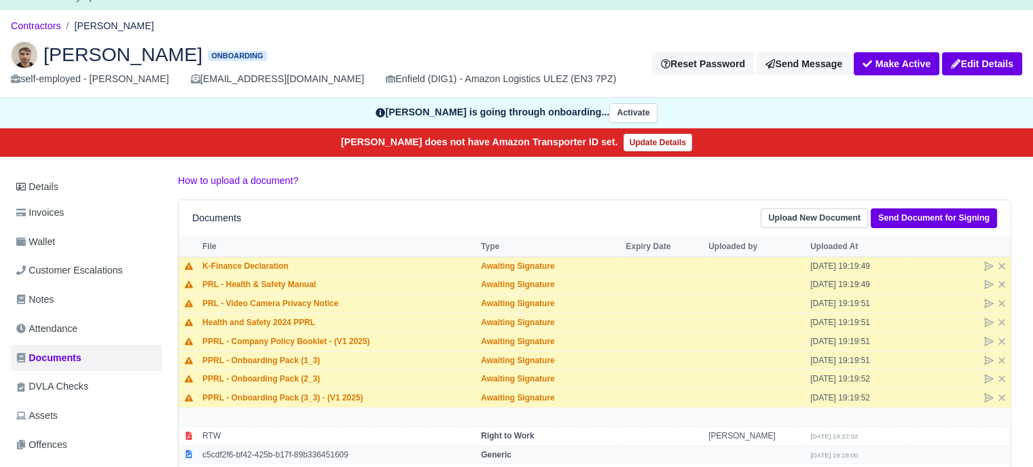
scroll to position [136, 0]
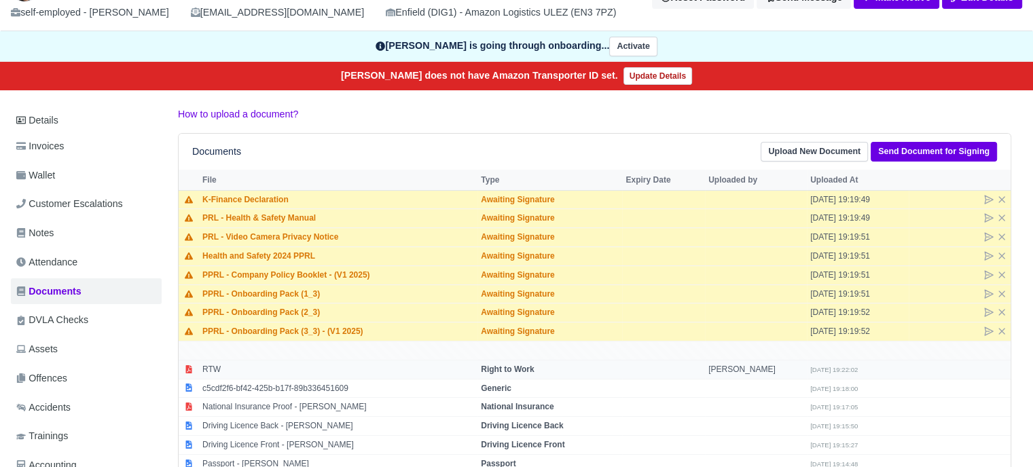
click at [230, 367] on td "RTW" at bounding box center [338, 369] width 278 height 19
select select "right-to-work"
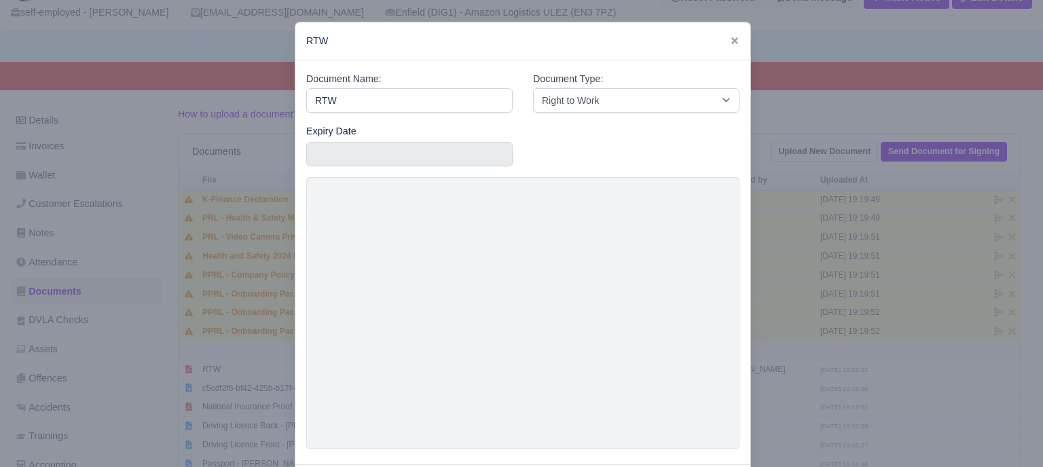
drag, startPoint x: 803, startPoint y: 276, endPoint x: 813, endPoint y: 282, distance: 11.5
click at [804, 276] on div at bounding box center [521, 233] width 1043 height 467
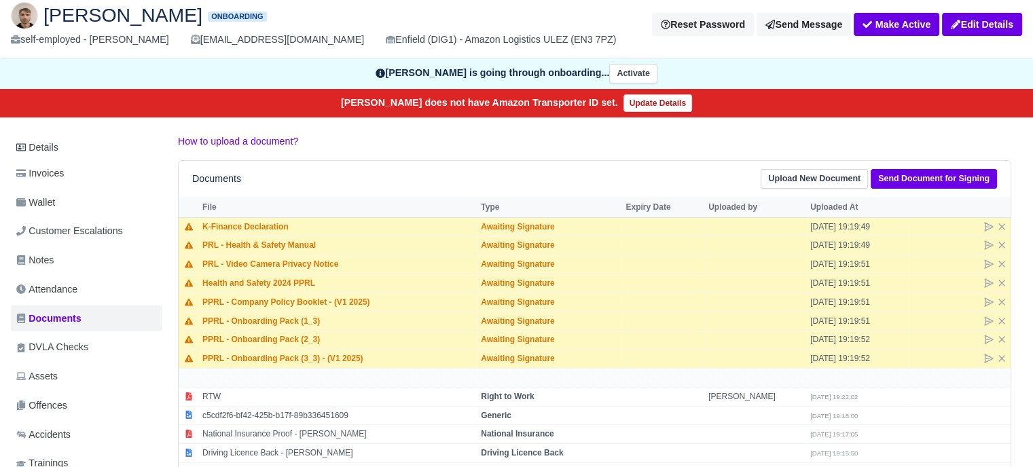
scroll to position [0, 0]
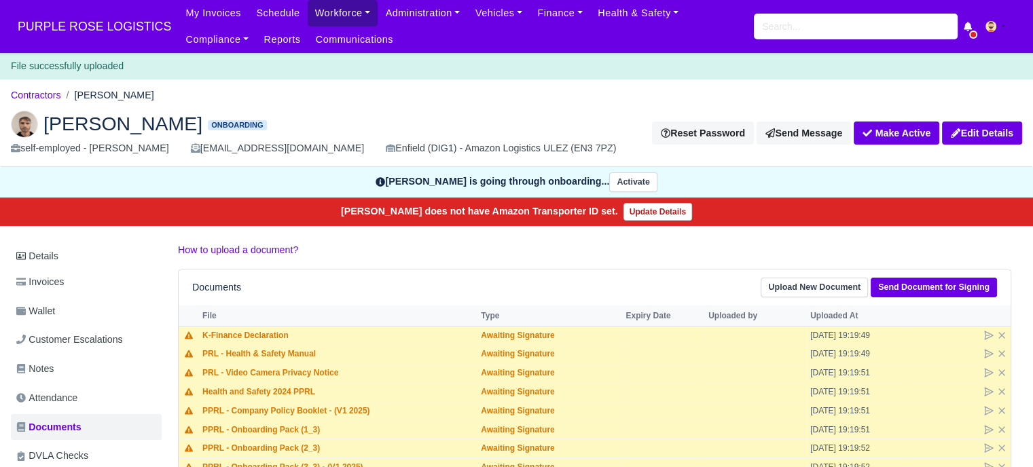
click at [308, 16] on link "Workforce" at bounding box center [343, 13] width 71 height 26
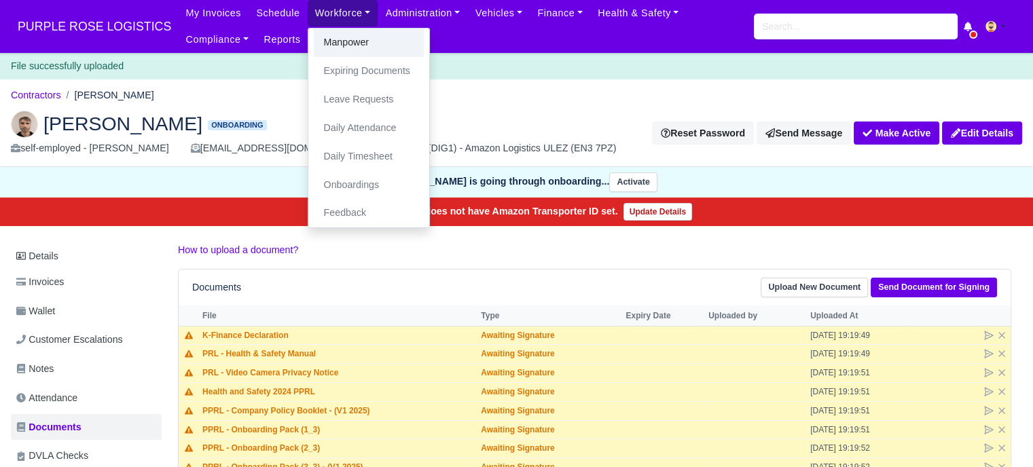
click at [326, 37] on link "Manpower" at bounding box center [369, 43] width 110 height 29
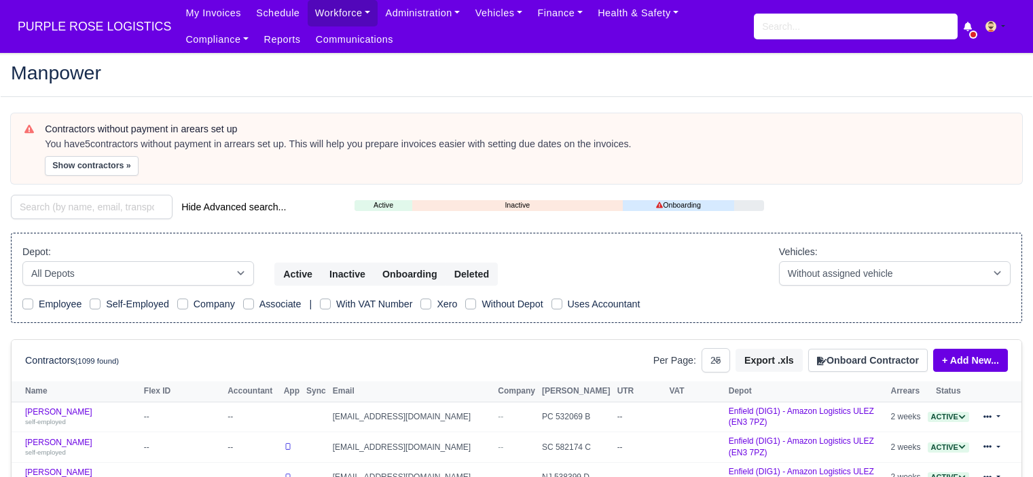
select select "25"
click at [845, 356] on button "Onboard Contractor" at bounding box center [867, 360] width 119 height 23
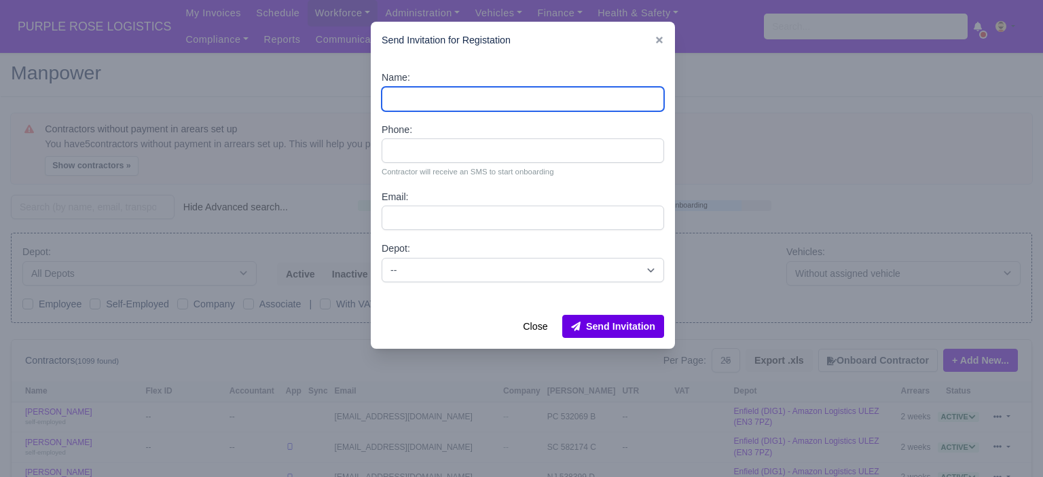
click at [492, 98] on input "Name:" at bounding box center [523, 99] width 282 height 24
paste input "[PERSON_NAME]"
type input "[PERSON_NAME]"
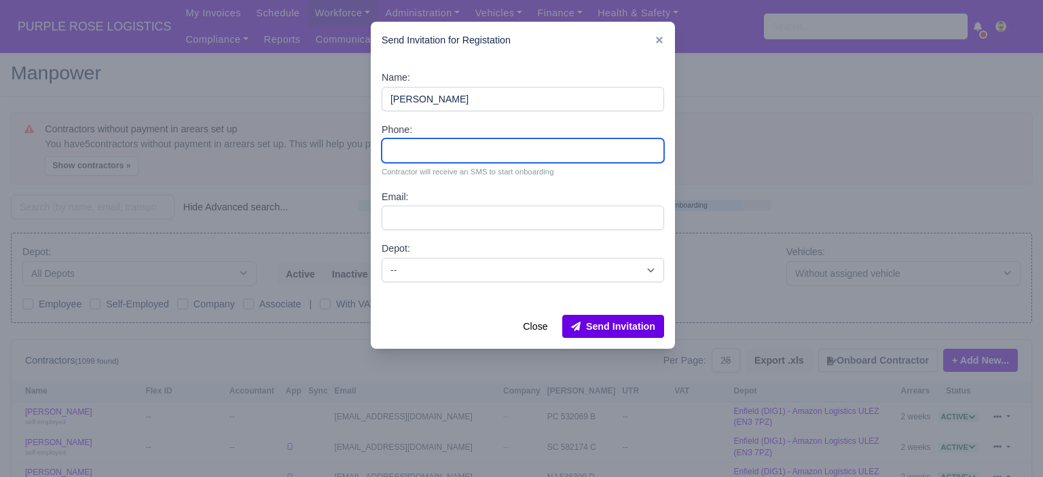
click at [470, 145] on input "Phone:" at bounding box center [523, 150] width 282 height 24
paste input "44 7445 240877"
type input "44 7445 240877"
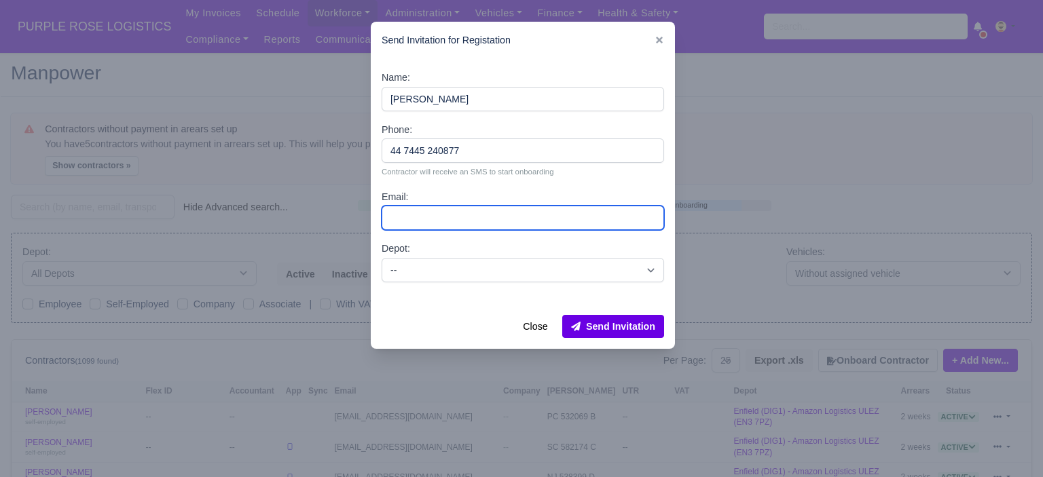
click at [418, 208] on input "Email:" at bounding box center [523, 218] width 282 height 24
paste input "[EMAIL_ADDRESS][DOMAIN_NAME]"
type input "[EMAIL_ADDRESS][DOMAIN_NAME]"
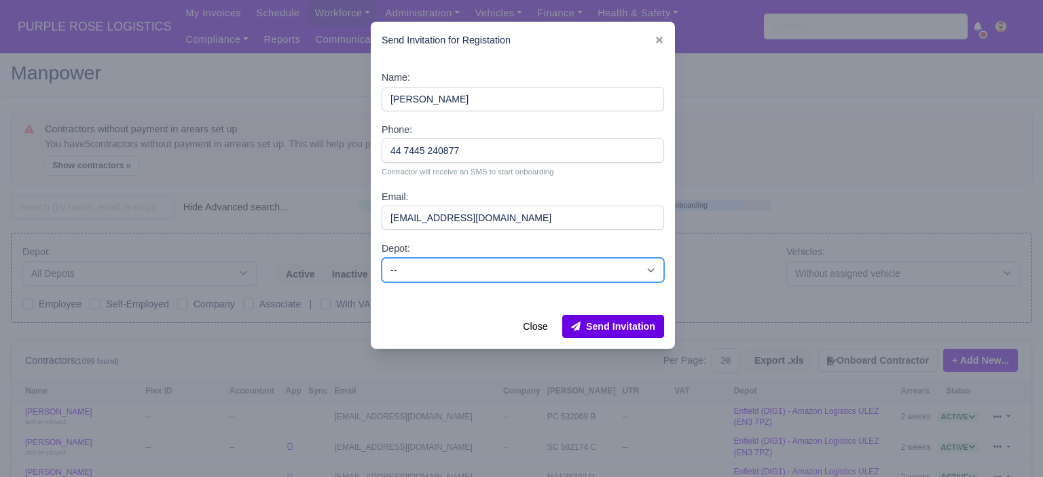
click at [426, 271] on select "-- Enfield (DIG1) - Amazon Logistics ULEZ (EN3 7PZ) Harlow (DHW1) - Amazon Logi…" at bounding box center [523, 270] width 282 height 24
select select "5"
click at [382, 258] on select "-- Enfield (DIG1) - Amazon Logistics ULEZ (EN3 7PZ) Harlow (DHW1) - Amazon Logi…" at bounding box center [523, 270] width 282 height 24
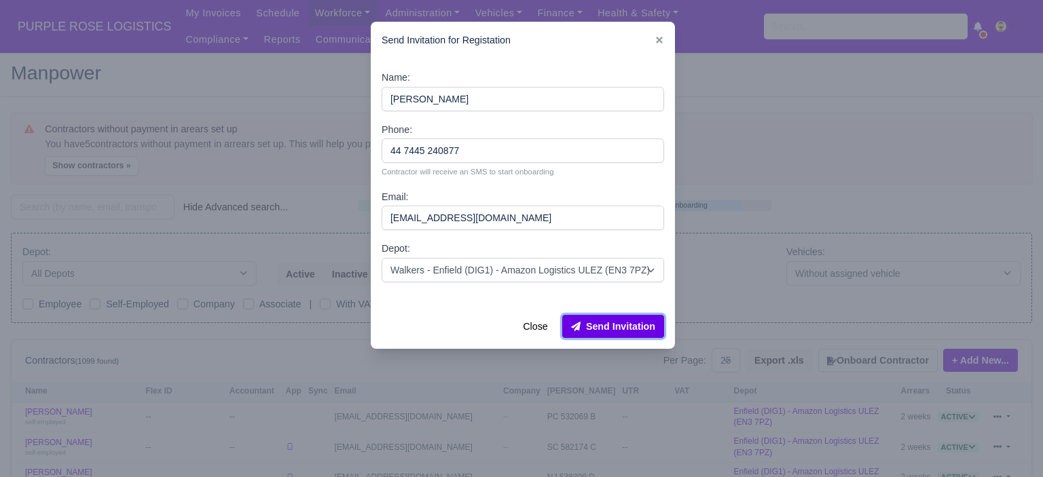
click at [612, 328] on button "Send Invitation" at bounding box center [613, 326] width 102 height 23
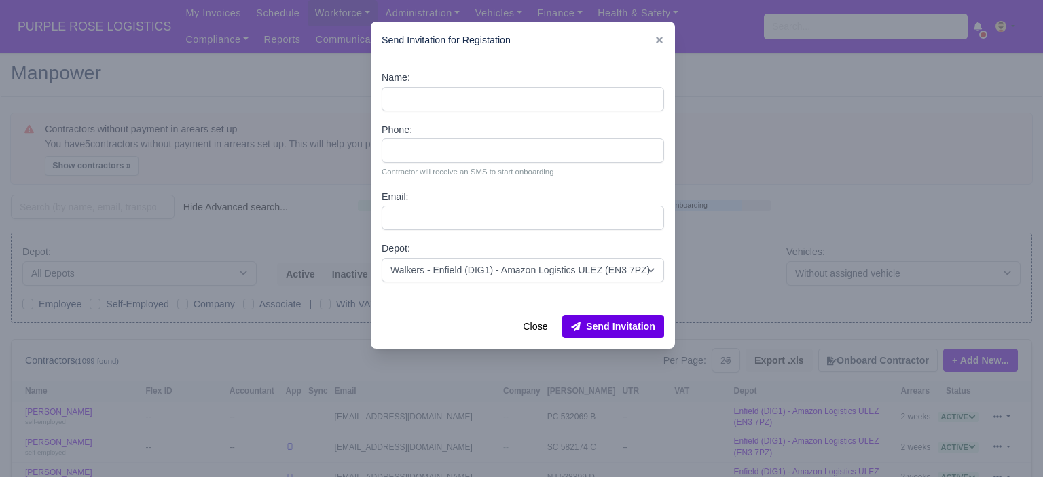
click at [810, 147] on div at bounding box center [521, 238] width 1043 height 477
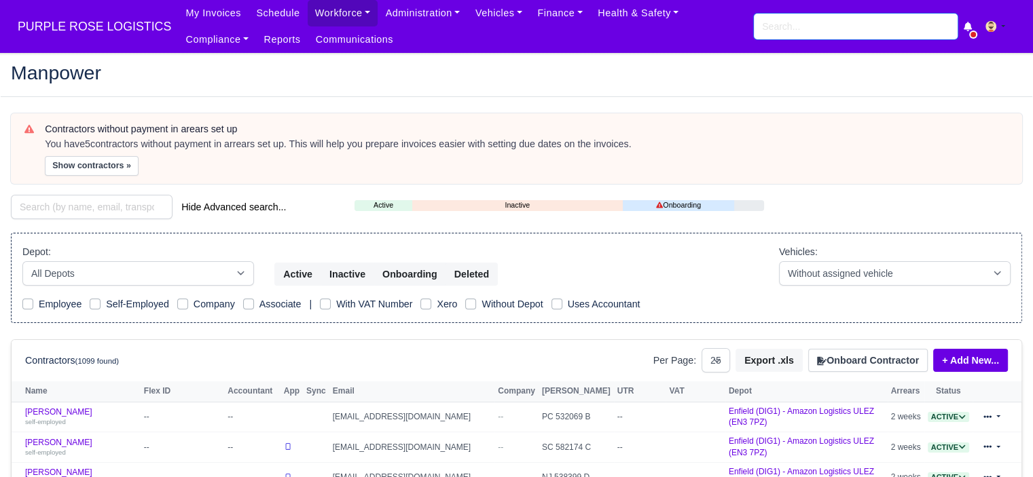
click at [816, 28] on input "search" at bounding box center [856, 27] width 204 height 26
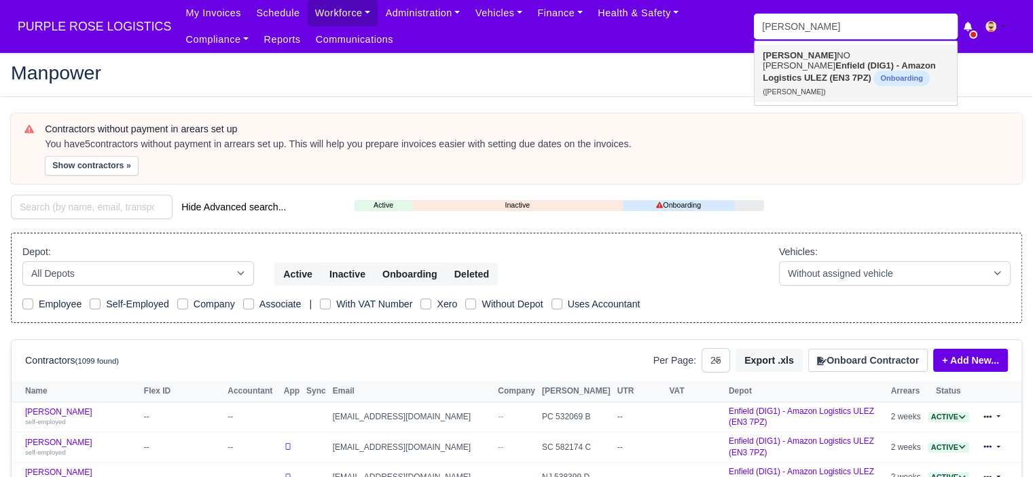
click at [818, 56] on link "GAETA NO TENERELLI Enfield (DIG1) - Amazon Logistics ULEZ (EN3 7PZ) Onboarding …" at bounding box center [855, 73] width 202 height 57
type input "[PERSON_NAME]"
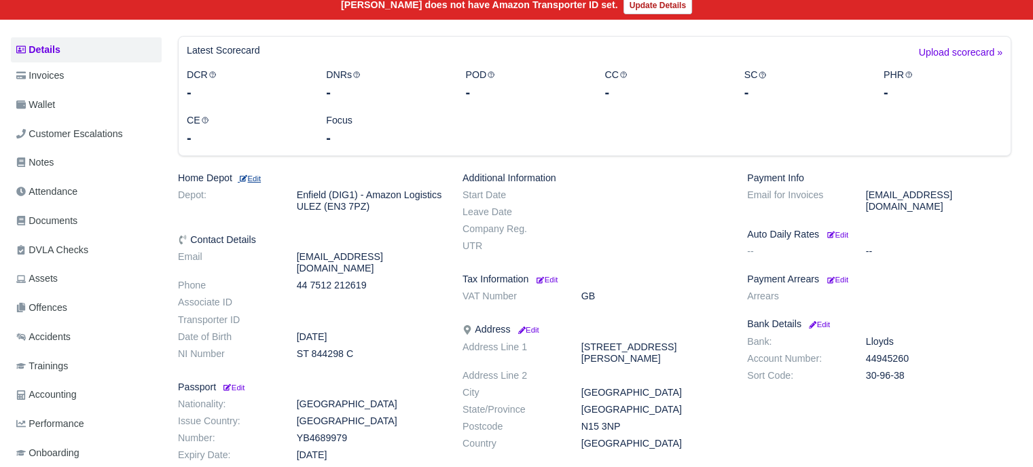
scroll to position [68, 0]
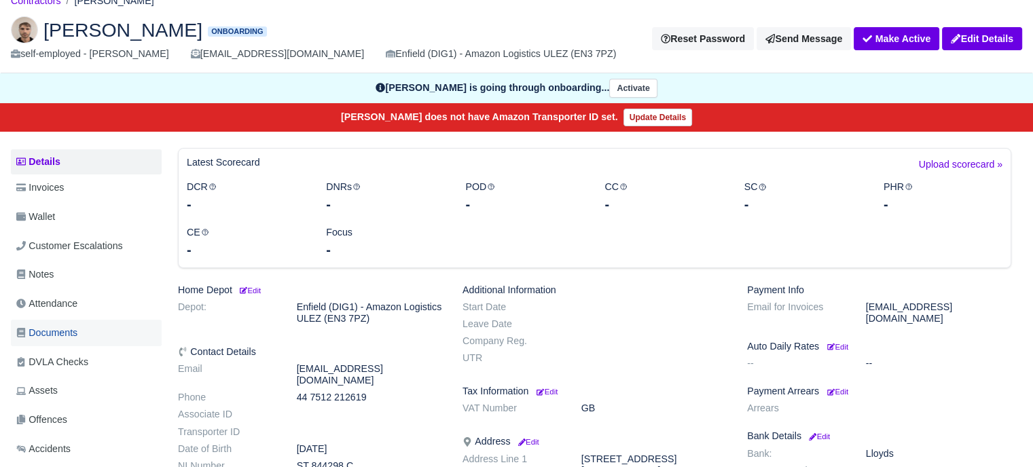
click at [73, 328] on span "Documents" at bounding box center [46, 333] width 61 height 16
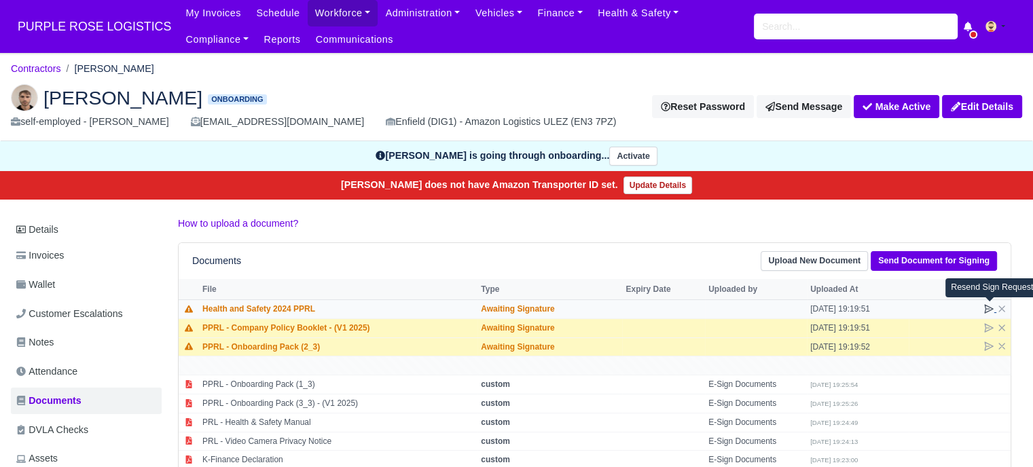
click at [990, 307] on icon at bounding box center [988, 309] width 8 height 8
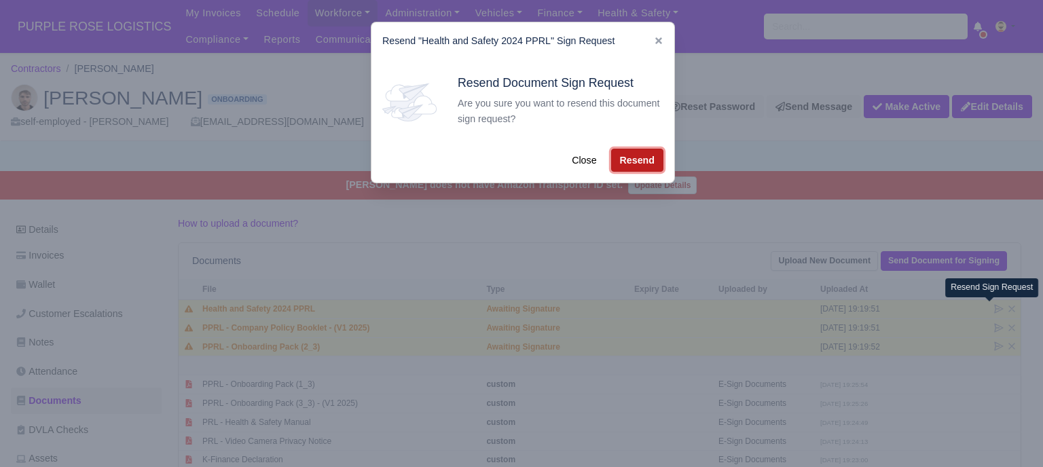
click at [638, 162] on button "Resend" at bounding box center [637, 160] width 52 height 23
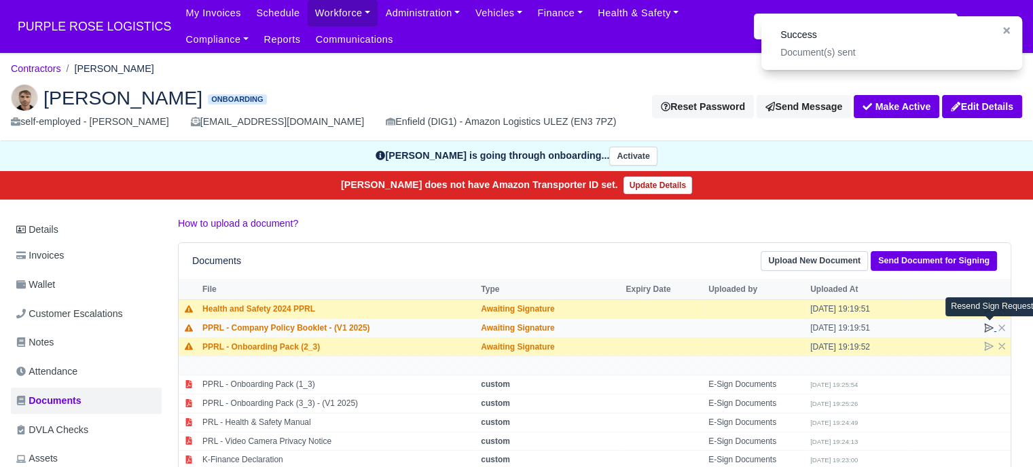
click at [989, 325] on icon at bounding box center [988, 328] width 8 height 8
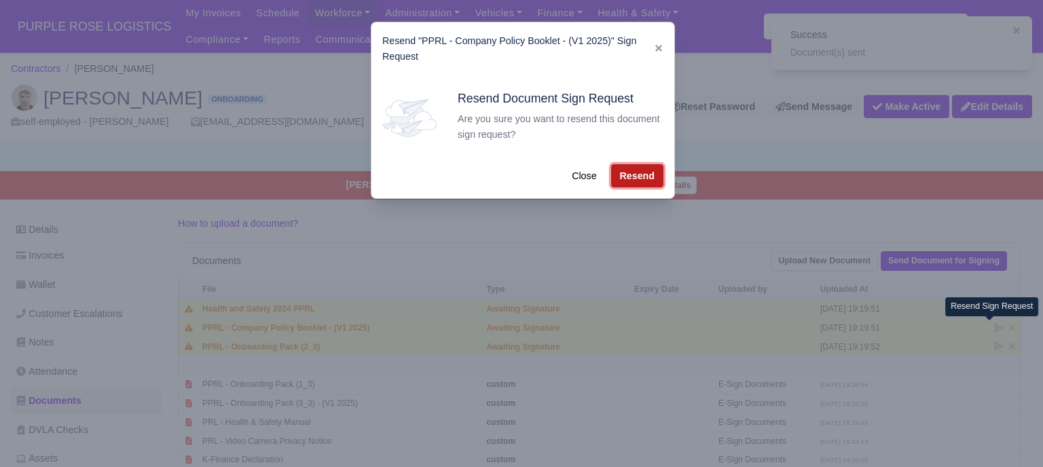
click at [643, 179] on button "Resend" at bounding box center [637, 175] width 52 height 23
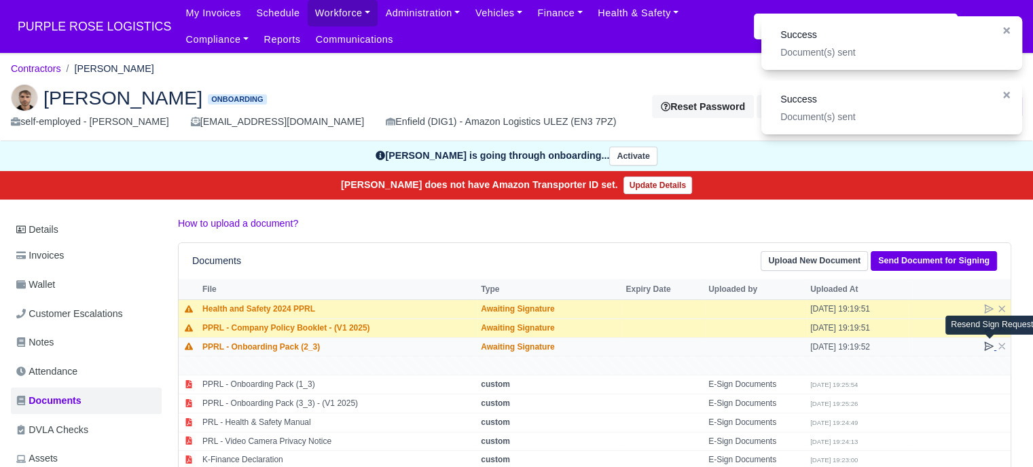
click at [987, 345] on icon at bounding box center [988, 346] width 8 height 8
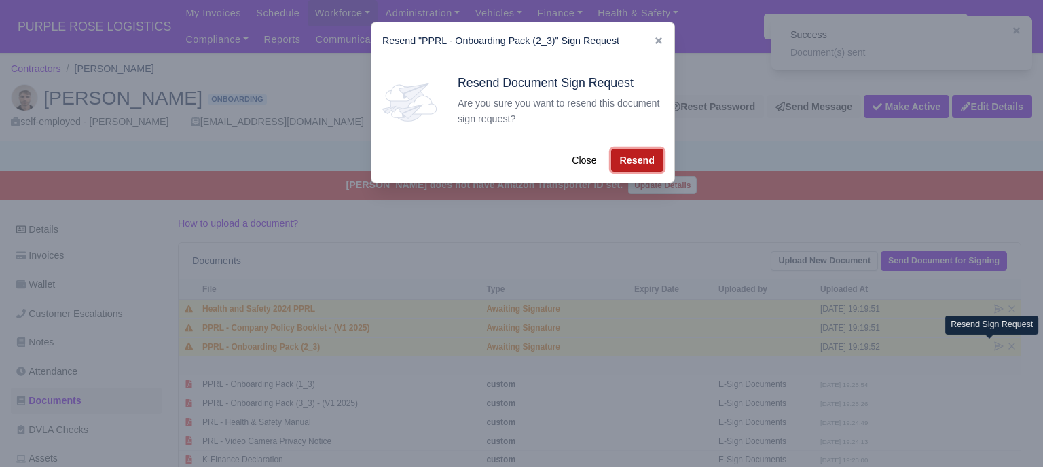
click at [629, 168] on button "Resend" at bounding box center [637, 160] width 52 height 23
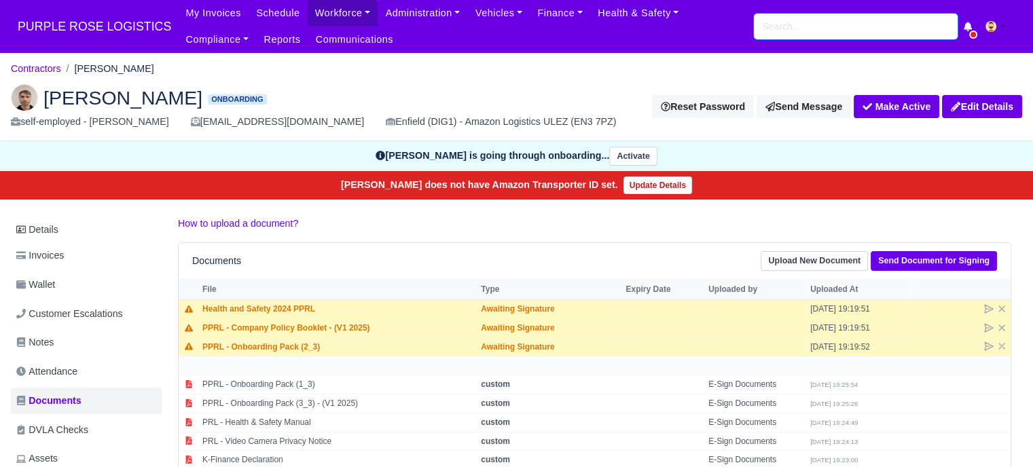
click at [819, 32] on input "search" at bounding box center [856, 27] width 204 height 26
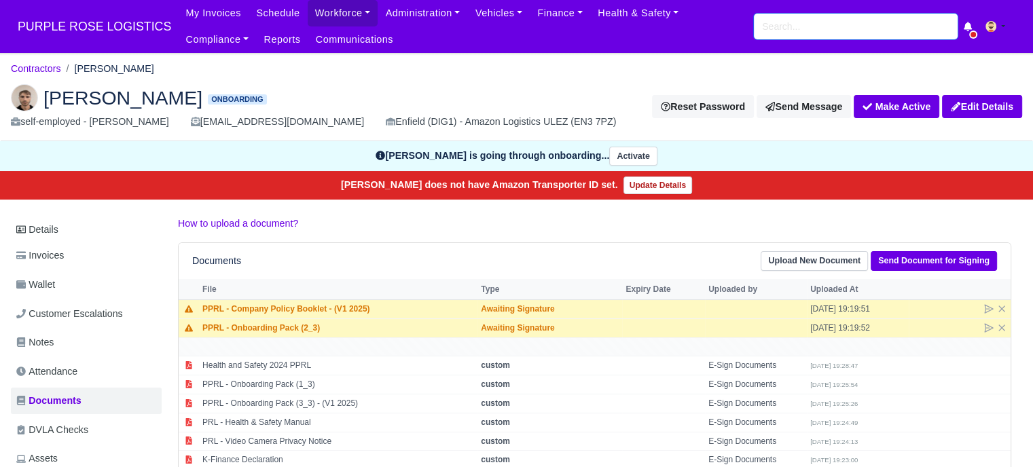
click at [784, 37] on div "My Invoices Schedule Workforce Manpower Expiring Documents Leave Requests Daily…" at bounding box center [600, 26] width 844 height 53
click at [787, 33] on input "search" at bounding box center [856, 27] width 204 height 26
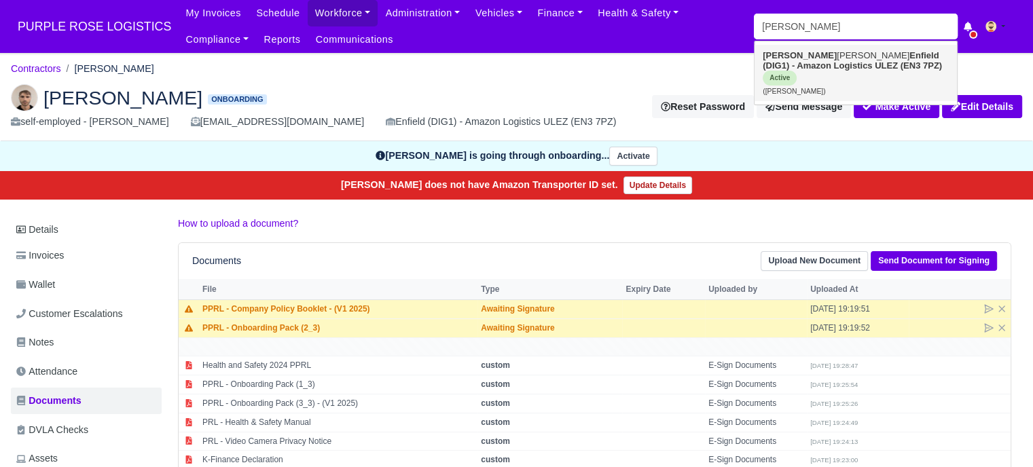
click at [874, 75] on link "[PERSON_NAME] (DIG1) - Amazon Logistics ULEZ (EN3 7PZ) Active ([PERSON_NAME])" at bounding box center [855, 73] width 202 height 56
type input "[PERSON_NAME]"
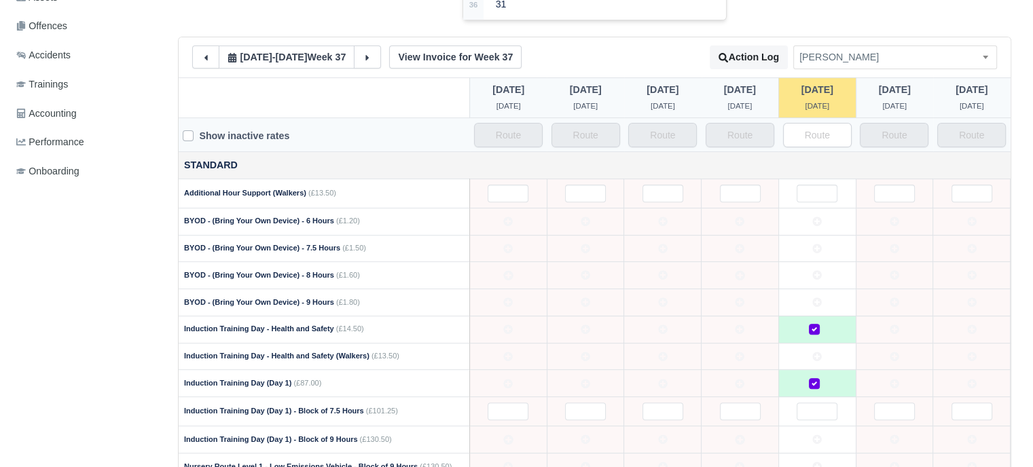
scroll to position [68, 0]
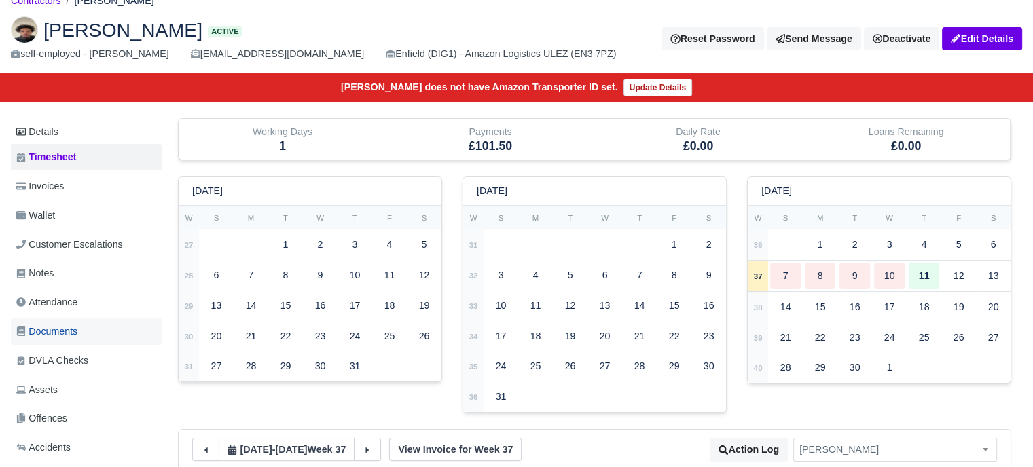
click at [54, 331] on span "Documents" at bounding box center [46, 332] width 61 height 16
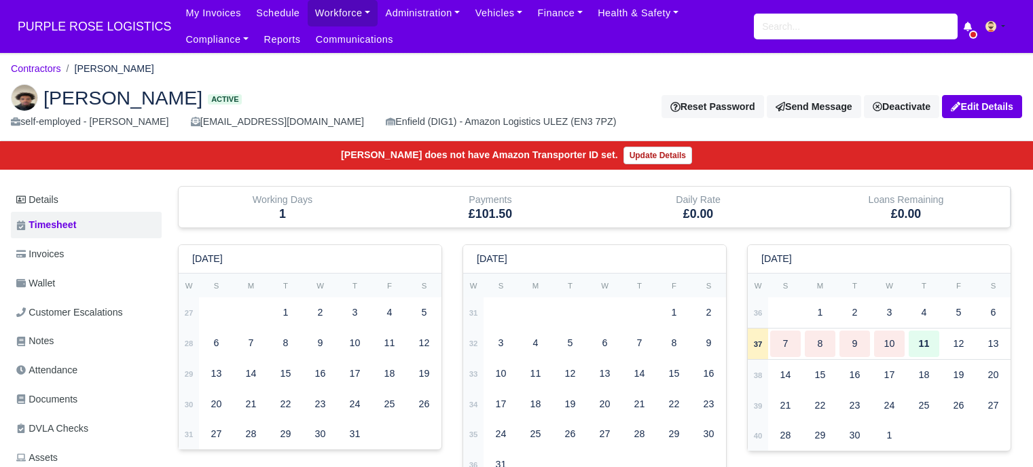
scroll to position [68, 0]
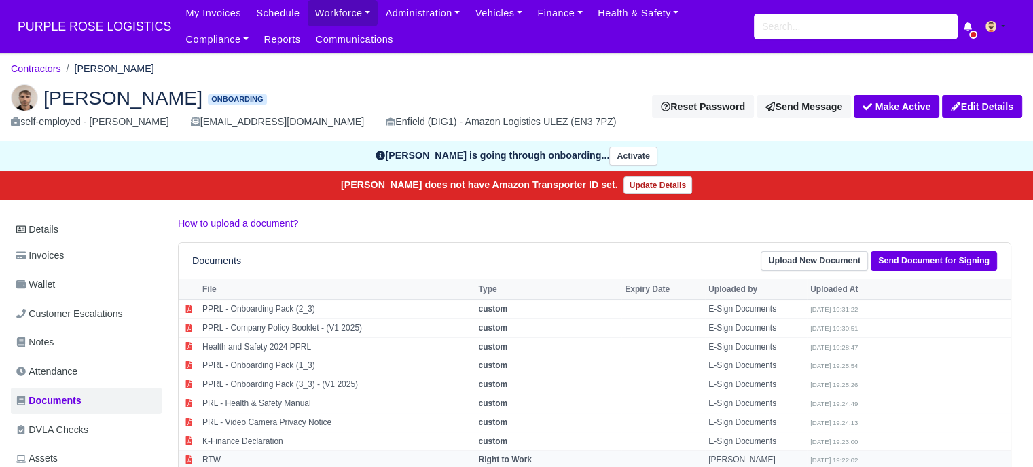
click at [244, 452] on td "RTW" at bounding box center [337, 460] width 276 height 19
select select "right-to-work"
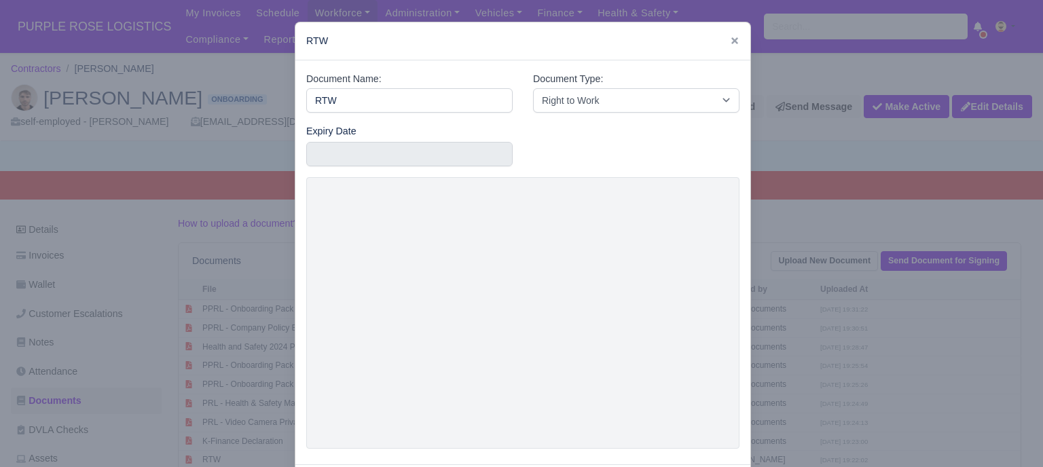
click at [807, 293] on div at bounding box center [521, 233] width 1043 height 467
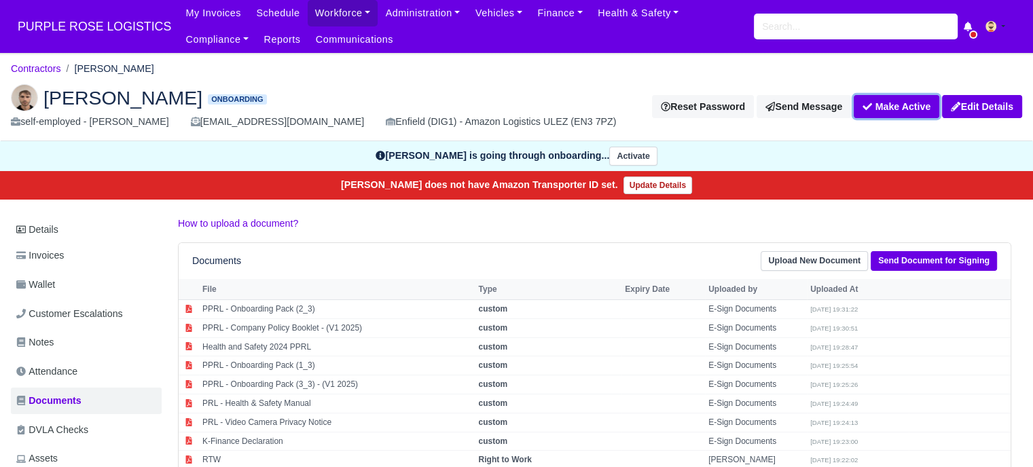
click at [888, 103] on button "Make Active" at bounding box center [896, 106] width 86 height 23
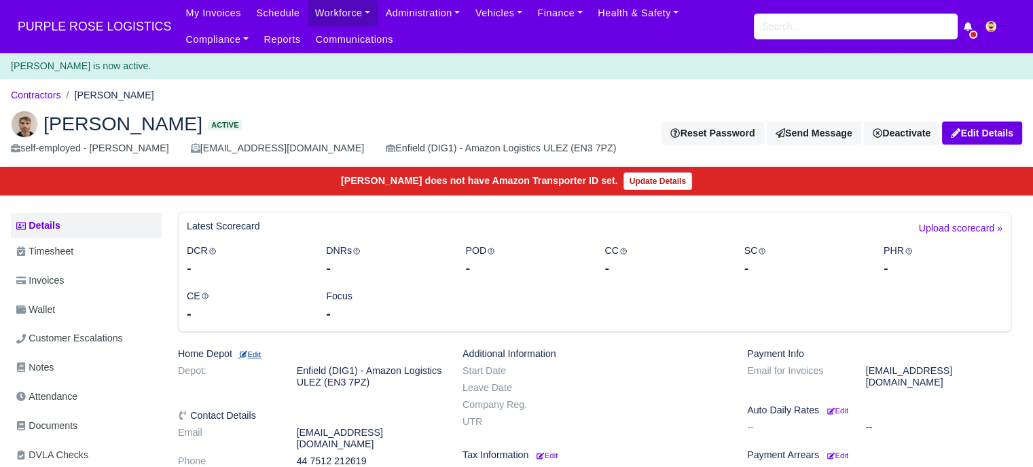
click at [253, 352] on small "Edit" at bounding box center [249, 354] width 23 height 8
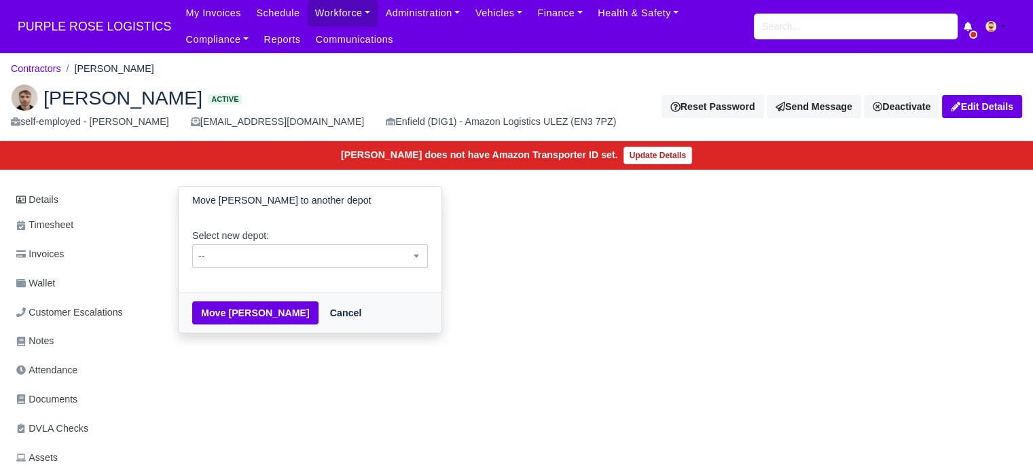
click at [279, 265] on span "--" at bounding box center [310, 256] width 236 height 24
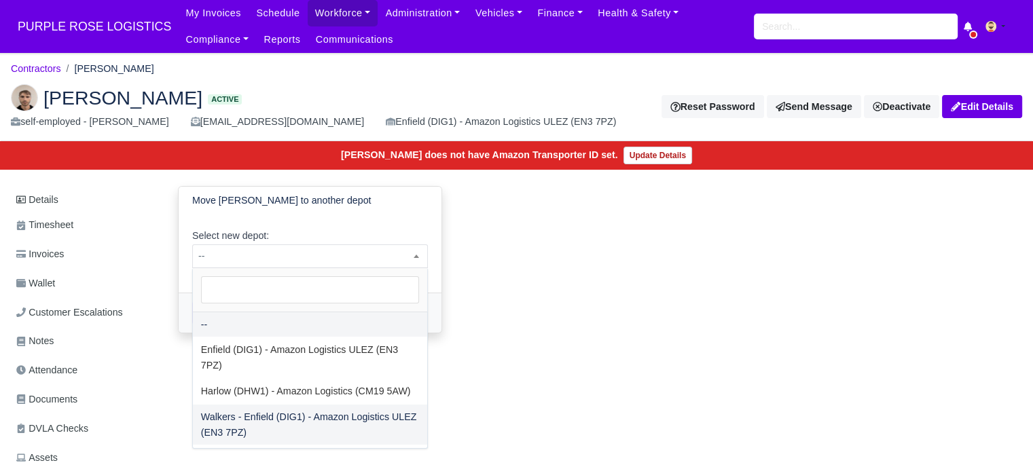
select select "5"
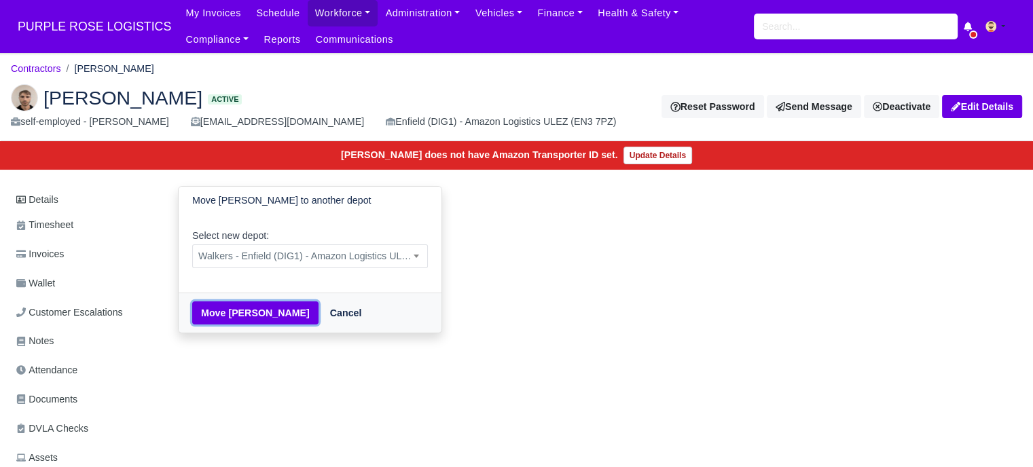
click at [255, 310] on button "Move GAETANO TENERELLI" at bounding box center [255, 312] width 126 height 23
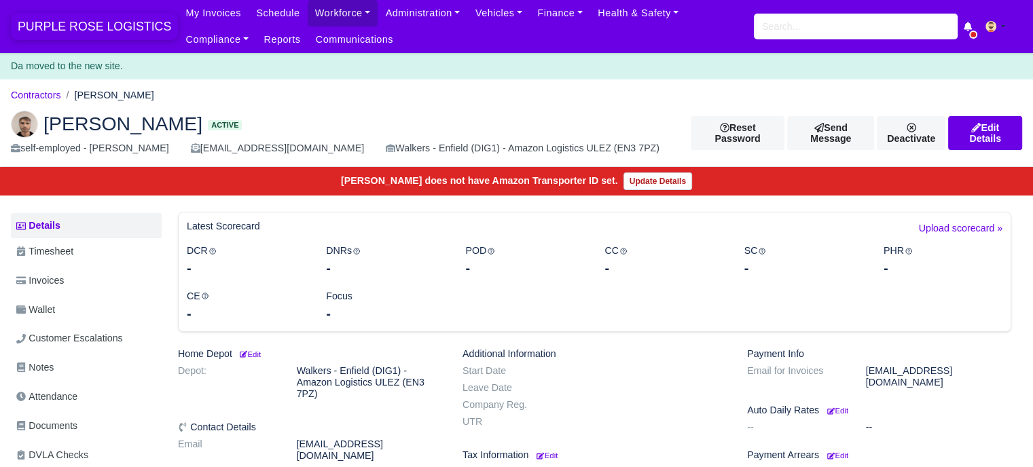
click at [92, 24] on span "PURPLE ROSE LOGISTICS" at bounding box center [94, 26] width 167 height 27
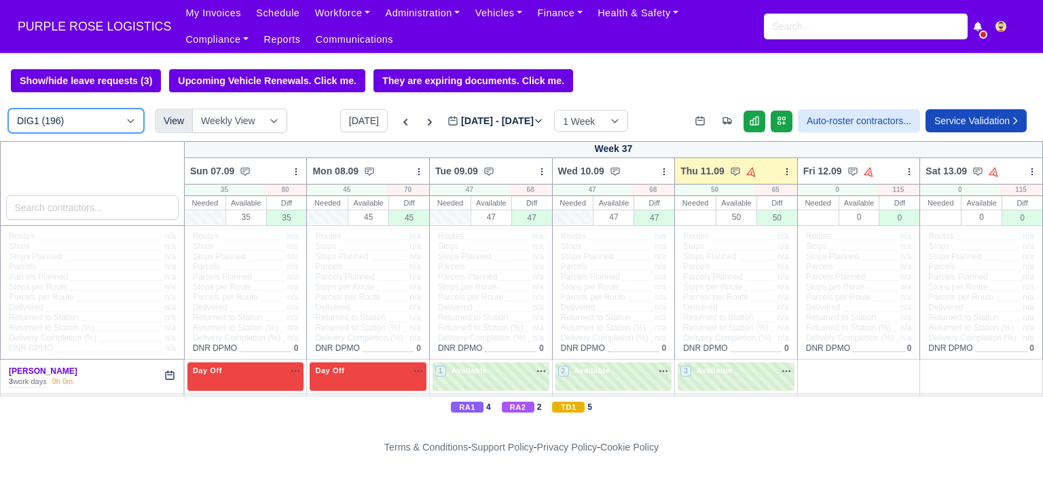
click at [125, 127] on select "DIG1 (196) DAK1 (1) GIMD (38)" at bounding box center [76, 121] width 136 height 24
select select "5"
click at [8, 110] on select "DIG1 (196) DAK1 (1) GIMD (38)" at bounding box center [76, 121] width 136 height 24
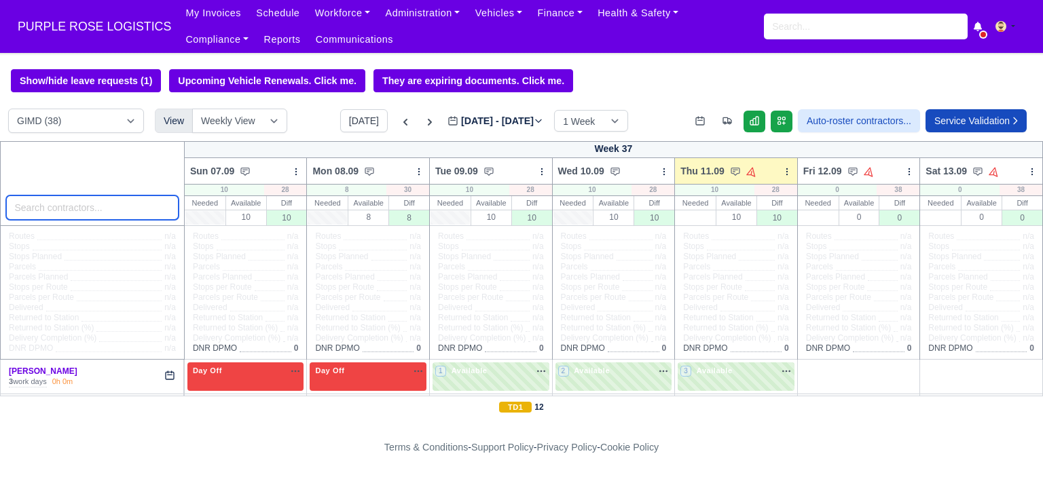
click at [84, 215] on input "search" at bounding box center [92, 208] width 172 height 24
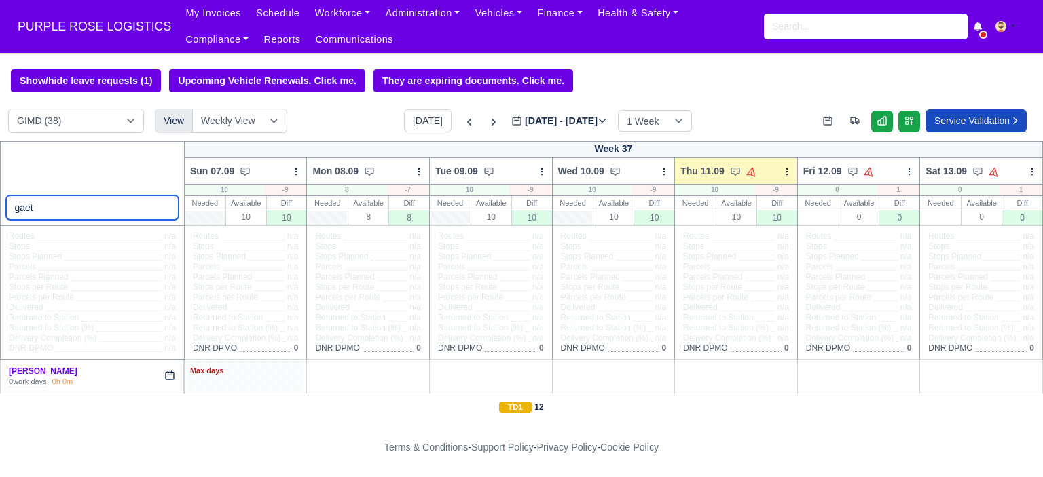
type input "gaet"
click at [213, 374] on div "Max days" at bounding box center [245, 371] width 111 height 12
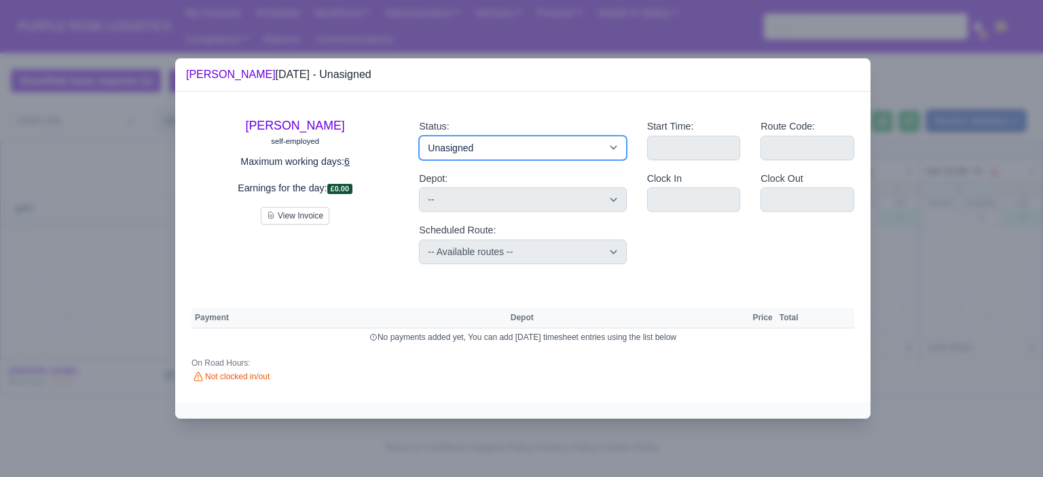
click at [486, 151] on select "Available Day Off Stand By Holiday Other Depot In Office OSM Ridealong Nursery …" at bounding box center [522, 148] width 207 height 24
select select "Day Off"
click at [419, 136] on select "Available Day Off Stand By Holiday Other Depot In Office OSM Ridealong Nursery …" at bounding box center [522, 148] width 207 height 24
select select
select select "na"
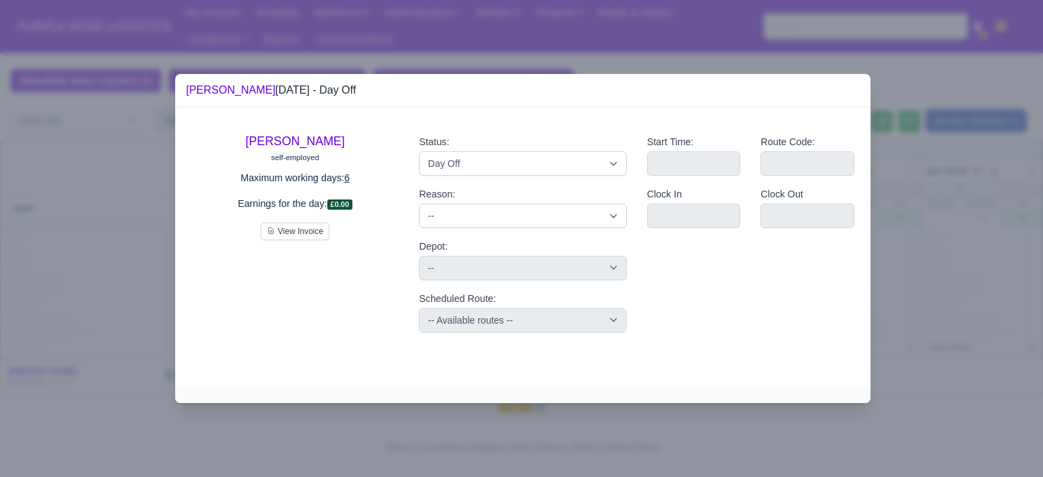
drag, startPoint x: 915, startPoint y: 353, endPoint x: 904, endPoint y: 352, distance: 10.9
click at [915, 352] on div at bounding box center [521, 238] width 1043 height 477
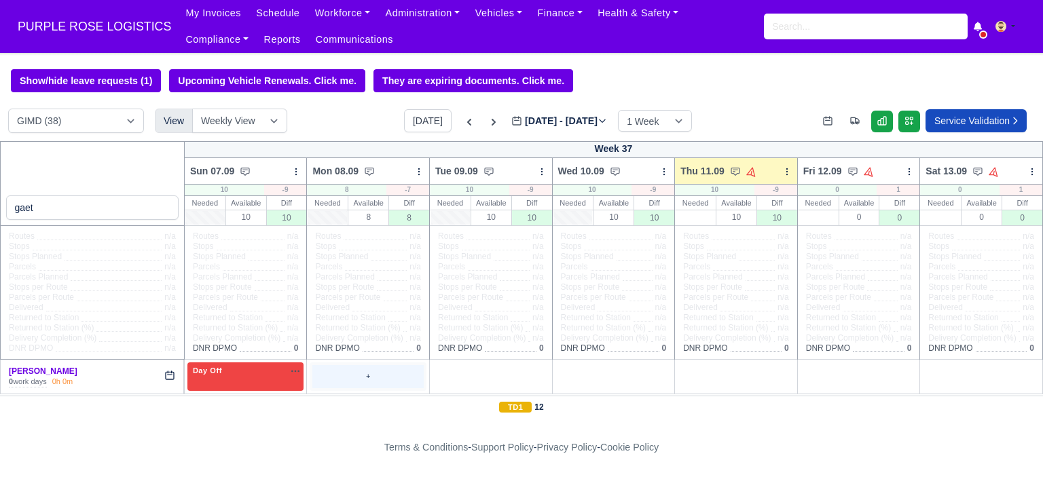
click at [360, 372] on div "+" at bounding box center [367, 376] width 111 height 22
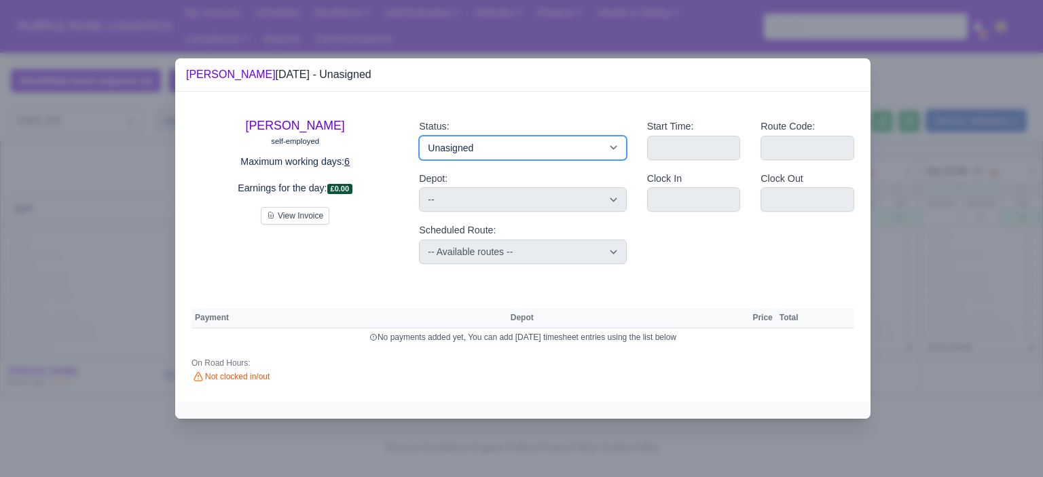
click at [475, 153] on select "Available Day Off Stand By Holiday Other Depot In Office OSM Ridealong Nursery …" at bounding box center [522, 148] width 207 height 24
select select "Day Off"
click at [419, 136] on select "Available Day Off Stand By Holiday Other Depot In Office OSM Ridealong Nursery …" at bounding box center [522, 148] width 207 height 24
select select
select select "na"
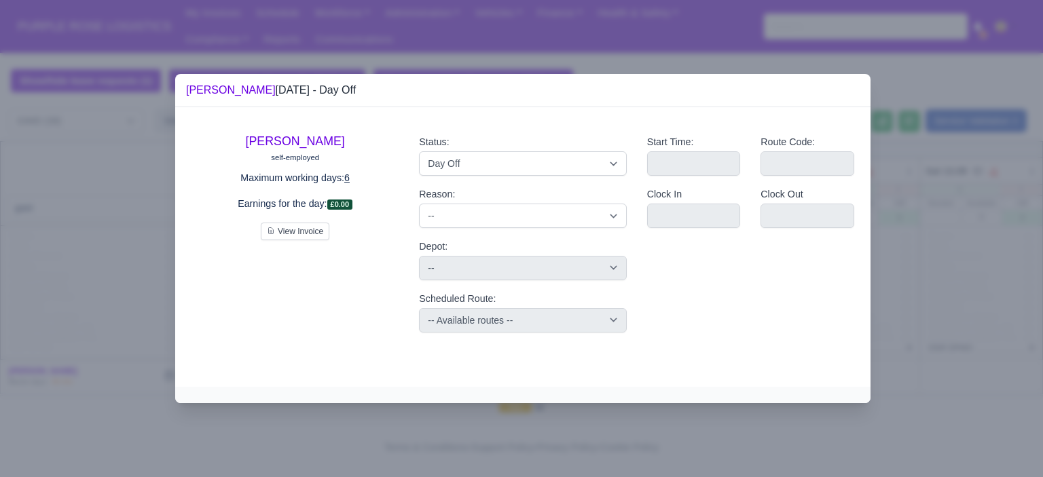
click at [942, 261] on div at bounding box center [521, 238] width 1043 height 477
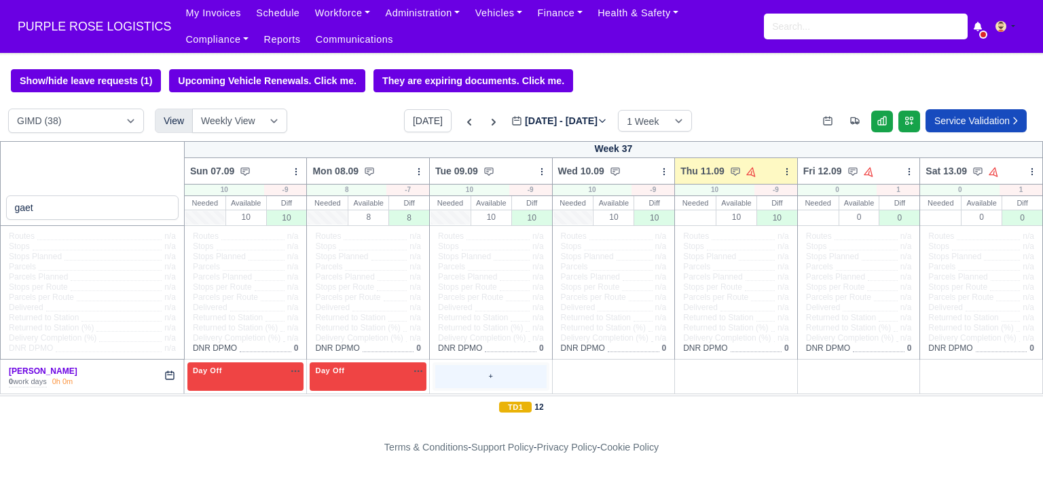
click at [506, 365] on div "+" at bounding box center [490, 377] width 117 height 28
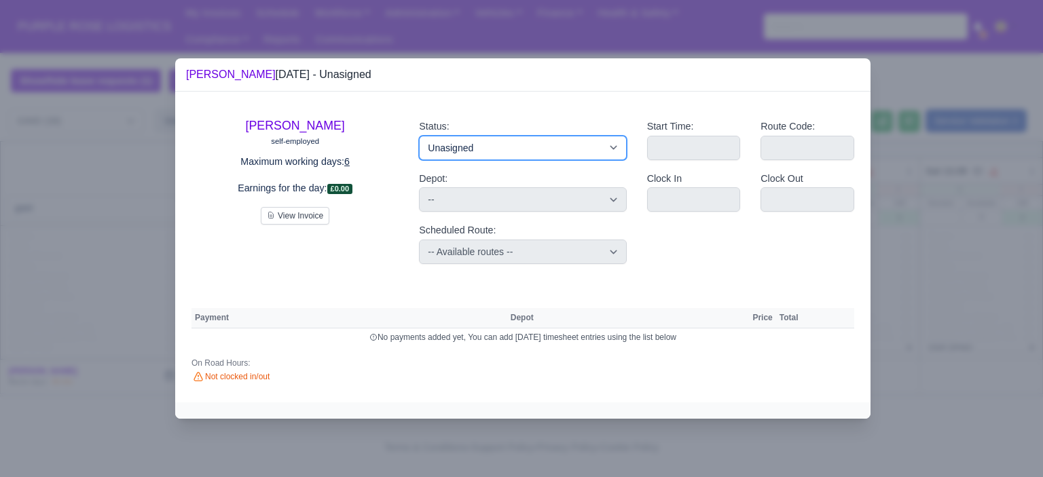
click at [513, 154] on select "Available Day Off Stand By Holiday Other Depot In Office OSM Ridealong Nursery …" at bounding box center [522, 148] width 207 height 24
select select "Day Off"
click at [419, 136] on select "Available Day Off Stand By Holiday Other Depot In Office OSM Ridealong Nursery …" at bounding box center [522, 148] width 207 height 24
select select
select select "na"
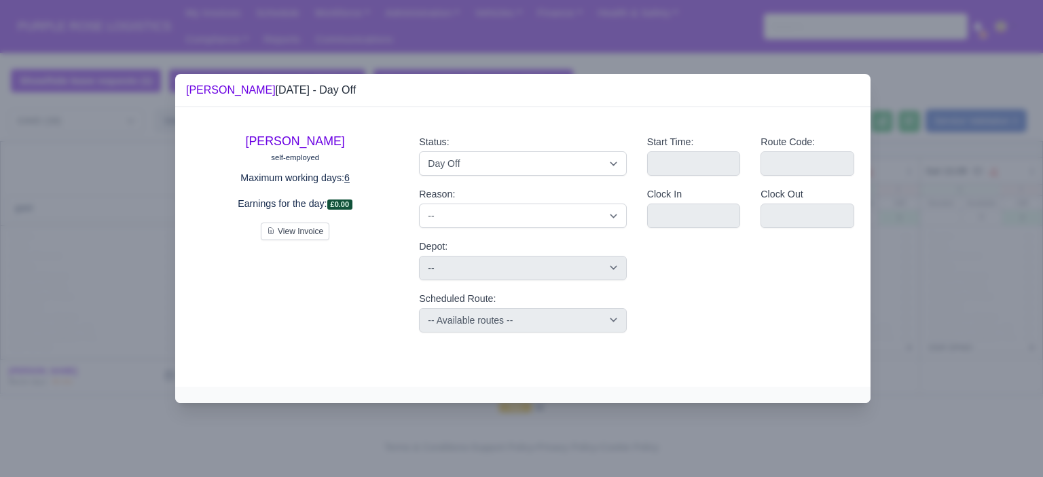
click at [964, 318] on div at bounding box center [521, 238] width 1043 height 477
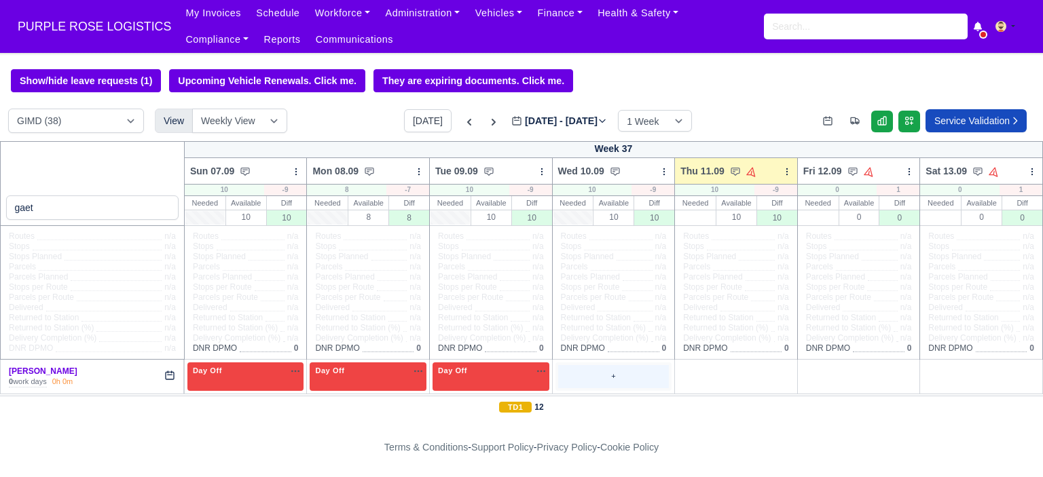
click at [600, 375] on div "+" at bounding box center [613, 376] width 111 height 22
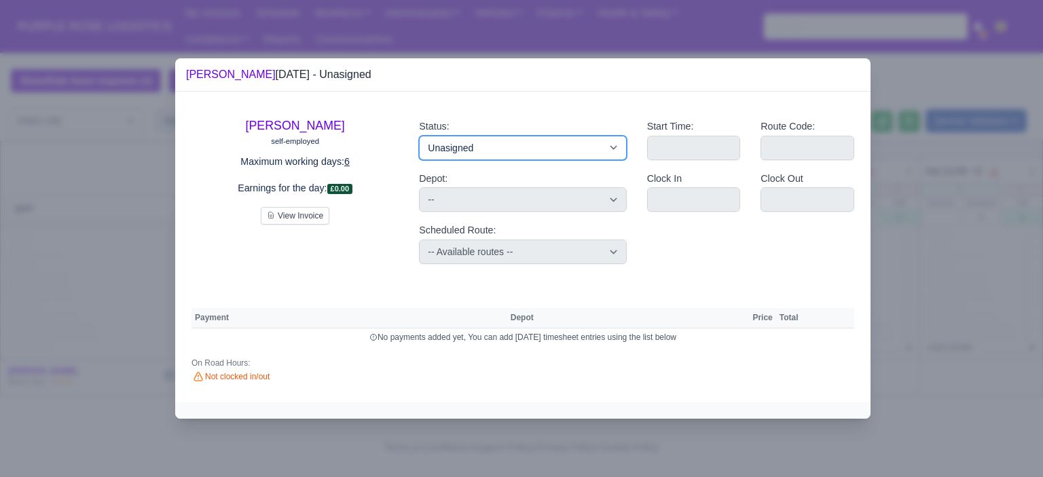
click at [576, 150] on select "Available Day Off Stand By Holiday Other Depot In Office OSM Ridealong Nursery …" at bounding box center [522, 148] width 207 height 24
select select "Day Off"
click at [419, 136] on select "Available Day Off Stand By Holiday Other Depot In Office OSM Ridealong Nursery …" at bounding box center [522, 148] width 207 height 24
select select
select select "na"
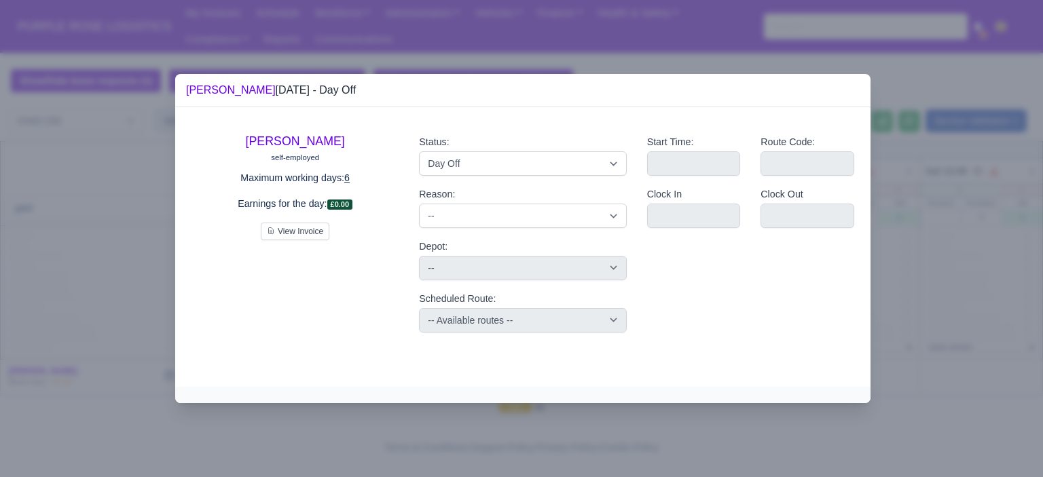
click at [971, 337] on div at bounding box center [521, 238] width 1043 height 477
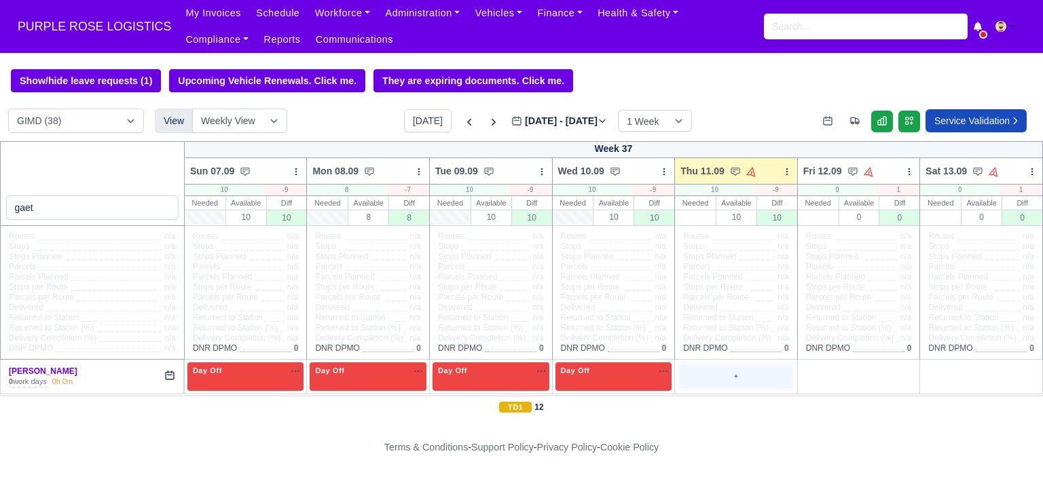
click at [723, 375] on div "+" at bounding box center [735, 376] width 111 height 22
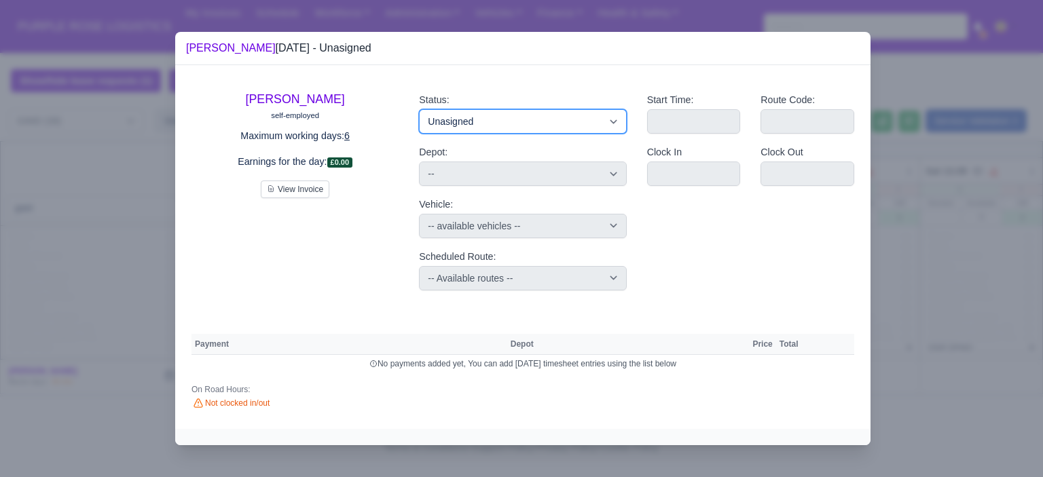
click at [505, 128] on select "Available Day Off Stand By Holiday Other Depot In Office OSM Ridealong Nursery …" at bounding box center [522, 121] width 207 height 24
select select "Training"
click at [419, 109] on select "Available Day Off Stand By Holiday Other Depot In Office OSM Ridealong Nursery …" at bounding box center [522, 121] width 207 height 24
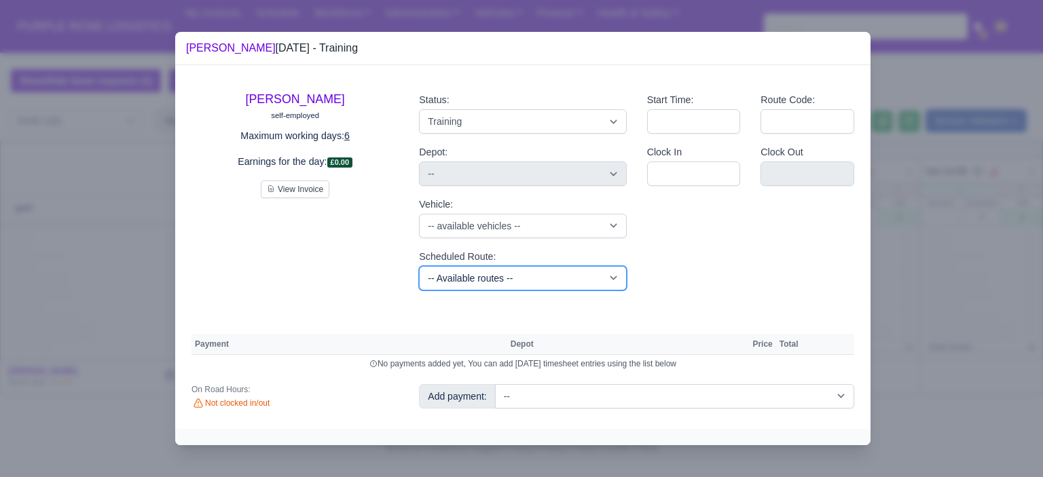
drag, startPoint x: 549, startPoint y: 284, endPoint x: 580, endPoint y: 301, distance: 35.8
click at [549, 284] on select "-- Available routes -- Standard Parcel - Block of 6 Hours - (SD6) AmFlex RTS Ve…" at bounding box center [522, 278] width 207 height 24
select select "6"
click at [419, 266] on select "-- Available routes -- Standard Parcel - Block of 6 Hours - (SD6) AmFlex RTS Ve…" at bounding box center [522, 278] width 207 height 24
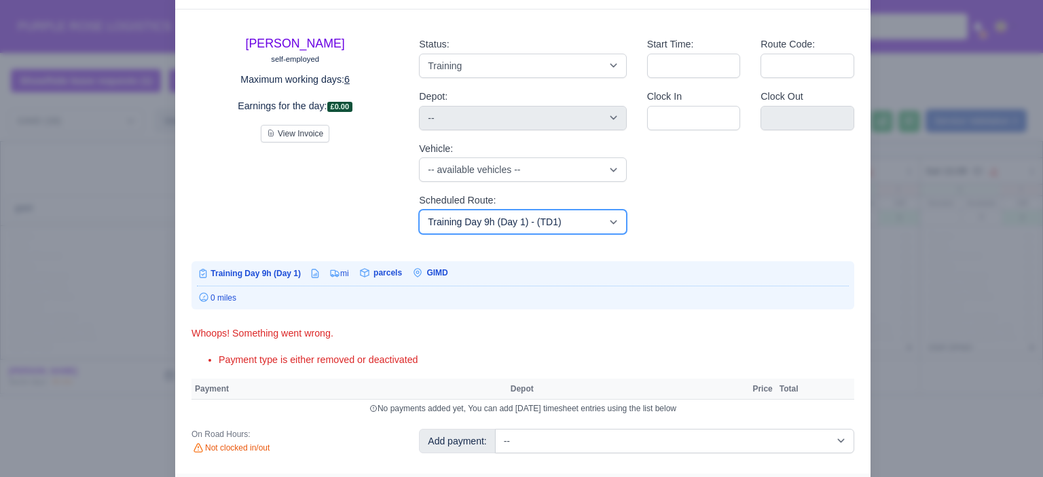
scroll to position [80, 0]
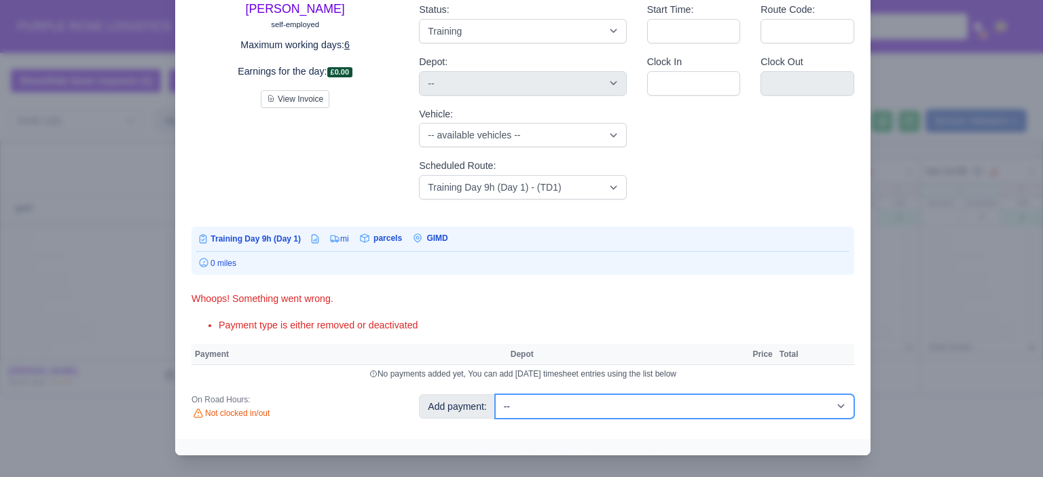
click at [711, 407] on select "-- Additional Hour Support (£14.50) Additional Hour Support (Walkers) (£13.50) …" at bounding box center [674, 406] width 359 height 24
select select "104"
click at [495, 394] on select "-- Additional Hour Support (£14.50) Additional Hour Support (Walkers) (£13.50) …" at bounding box center [674, 406] width 359 height 24
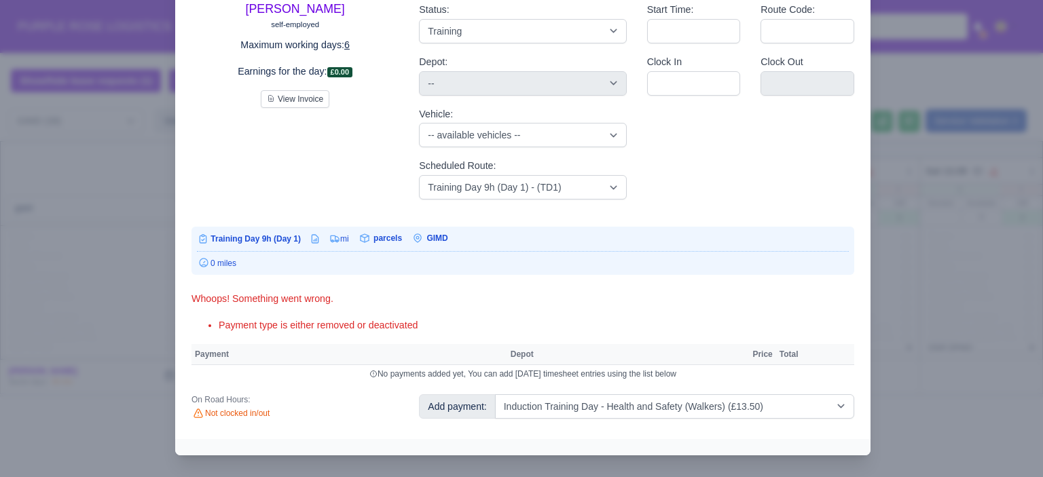
select select "5"
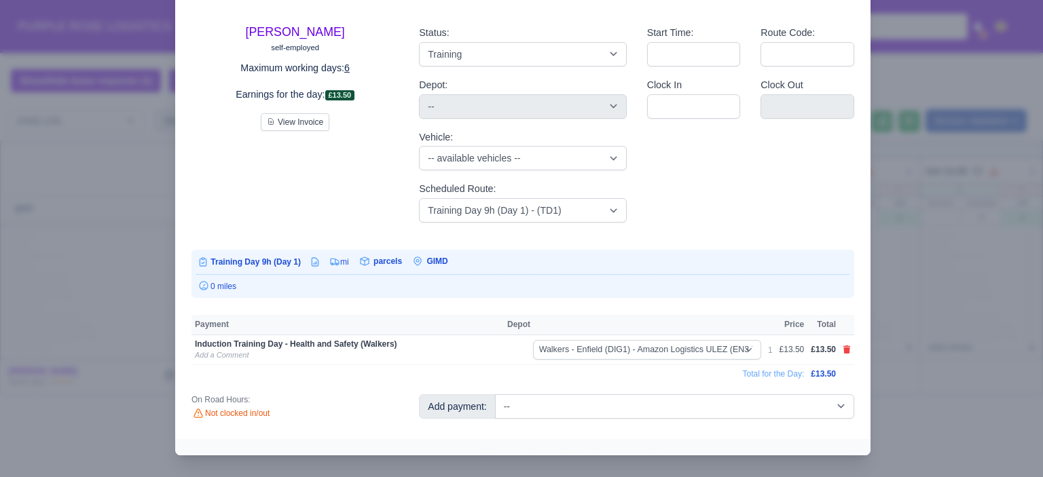
scroll to position [48, 0]
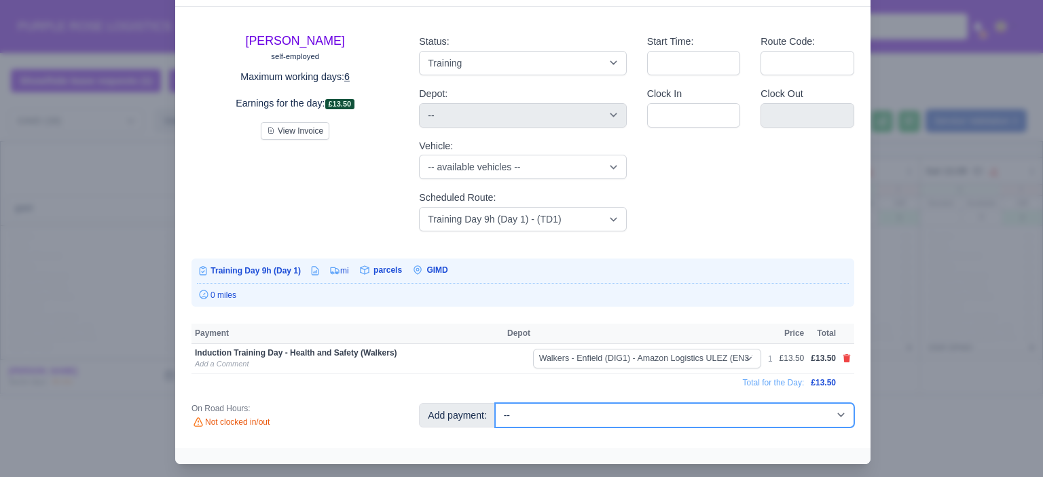
click at [685, 417] on select "-- Additional Hour Support (£14.50) Additional Hour Support (Walkers) (£13.50) …" at bounding box center [674, 415] width 359 height 24
select select "85"
click at [495, 403] on select "-- Additional Hour Support (£14.50) Additional Hour Support (Walkers) (£13.50) …" at bounding box center [674, 415] width 359 height 24
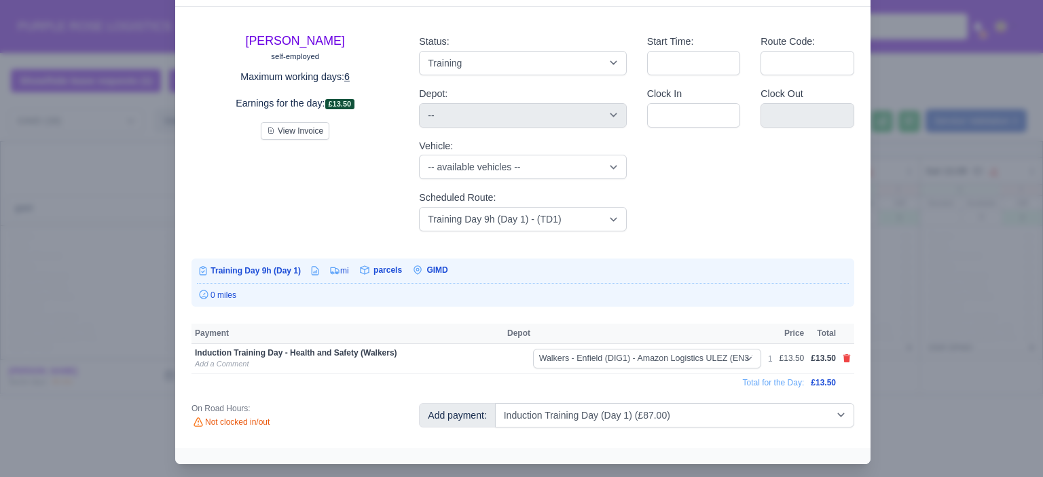
select select "5"
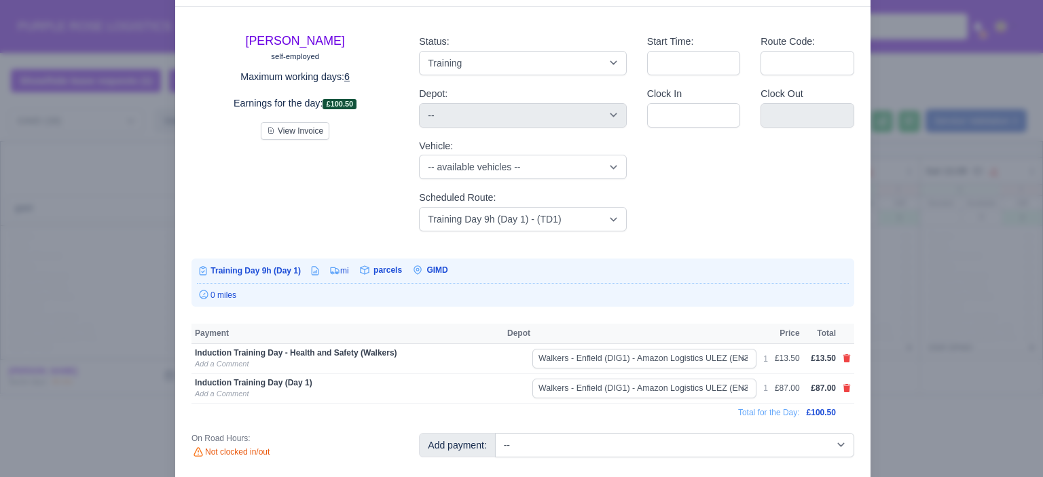
scroll to position [62, 0]
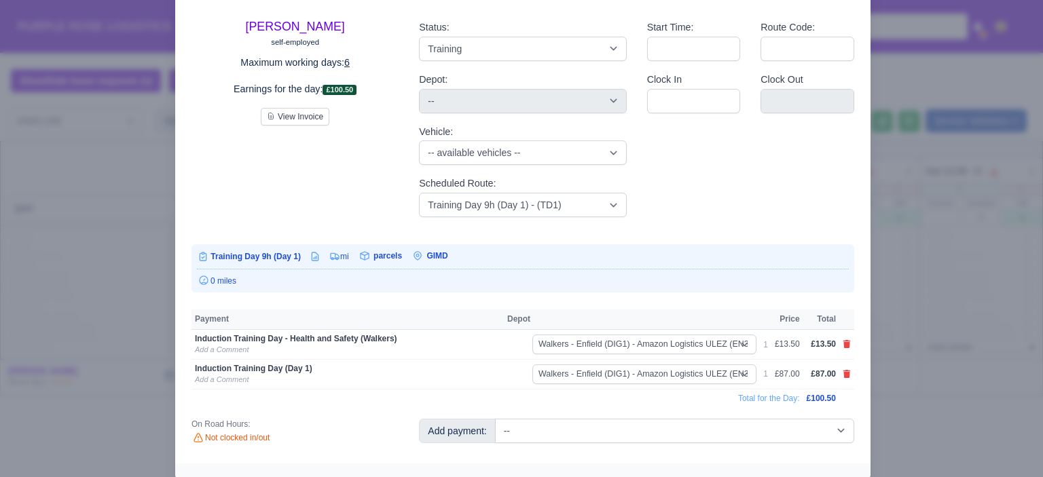
click at [913, 274] on div at bounding box center [521, 238] width 1043 height 477
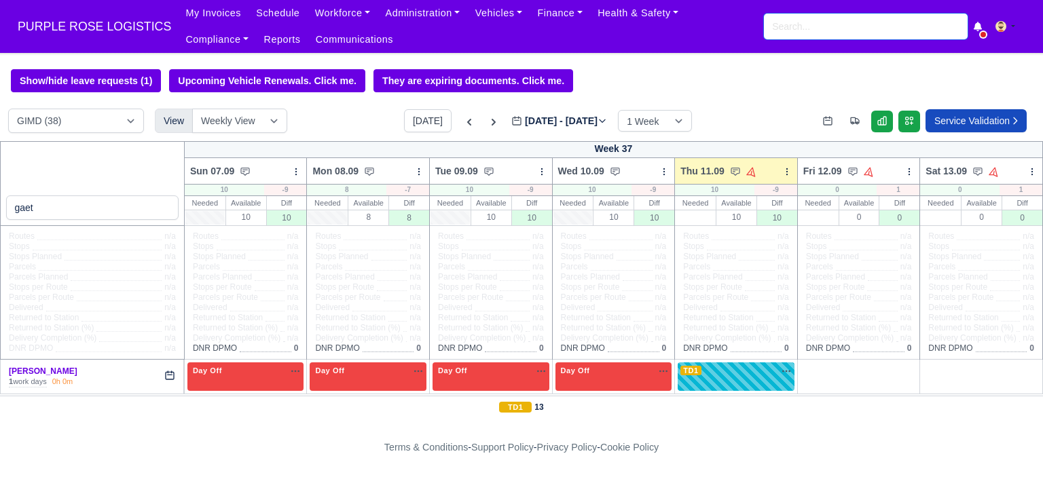
drag, startPoint x: 828, startPoint y: 33, endPoint x: 828, endPoint y: 21, distance: 12.2
click at [828, 33] on input "search" at bounding box center [866, 27] width 204 height 26
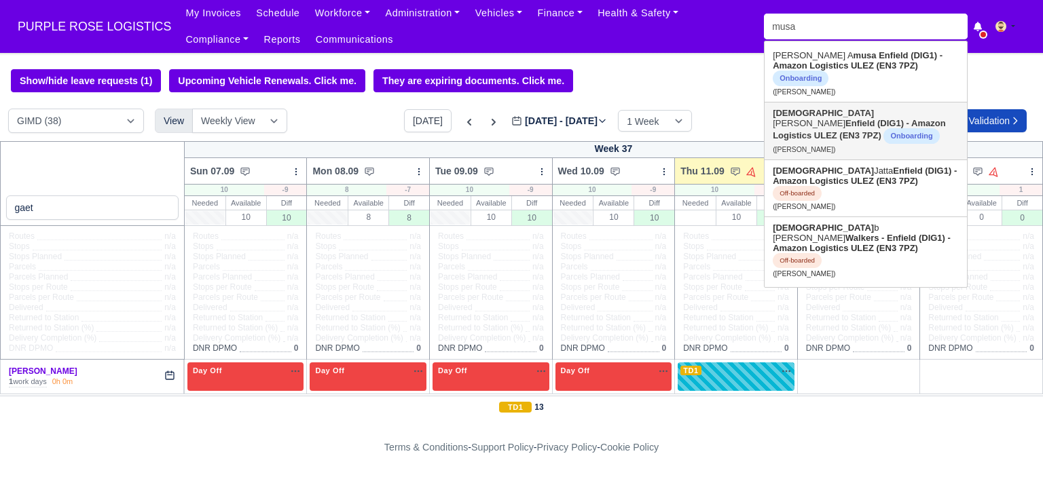
click at [859, 118] on strong "Enfield (DIG1) - Amazon Logistics ULEZ (EN3 7PZ)" at bounding box center [859, 129] width 173 height 22
type input "[PERSON_NAME]"
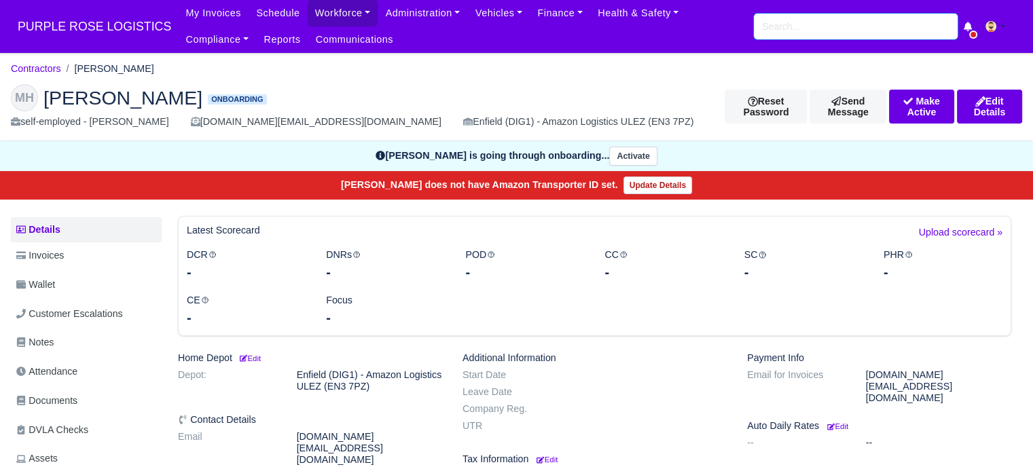
click at [853, 26] on input "search" at bounding box center [856, 27] width 204 height 26
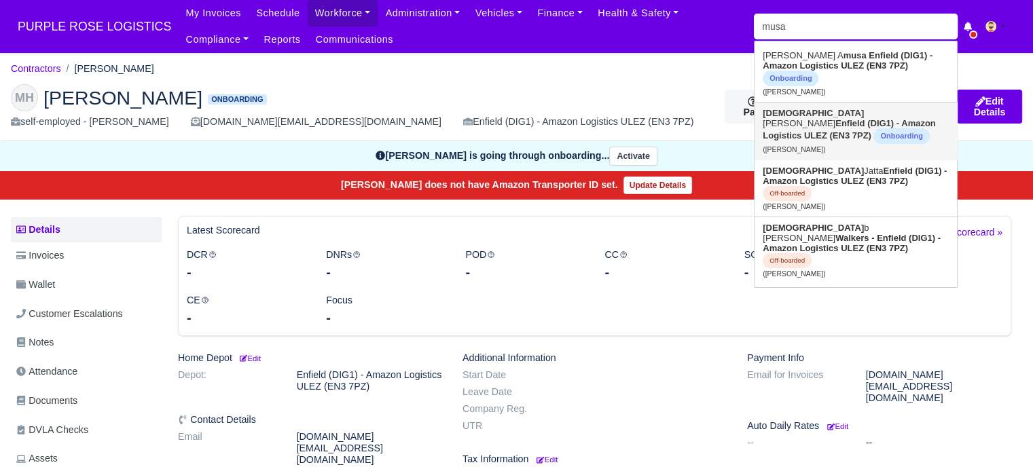
click at [854, 109] on link "[PERSON_NAME] [PERSON_NAME] (DIG1) - Amazon Logistics ULEZ (EN3 7PZ) Onboarding…" at bounding box center [855, 131] width 202 height 57
type input "[PERSON_NAME]"
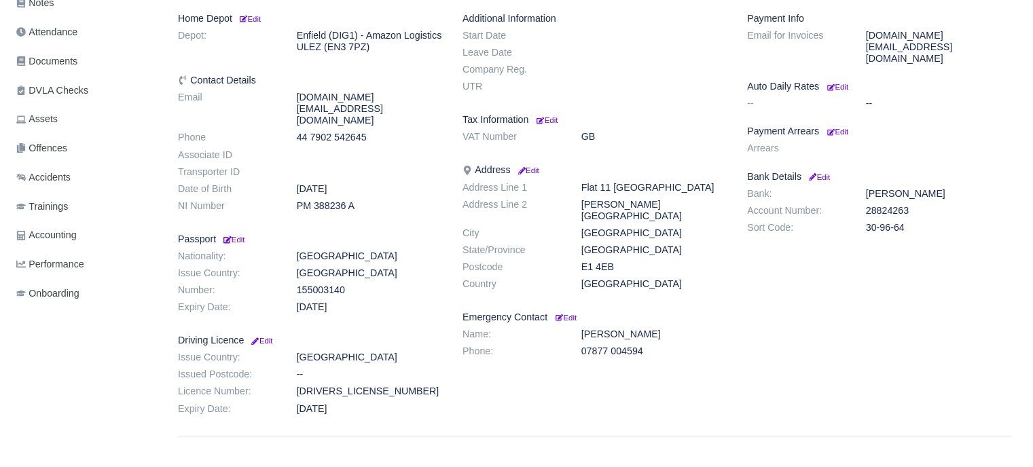
scroll to position [204, 0]
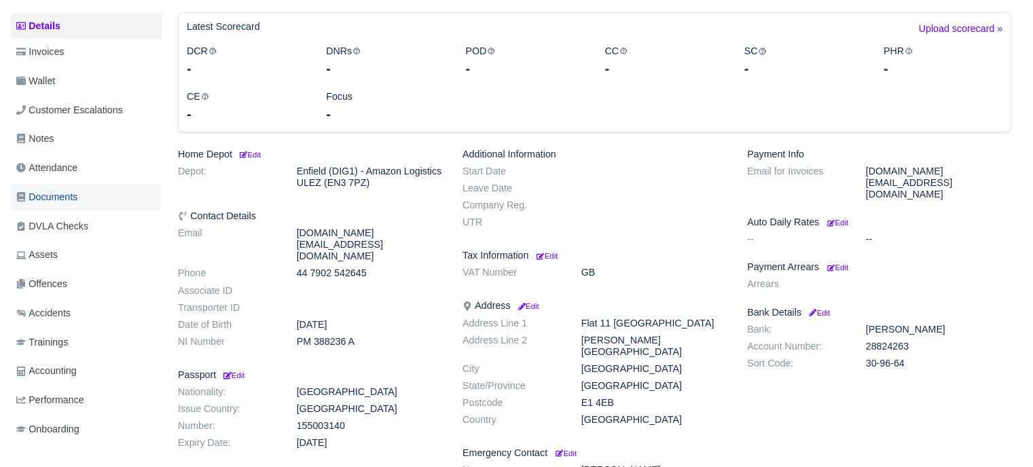
click at [73, 201] on span "Documents" at bounding box center [46, 197] width 61 height 16
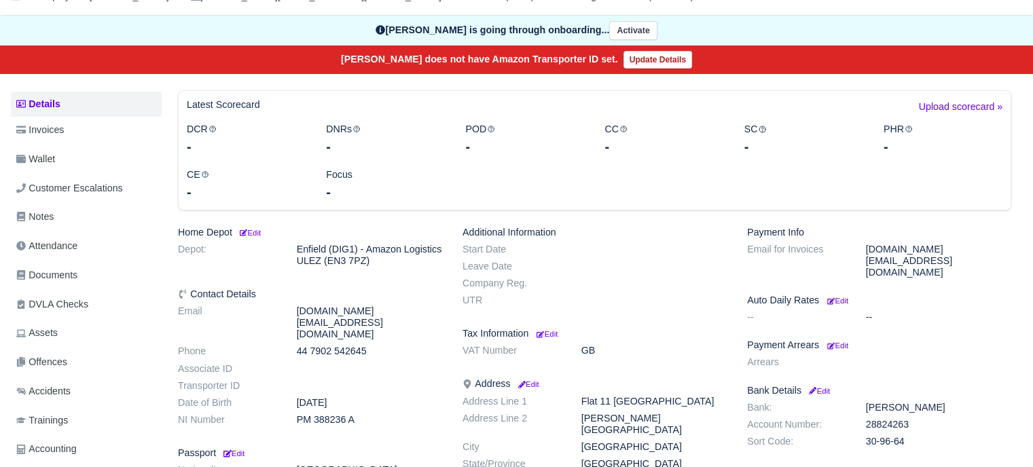
scroll to position [272, 0]
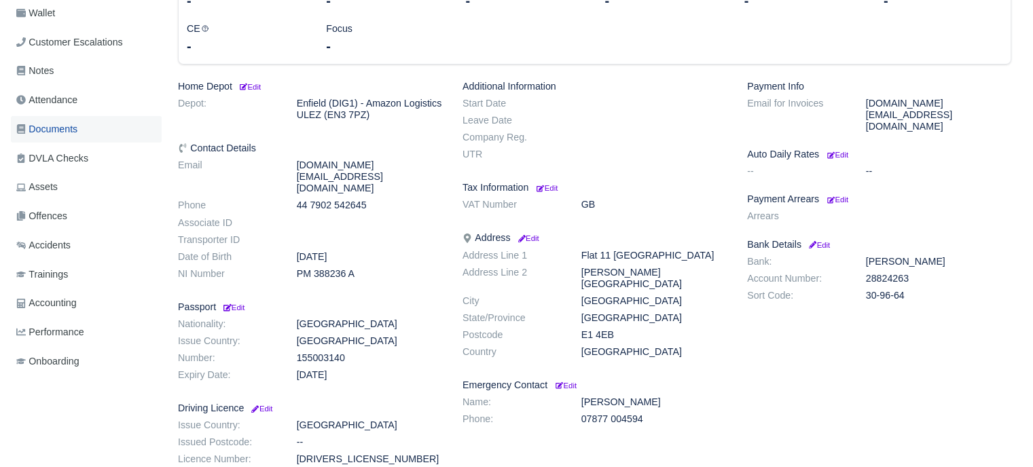
click at [77, 134] on span "Documents" at bounding box center [46, 130] width 61 height 16
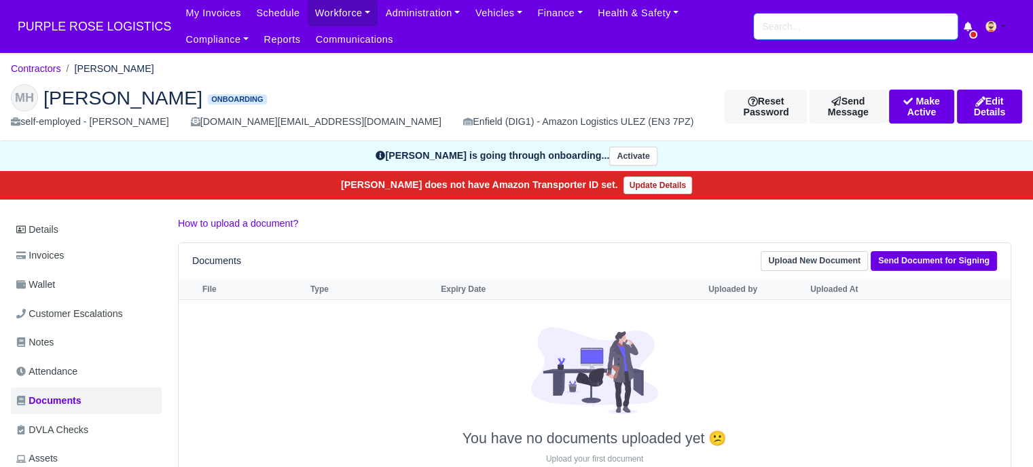
click at [840, 24] on input "search" at bounding box center [856, 27] width 204 height 26
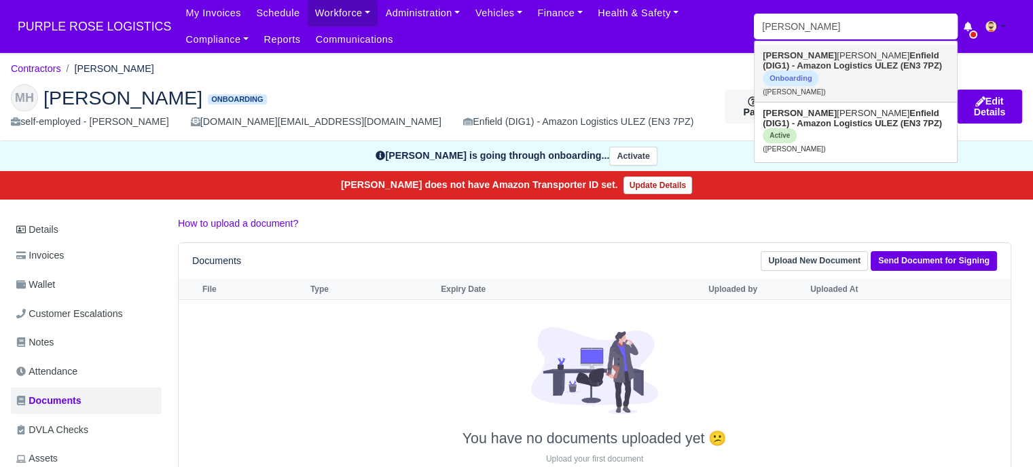
click at [830, 62] on strong "Enfield (DIG1) - Amazon Logistics ULEZ (EN3 7PZ)" at bounding box center [851, 60] width 179 height 20
type input "[PERSON_NAME]"
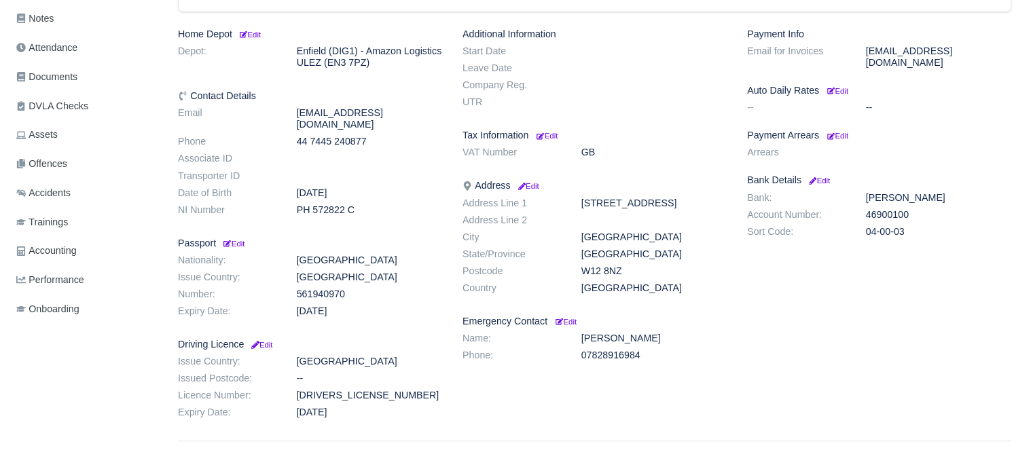
scroll to position [244, 0]
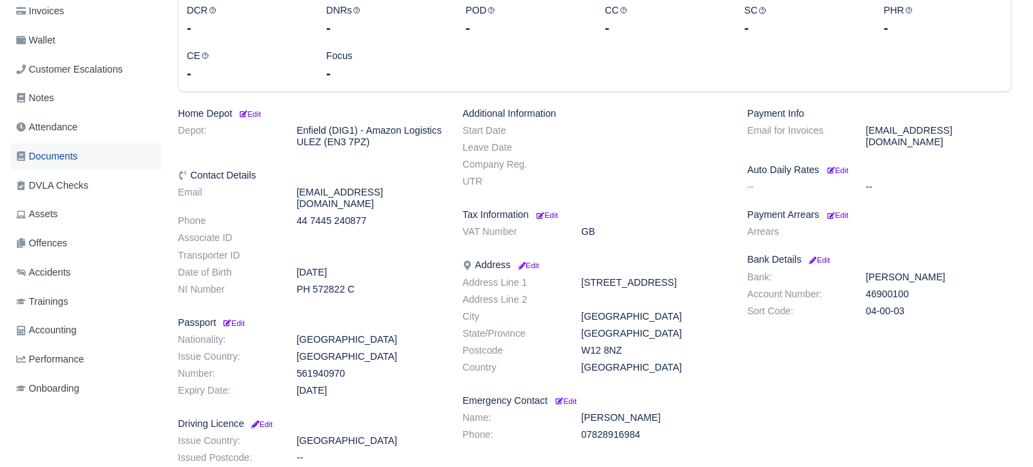
click at [80, 158] on link "Documents" at bounding box center [86, 156] width 151 height 26
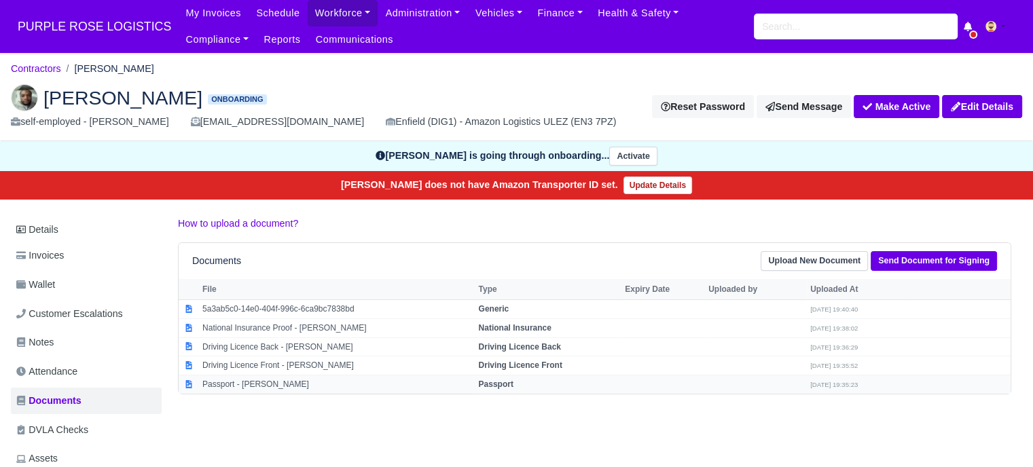
click at [280, 379] on td "Passport - Jason Lawrence" at bounding box center [337, 384] width 276 height 18
select select "passport"
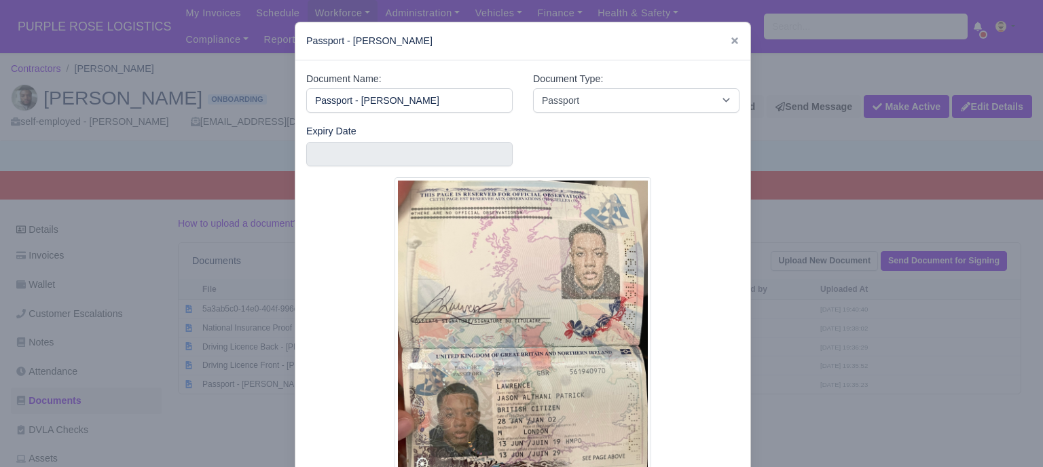
click at [816, 350] on div at bounding box center [521, 233] width 1043 height 467
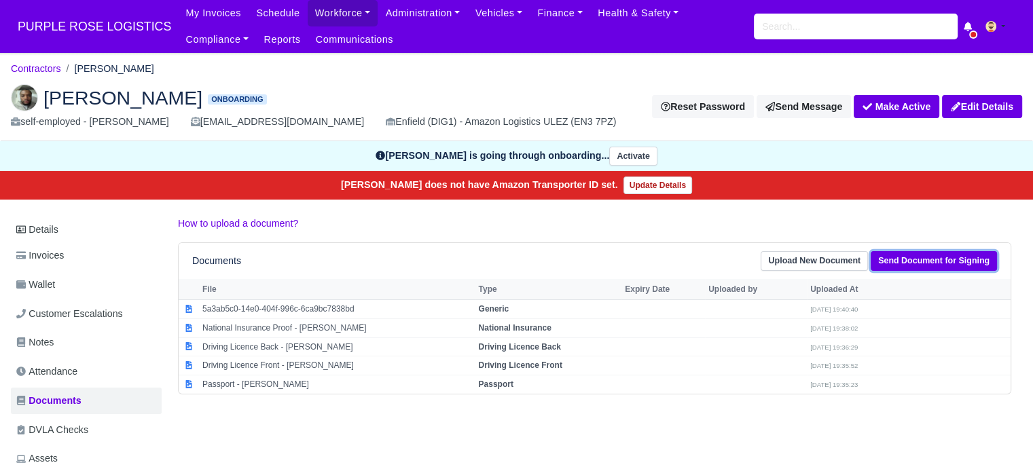
click at [907, 263] on link "Send Document for Signing" at bounding box center [933, 261] width 126 height 20
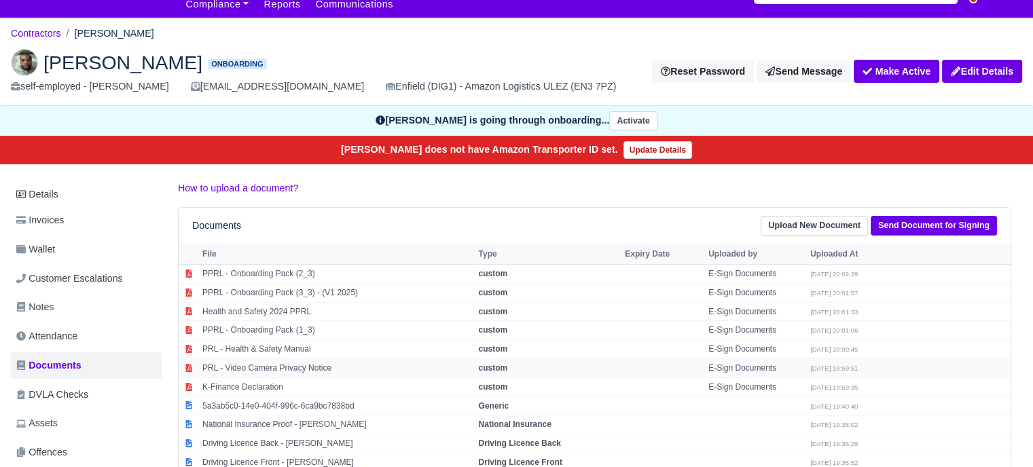
scroll to position [68, 0]
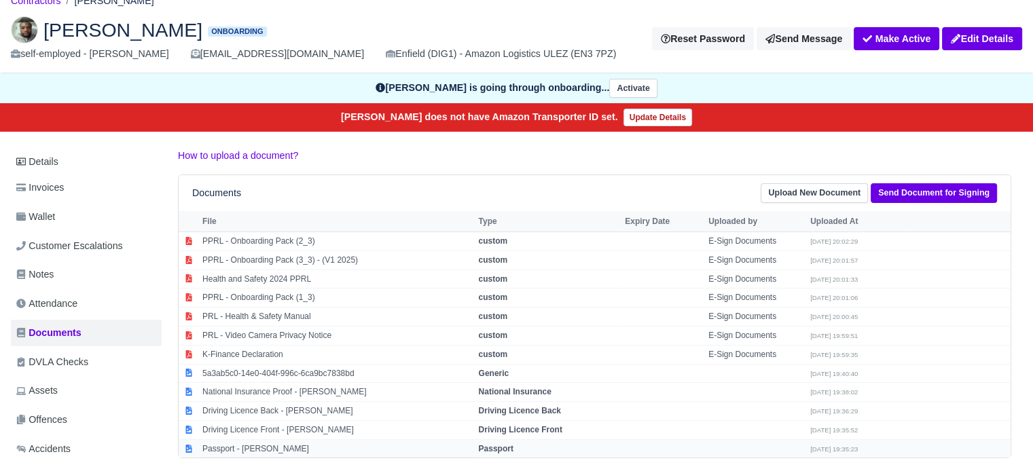
click at [481, 453] on td "Passport" at bounding box center [548, 448] width 147 height 18
select select "passport"
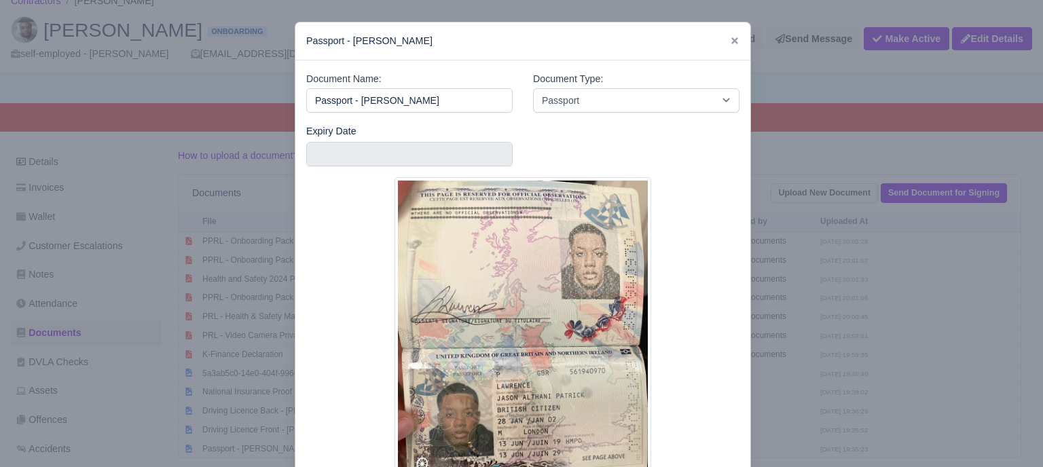
click at [874, 322] on div at bounding box center [521, 233] width 1043 height 467
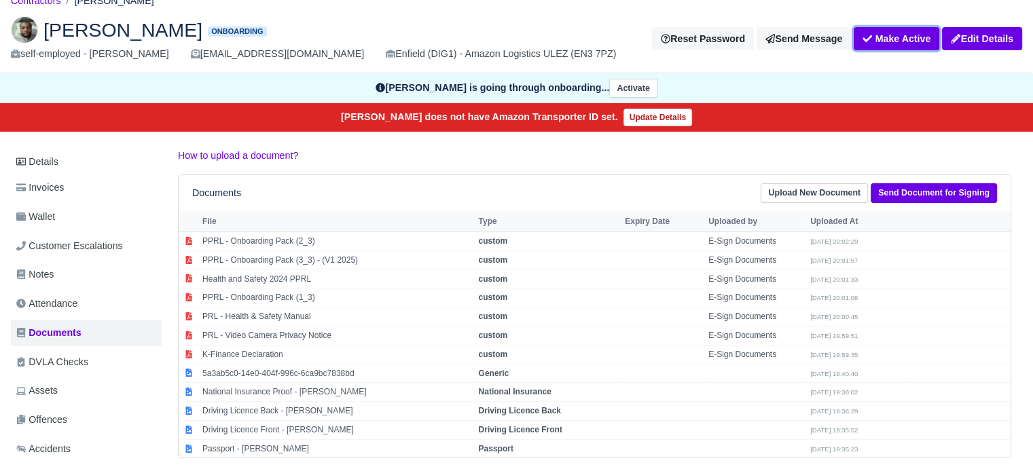
click at [872, 41] on button "Make Active" at bounding box center [896, 38] width 86 height 23
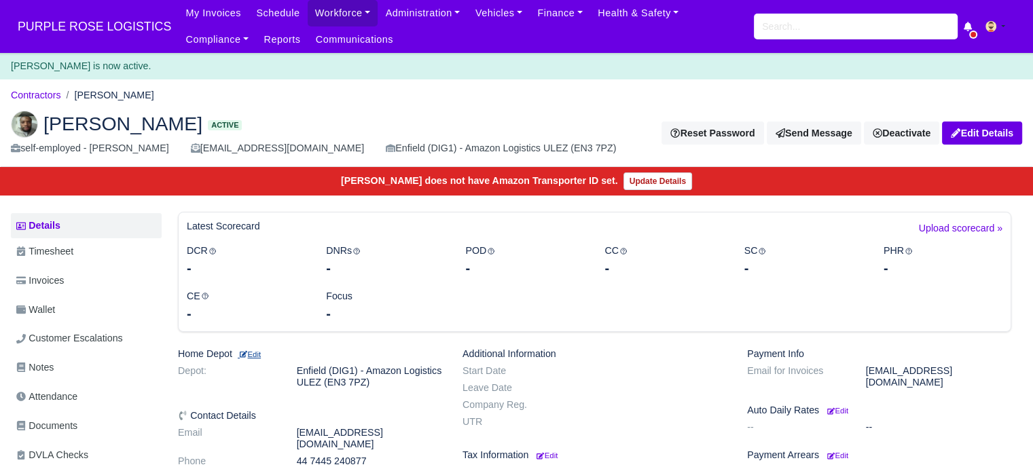
click at [260, 356] on small "Edit" at bounding box center [249, 354] width 23 height 8
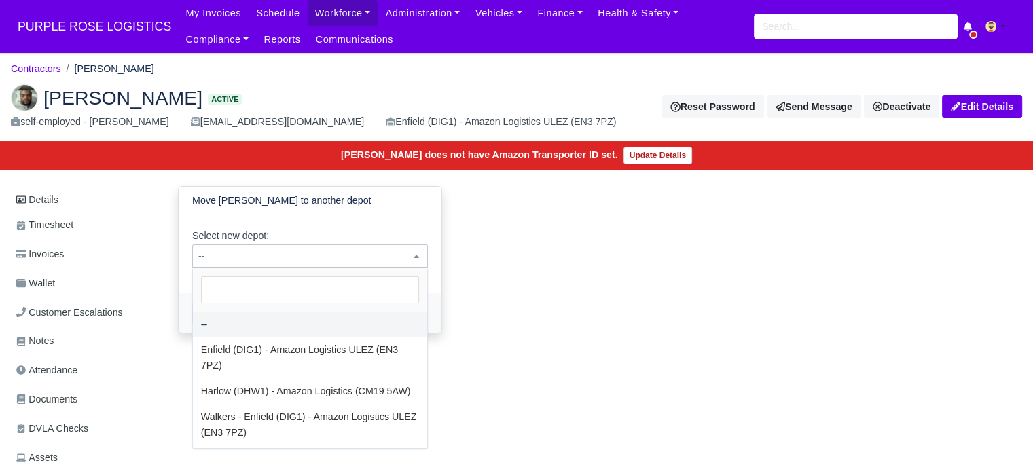
click at [236, 257] on span "--" at bounding box center [310, 256] width 234 height 17
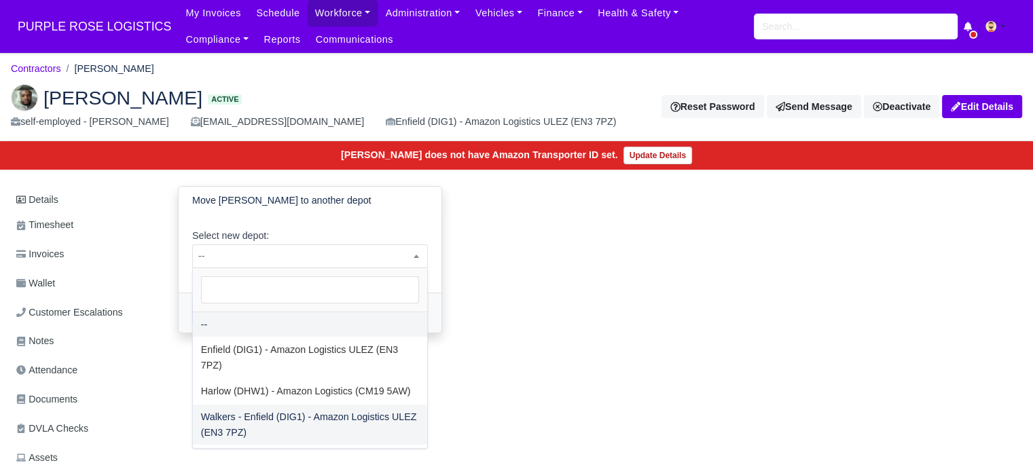
select select "5"
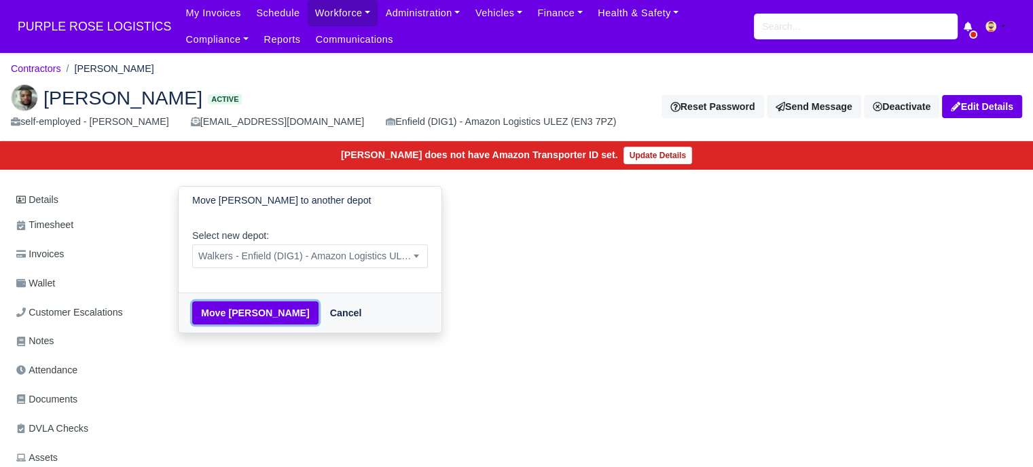
click at [240, 320] on button "Move [PERSON_NAME]" at bounding box center [255, 312] width 126 height 23
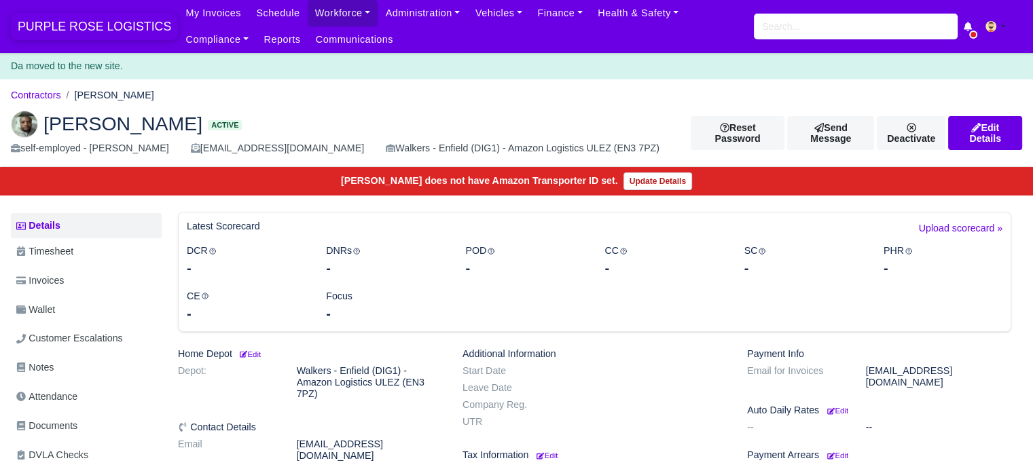
click at [90, 30] on span "PURPLE ROSE LOGISTICS" at bounding box center [94, 26] width 167 height 27
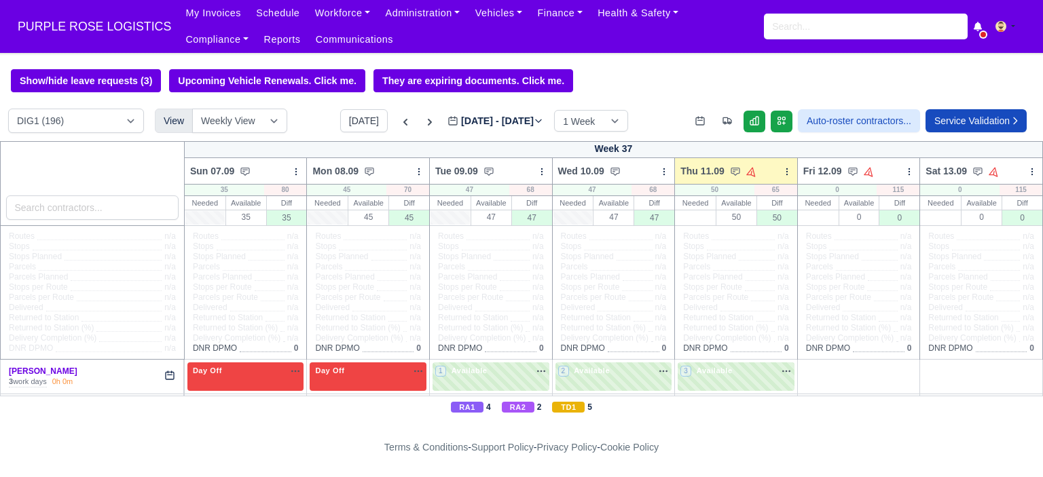
select select "5"
click at [8, 110] on select "DIG1 (196) DAK1 (1) GIMD (39)" at bounding box center [76, 121] width 136 height 24
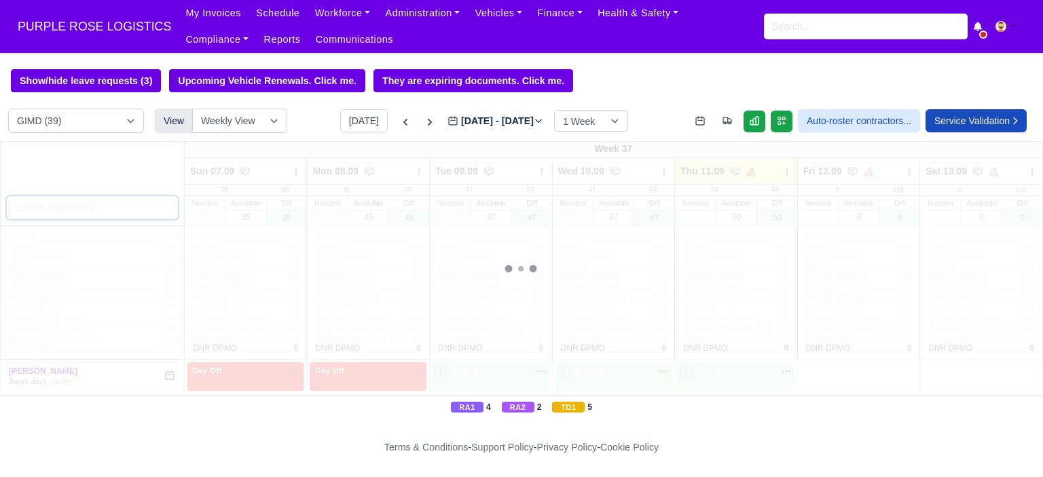
click at [107, 213] on input "search" at bounding box center [92, 208] width 172 height 24
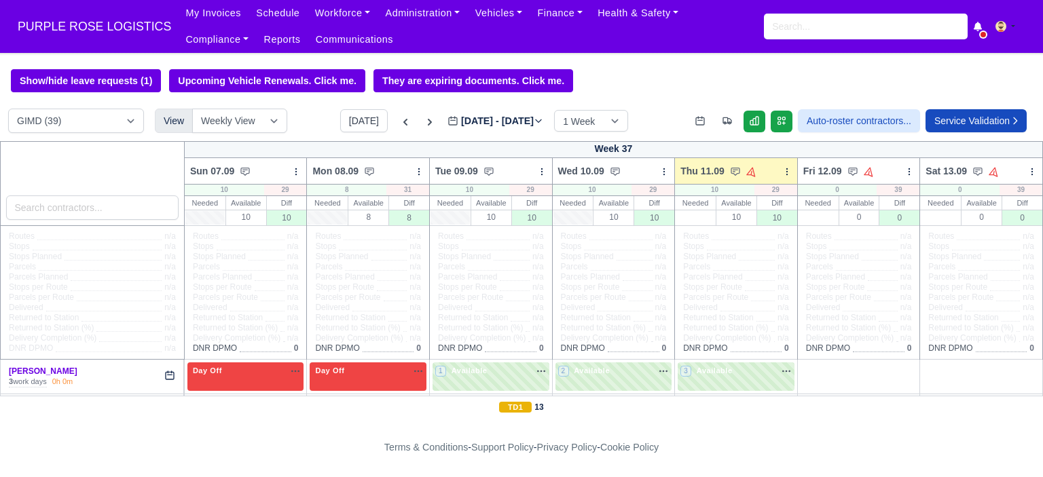
click at [107, 213] on input "search" at bounding box center [92, 208] width 172 height 24
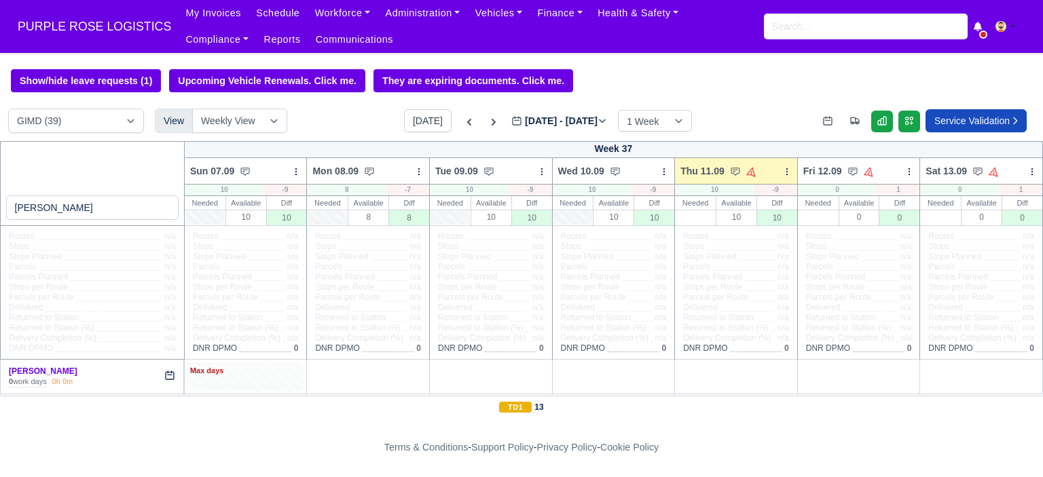
type input "[PERSON_NAME]"
click at [215, 381] on div "Max days" at bounding box center [245, 377] width 117 height 28
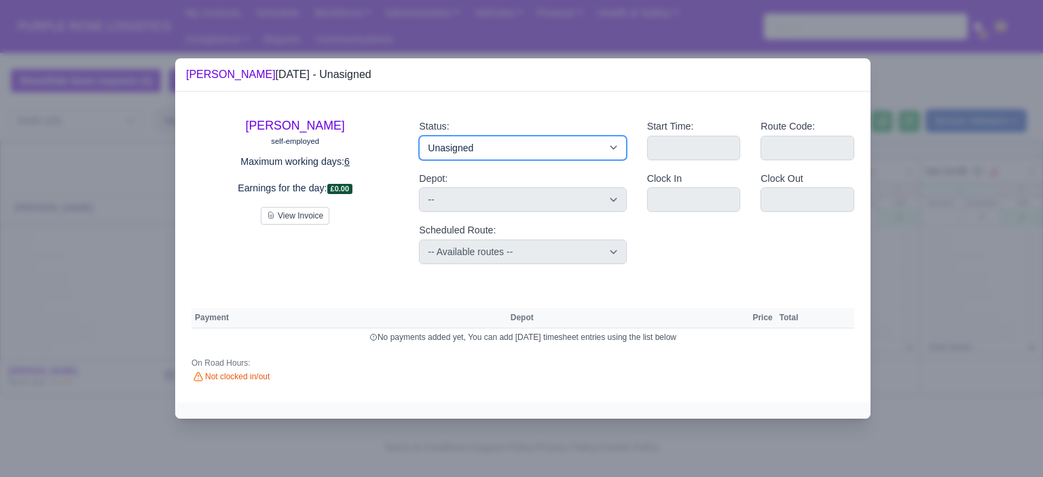
click at [484, 145] on select "Available Day Off Stand By Holiday Other Depot In Office OSM Ridealong Nursery …" at bounding box center [522, 148] width 207 height 24
select select "Day Off"
click at [419, 136] on select "Available Day Off Stand By Holiday Other Depot In Office OSM Ridealong Nursery …" at bounding box center [522, 148] width 207 height 24
select select
select select "na"
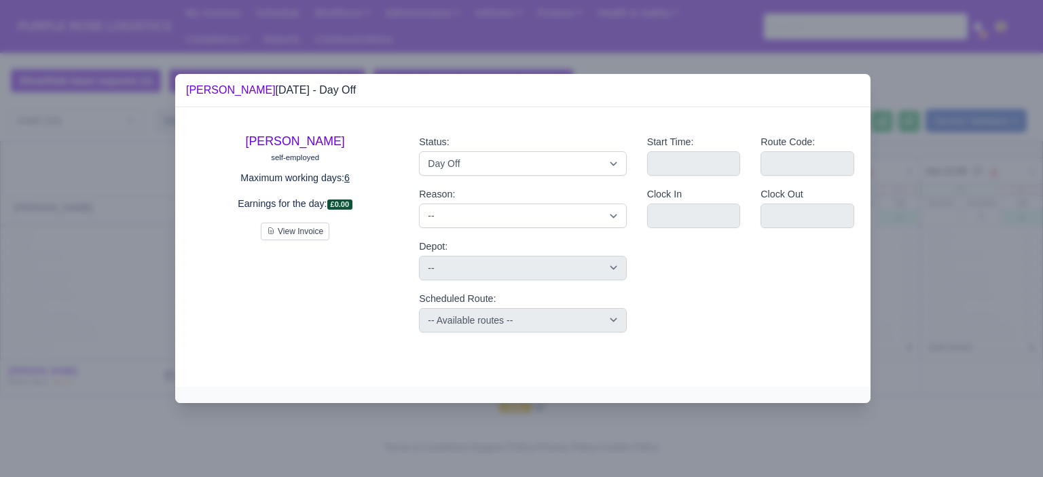
click at [905, 209] on div at bounding box center [521, 238] width 1043 height 477
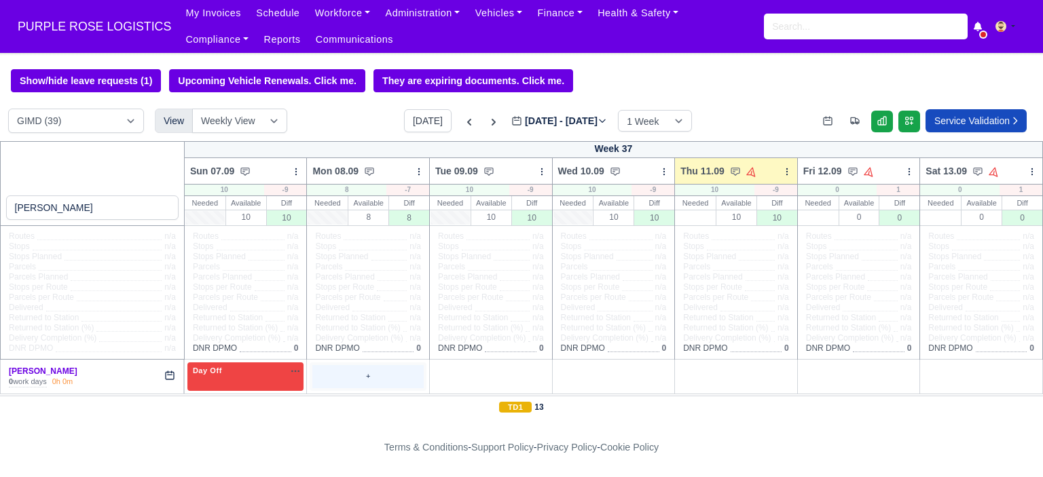
click at [342, 379] on div "+" at bounding box center [367, 376] width 111 height 22
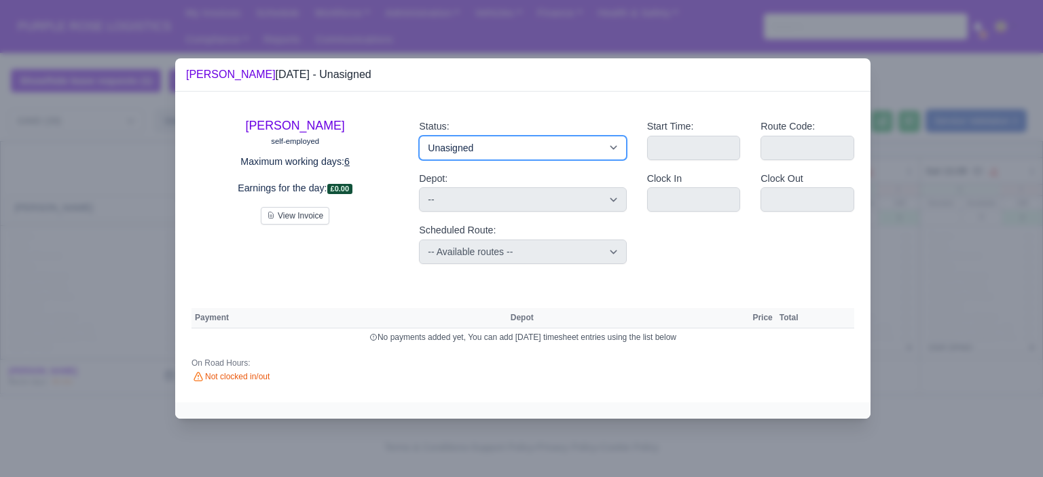
drag, startPoint x: 448, startPoint y: 154, endPoint x: 481, endPoint y: 159, distance: 33.6
click at [449, 154] on select "Available Day Off Stand By Holiday Other Depot In Office OSM Ridealong Nursery …" at bounding box center [522, 148] width 207 height 24
select select "Day Off"
click at [419, 136] on select "Available Day Off Stand By Holiday Other Depot In Office OSM Ridealong Nursery …" at bounding box center [522, 148] width 207 height 24
select select
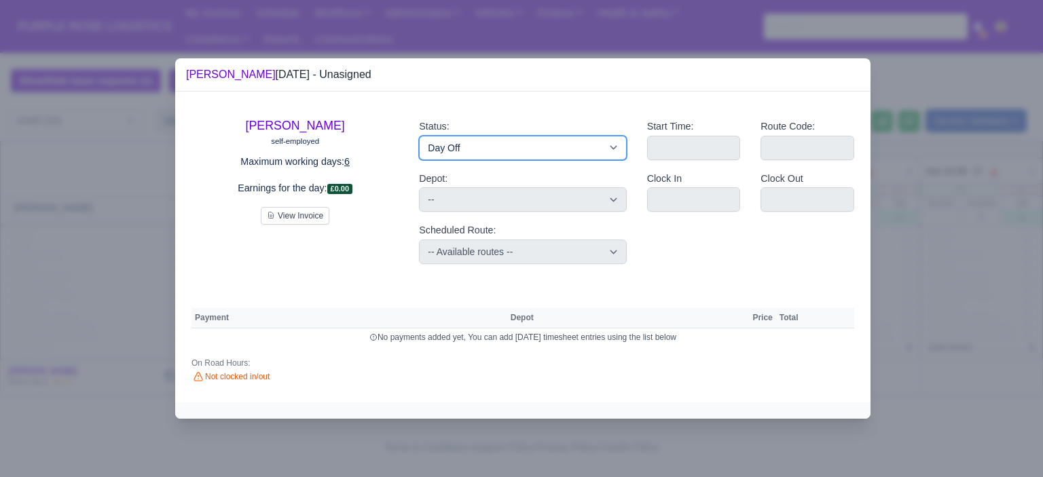
select select "na"
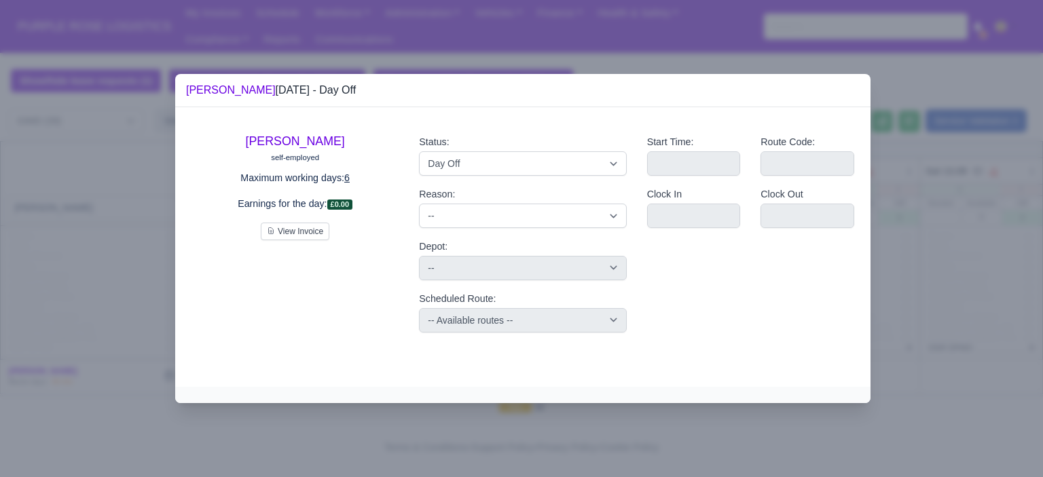
drag, startPoint x: 1005, startPoint y: 259, endPoint x: 739, endPoint y: 298, distance: 269.7
click at [1005, 259] on div at bounding box center [521, 238] width 1043 height 477
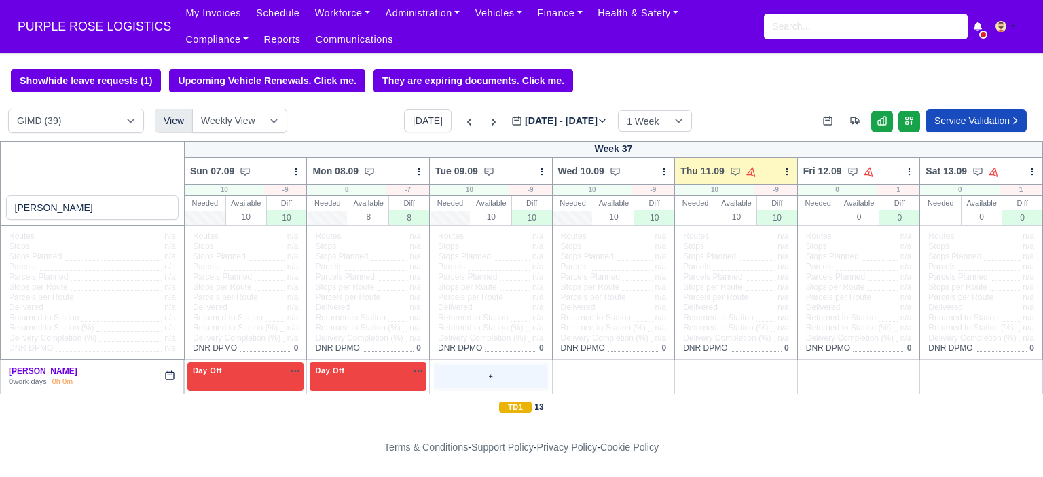
click at [437, 374] on div "+" at bounding box center [490, 376] width 111 height 22
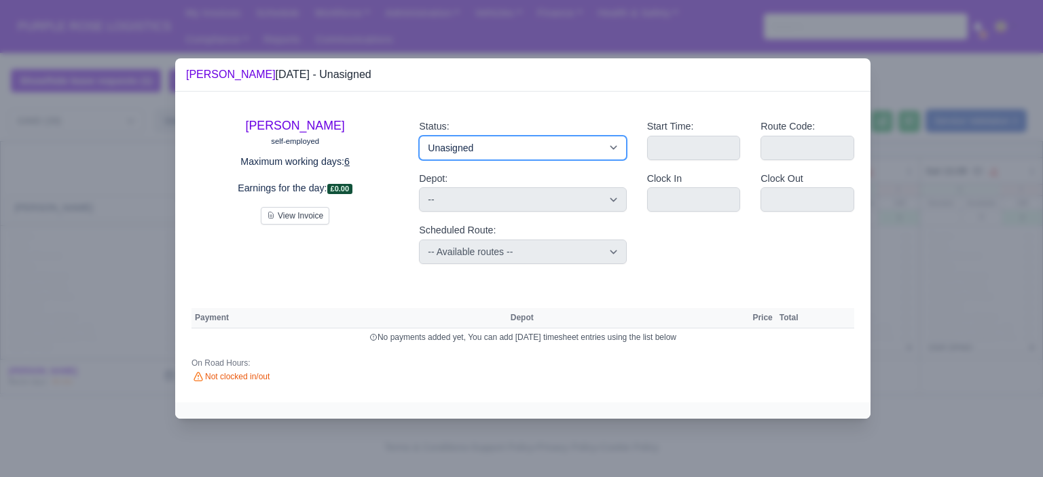
click at [498, 155] on select "Available Day Off Stand By Holiday Other Depot In Office OSM Ridealong Nursery …" at bounding box center [522, 148] width 207 height 24
select select "Available"
click at [419, 136] on select "Available Day Off Stand By Holiday Other Depot In Office OSM Ridealong Nursery …" at bounding box center [522, 148] width 207 height 24
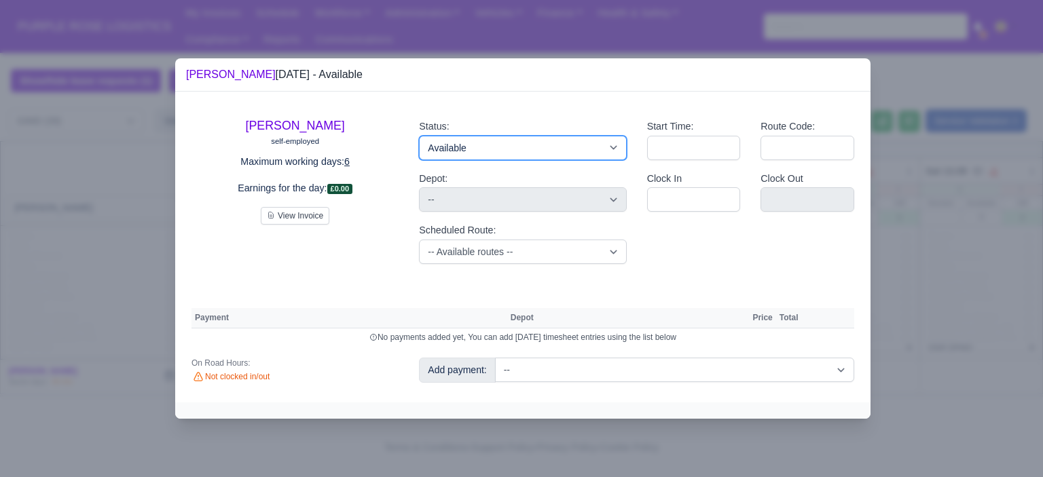
click at [502, 153] on select "Available Day Off Stand By Holiday Other Depot In Office OSM Ridealong Nursery …" at bounding box center [522, 148] width 207 height 24
select select "Day Off"
click at [419, 136] on select "Available Day Off Stand By Holiday Other Depot In Office OSM Ridealong Nursery …" at bounding box center [522, 148] width 207 height 24
select select
select select "na"
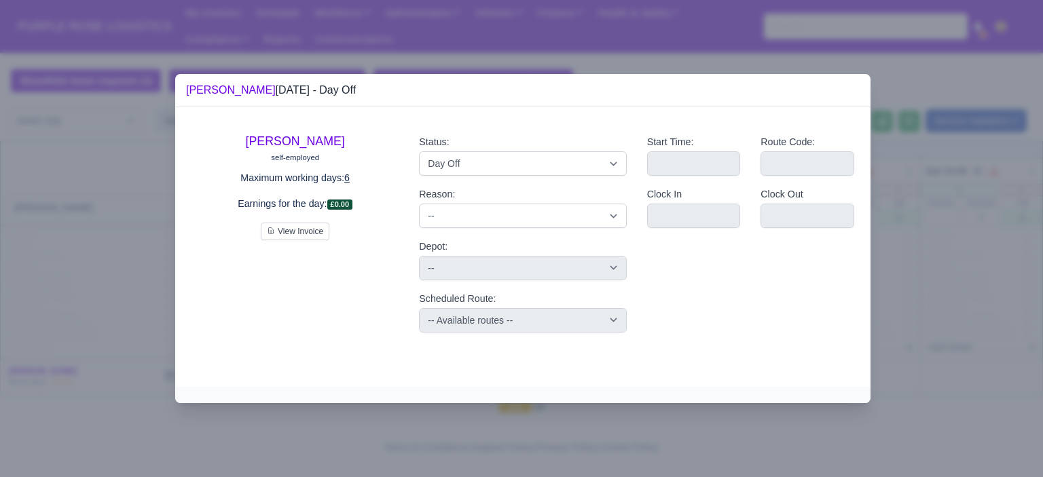
click at [875, 223] on div at bounding box center [521, 238] width 1043 height 477
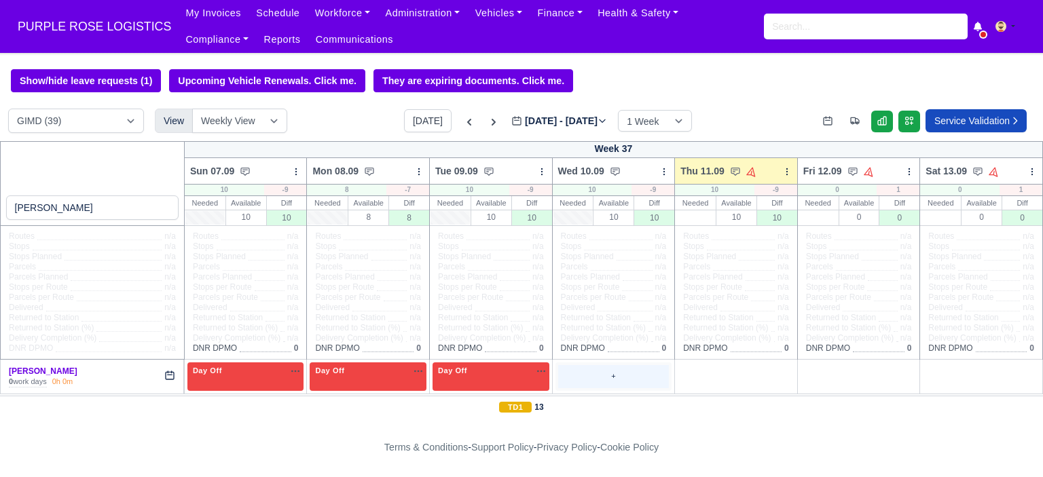
click at [622, 369] on div "+" at bounding box center [613, 376] width 111 height 22
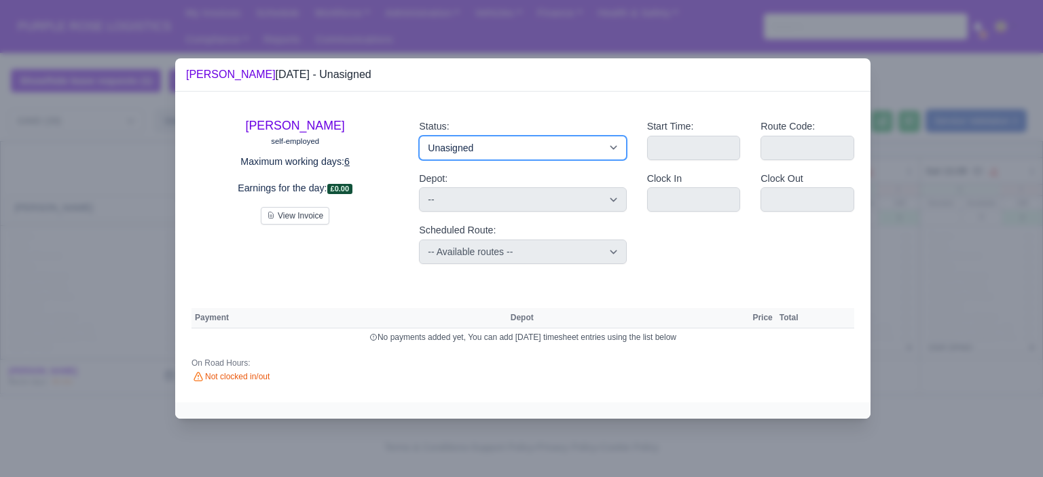
click at [496, 143] on select "Available Day Off Stand By Holiday Other Depot In Office OSM Ridealong Nursery …" at bounding box center [522, 148] width 207 height 24
select select "Day Off"
click at [419, 136] on select "Available Day Off Stand By Holiday Other Depot In Office OSM Ridealong Nursery …" at bounding box center [522, 148] width 207 height 24
select select
select select "na"
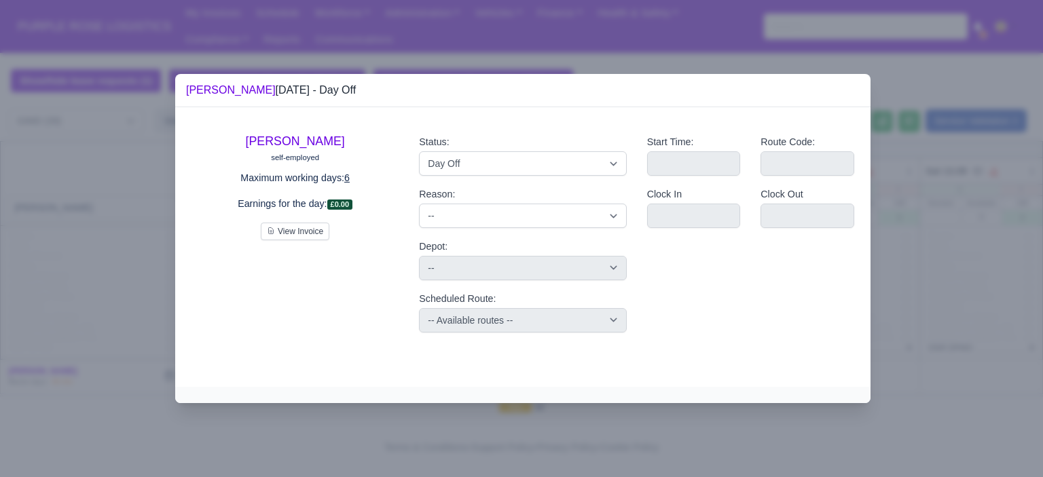
click at [994, 279] on div at bounding box center [521, 238] width 1043 height 477
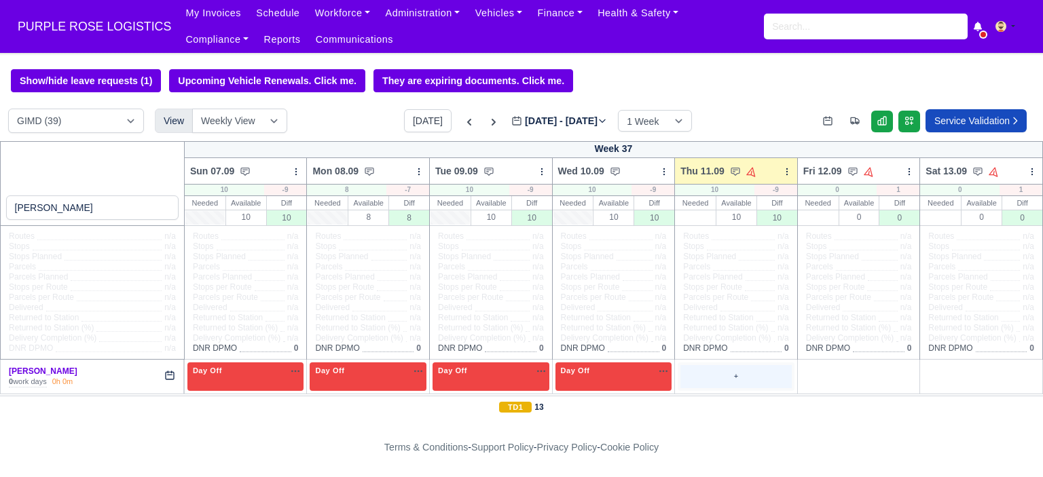
click at [728, 373] on div "+" at bounding box center [735, 376] width 111 height 22
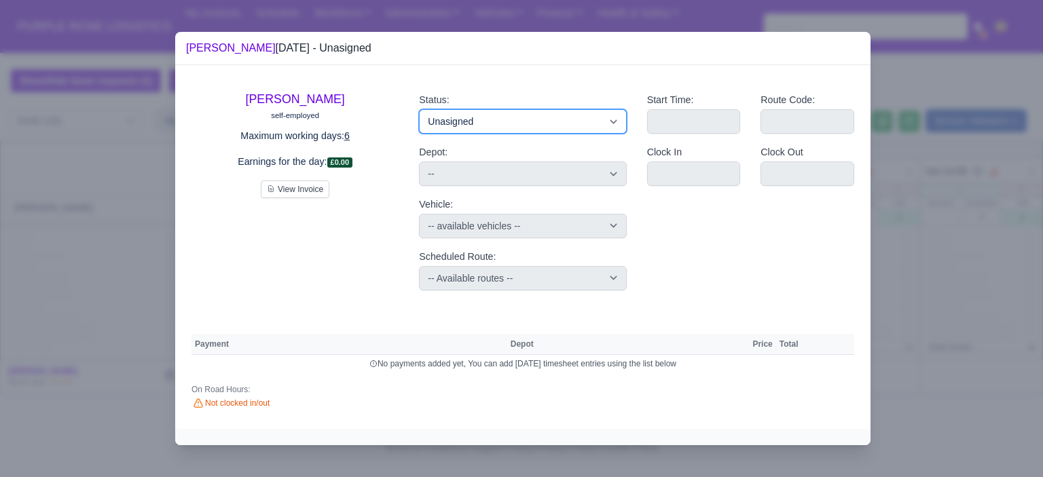
click at [556, 123] on select "Available Day Off Stand By Holiday Other Depot In Office OSM Ridealong Nursery …" at bounding box center [522, 121] width 207 height 24
select select "Training"
click at [419, 109] on select "Available Day Off Stand By Holiday Other Depot In Office OSM Ridealong Nursery …" at bounding box center [522, 121] width 207 height 24
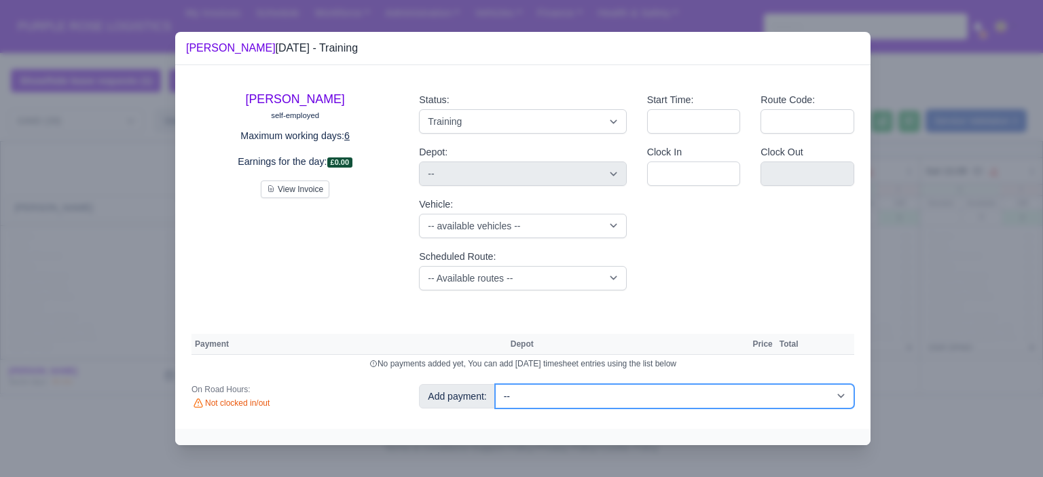
click at [741, 399] on select "-- Additional Hour Support (£14.50) Additional Hour Support (Walkers) (£13.50) …" at bounding box center [674, 396] width 359 height 24
select select "104"
click at [495, 384] on select "-- Additional Hour Support (£14.50) Additional Hour Support (Walkers) (£13.50) …" at bounding box center [674, 396] width 359 height 24
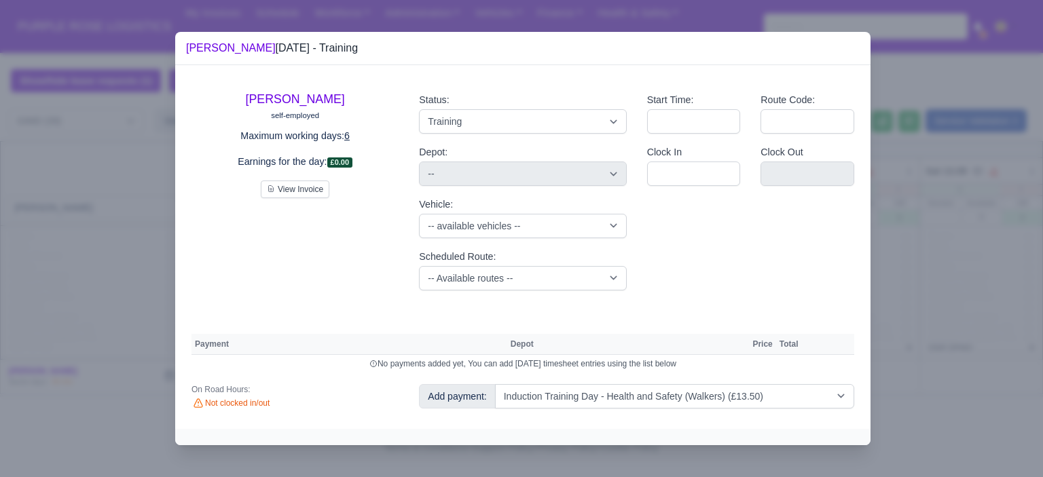
select select "5"
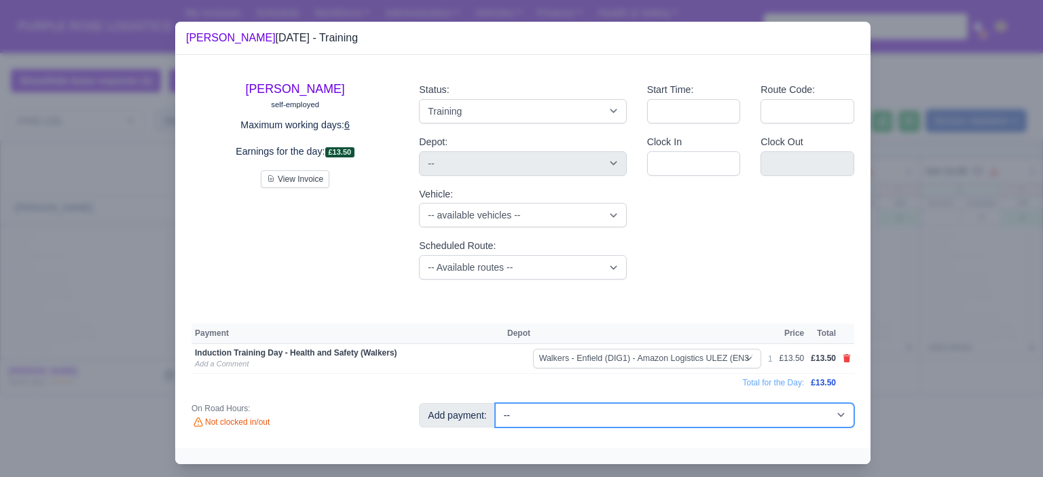
click at [722, 405] on select "-- Additional Hour Support (£14.50) Additional Hour Support (Walkers) (£13.50) …" at bounding box center [674, 415] width 359 height 24
select select "85"
click at [495, 403] on select "-- Additional Hour Support (£14.50) Additional Hour Support (Walkers) (£13.50) …" at bounding box center [674, 415] width 359 height 24
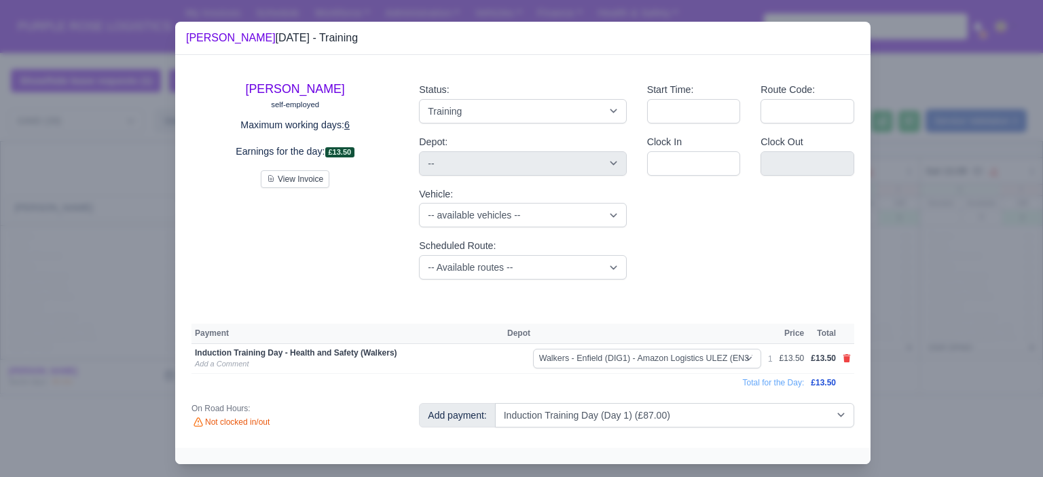
select select "5"
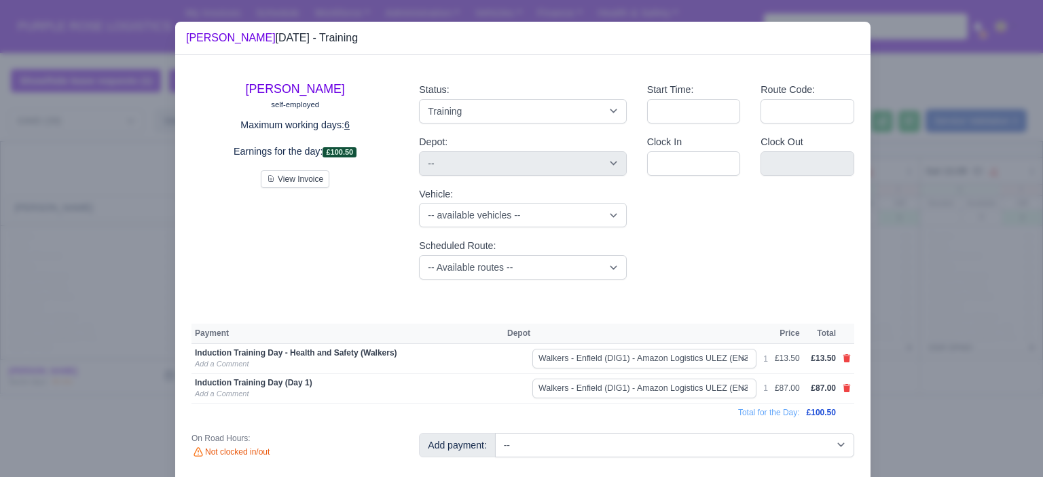
click at [946, 360] on div at bounding box center [521, 238] width 1043 height 477
